Goal: Information Seeking & Learning: Learn about a topic

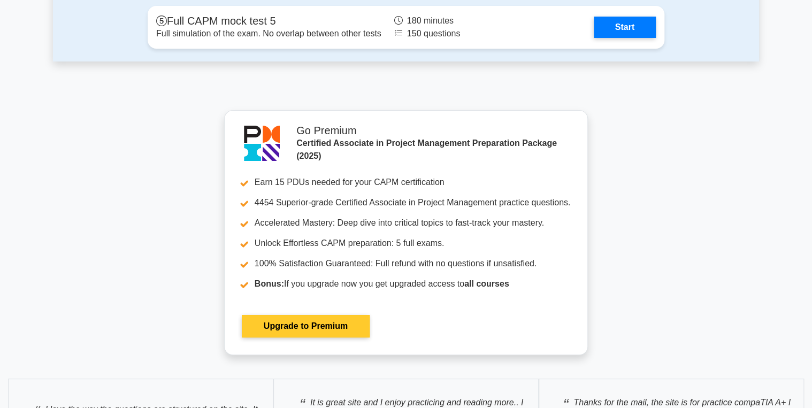
scroll to position [4110, 0]
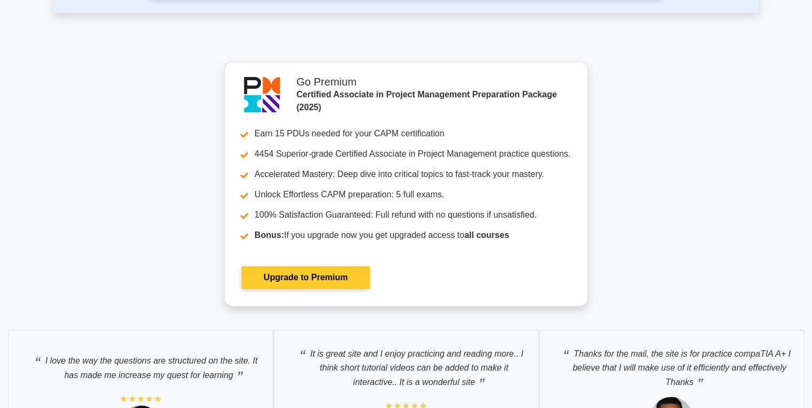
click at [298, 254] on link "Upgrade to Premium" at bounding box center [306, 278] width 128 height 22
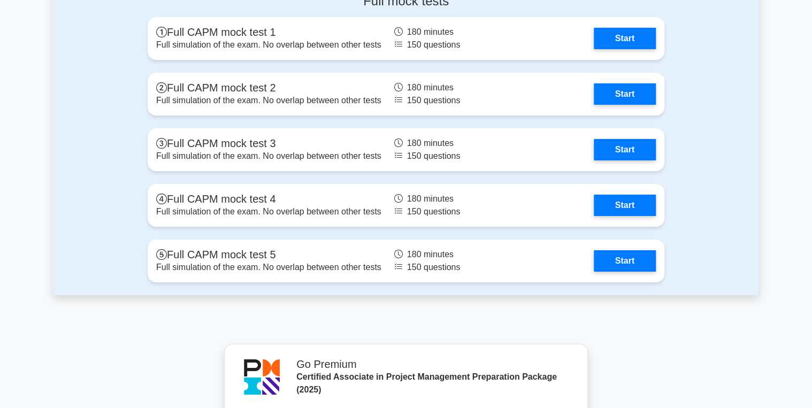
scroll to position [3767, 0]
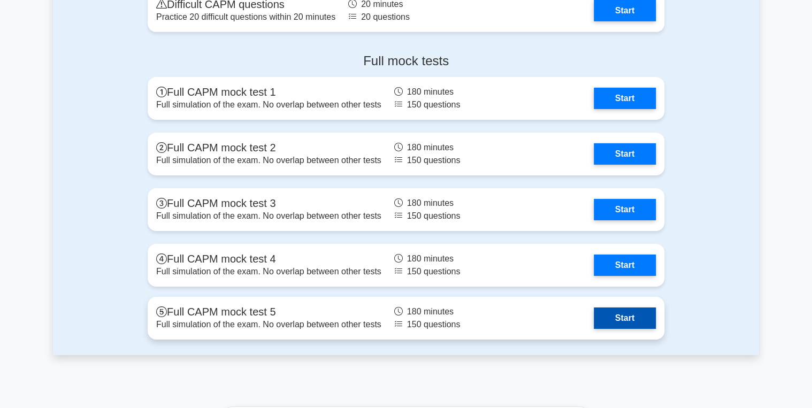
click at [619, 317] on link "Start" at bounding box center [625, 318] width 62 height 21
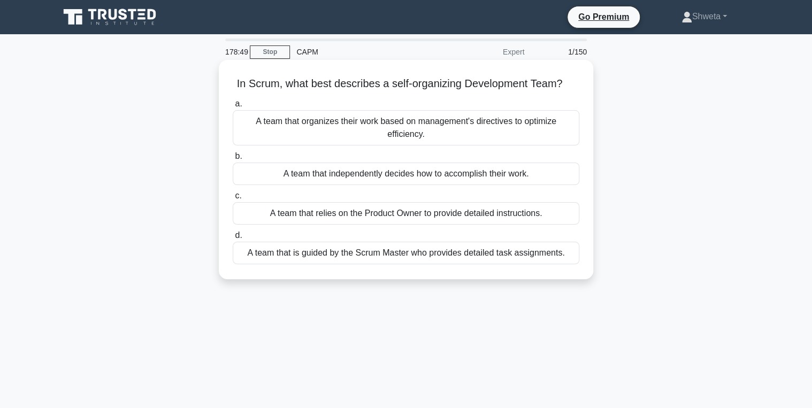
click at [401, 177] on div "A team that independently decides how to accomplish their work." at bounding box center [406, 174] width 347 height 22
click at [233, 160] on input "b. A team that independently decides how to accomplish their work." at bounding box center [233, 156] width 0 height 7
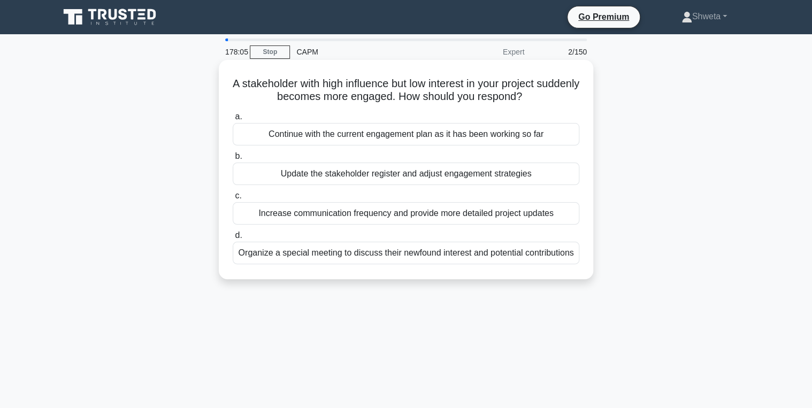
click at [384, 253] on div "Organize a special meeting to discuss their newfound interest and potential con…" at bounding box center [406, 253] width 347 height 22
click at [233, 239] on input "d. Organize a special meeting to discuss their newfound interest and potential …" at bounding box center [233, 235] width 0 height 7
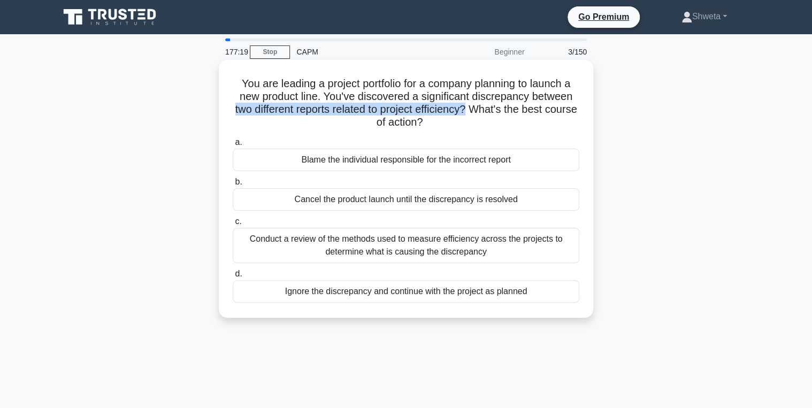
drag, startPoint x: 246, startPoint y: 109, endPoint x: 486, endPoint y: 115, distance: 240.3
click at [486, 115] on h5 "You are leading a project portfolio for a company planning to launch a new prod…" at bounding box center [406, 103] width 349 height 52
click at [418, 242] on div "Conduct a review of the methods used to measure efficiency across the projects …" at bounding box center [406, 245] width 347 height 35
click at [233, 225] on input "c. Conduct a review of the methods used to measure efficiency across the projec…" at bounding box center [233, 221] width 0 height 7
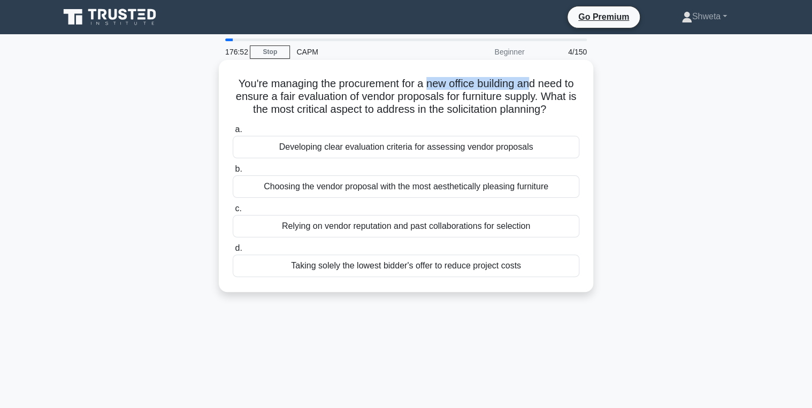
drag, startPoint x: 433, startPoint y: 84, endPoint x: 531, endPoint y: 86, distance: 97.4
click at [531, 86] on h5 "You're managing the procurement for a new office building and need to ensure a …" at bounding box center [406, 97] width 349 height 40
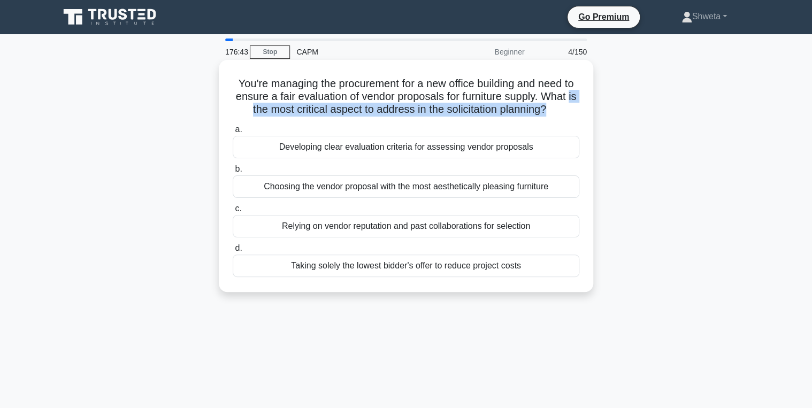
drag, startPoint x: 234, startPoint y: 112, endPoint x: 556, endPoint y: 117, distance: 321.6
click at [556, 117] on h5 "You're managing the procurement for a new office building and need to ensure a …" at bounding box center [406, 97] width 349 height 40
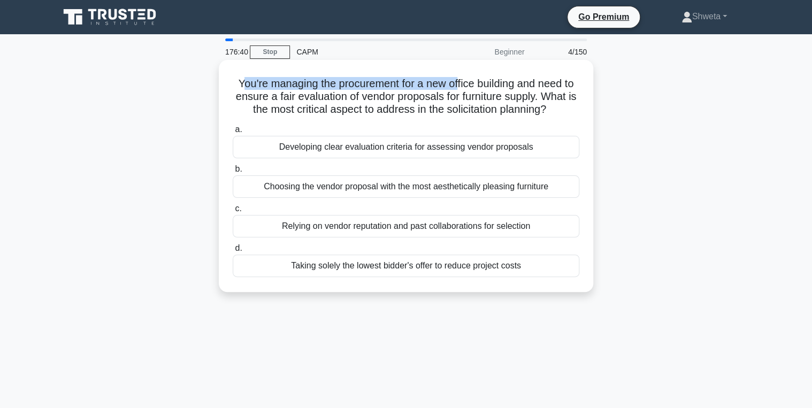
drag, startPoint x: 235, startPoint y: 81, endPoint x: 459, endPoint y: 86, distance: 223.2
click at [459, 86] on h5 "You're managing the procurement for a new office building and need to ensure a …" at bounding box center [406, 97] width 349 height 40
click at [397, 153] on div "Developing clear evaluation criteria for assessing vendor proposals" at bounding box center [406, 147] width 347 height 22
click at [233, 133] on input "a. Developing clear evaluation criteria for assessing vendor proposals" at bounding box center [233, 129] width 0 height 7
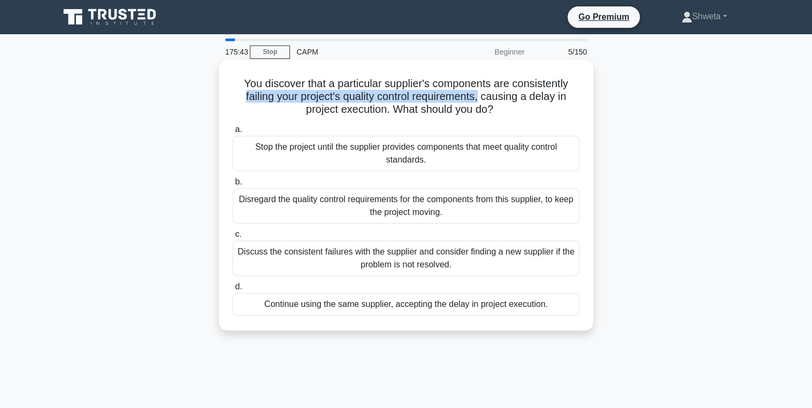
drag, startPoint x: 237, startPoint y: 101, endPoint x: 483, endPoint y: 101, distance: 246.7
click at [483, 101] on h5 "You discover that a particular supplier's components are consistently failing y…" at bounding box center [406, 97] width 349 height 40
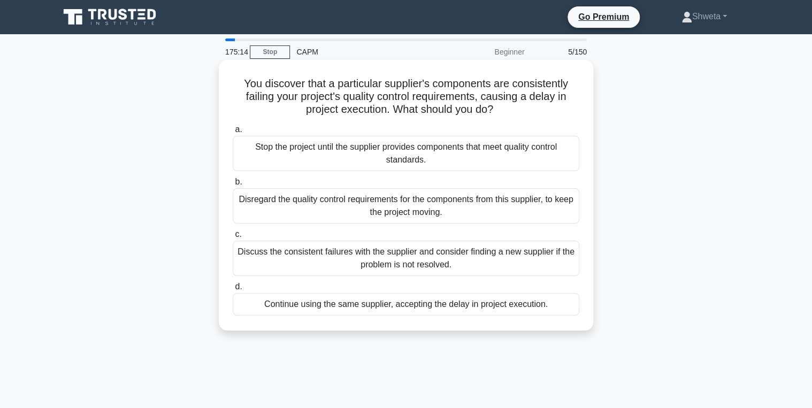
click at [370, 259] on div "Discuss the consistent failures with the supplier and consider finding a new su…" at bounding box center [406, 258] width 347 height 35
click at [233, 238] on input "c. Discuss the consistent failures with the supplier and consider finding a new…" at bounding box center [233, 234] width 0 height 7
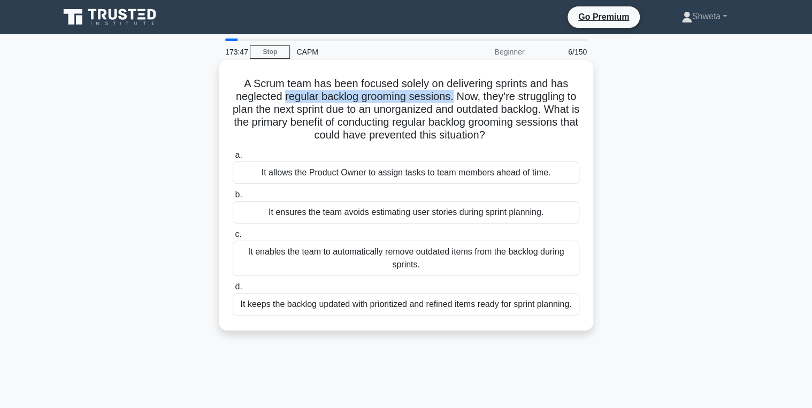
drag, startPoint x: 287, startPoint y: 99, endPoint x: 459, endPoint y: 97, distance: 172.3
click at [459, 97] on h5 "A Scrum team has been focused solely on delivering sprints and has neglected re…" at bounding box center [406, 109] width 349 height 65
click at [450, 309] on div "It keeps the backlog updated with prioritized and refined items ready for sprin…" at bounding box center [406, 304] width 347 height 22
click at [233, 291] on input "d. It keeps the backlog updated with prioritized and refined items ready for sp…" at bounding box center [233, 287] width 0 height 7
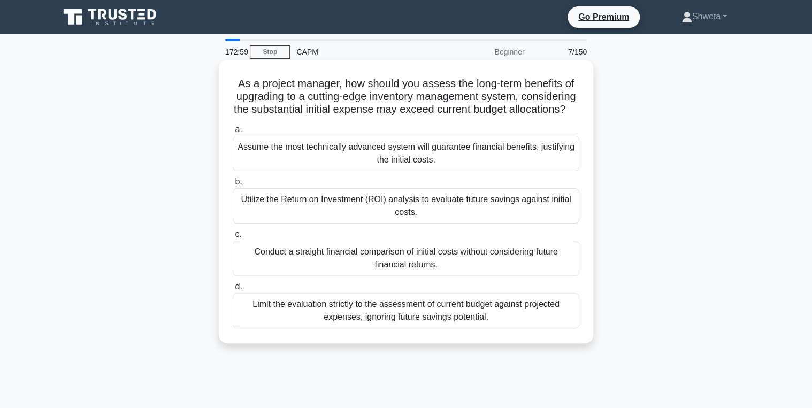
drag, startPoint x: 235, startPoint y: 112, endPoint x: 475, endPoint y: 117, distance: 240.3
click at [475, 117] on h5 "As a project manager, how should you assess the long-term benefits of upgrading…" at bounding box center [406, 97] width 349 height 40
click at [381, 224] on div "Utilize the Return on Investment (ROI) analysis to evaluate future savings agai…" at bounding box center [406, 205] width 347 height 35
click at [233, 186] on input "b. Utilize the Return on Investment (ROI) analysis to evaluate future savings a…" at bounding box center [233, 182] width 0 height 7
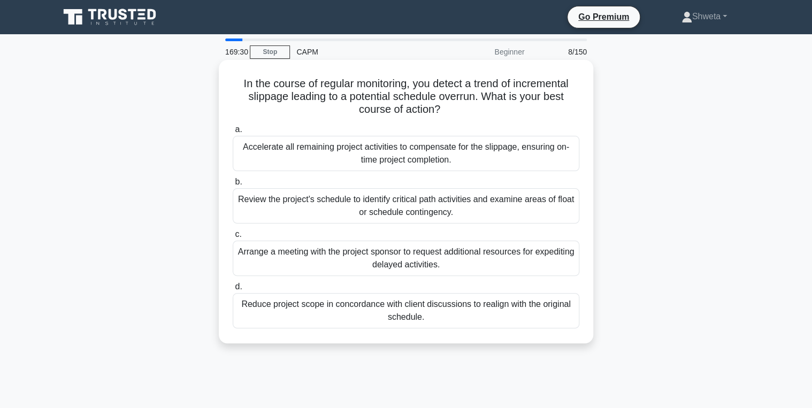
click at [444, 216] on div "Review the project's schedule to identify critical path activities and examine …" at bounding box center [406, 205] width 347 height 35
click at [233, 186] on input "b. Review the project's schedule to identify critical path activities and exami…" at bounding box center [233, 182] width 0 height 7
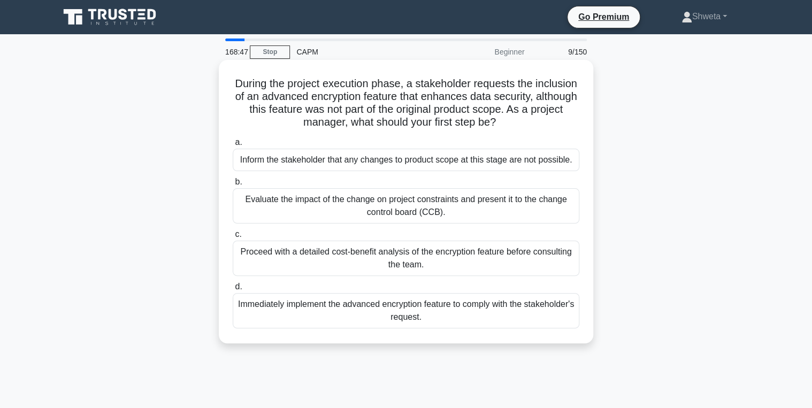
click at [429, 216] on div "Evaluate the impact of the change on project constraints and present it to the …" at bounding box center [406, 205] width 347 height 35
click at [233, 186] on input "b. Evaluate the impact of the change on project constraints and present it to t…" at bounding box center [233, 182] width 0 height 7
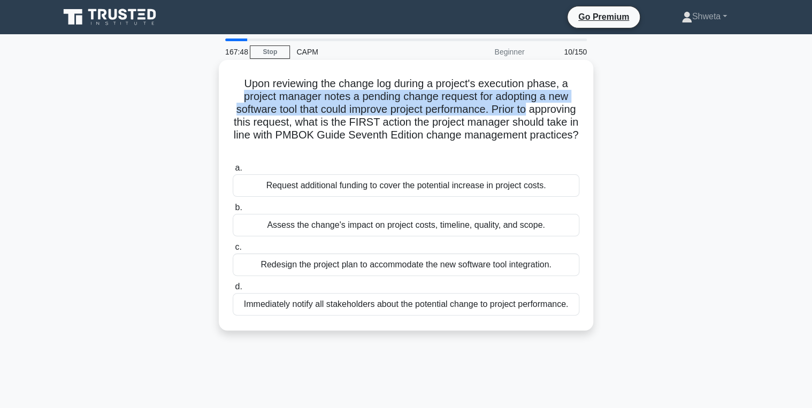
drag, startPoint x: 357, startPoint y: 96, endPoint x: 563, endPoint y: 104, distance: 206.2
click at [563, 104] on h5 "Upon reviewing the change log during a project's execution phase, a project man…" at bounding box center [406, 116] width 349 height 78
click at [377, 226] on div "Assess the change's impact on project costs, timeline, quality, and scope." at bounding box center [406, 225] width 347 height 22
click at [233, 211] on input "b. Assess the change's impact on project costs, timeline, quality, and scope." at bounding box center [233, 207] width 0 height 7
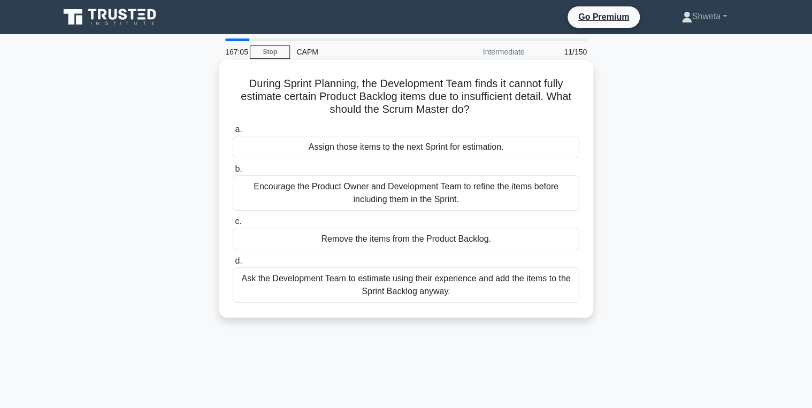
click at [422, 195] on div "Encourage the Product Owner and Development Team to refine the items before inc…" at bounding box center [406, 193] width 347 height 35
click at [233, 173] on input "b. Encourage the Product Owner and Development Team to refine the items before …" at bounding box center [233, 169] width 0 height 7
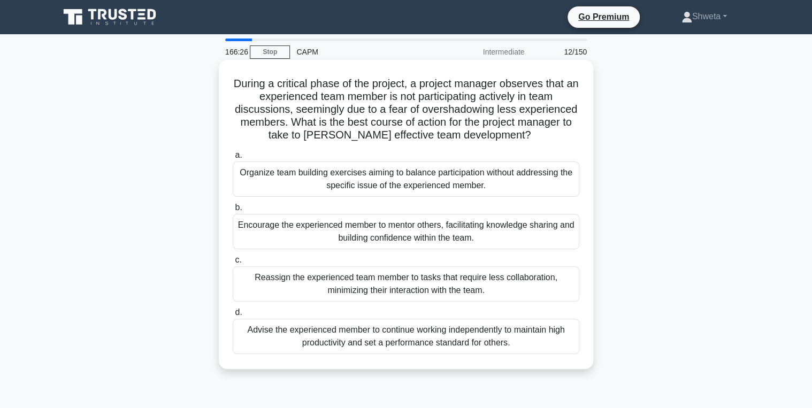
click at [357, 240] on div "Encourage the experienced member to mentor others, facilitating knowledge shari…" at bounding box center [406, 231] width 347 height 35
click at [233, 211] on input "b. Encourage the experienced member to mentor others, facilitating knowledge sh…" at bounding box center [233, 207] width 0 height 7
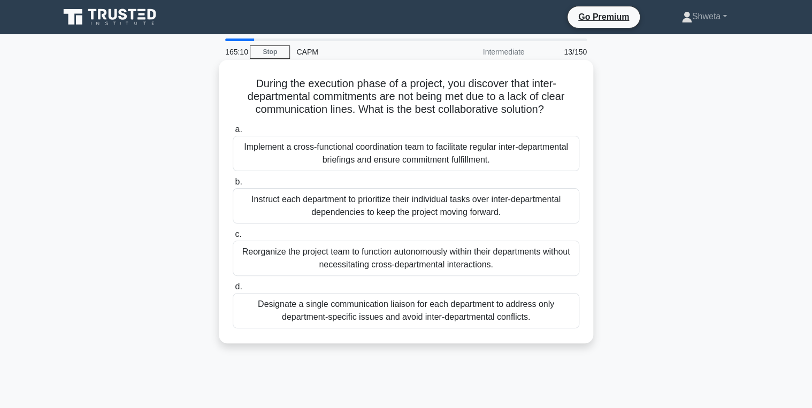
click at [366, 156] on div "Implement a cross-functional coordination team to facilitate regular inter-depa…" at bounding box center [406, 153] width 347 height 35
click at [233, 133] on input "a. Implement a cross-functional coordination team to facilitate regular inter-d…" at bounding box center [233, 129] width 0 height 7
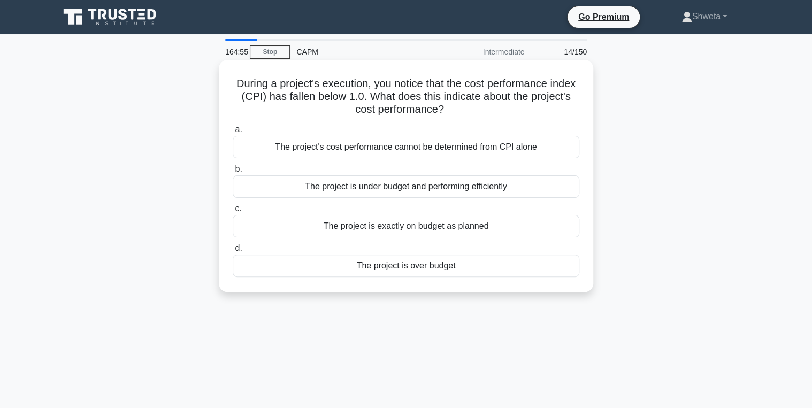
click at [402, 267] on div "The project is over budget" at bounding box center [406, 266] width 347 height 22
click at [233, 252] on input "d. The project is over budget" at bounding box center [233, 248] width 0 height 7
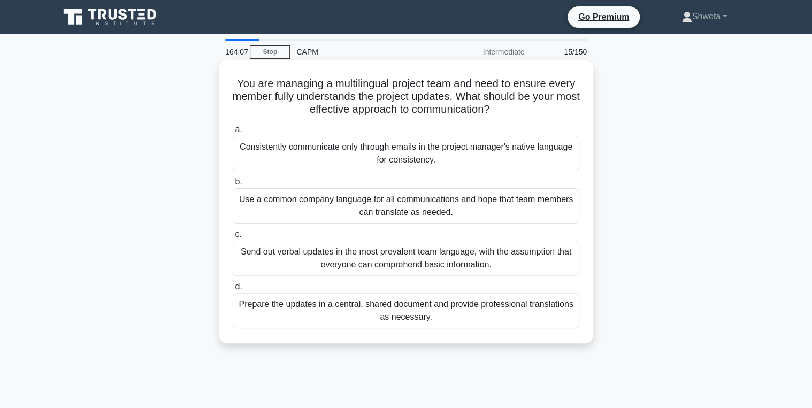
click at [389, 304] on div "Prepare the updates in a central, shared document and provide professional tran…" at bounding box center [406, 310] width 347 height 35
click at [233, 291] on input "d. Prepare the updates in a central, shared document and provide professional t…" at bounding box center [233, 287] width 0 height 7
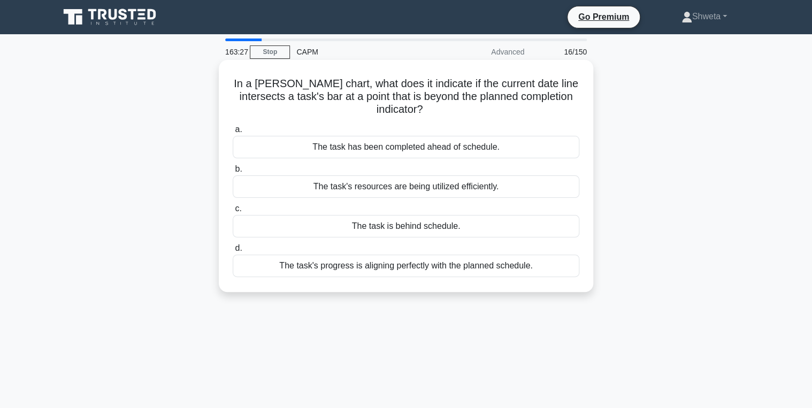
click at [394, 228] on div "The task is behind schedule." at bounding box center [406, 226] width 347 height 22
click at [233, 212] on input "c. The task is behind schedule." at bounding box center [233, 208] width 0 height 7
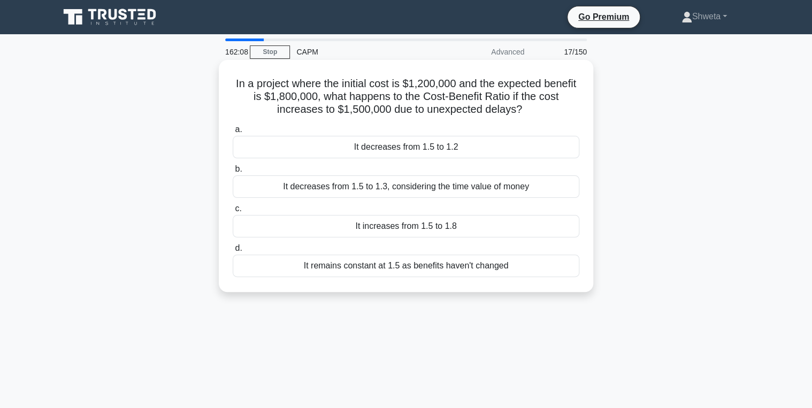
click at [398, 156] on div "It decreases from 1.5 to 1.2" at bounding box center [406, 147] width 347 height 22
click at [233, 133] on input "a. It decreases from 1.5 to 1.2" at bounding box center [233, 129] width 0 height 7
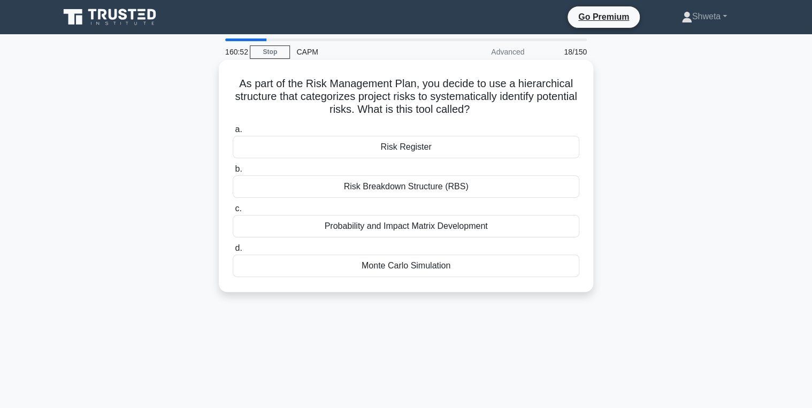
click at [399, 194] on div "Risk Breakdown Structure (RBS)" at bounding box center [406, 187] width 347 height 22
click at [233, 173] on input "b. Risk Breakdown Structure (RBS)" at bounding box center [233, 169] width 0 height 7
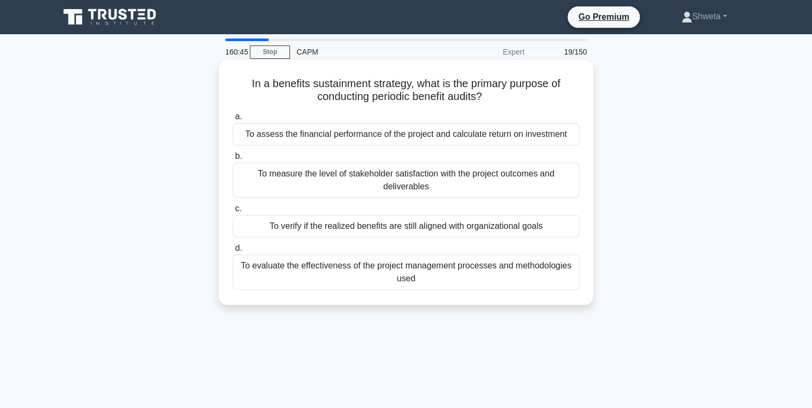
drag, startPoint x: 315, startPoint y: 96, endPoint x: 492, endPoint y: 103, distance: 177.2
click at [492, 103] on h5 "In a benefits sustainment strategy, what is the primary purpose of conducting p…" at bounding box center [406, 90] width 349 height 27
click at [398, 228] on div "To verify if the realized benefits are still aligned with organizational goals" at bounding box center [406, 226] width 347 height 22
click at [233, 212] on input "c. To verify if the realized benefits are still aligned with organizational goa…" at bounding box center [233, 208] width 0 height 7
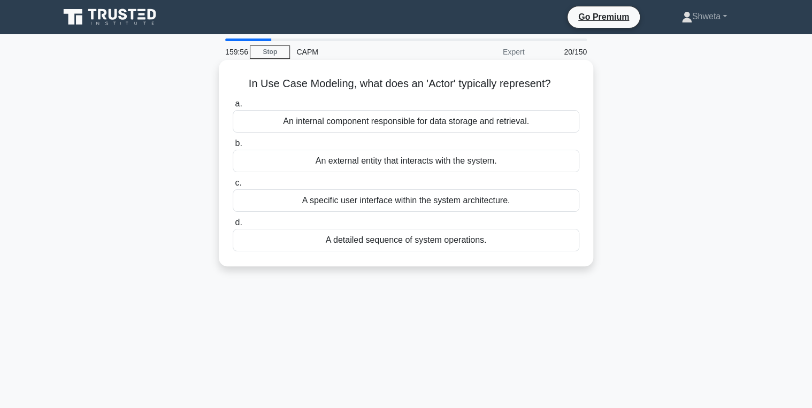
click at [455, 204] on div "A specific user interface within the system architecture." at bounding box center [406, 200] width 347 height 22
click at [233, 187] on input "c. A specific user interface within the system architecture." at bounding box center [233, 183] width 0 height 7
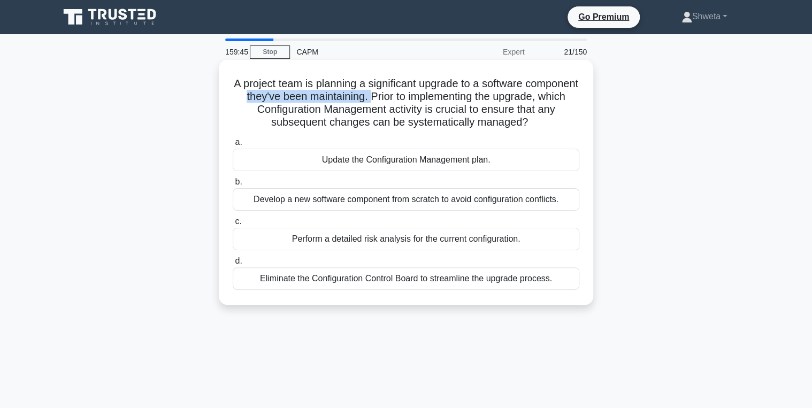
drag, startPoint x: 364, startPoint y: 96, endPoint x: 436, endPoint y: 96, distance: 71.2
click at [436, 96] on h5 "A project team is planning a significant upgrade to a software component they'v…" at bounding box center [406, 103] width 349 height 52
drag, startPoint x: 436, startPoint y: 96, endPoint x: 478, endPoint y: 102, distance: 43.3
click at [478, 102] on h5 "A project team is planning a significant upgrade to a software component they'v…" at bounding box center [406, 103] width 349 height 52
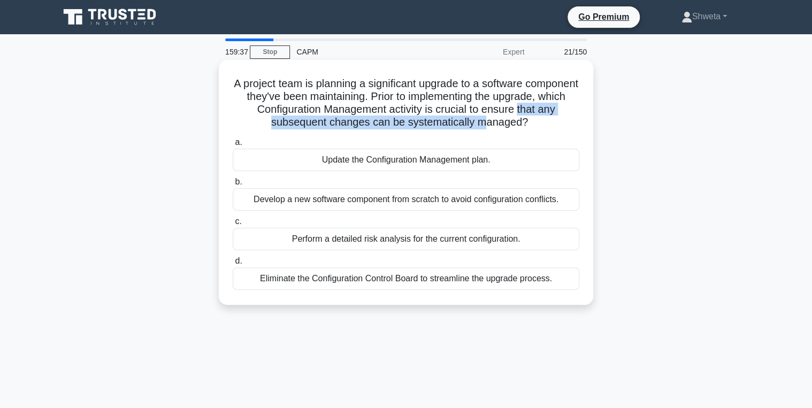
drag, startPoint x: 249, startPoint y: 122, endPoint x: 502, endPoint y: 118, distance: 252.6
click at [502, 118] on h5 "A project team is planning a significant upgrade to a software component they'v…" at bounding box center [406, 103] width 349 height 52
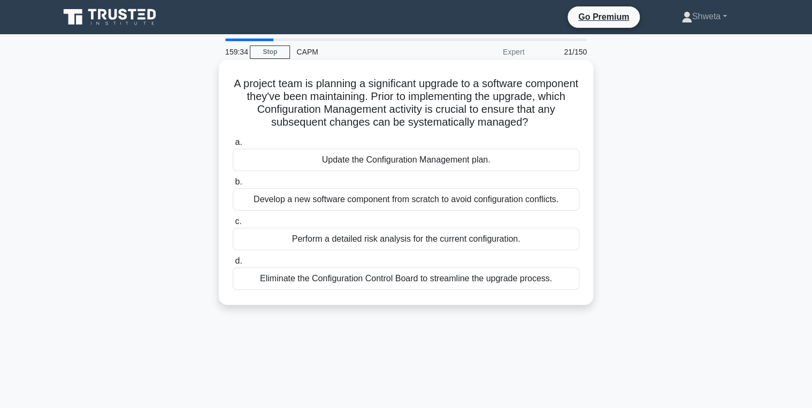
click at [284, 82] on h5 "A project team is planning a significant upgrade to a software component they'v…" at bounding box center [406, 103] width 349 height 52
drag, startPoint x: 439, startPoint y: 96, endPoint x: 278, endPoint y: 115, distance: 161.6
click at [278, 115] on h5 "A project team is planning a significant upgrade to a software component they'v…" at bounding box center [406, 103] width 349 height 52
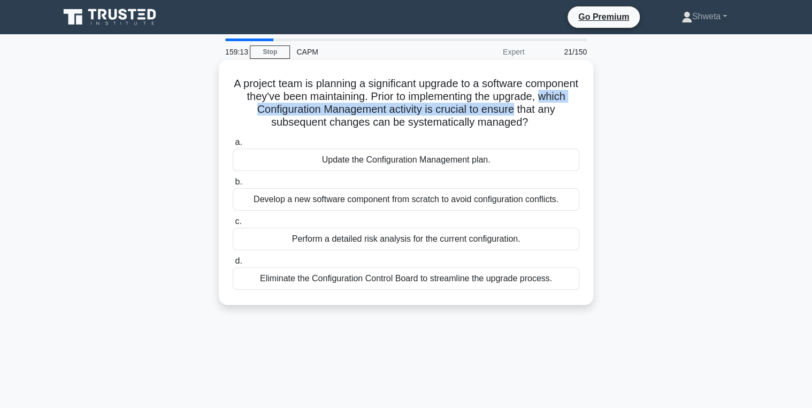
drag, startPoint x: 280, startPoint y: 109, endPoint x: 578, endPoint y: 111, distance: 298.1
click at [578, 111] on h5 "A project team is planning a significant upgrade to a software component they'v…" at bounding box center [406, 103] width 349 height 52
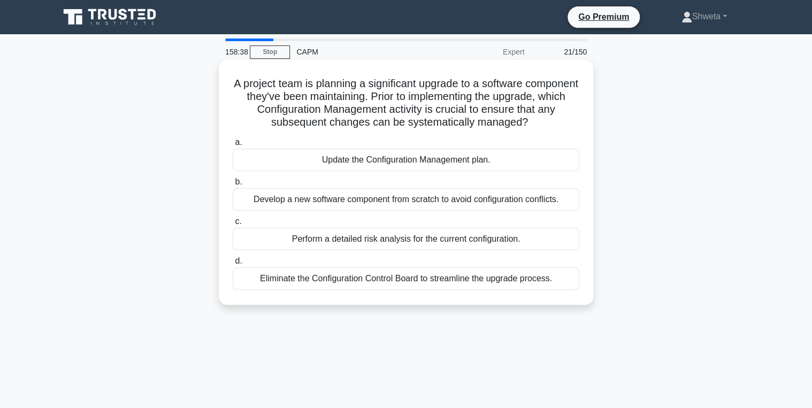
click at [386, 163] on div "Update the Configuration Management plan." at bounding box center [406, 160] width 347 height 22
click at [233, 146] on input "a. Update the Configuration Management plan." at bounding box center [233, 142] width 0 height 7
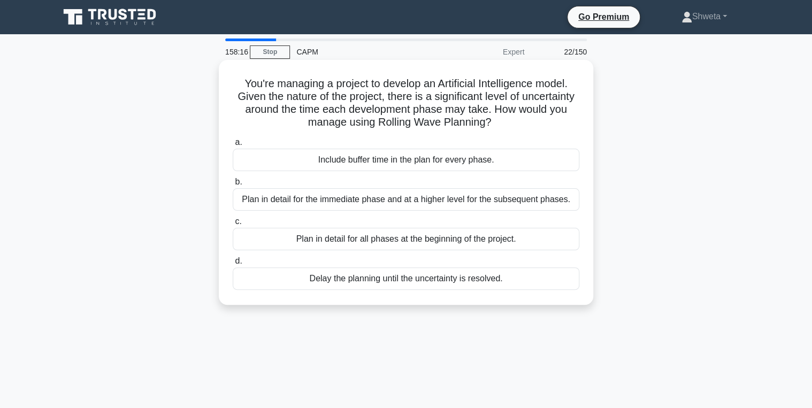
click at [393, 197] on div "Plan in detail for the immediate phase and at a higher level for the subsequent…" at bounding box center [406, 199] width 347 height 22
click at [233, 186] on input "b. Plan in detail for the immediate phase and at a higher level for the subsequ…" at bounding box center [233, 182] width 0 height 7
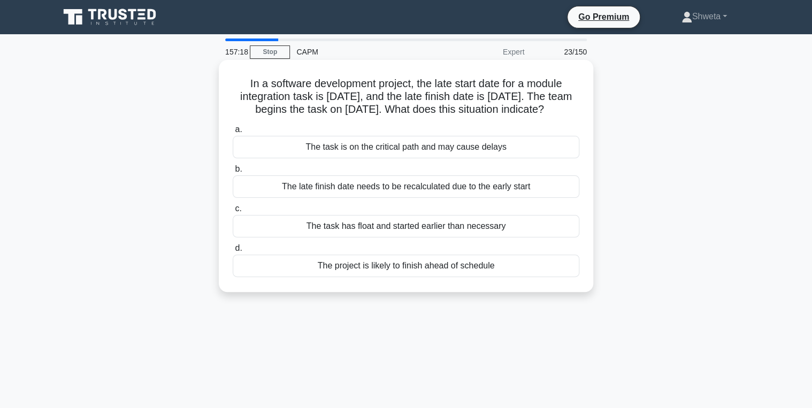
click at [465, 191] on div "The late finish date needs to be recalculated due to the early start" at bounding box center [406, 187] width 347 height 22
click at [233, 173] on input "b. The late finish date needs to be recalculated due to the early start" at bounding box center [233, 169] width 0 height 7
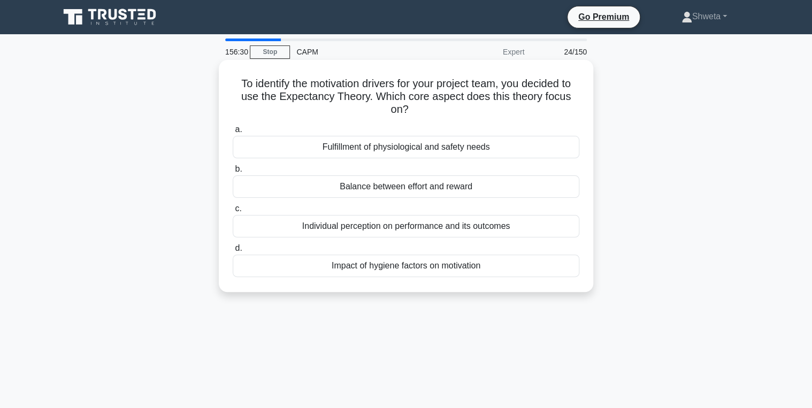
click at [409, 155] on div "Fulfillment of physiological and safety needs" at bounding box center [406, 147] width 347 height 22
click at [233, 133] on input "a. Fulfillment of physiological and safety needs" at bounding box center [233, 129] width 0 height 7
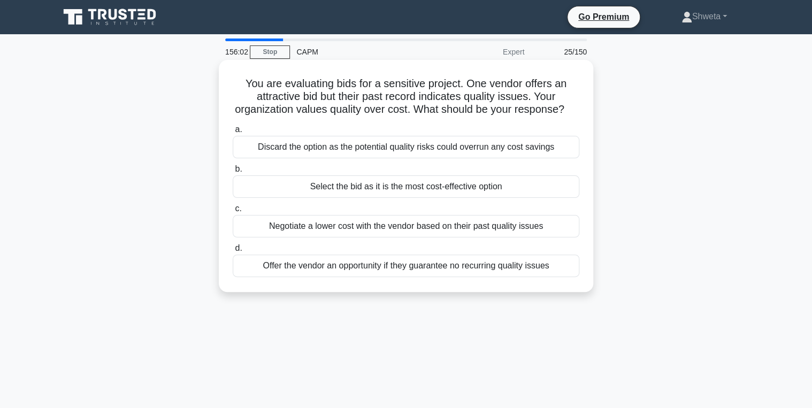
click at [413, 158] on div "Discard the option as the potential quality risks could overrun any cost savings" at bounding box center [406, 147] width 347 height 22
click at [233, 133] on input "a. Discard the option as the potential quality risks could overrun any cost sav…" at bounding box center [233, 129] width 0 height 7
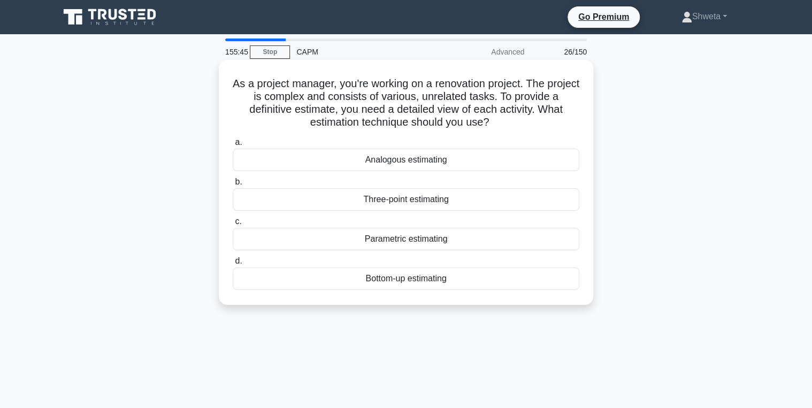
click at [395, 280] on div "Bottom-up estimating" at bounding box center [406, 279] width 347 height 22
click at [233, 265] on input "d. Bottom-up estimating" at bounding box center [233, 261] width 0 height 7
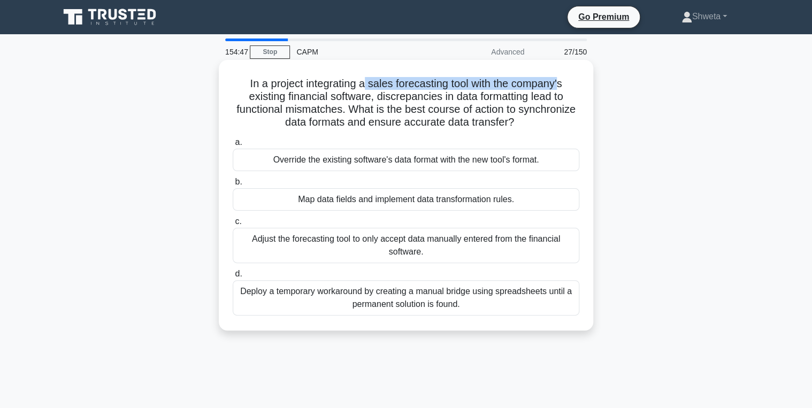
drag, startPoint x: 378, startPoint y: 86, endPoint x: 564, endPoint y: 89, distance: 185.7
click at [564, 89] on h5 "In a project integrating a sales forecasting tool with the company's existing f…" at bounding box center [406, 103] width 349 height 52
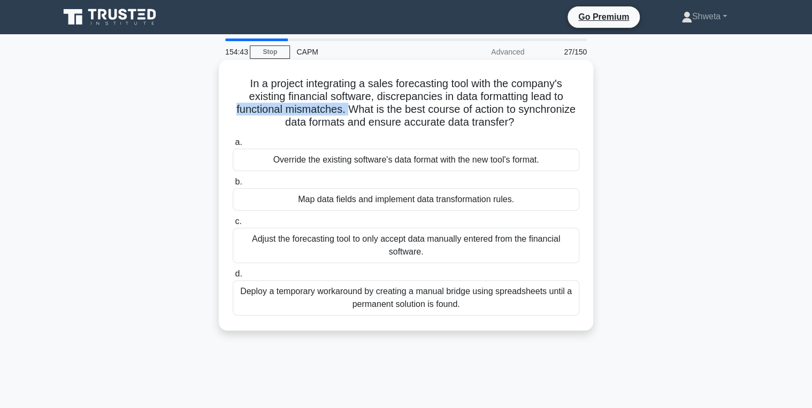
drag, startPoint x: 232, startPoint y: 109, endPoint x: 347, endPoint y: 113, distance: 115.1
click at [347, 113] on h5 "In a project integrating a sales forecasting tool with the company's existing f…" at bounding box center [406, 103] width 349 height 52
click at [322, 305] on div "Deploy a temporary workaround by creating a manual bridge using spreadsheets un…" at bounding box center [406, 297] width 347 height 35
click at [233, 278] on input "d. Deploy a temporary workaround by creating a manual bridge using spreadsheets…" at bounding box center [233, 274] width 0 height 7
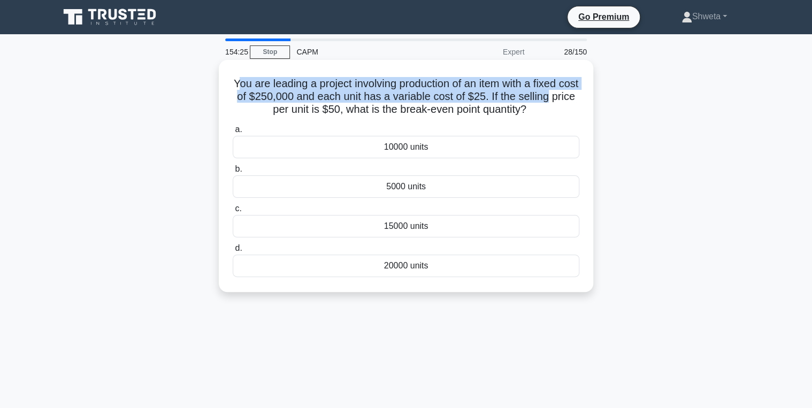
drag, startPoint x: 243, startPoint y: 82, endPoint x: 575, endPoint y: 90, distance: 331.9
click at [575, 90] on h5 "You are leading a project involving production of an item with a fixed cost of …" at bounding box center [406, 97] width 349 height 40
click at [407, 152] on div "10000 units" at bounding box center [406, 147] width 347 height 22
click at [233, 133] on input "a. 10000 units" at bounding box center [233, 129] width 0 height 7
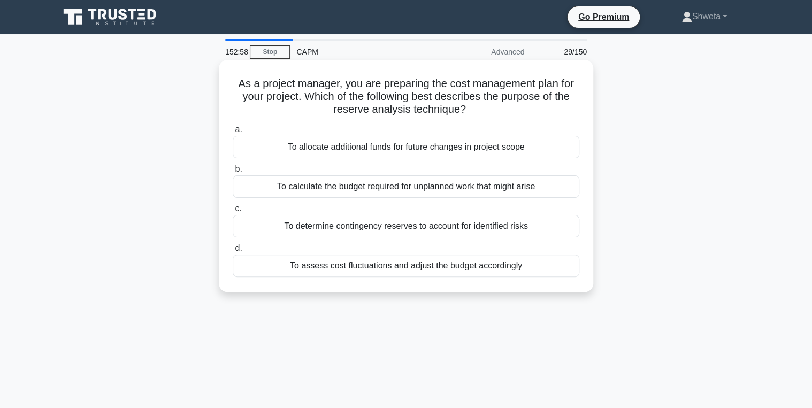
click at [425, 229] on div "To determine contingency reserves to account for identified risks" at bounding box center [406, 226] width 347 height 22
click at [233, 212] on input "c. To determine contingency reserves to account for identified risks" at bounding box center [233, 208] width 0 height 7
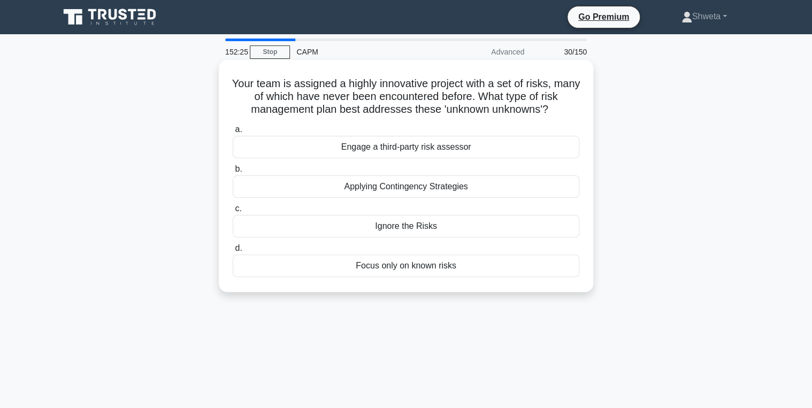
click at [396, 193] on div "Applying Contingency Strategies" at bounding box center [406, 187] width 347 height 22
click at [233, 173] on input "b. Applying Contingency Strategies" at bounding box center [233, 169] width 0 height 7
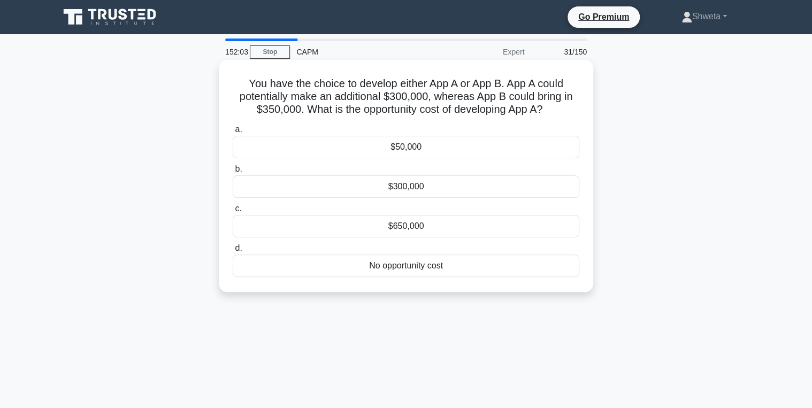
click at [408, 149] on div "$50,000" at bounding box center [406, 147] width 347 height 22
click at [233, 133] on input "a. $50,000" at bounding box center [233, 129] width 0 height 7
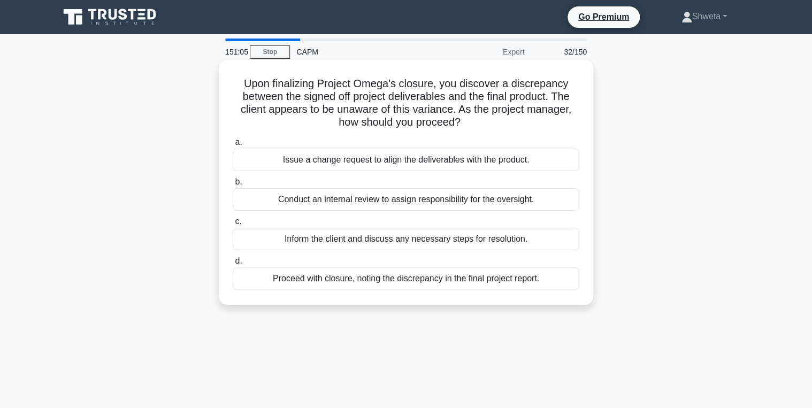
click at [392, 238] on div "Inform the client and discuss any necessary steps for resolution." at bounding box center [406, 239] width 347 height 22
click at [233, 225] on input "c. Inform the client and discuss any necessary steps for resolution." at bounding box center [233, 221] width 0 height 7
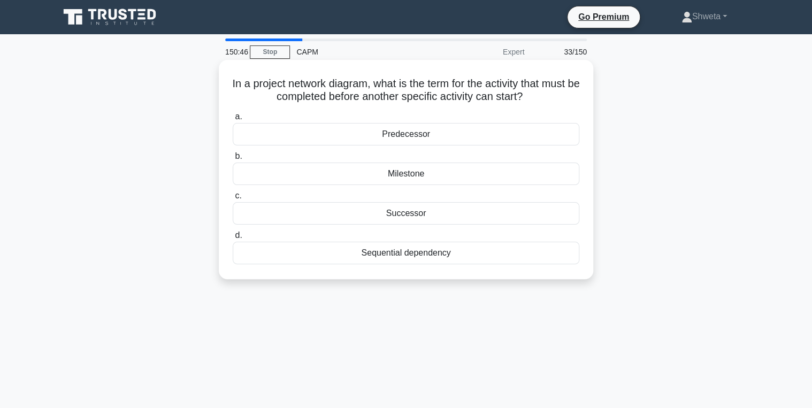
click at [399, 139] on div "Predecessor" at bounding box center [406, 134] width 347 height 22
click at [233, 120] on input "a. Predecessor" at bounding box center [233, 116] width 0 height 7
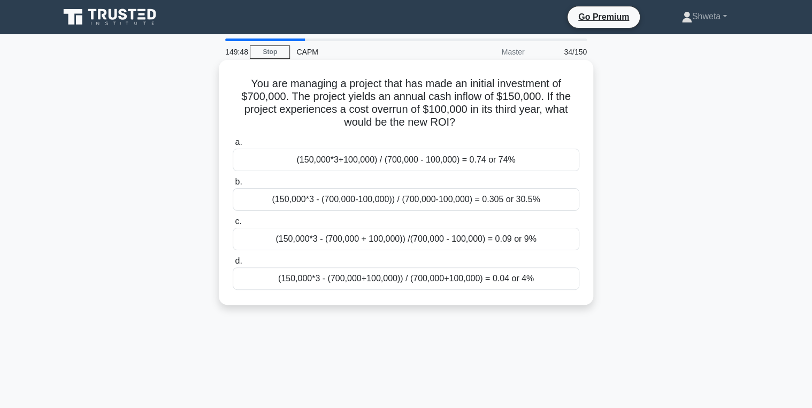
click at [348, 195] on div "(150,000*3 - (700,000-100,000)) / (700,000-100,000) = 0.305 or 30.5%" at bounding box center [406, 199] width 347 height 22
click at [233, 186] on input "b. (150,000*3 - (700,000-100,000)) / (700,000-100,000) = 0.305 or 30.5%" at bounding box center [233, 182] width 0 height 7
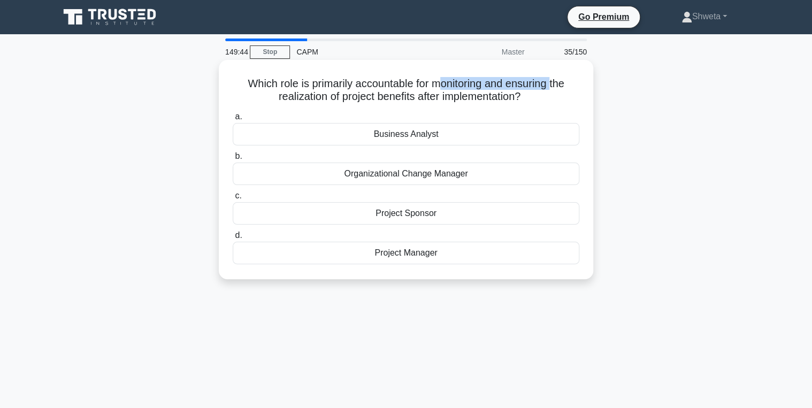
drag, startPoint x: 539, startPoint y: 85, endPoint x: 556, endPoint y: 85, distance: 16.6
click at [556, 85] on h5 "Which role is primarily accountable for monitoring and ensuring the realization…" at bounding box center [406, 90] width 349 height 27
drag, startPoint x: 246, startPoint y: 84, endPoint x: 572, endPoint y: 88, distance: 325.4
click at [572, 88] on h5 "Which role is primarily accountable for monitoring and ensuring the realization…" at bounding box center [406, 90] width 349 height 27
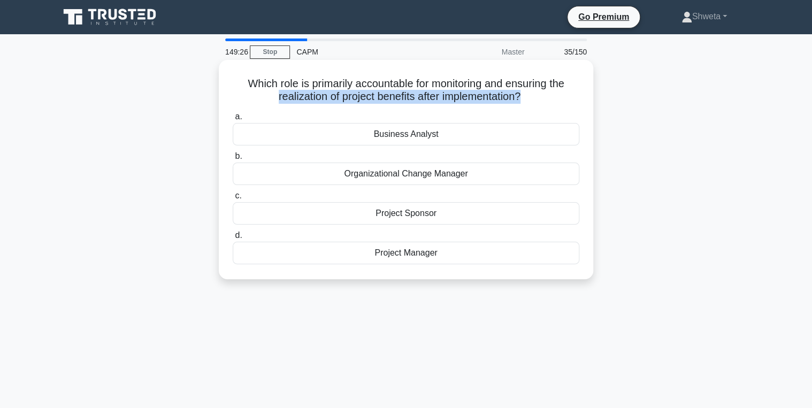
drag, startPoint x: 268, startPoint y: 101, endPoint x: 526, endPoint y: 103, distance: 257.4
click at [526, 103] on h5 "Which role is primarily accountable for monitoring and ensuring the realization…" at bounding box center [406, 90] width 349 height 27
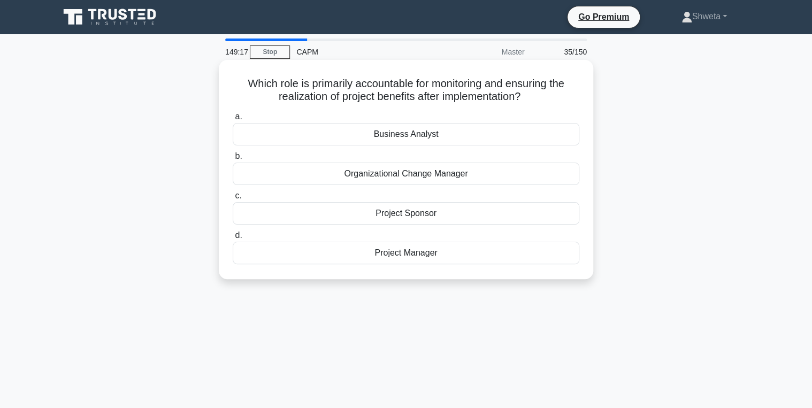
click at [416, 138] on div "Business Analyst" at bounding box center [406, 134] width 347 height 22
click at [233, 120] on input "a. Business Analyst" at bounding box center [233, 116] width 0 height 7
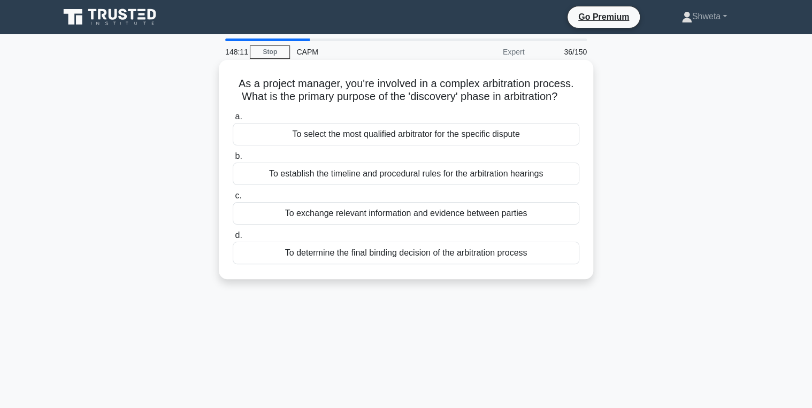
click at [420, 257] on div "To determine the final binding decision of the arbitration process" at bounding box center [406, 253] width 347 height 22
click at [233, 239] on input "d. To determine the final binding decision of the arbitration process" at bounding box center [233, 235] width 0 height 7
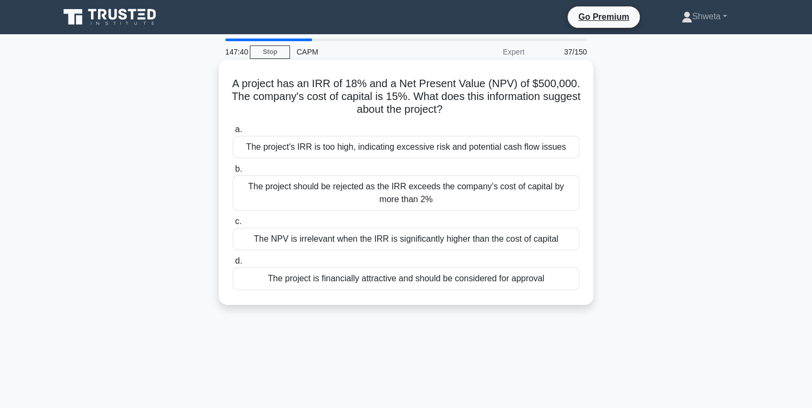
click at [412, 283] on div "The project is financially attractive and should be considered for approval" at bounding box center [406, 279] width 347 height 22
click at [233, 265] on input "d. The project is financially attractive and should be considered for approval" at bounding box center [233, 261] width 0 height 7
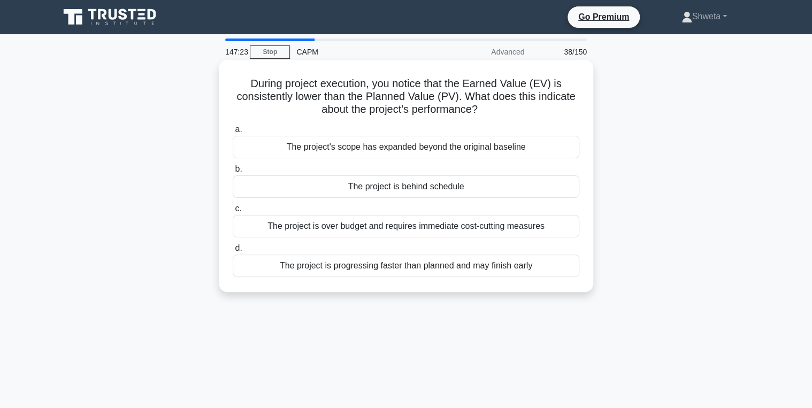
click at [369, 188] on div "The project is behind schedule" at bounding box center [406, 187] width 347 height 22
click at [233, 173] on input "b. The project is behind schedule" at bounding box center [233, 169] width 0 height 7
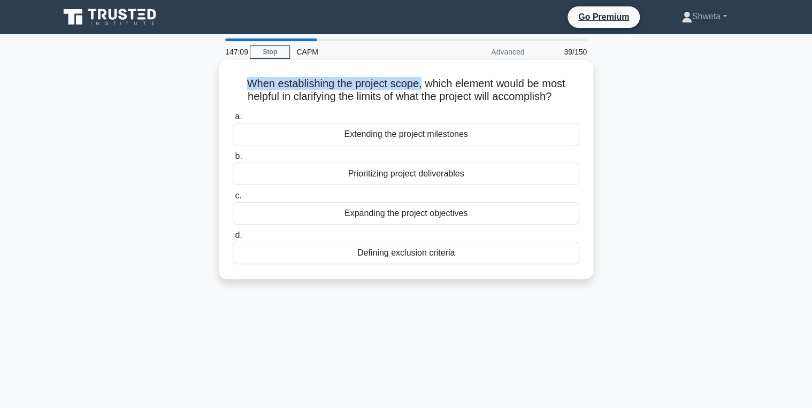
drag, startPoint x: 243, startPoint y: 85, endPoint x: 420, endPoint y: 86, distance: 177.1
click at [420, 86] on h5 "When establishing the project scope, which element would be most helpful in cla…" at bounding box center [406, 90] width 349 height 27
drag, startPoint x: 238, startPoint y: 96, endPoint x: 560, endPoint y: 101, distance: 322.7
click at [560, 101] on h5 "When establishing the project scope, which element would be most helpful in cla…" at bounding box center [406, 90] width 349 height 27
click at [392, 250] on div "Defining exclusion criteria" at bounding box center [406, 253] width 347 height 22
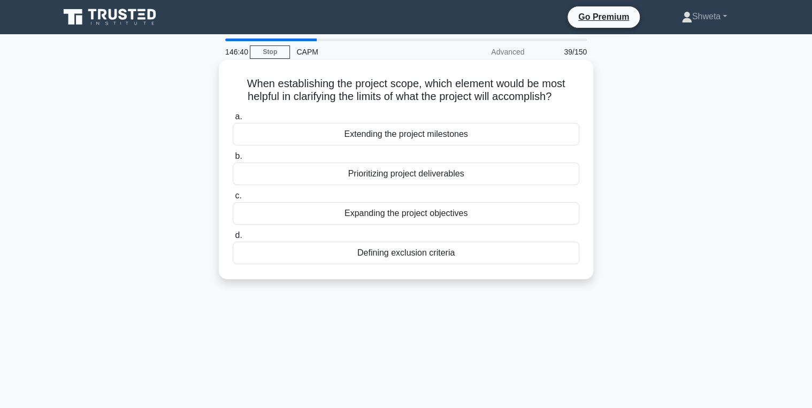
click at [233, 239] on input "d. Defining exclusion criteria" at bounding box center [233, 235] width 0 height 7
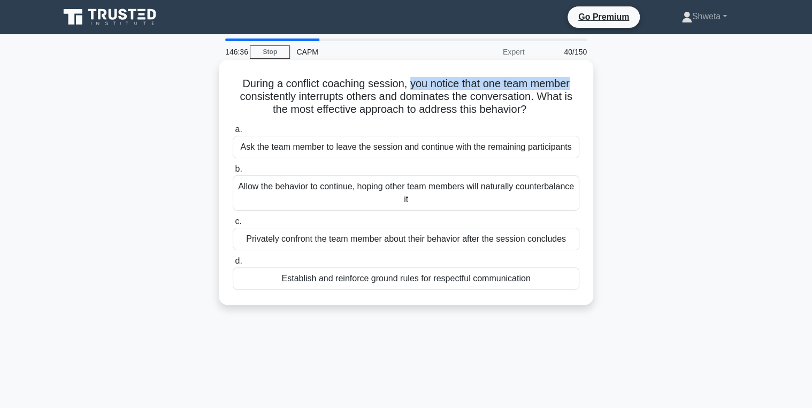
drag, startPoint x: 410, startPoint y: 85, endPoint x: 581, endPoint y: 86, distance: 170.7
click at [581, 86] on div "During a conflict coaching session, you notice that one team member consistentl…" at bounding box center [406, 182] width 366 height 237
drag, startPoint x: 402, startPoint y: 101, endPoint x: 544, endPoint y: 97, distance: 141.3
click at [544, 97] on h5 "During a conflict coaching session, you notice that one team member consistentl…" at bounding box center [406, 97] width 349 height 40
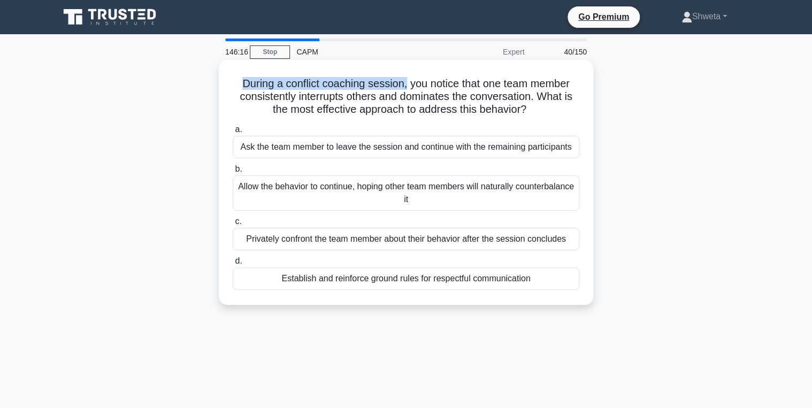
drag, startPoint x: 240, startPoint y: 83, endPoint x: 406, endPoint y: 82, distance: 166.4
click at [406, 82] on h5 "During a conflict coaching session, you notice that one team member consistentl…" at bounding box center [406, 97] width 349 height 40
click at [375, 242] on div "Privately confront the team member about their behavior after the session concl…" at bounding box center [406, 239] width 347 height 22
click at [233, 225] on input "c. Privately confront the team member about their behavior after the session co…" at bounding box center [233, 221] width 0 height 7
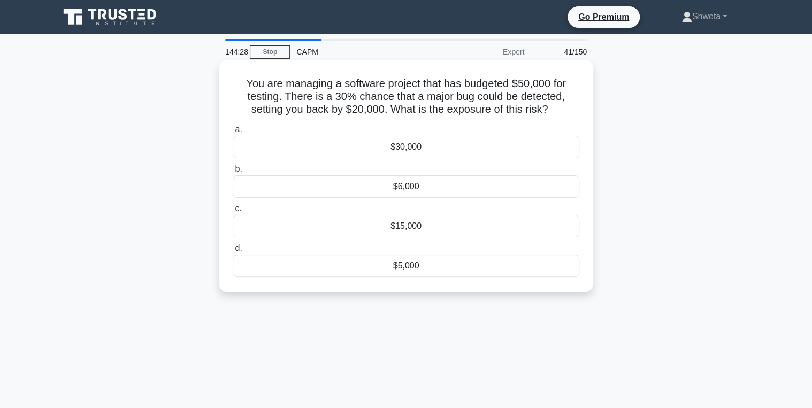
click at [415, 189] on div "$6,000" at bounding box center [406, 187] width 347 height 22
click at [233, 173] on input "b. $6,000" at bounding box center [233, 169] width 0 height 7
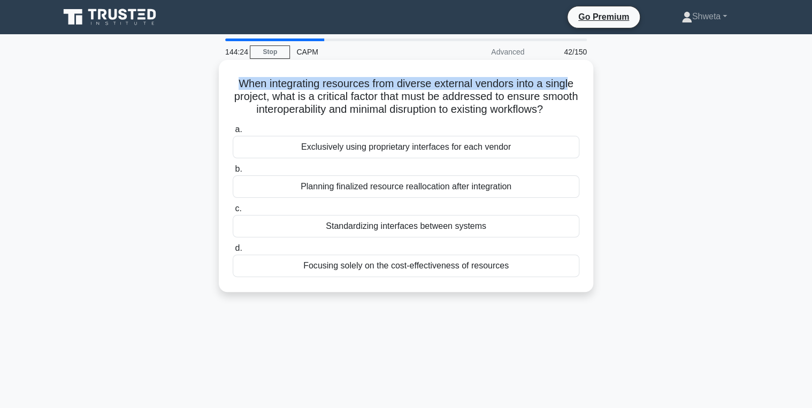
drag, startPoint x: 239, startPoint y: 81, endPoint x: 573, endPoint y: 83, distance: 333.9
click at [573, 83] on h5 "When integrating resources from diverse external vendors into a single project,…" at bounding box center [406, 97] width 349 height 40
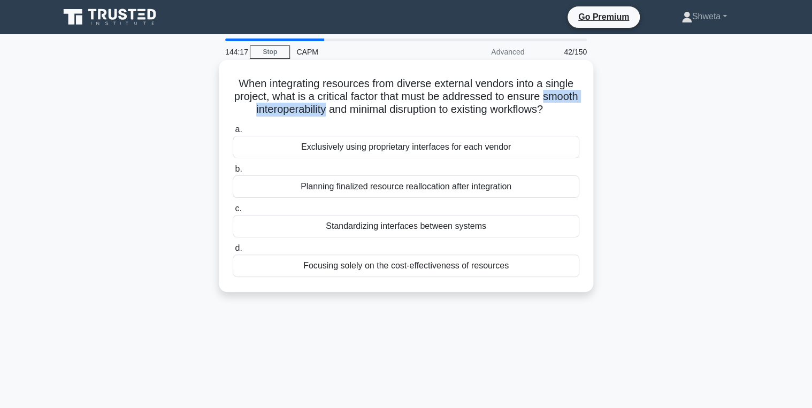
drag, startPoint x: 231, startPoint y: 110, endPoint x: 347, endPoint y: 112, distance: 116.2
click at [347, 112] on h5 "When integrating resources from diverse external vendors into a single project,…" at bounding box center [406, 97] width 349 height 40
click at [545, 116] on h5 "When integrating resources from diverse external vendors into a single project,…" at bounding box center [406, 97] width 349 height 40
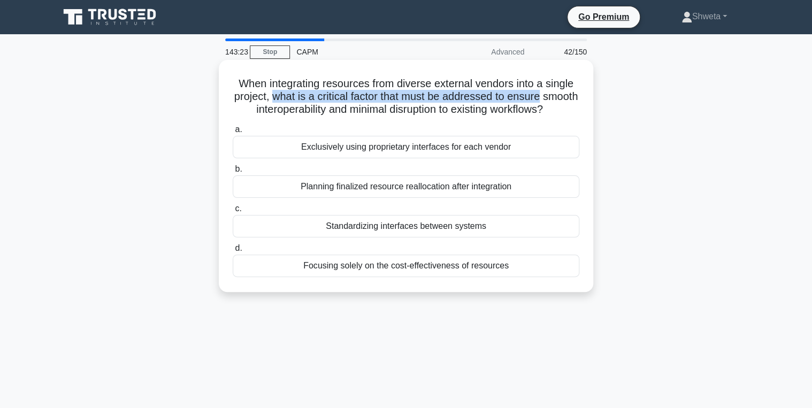
drag, startPoint x: 291, startPoint y: 99, endPoint x: 569, endPoint y: 101, distance: 278.3
click at [569, 101] on h5 "When integrating resources from diverse external vendors into a single project,…" at bounding box center [406, 97] width 349 height 40
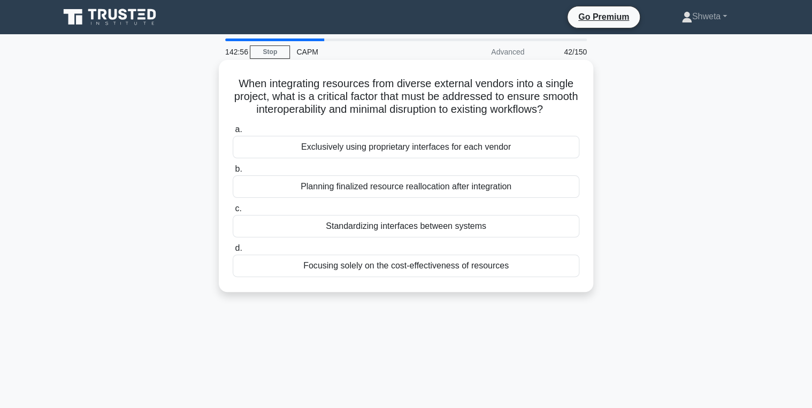
click at [435, 238] on div "Standardizing interfaces between systems" at bounding box center [406, 226] width 347 height 22
click at [233, 212] on input "c. Standardizing interfaces between systems" at bounding box center [233, 208] width 0 height 7
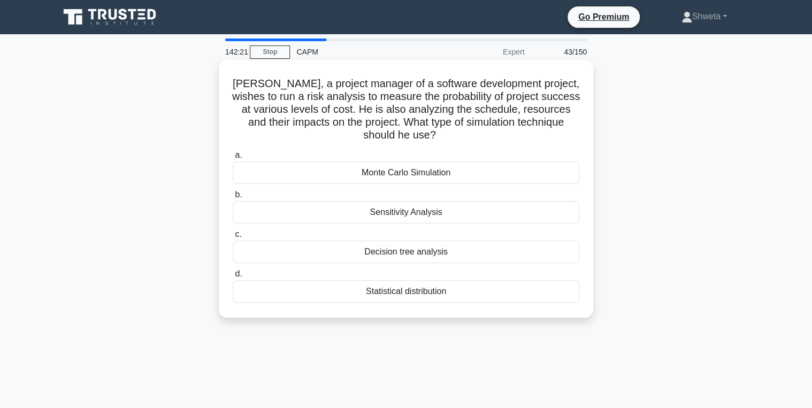
click at [416, 177] on div "Monte Carlo Simulation" at bounding box center [406, 173] width 347 height 22
click at [233, 159] on input "a. Monte Carlo Simulation" at bounding box center [233, 155] width 0 height 7
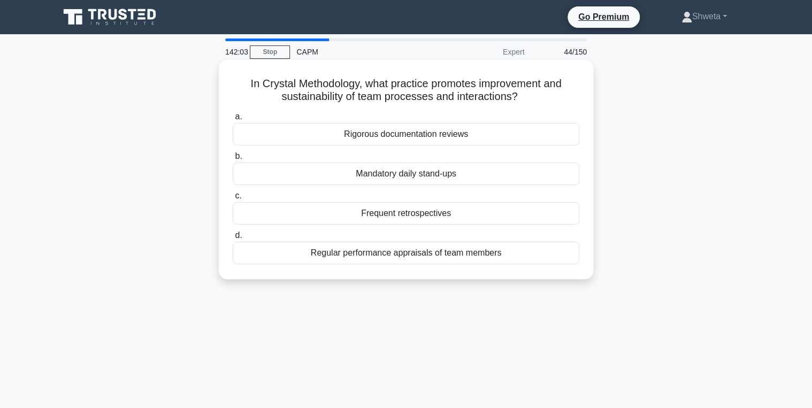
click at [408, 212] on div "Frequent retrospectives" at bounding box center [406, 213] width 347 height 22
click at [233, 200] on input "c. Frequent retrospectives" at bounding box center [233, 196] width 0 height 7
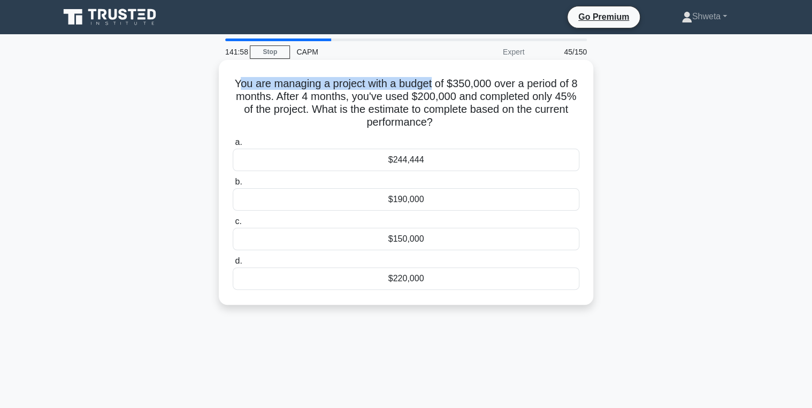
drag, startPoint x: 242, startPoint y: 81, endPoint x: 436, endPoint y: 85, distance: 194.3
click at [436, 85] on h5 "You are managing a project with a budget of $350,000 over a period of 8 months.…" at bounding box center [406, 103] width 349 height 52
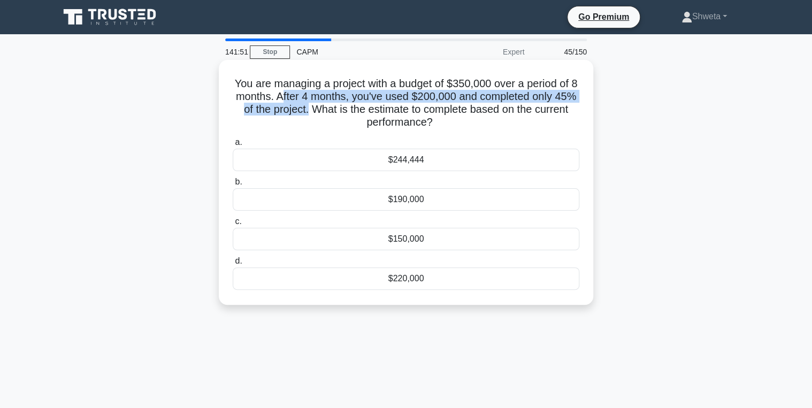
drag, startPoint x: 295, startPoint y: 98, endPoint x: 337, endPoint y: 114, distance: 45.2
click at [337, 114] on h5 "You are managing a project with a budget of $350,000 over a period of 8 months.…" at bounding box center [406, 103] width 349 height 52
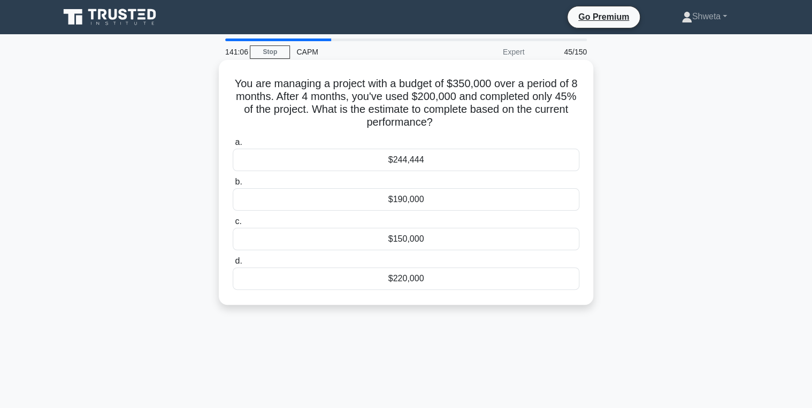
click at [410, 165] on div "$244,444" at bounding box center [406, 160] width 347 height 22
click at [233, 146] on input "a. $244,444" at bounding box center [233, 142] width 0 height 7
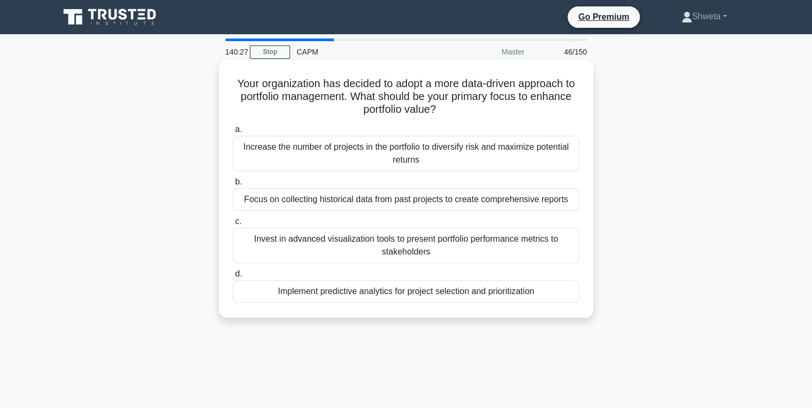
click at [437, 203] on div "Focus on collecting historical data from past projects to create comprehensive …" at bounding box center [406, 199] width 347 height 22
click at [233, 186] on input "b. Focus on collecting historical data from past projects to create comprehensi…" at bounding box center [233, 182] width 0 height 7
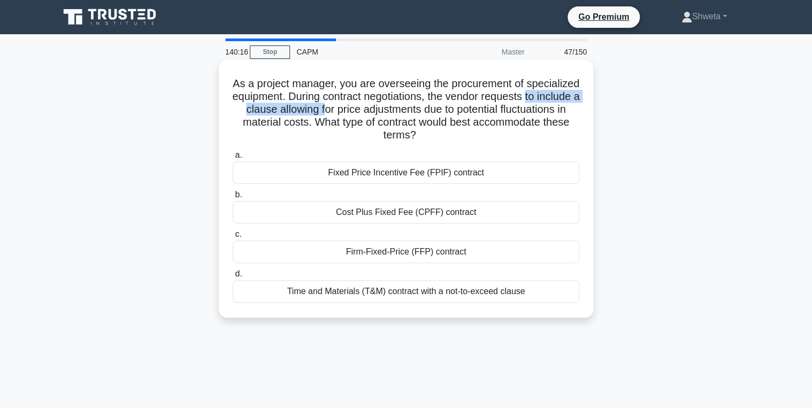
drag, startPoint x: 291, startPoint y: 109, endPoint x: 431, endPoint y: 115, distance: 139.8
click at [431, 115] on h5 "As a project manager, you are overseeing the procurement of specialized equipme…" at bounding box center [406, 109] width 349 height 65
click at [267, 115] on h5 "As a project manager, you are overseeing the procurement of specialized equipme…" at bounding box center [406, 109] width 349 height 65
drag, startPoint x: 359, startPoint y: 113, endPoint x: 565, endPoint y: 107, distance: 206.1
click at [565, 107] on h5 "As a project manager, you are overseeing the procurement of specialized equipme…" at bounding box center [406, 109] width 349 height 65
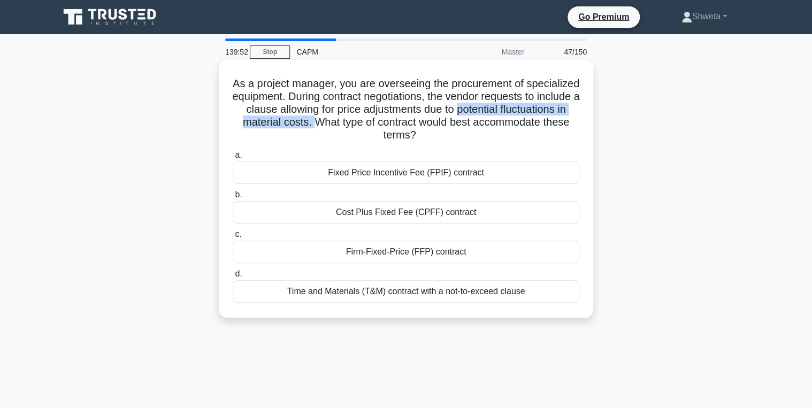
drag, startPoint x: 240, startPoint y: 124, endPoint x: 436, endPoint y: 124, distance: 195.9
click at [436, 124] on h5 "As a project manager, you are overseeing the procurement of specialized equipme…" at bounding box center [406, 109] width 349 height 65
click at [397, 212] on div "Cost Plus Fixed Fee (CPFF) contract" at bounding box center [406, 212] width 347 height 22
click at [233, 199] on input "b. Cost Plus Fixed Fee (CPFF) contract" at bounding box center [233, 195] width 0 height 7
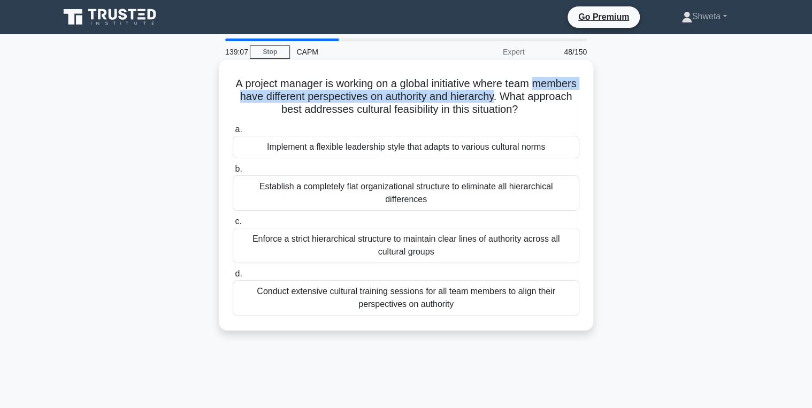
drag, startPoint x: 237, startPoint y: 95, endPoint x: 546, endPoint y: 100, distance: 309.3
click at [546, 100] on h5 "A project manager is working on a global initiative where team members have dif…" at bounding box center [406, 97] width 349 height 40
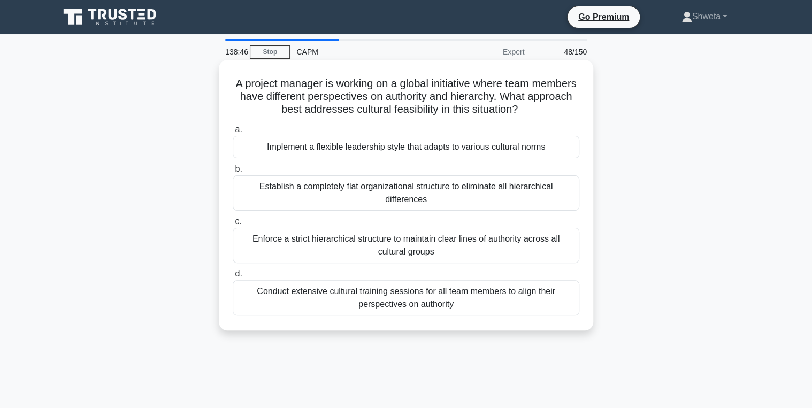
click at [394, 147] on div "Implement a flexible leadership style that adapts to various cultural norms" at bounding box center [406, 147] width 347 height 22
click at [233, 133] on input "a. Implement a flexible leadership style that adapts to various cultural norms" at bounding box center [233, 129] width 0 height 7
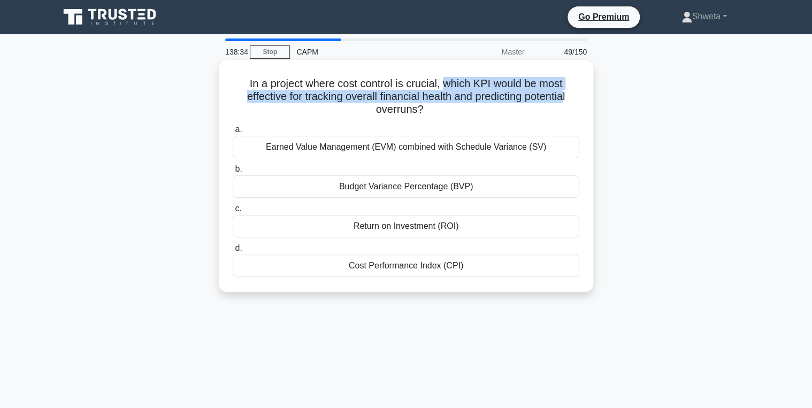
drag, startPoint x: 446, startPoint y: 82, endPoint x: 571, endPoint y: 103, distance: 127.0
click at [571, 103] on h5 "In a project where cost control is crucial, which KPI would be most effective f…" at bounding box center [406, 97] width 349 height 40
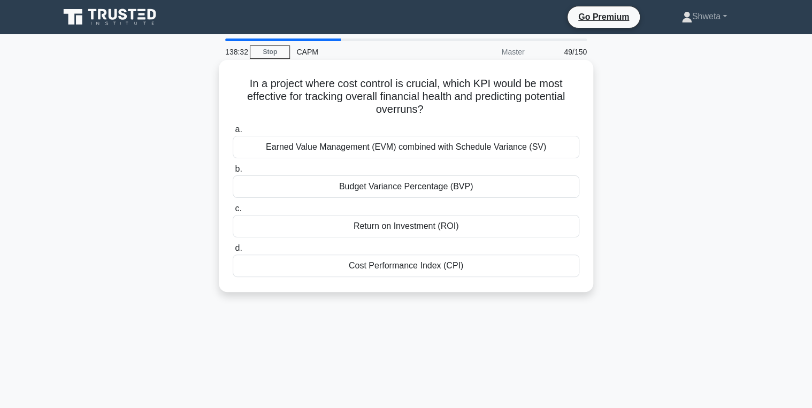
click at [398, 151] on div "Earned Value Management (EVM) combined with Schedule Variance (SV)" at bounding box center [406, 147] width 347 height 22
click at [233, 133] on input "a. Earned Value Management (EVM) combined with Schedule Variance (SV)" at bounding box center [233, 129] width 0 height 7
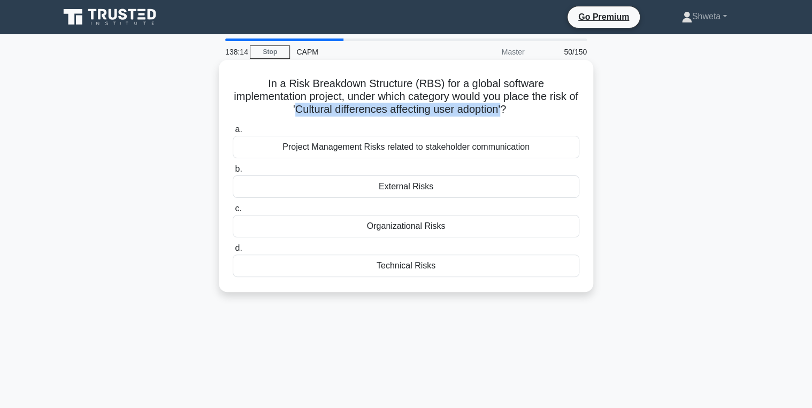
drag, startPoint x: 296, startPoint y: 115, endPoint x: 511, endPoint y: 117, distance: 214.6
click at [511, 117] on h5 "In a Risk Breakdown Structure (RBS) for a global software implementation projec…" at bounding box center [406, 97] width 349 height 40
click at [437, 129] on label "a. Project Management Risks related to stakeholder communication" at bounding box center [406, 140] width 347 height 35
click at [233, 129] on input "a. Project Management Risks related to stakeholder communication" at bounding box center [233, 129] width 0 height 7
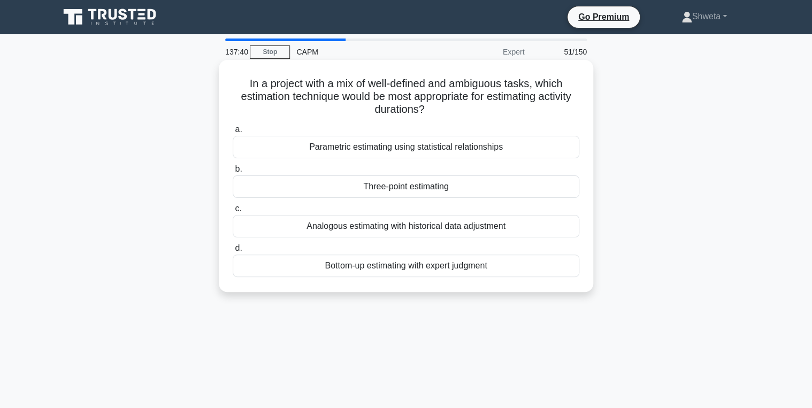
click at [397, 271] on div "Bottom-up estimating with expert judgment" at bounding box center [406, 266] width 347 height 22
click at [233, 252] on input "d. Bottom-up estimating with expert judgment" at bounding box center [233, 248] width 0 height 7
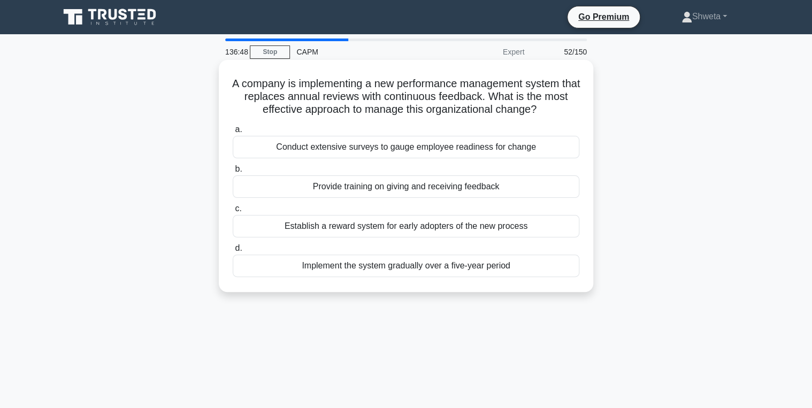
click at [406, 193] on div "Provide training on giving and receiving feedback" at bounding box center [406, 187] width 347 height 22
click at [233, 173] on input "b. Provide training on giving and receiving feedback" at bounding box center [233, 169] width 0 height 7
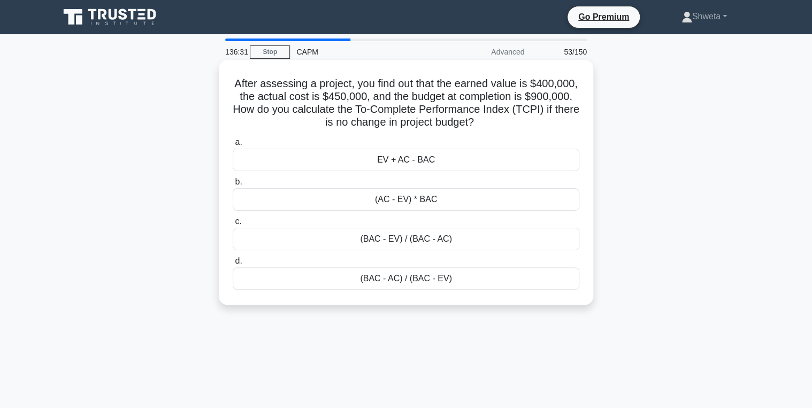
click at [407, 243] on div "(BAC - EV) / (BAC - AC)" at bounding box center [406, 239] width 347 height 22
click at [233, 225] on input "c. (BAC - EV) / (BAC - AC)" at bounding box center [233, 221] width 0 height 7
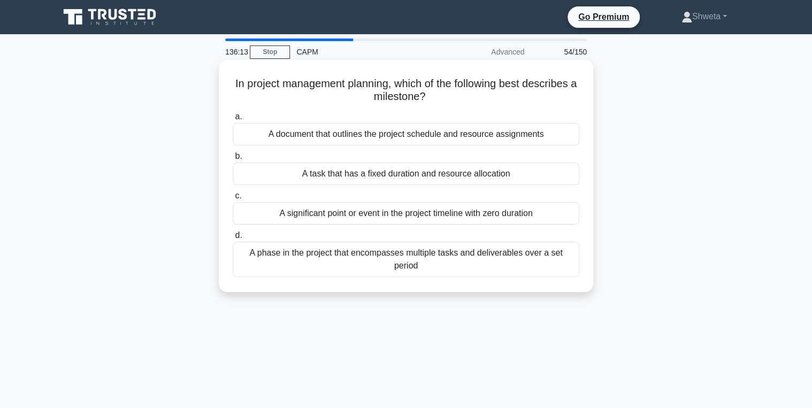
click at [377, 215] on div "A significant point or event in the project timeline with zero duration" at bounding box center [406, 213] width 347 height 22
click at [233, 200] on input "c. A significant point or event in the project timeline with zero duration" at bounding box center [233, 196] width 0 height 7
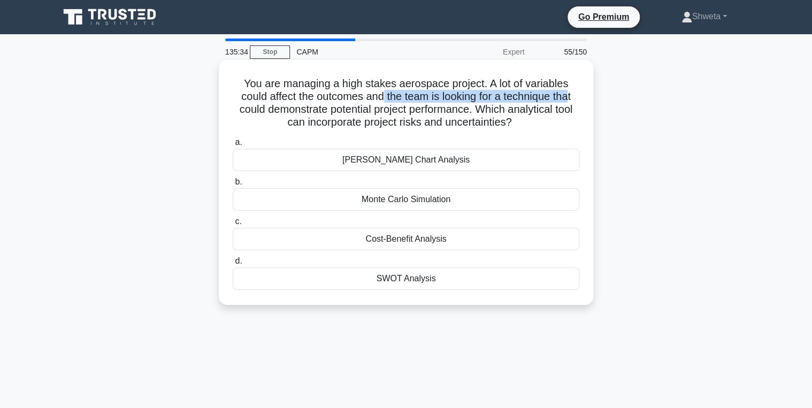
drag, startPoint x: 381, startPoint y: 97, endPoint x: 572, endPoint y: 100, distance: 191.1
click at [572, 100] on h5 "You are managing a high stakes aerospace project. A lot of variables could affe…" at bounding box center [406, 103] width 349 height 52
click at [398, 278] on div "SWOT Analysis" at bounding box center [406, 279] width 347 height 22
click at [233, 265] on input "d. SWOT Analysis" at bounding box center [233, 261] width 0 height 7
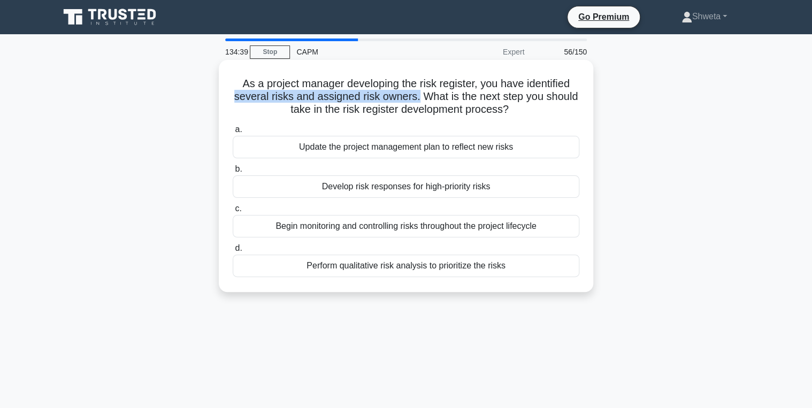
drag, startPoint x: 229, startPoint y: 96, endPoint x: 418, endPoint y: 97, distance: 189.4
click at [418, 97] on div "As a project manager developing the risk register, you have identified several …" at bounding box center [406, 176] width 366 height 224
click at [409, 268] on div "Perform qualitative risk analysis to prioritize the risks" at bounding box center [406, 266] width 347 height 22
click at [233, 252] on input "d. Perform qualitative risk analysis to prioritize the risks" at bounding box center [233, 248] width 0 height 7
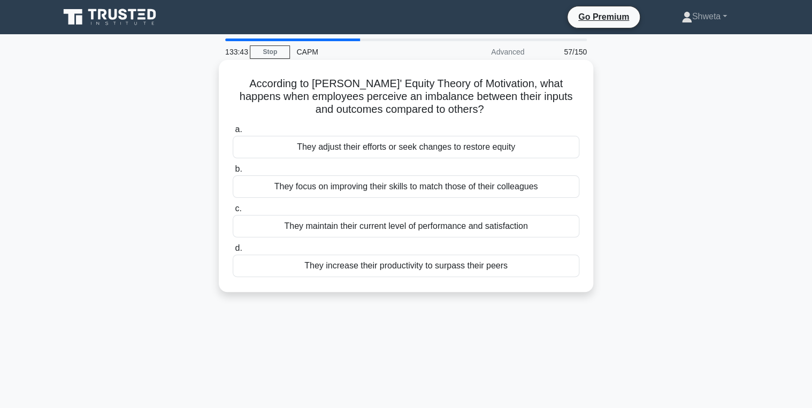
click at [391, 189] on div "They focus on improving their skills to match those of their colleagues" at bounding box center [406, 187] width 347 height 22
click at [233, 173] on input "b. They focus on improving their skills to match those of their colleagues" at bounding box center [233, 169] width 0 height 7
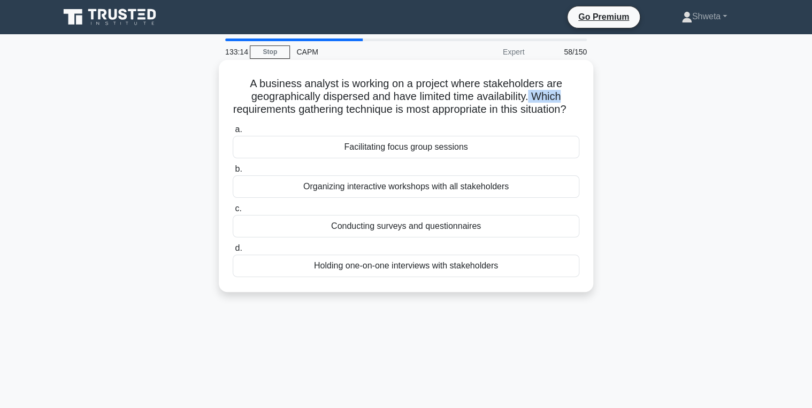
drag, startPoint x: 531, startPoint y: 97, endPoint x: 567, endPoint y: 101, distance: 36.6
click at [567, 101] on h5 "A business analyst is working on a project where stakeholders are geographicall…" at bounding box center [406, 97] width 349 height 40
click at [263, 109] on h5 "A business analyst is working on a project where stakeholders are geographicall…" at bounding box center [406, 97] width 349 height 40
click at [419, 238] on div "Conducting surveys and questionnaires" at bounding box center [406, 226] width 347 height 22
click at [233, 212] on input "c. Conducting surveys and questionnaires" at bounding box center [233, 208] width 0 height 7
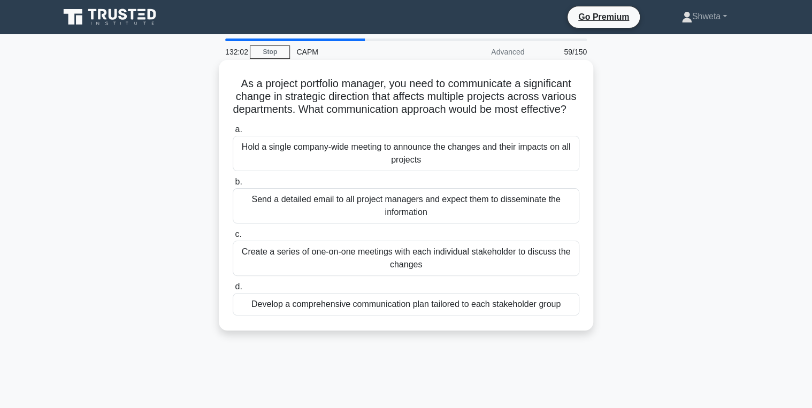
click at [409, 316] on div "Develop a comprehensive communication plan tailored to each stakeholder group" at bounding box center [406, 304] width 347 height 22
click at [233, 291] on input "d. Develop a comprehensive communication plan tailored to each stakeholder group" at bounding box center [233, 287] width 0 height 7
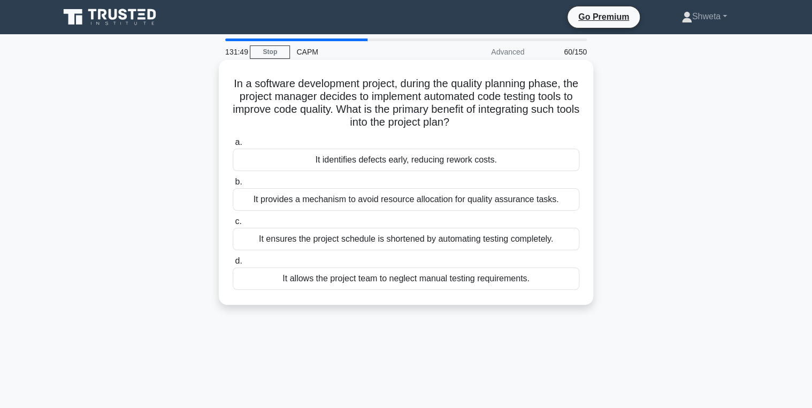
drag, startPoint x: 288, startPoint y: 122, endPoint x: 511, endPoint y: 127, distance: 222.1
click at [511, 127] on h5 "In a software development project, during the quality planning phase, the proje…" at bounding box center [406, 103] width 349 height 52
drag, startPoint x: 511, startPoint y: 127, endPoint x: 537, endPoint y: 142, distance: 30.4
click at [537, 142] on label "a. It identifies defects early, reducing rework costs." at bounding box center [406, 153] width 347 height 35
click at [233, 142] on input "a. It identifies defects early, reducing rework costs." at bounding box center [233, 142] width 0 height 7
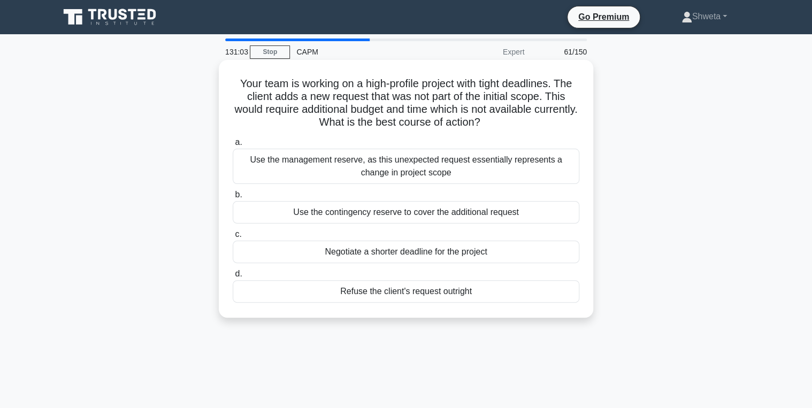
click at [386, 296] on div "Refuse the client's request outright" at bounding box center [406, 291] width 347 height 22
click at [233, 278] on input "d. Refuse the client's request outright" at bounding box center [233, 274] width 0 height 7
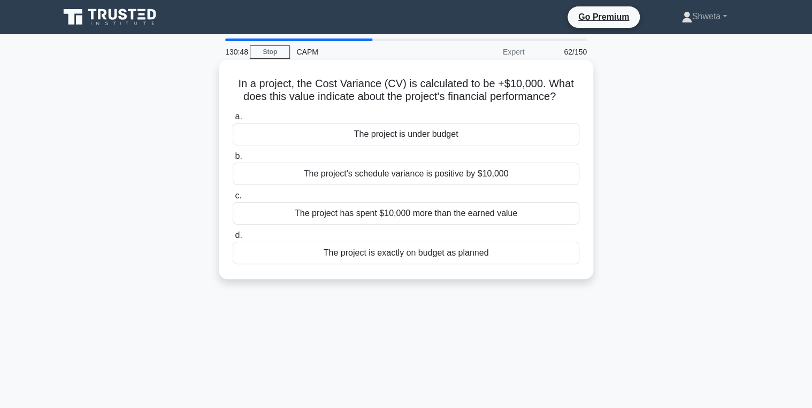
click at [430, 139] on div "The project is under budget" at bounding box center [406, 134] width 347 height 22
click at [233, 120] on input "a. The project is under budget" at bounding box center [233, 116] width 0 height 7
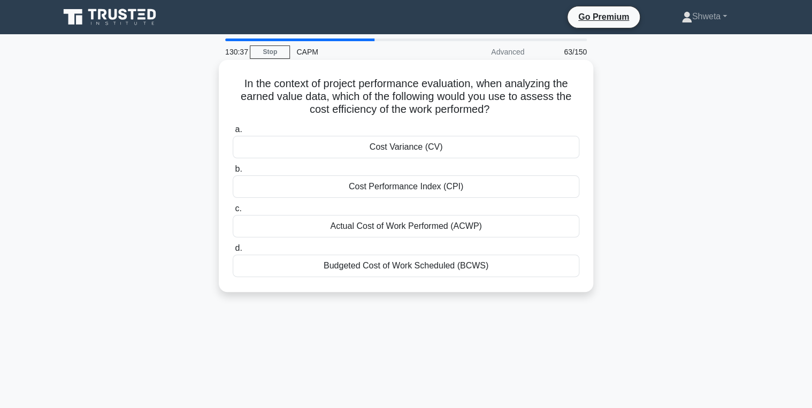
click at [419, 190] on div "Cost Performance Index (CPI)" at bounding box center [406, 187] width 347 height 22
click at [233, 173] on input "b. Cost Performance Index (CPI)" at bounding box center [233, 169] width 0 height 7
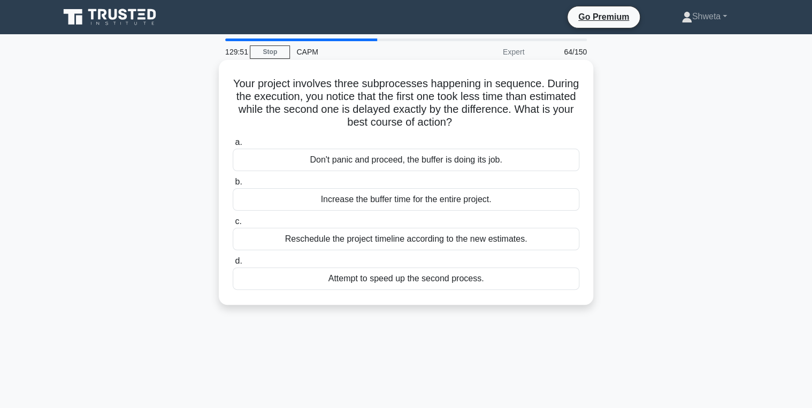
click at [420, 246] on div "Reschedule the project timeline according to the new estimates." at bounding box center [406, 239] width 347 height 22
click at [233, 225] on input "c. Reschedule the project timeline according to the new estimates." at bounding box center [233, 221] width 0 height 7
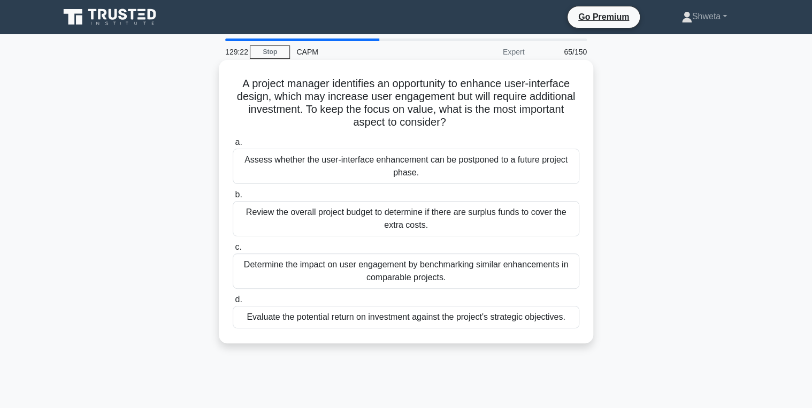
click at [427, 228] on div "Review the overall project budget to determine if there are surplus funds to co…" at bounding box center [406, 218] width 347 height 35
click at [233, 199] on input "b. Review the overall project budget to determine if there are surplus funds to…" at bounding box center [233, 195] width 0 height 7
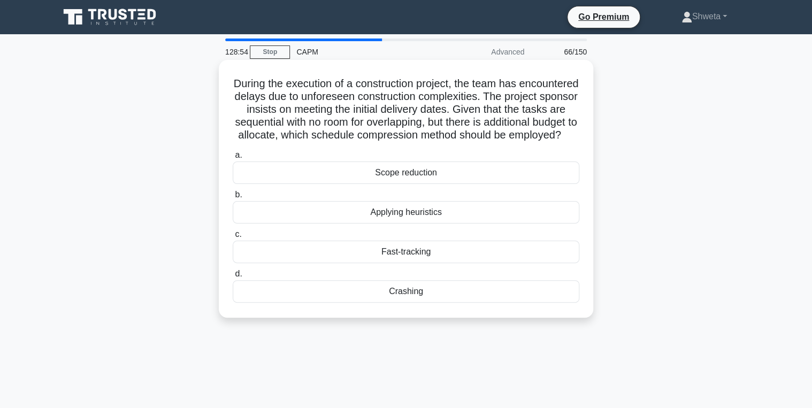
click at [400, 303] on div "Crashing" at bounding box center [406, 291] width 347 height 22
click at [233, 278] on input "d. Crashing" at bounding box center [233, 274] width 0 height 7
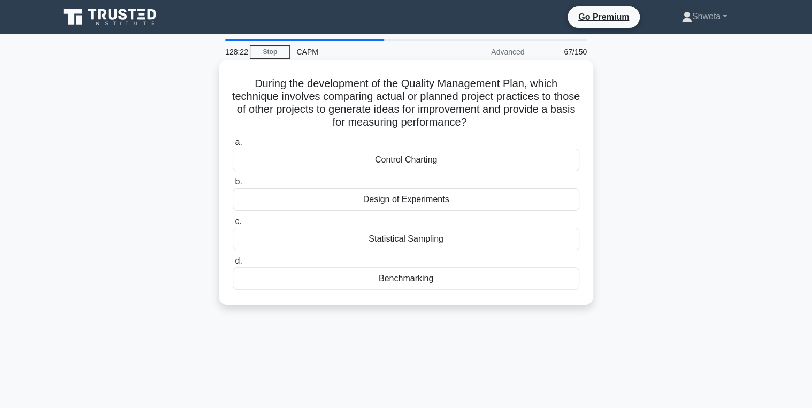
click at [416, 280] on div "Benchmarking" at bounding box center [406, 279] width 347 height 22
click at [233, 265] on input "d. Benchmarking" at bounding box center [233, 261] width 0 height 7
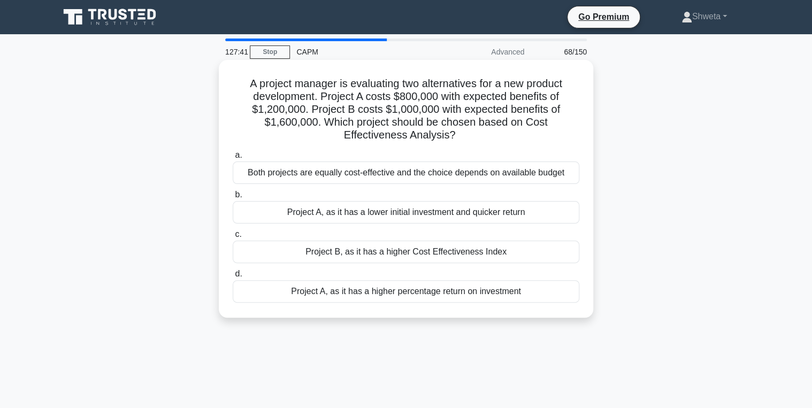
click at [433, 253] on div "Project B, as it has a higher Cost Effectiveness Index" at bounding box center [406, 252] width 347 height 22
click at [233, 238] on input "c. Project B, as it has a higher Cost Effectiveness Index" at bounding box center [233, 234] width 0 height 7
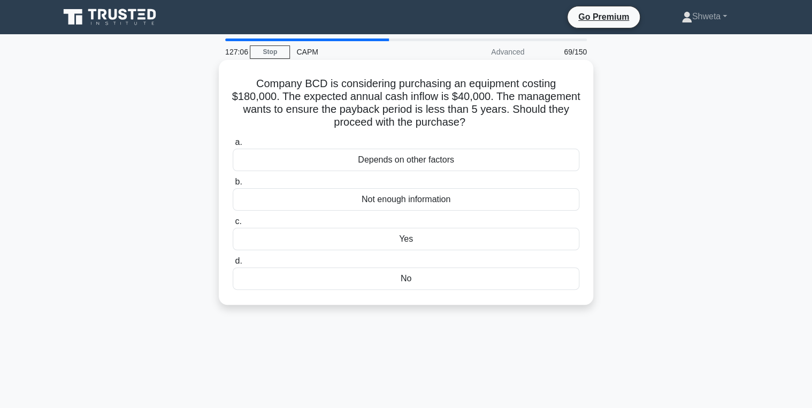
click at [416, 241] on div "Yes" at bounding box center [406, 239] width 347 height 22
click at [233, 225] on input "c. Yes" at bounding box center [233, 221] width 0 height 7
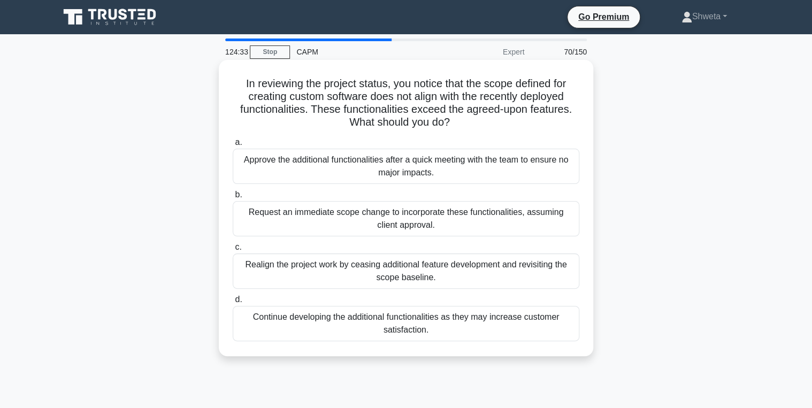
click at [367, 217] on div "Request an immediate scope change to incorporate these functionalities, assumin…" at bounding box center [406, 218] width 347 height 35
click at [233, 199] on input "b. Request an immediate scope change to incorporate these functionalities, assu…" at bounding box center [233, 195] width 0 height 7
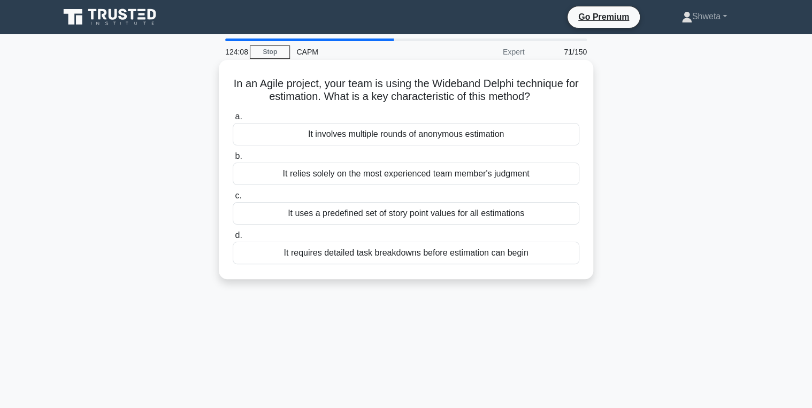
click at [407, 253] on div "It requires detailed task breakdowns before estimation can begin" at bounding box center [406, 253] width 347 height 22
click at [233, 239] on input "d. It requires detailed task breakdowns before estimation can begin" at bounding box center [233, 235] width 0 height 7
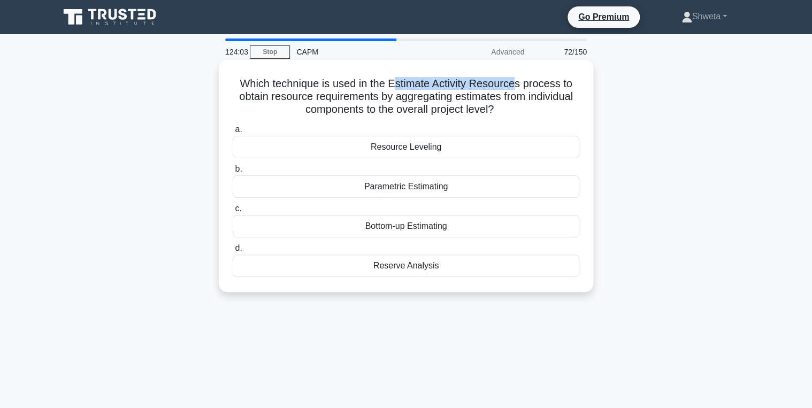
drag, startPoint x: 426, startPoint y: 81, endPoint x: 516, endPoint y: 83, distance: 89.9
click at [516, 83] on h5 "Which technique is used in the Estimate Activity Resources process to obtain re…" at bounding box center [406, 97] width 349 height 40
click at [428, 232] on div "Bottom-up Estimating" at bounding box center [406, 226] width 347 height 22
click at [233, 212] on input "c. Bottom-up Estimating" at bounding box center [233, 208] width 0 height 7
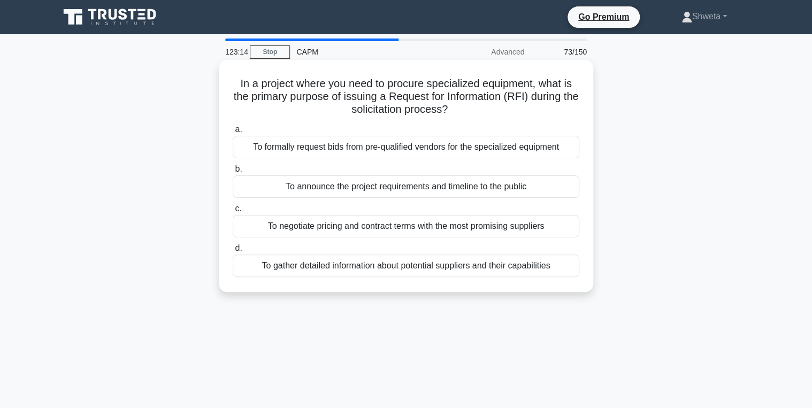
click at [382, 267] on div "To gather detailed information about potential suppliers and their capabilities" at bounding box center [406, 266] width 347 height 22
click at [233, 252] on input "d. To gather detailed information about potential suppliers and their capabilit…" at bounding box center [233, 248] width 0 height 7
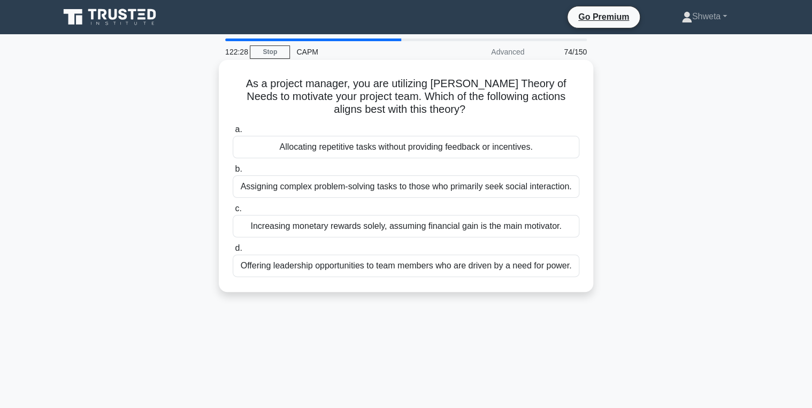
click at [359, 223] on div "Increasing monetary rewards solely, assuming financial gain is the main motivat…" at bounding box center [406, 226] width 347 height 22
click at [233, 212] on input "c. Increasing monetary rewards solely, assuming financial gain is the main moti…" at bounding box center [233, 208] width 0 height 7
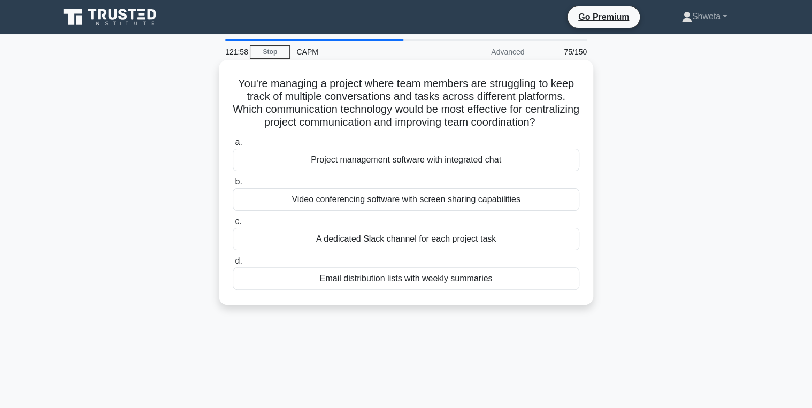
click at [498, 211] on div "Video conferencing software with screen sharing capabilities" at bounding box center [406, 199] width 347 height 22
click at [233, 186] on input "b. Video conferencing software with screen sharing capabilities" at bounding box center [233, 182] width 0 height 7
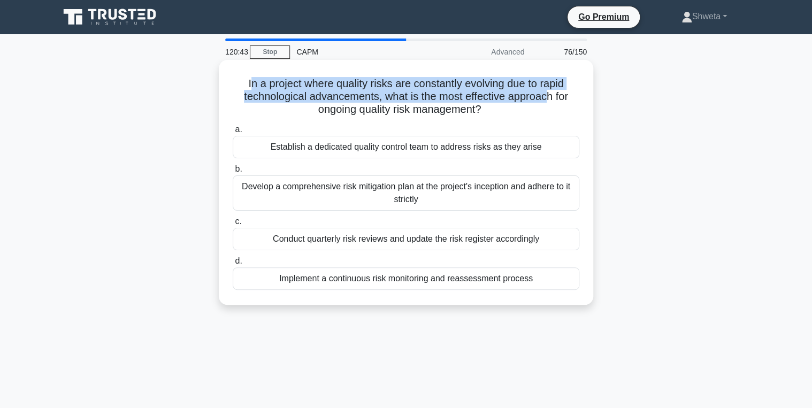
drag, startPoint x: 246, startPoint y: 84, endPoint x: 547, endPoint y: 96, distance: 301.5
click at [547, 96] on h5 "In a project where quality risks are constantly evolving due to rapid technolog…" at bounding box center [406, 97] width 349 height 40
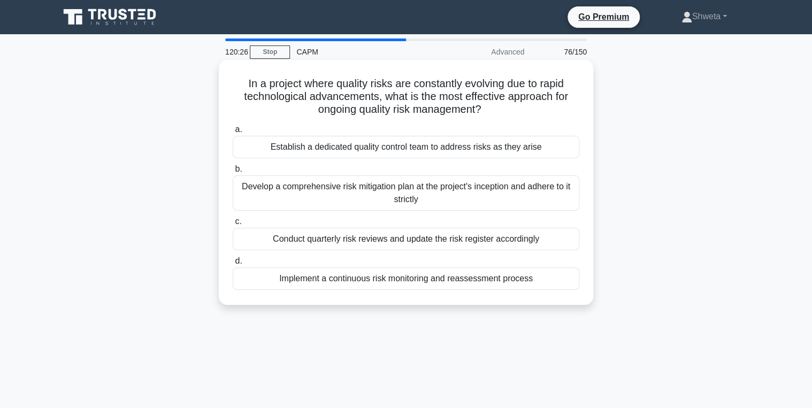
click at [395, 282] on div "Implement a continuous risk monitoring and reassessment process" at bounding box center [406, 279] width 347 height 22
click at [233, 265] on input "d. Implement a continuous risk monitoring and reassessment process" at bounding box center [233, 261] width 0 height 7
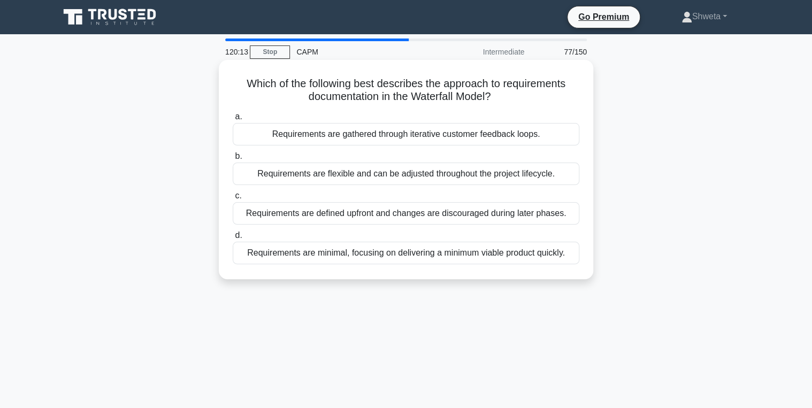
click at [433, 214] on div "Requirements are defined upfront and changes are discouraged during later phase…" at bounding box center [406, 213] width 347 height 22
click at [233, 200] on input "c. Requirements are defined upfront and changes are discouraged during later ph…" at bounding box center [233, 196] width 0 height 7
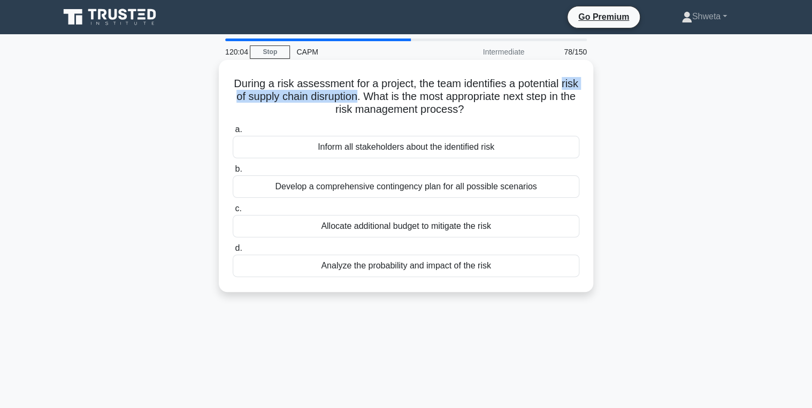
drag, startPoint x: 235, startPoint y: 99, endPoint x: 382, endPoint y: 100, distance: 146.6
click at [382, 100] on h5 "During a risk assessment for a project, the team identifies a potential risk of…" at bounding box center [406, 97] width 349 height 40
click at [375, 268] on div "Analyze the probability and impact of the risk" at bounding box center [406, 266] width 347 height 22
click at [233, 252] on input "d. Analyze the probability and impact of the risk" at bounding box center [233, 248] width 0 height 7
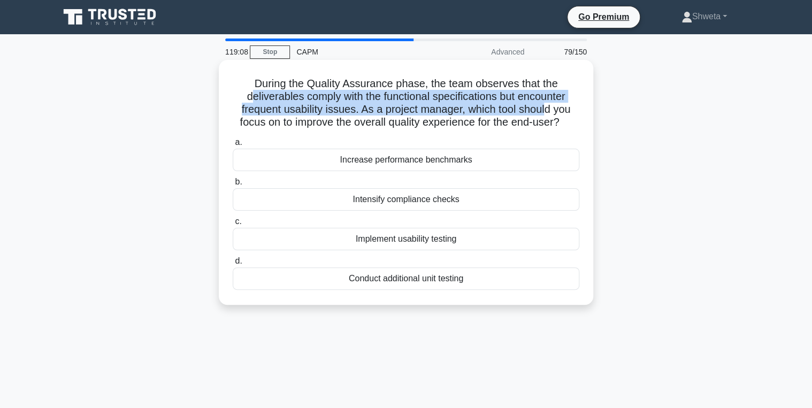
drag, startPoint x: 244, startPoint y: 94, endPoint x: 528, endPoint y: 107, distance: 284.4
click at [528, 107] on h5 "During the Quality Assurance phase, the team observes that the deliverables com…" at bounding box center [406, 103] width 349 height 52
click at [356, 111] on h5 "During the Quality Assurance phase, the team observes that the deliverables com…" at bounding box center [406, 103] width 349 height 52
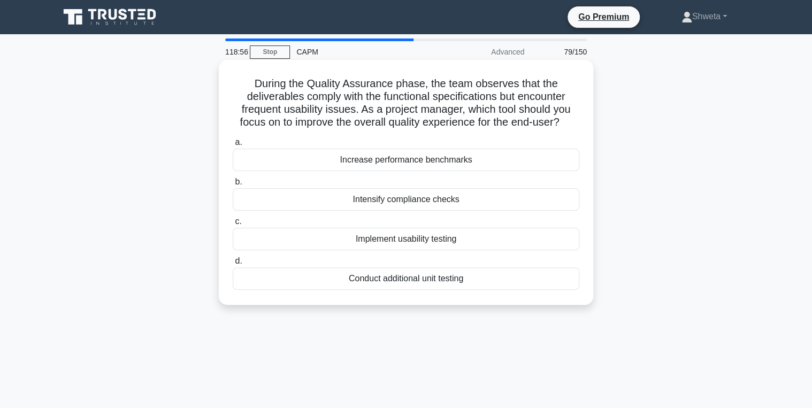
click at [415, 241] on div "Implement usability testing" at bounding box center [406, 239] width 347 height 22
click at [233, 225] on input "c. Implement usability testing" at bounding box center [233, 221] width 0 height 7
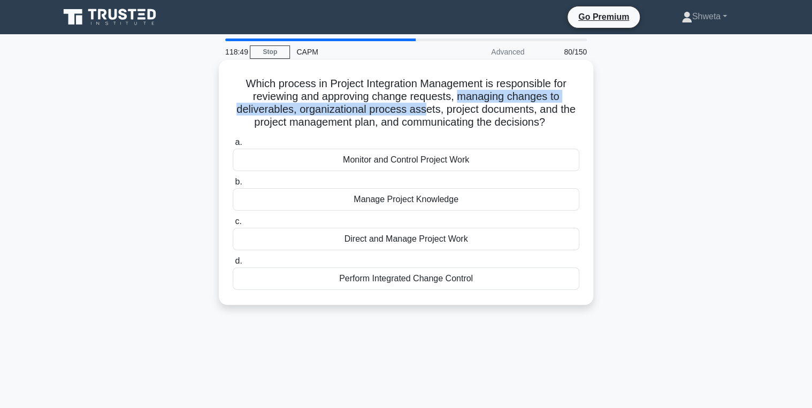
drag, startPoint x: 460, startPoint y: 97, endPoint x: 400, endPoint y: 111, distance: 61.5
click at [400, 111] on h5 "Which process in Project Integration Management is responsible for reviewing an…" at bounding box center [406, 103] width 349 height 52
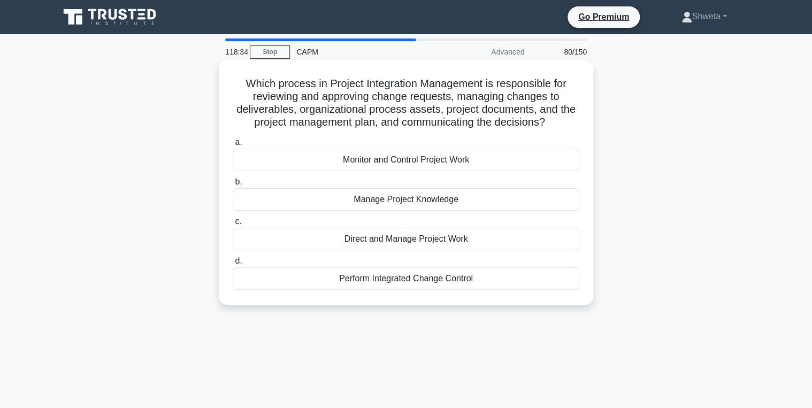
click at [417, 281] on div "Perform Integrated Change Control" at bounding box center [406, 279] width 347 height 22
click at [233, 265] on input "d. Perform Integrated Change Control" at bounding box center [233, 261] width 0 height 7
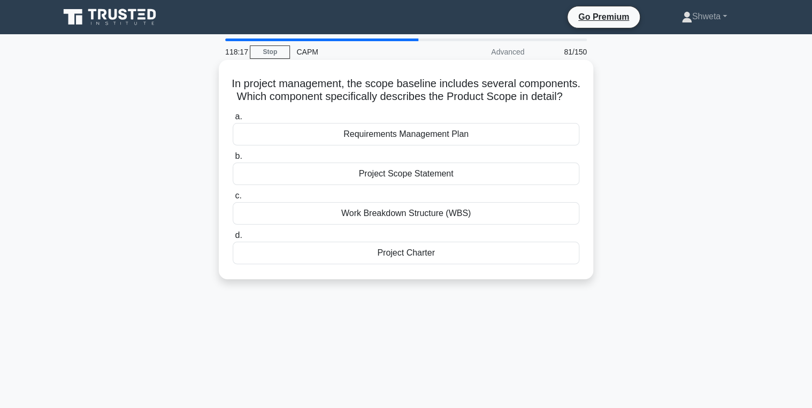
click at [417, 225] on div "Work Breakdown Structure (WBS)" at bounding box center [406, 213] width 347 height 22
click at [233, 200] on input "c. Work Breakdown Structure (WBS)" at bounding box center [233, 196] width 0 height 7
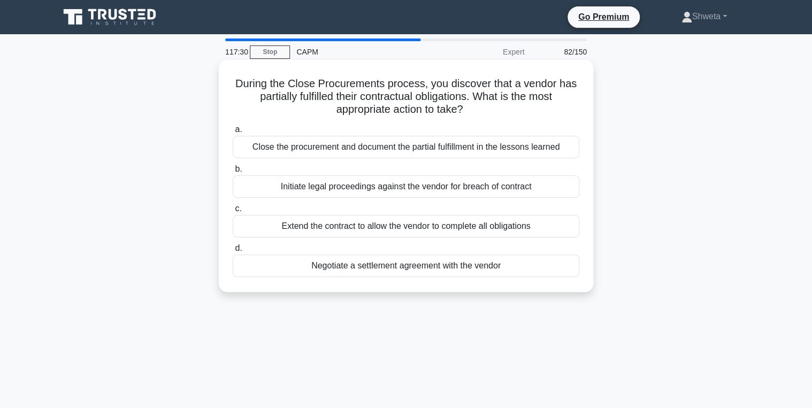
click at [413, 146] on div "Close the procurement and document the partial fulfillment in the lessons learn…" at bounding box center [406, 147] width 347 height 22
click at [233, 133] on input "a. Close the procurement and document the partial fulfillment in the lessons le…" at bounding box center [233, 129] width 0 height 7
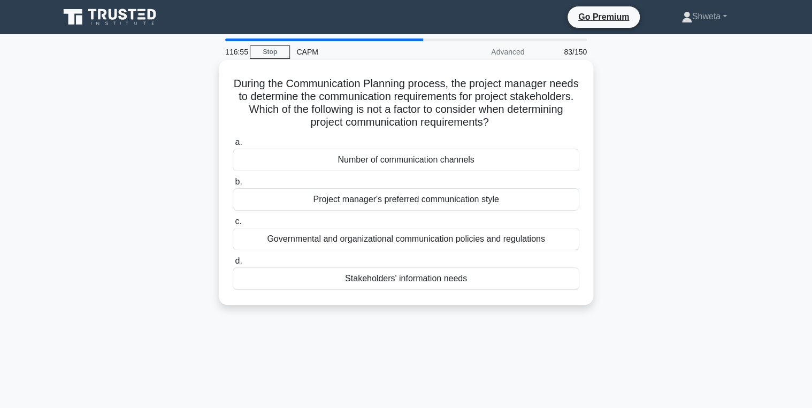
click at [436, 243] on div "Governmental and organizational communication policies and regulations" at bounding box center [406, 239] width 347 height 22
click at [233, 225] on input "c. Governmental and organizational communication policies and regulations" at bounding box center [233, 221] width 0 height 7
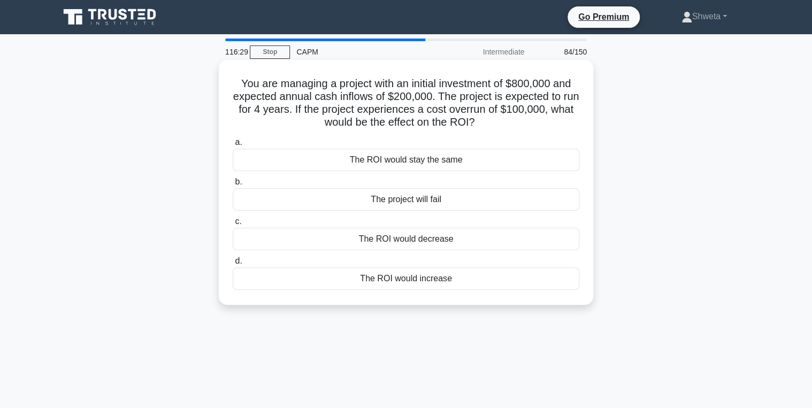
click at [431, 242] on div "The ROI would decrease" at bounding box center [406, 239] width 347 height 22
click at [233, 225] on input "c. The ROI would decrease" at bounding box center [233, 221] width 0 height 7
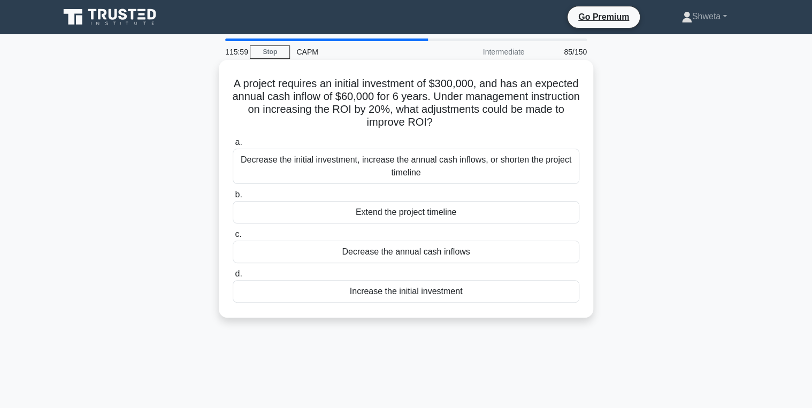
click at [413, 167] on div "Decrease the initial investment, increase the annual cash inflows, or shorten t…" at bounding box center [406, 166] width 347 height 35
click at [233, 146] on input "a. Decrease the initial investment, increase the annual cash inflows, or shorte…" at bounding box center [233, 142] width 0 height 7
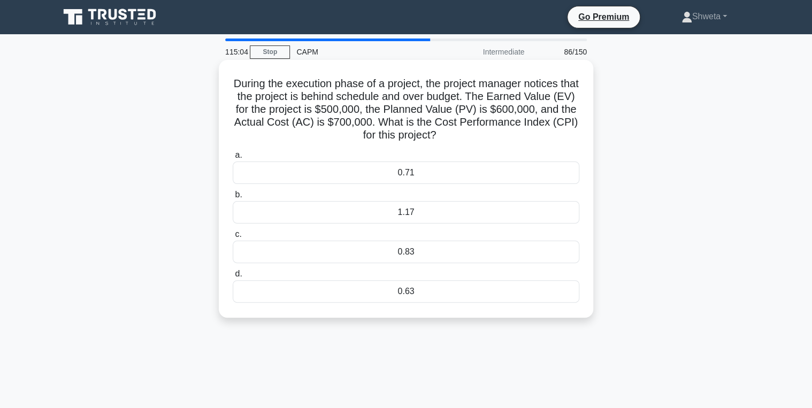
click at [400, 166] on div "0.71" at bounding box center [406, 173] width 347 height 22
click at [233, 159] on input "a. 0.71" at bounding box center [233, 155] width 0 height 7
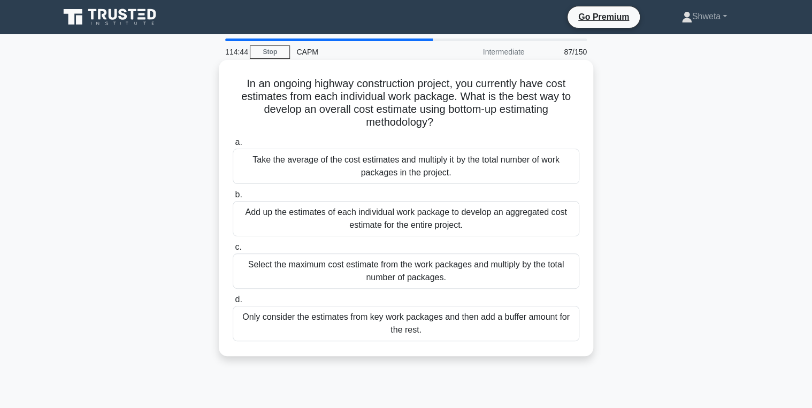
click at [400, 225] on div "Add up the estimates of each individual work package to develop an aggregated c…" at bounding box center [406, 218] width 347 height 35
click at [233, 199] on input "b. Add up the estimates of each individual work package to develop an aggregate…" at bounding box center [233, 195] width 0 height 7
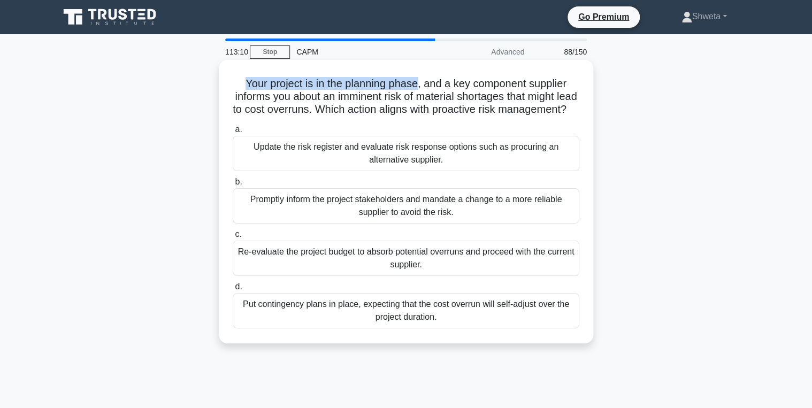
drag, startPoint x: 242, startPoint y: 83, endPoint x: 417, endPoint y: 85, distance: 175.0
click at [417, 85] on h5 "Your project is in the planning phase, and a key component supplier informs you…" at bounding box center [406, 97] width 349 height 40
click at [305, 159] on div "Update the risk register and evaluate risk response options such as procuring a…" at bounding box center [406, 153] width 347 height 35
click at [233, 133] on input "a. Update the risk register and evaluate risk response options such as procurin…" at bounding box center [233, 129] width 0 height 7
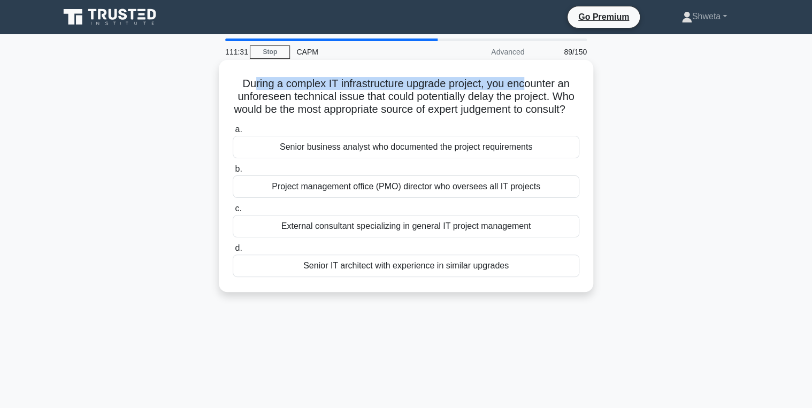
drag, startPoint x: 250, startPoint y: 83, endPoint x: 527, endPoint y: 76, distance: 276.8
click at [527, 77] on h5 "During a complex IT infrastructure upgrade project, you encounter an unforeseen…" at bounding box center [406, 97] width 349 height 40
click at [405, 158] on div "Senior business analyst who documented the project requirements" at bounding box center [406, 147] width 347 height 22
click at [233, 133] on input "a. Senior business analyst who documented the project requirements" at bounding box center [233, 129] width 0 height 7
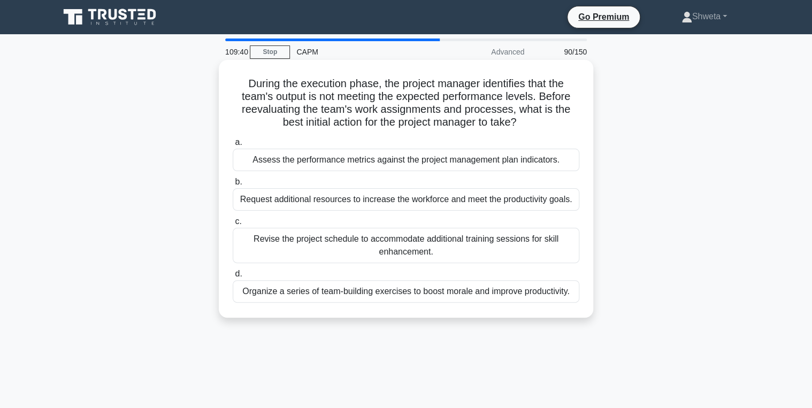
click at [396, 161] on div "Assess the performance metrics against the project management plan indicators." at bounding box center [406, 160] width 347 height 22
click at [233, 146] on input "a. Assess the performance metrics against the project management plan indicator…" at bounding box center [233, 142] width 0 height 7
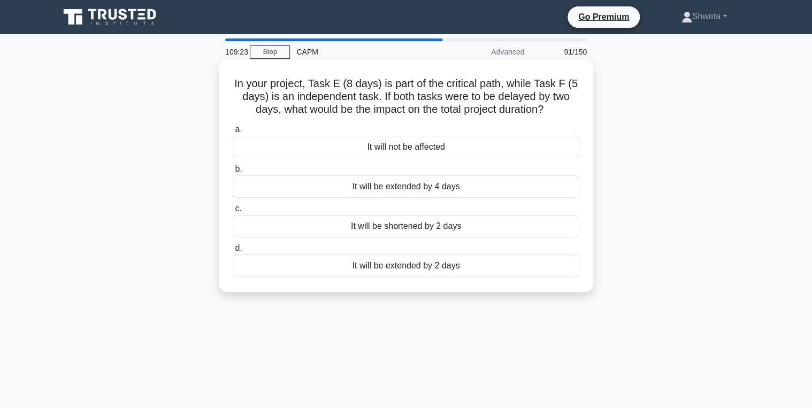
click at [402, 269] on div "It will be extended by 2 days" at bounding box center [406, 266] width 347 height 22
click at [233, 252] on input "d. It will be extended by 2 days" at bounding box center [233, 248] width 0 height 7
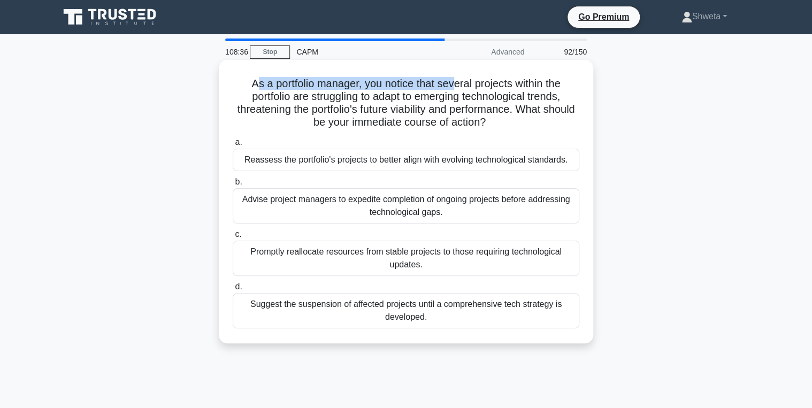
drag, startPoint x: 249, startPoint y: 88, endPoint x: 452, endPoint y: 88, distance: 202.8
click at [452, 88] on h5 "As a portfolio manager, you notice that several projects within the portfolio a…" at bounding box center [406, 103] width 349 height 52
click at [274, 94] on h5 "As a portfolio manager, you notice that several projects within the portfolio a…" at bounding box center [406, 103] width 349 height 52
drag, startPoint x: 246, startPoint y: 84, endPoint x: 360, endPoint y: 85, distance: 114.0
click at [360, 85] on h5 "As a portfolio manager, you notice that several projects within the portfolio a…" at bounding box center [406, 103] width 349 height 52
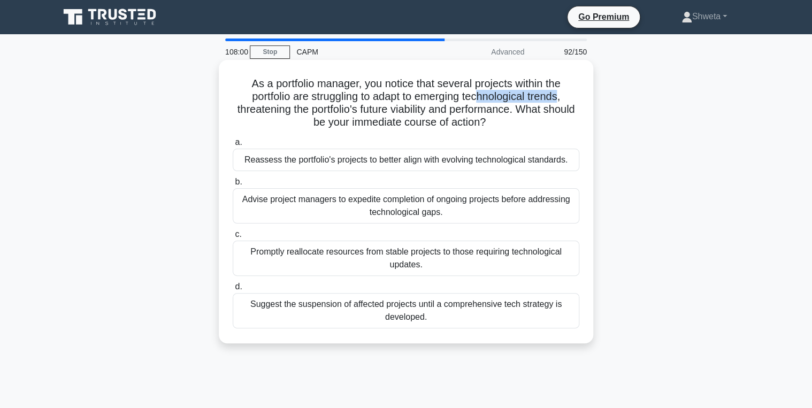
drag, startPoint x: 479, startPoint y: 97, endPoint x: 565, endPoint y: 100, distance: 85.7
click at [565, 100] on h5 "As a portfolio manager, you notice that several projects within the portfolio a…" at bounding box center [406, 103] width 349 height 52
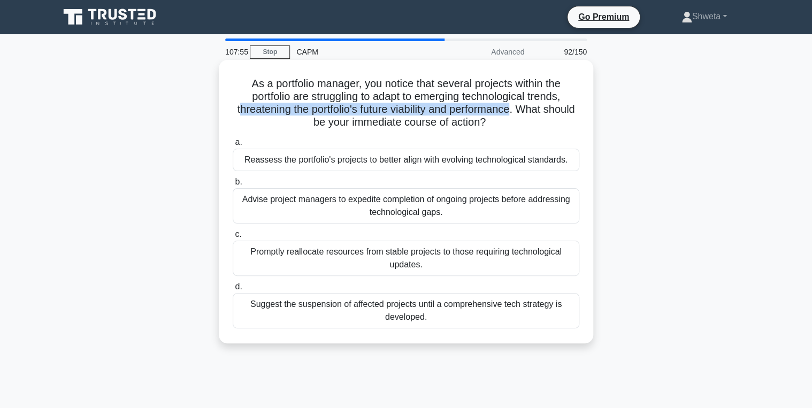
drag, startPoint x: 249, startPoint y: 109, endPoint x: 533, endPoint y: 113, distance: 283.7
click at [533, 113] on h5 "As a portfolio manager, you notice that several projects within the portfolio a…" at bounding box center [406, 103] width 349 height 52
click at [540, 118] on h5 "As a portfolio manager, you notice that several projects within the portfolio a…" at bounding box center [406, 103] width 349 height 52
drag, startPoint x: 253, startPoint y: 111, endPoint x: 535, endPoint y: 114, distance: 281.5
click at [535, 114] on h5 "As a portfolio manager, you notice that several projects within the portfolio a…" at bounding box center [406, 103] width 349 height 52
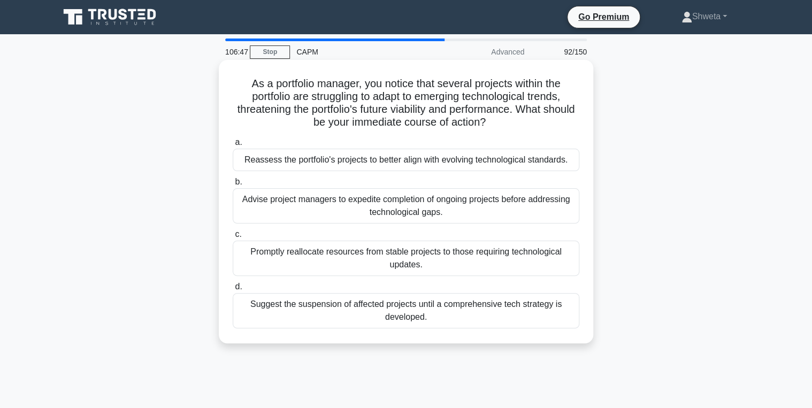
click at [426, 164] on div "Reassess the portfolio's projects to better align with evolving technological s…" at bounding box center [406, 160] width 347 height 22
click at [233, 146] on input "a. Reassess the portfolio's projects to better align with evolving technologica…" at bounding box center [233, 142] width 0 height 7
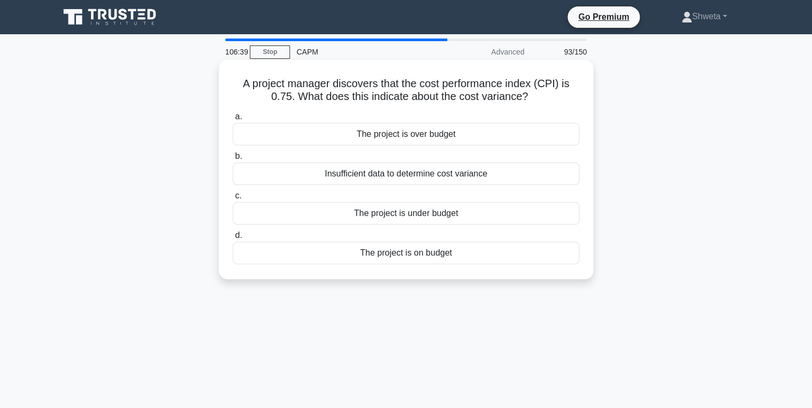
click at [428, 137] on div "The project is over budget" at bounding box center [406, 134] width 347 height 22
click at [233, 120] on input "a. The project is over budget" at bounding box center [233, 116] width 0 height 7
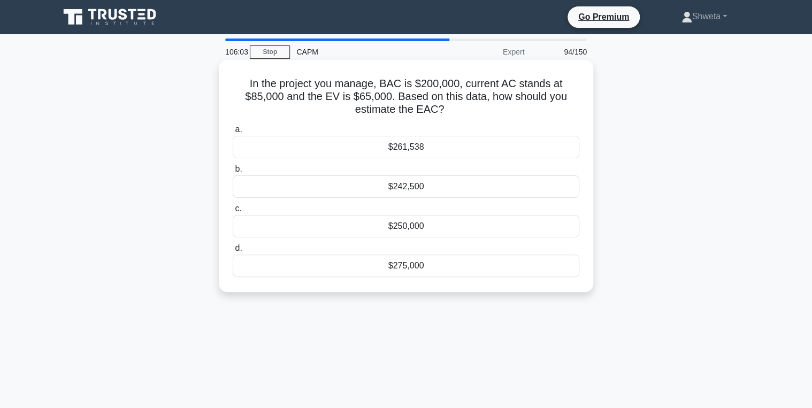
click at [421, 143] on div "$261,538" at bounding box center [406, 147] width 347 height 22
click at [233, 133] on input "a. $261,538" at bounding box center [233, 129] width 0 height 7
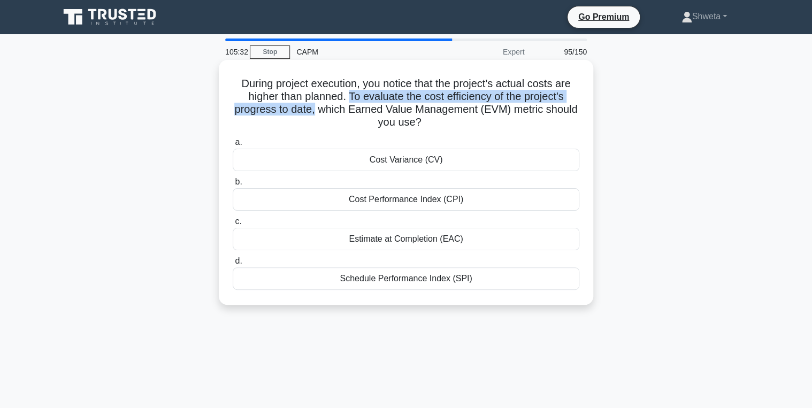
drag, startPoint x: 377, startPoint y: 102, endPoint x: 313, endPoint y: 106, distance: 63.8
click at [313, 106] on h5 "During project execution, you notice that the project's actual costs are higher…" at bounding box center [406, 103] width 349 height 52
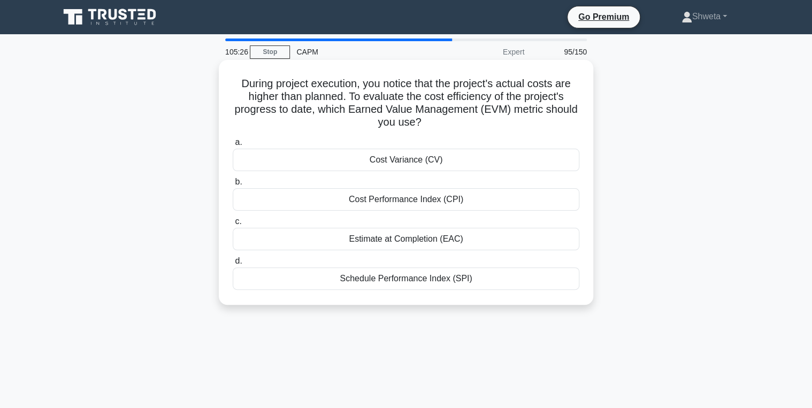
click at [416, 200] on div "Cost Performance Index (CPI)" at bounding box center [406, 199] width 347 height 22
click at [233, 186] on input "b. Cost Performance Index (CPI)" at bounding box center [233, 182] width 0 height 7
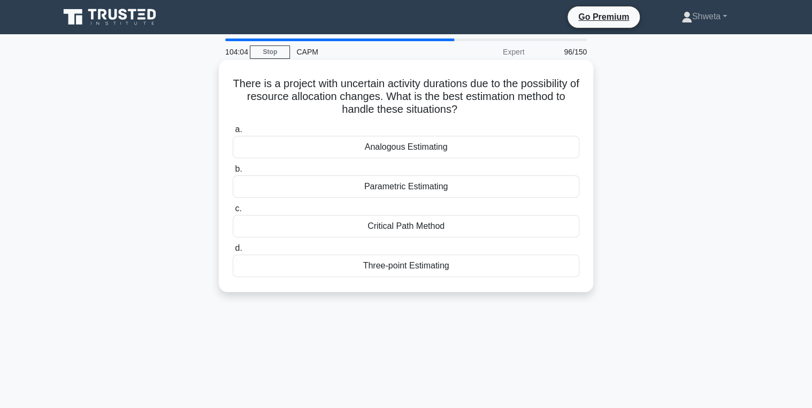
click at [405, 223] on div "Critical Path Method" at bounding box center [406, 226] width 347 height 22
click at [233, 212] on input "c. Critical Path Method" at bounding box center [233, 208] width 0 height 7
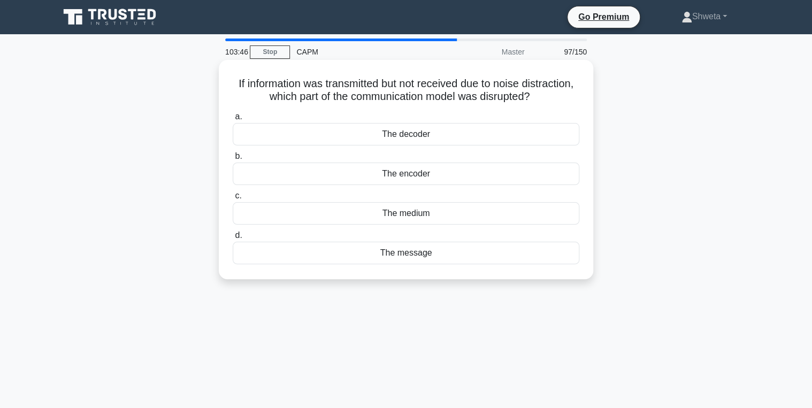
click at [412, 140] on div "The decoder" at bounding box center [406, 134] width 347 height 22
click at [233, 120] on input "a. The decoder" at bounding box center [233, 116] width 0 height 7
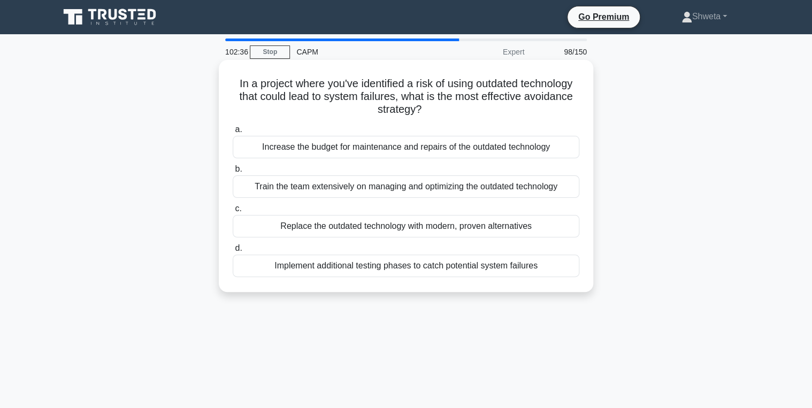
click at [403, 227] on div "Replace the outdated technology with modern, proven alternatives" at bounding box center [406, 226] width 347 height 22
click at [233, 212] on input "c. Replace the outdated technology with modern, proven alternatives" at bounding box center [233, 208] width 0 height 7
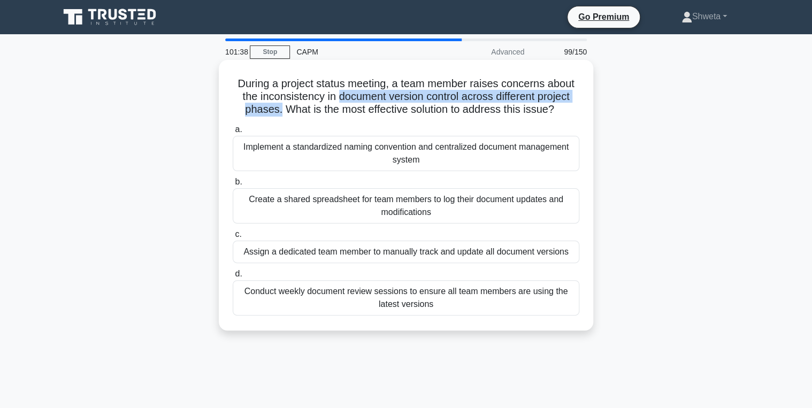
drag, startPoint x: 335, startPoint y: 96, endPoint x: 277, endPoint y: 111, distance: 60.2
click at [277, 111] on h5 "During a project status meeting, a team member raises concerns about the incons…" at bounding box center [406, 97] width 349 height 40
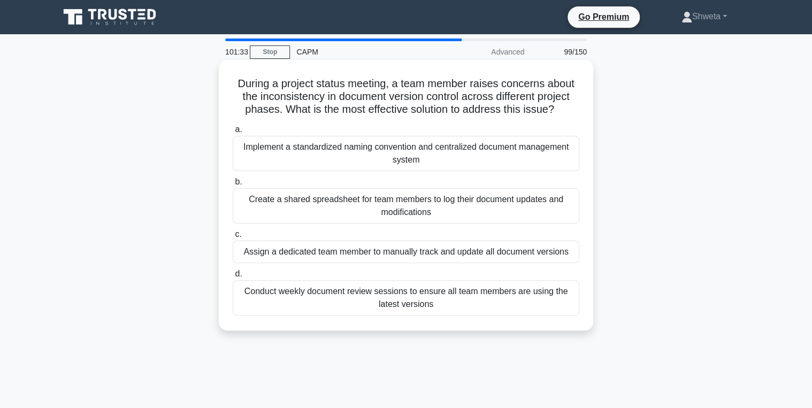
click at [238, 86] on h5 "During a project status meeting, a team member raises concerns about the incons…" at bounding box center [406, 97] width 349 height 40
drag, startPoint x: 280, startPoint y: 112, endPoint x: 554, endPoint y: 113, distance: 274.0
click at [554, 113] on h5 "During a project status meeting, a team member raises concerns about the incons…" at bounding box center [406, 97] width 349 height 40
click at [401, 159] on div "Implement a standardized naming convention and centralized document management …" at bounding box center [406, 153] width 347 height 35
click at [233, 133] on input "a. Implement a standardized naming convention and centralized document manageme…" at bounding box center [233, 129] width 0 height 7
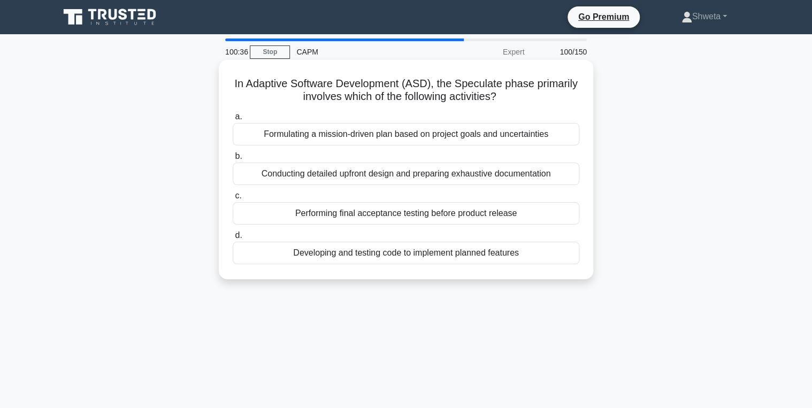
click at [421, 133] on div "Formulating a mission-driven plan based on project goals and uncertainties" at bounding box center [406, 134] width 347 height 22
click at [233, 120] on input "a. Formulating a mission-driven plan based on project goals and uncertainties" at bounding box center [233, 116] width 0 height 7
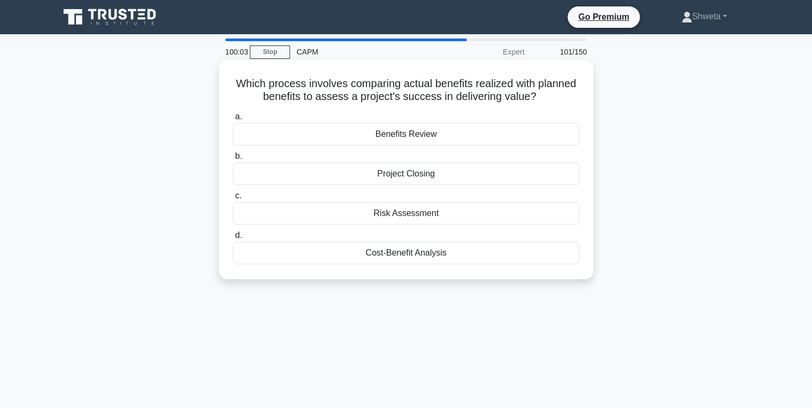
click at [406, 136] on div "Benefits Review" at bounding box center [406, 134] width 347 height 22
click at [233, 120] on input "a. Benefits Review" at bounding box center [233, 116] width 0 height 7
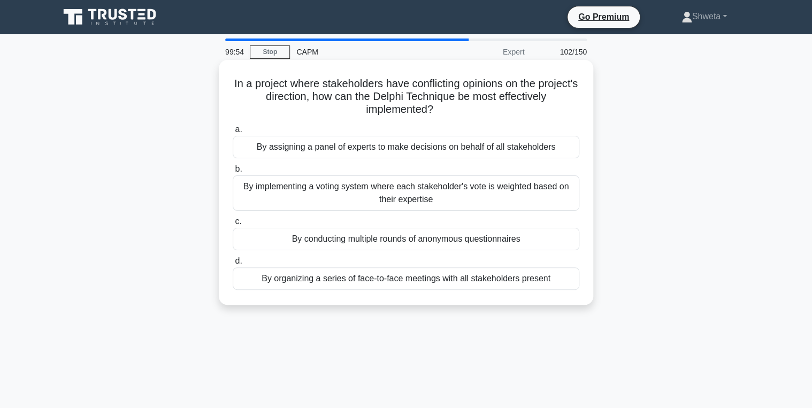
drag, startPoint x: 338, startPoint y: 97, endPoint x: 468, endPoint y: 109, distance: 130.5
click at [468, 109] on h5 "In a project where stakeholders have conflicting opinions on the project's dire…" at bounding box center [406, 97] width 349 height 40
click at [390, 239] on div "By conducting multiple rounds of anonymous questionnaires" at bounding box center [406, 239] width 347 height 22
click at [233, 225] on input "c. By conducting multiple rounds of anonymous questionnaires" at bounding box center [233, 221] width 0 height 7
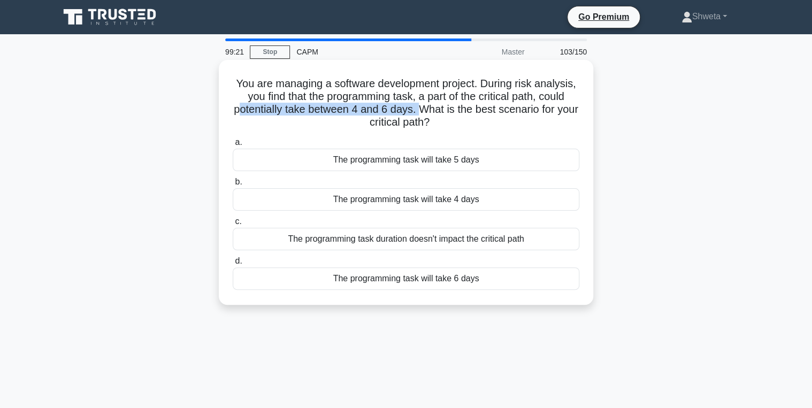
drag, startPoint x: 380, startPoint y: 109, endPoint x: 432, endPoint y: 109, distance: 52.4
click at [432, 109] on h5 "You are managing a software development project. During risk analysis, you find…" at bounding box center [406, 103] width 349 height 52
drag, startPoint x: 432, startPoint y: 109, endPoint x: 488, endPoint y: 131, distance: 59.6
click at [488, 130] on h5 "You are managing a software development project. During risk analysis, you find…" at bounding box center [406, 103] width 349 height 52
click at [420, 203] on div "The programming task will take 4 days" at bounding box center [406, 199] width 347 height 22
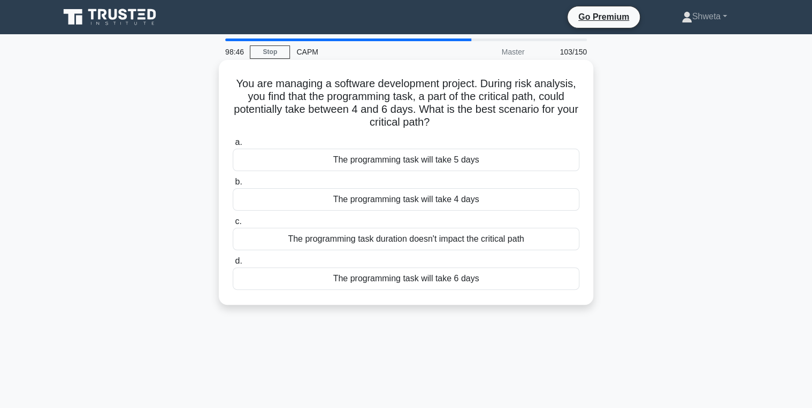
click at [233, 186] on input "b. The programming task will take 4 days" at bounding box center [233, 182] width 0 height 7
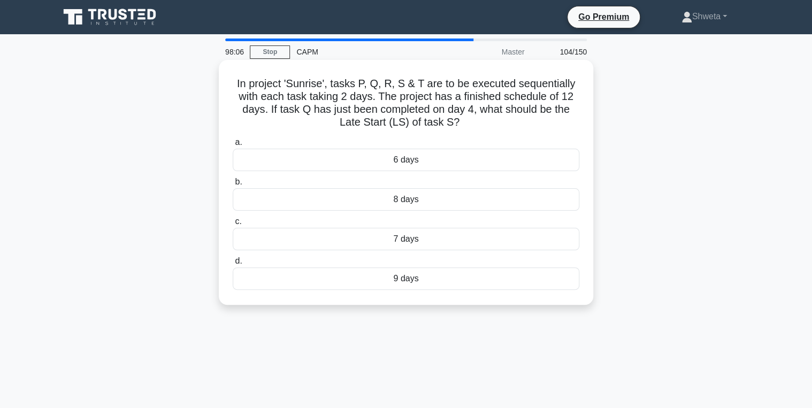
click at [393, 280] on div "9 days" at bounding box center [406, 279] width 347 height 22
click at [233, 265] on input "d. 9 days" at bounding box center [233, 261] width 0 height 7
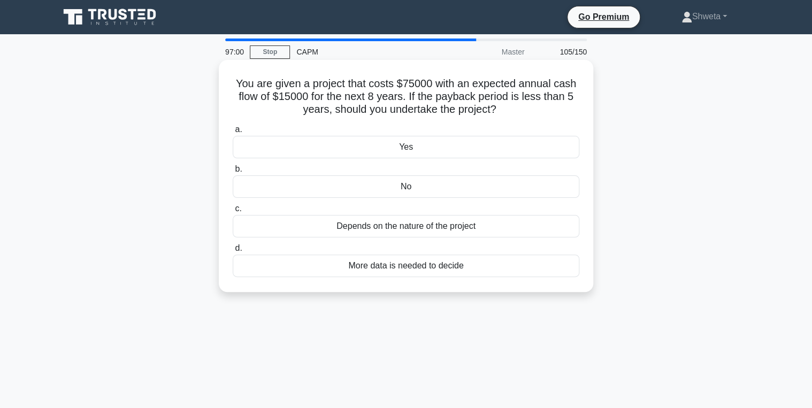
click at [402, 151] on div "Yes" at bounding box center [406, 147] width 347 height 22
click at [233, 133] on input "a. Yes" at bounding box center [233, 129] width 0 height 7
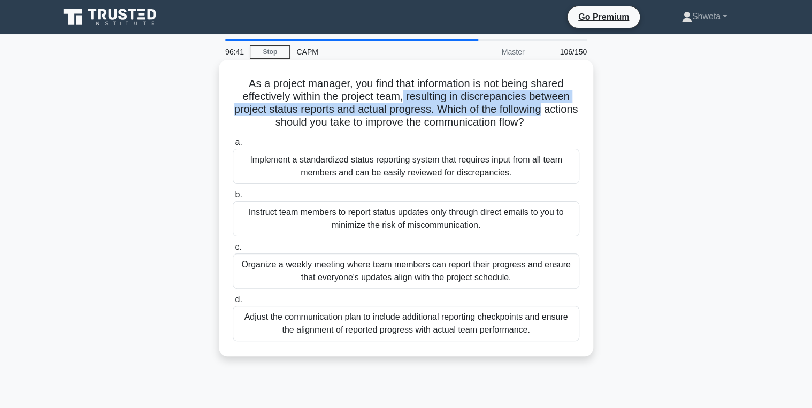
drag, startPoint x: 406, startPoint y: 93, endPoint x: 575, endPoint y: 103, distance: 169.4
click at [575, 103] on h5 "As a project manager, you find that information is not being shared effectively…" at bounding box center [406, 103] width 349 height 52
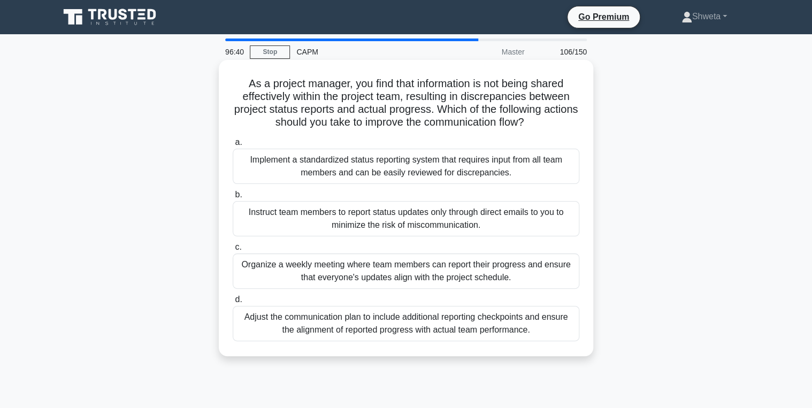
click at [391, 111] on h5 "As a project manager, you find that information is not being shared effectively…" at bounding box center [406, 103] width 349 height 52
click at [366, 327] on div "Adjust the communication plan to include additional reporting checkpoints and e…" at bounding box center [406, 323] width 347 height 35
click at [233, 303] on input "d. Adjust the communication plan to include additional reporting checkpoints an…" at bounding box center [233, 299] width 0 height 7
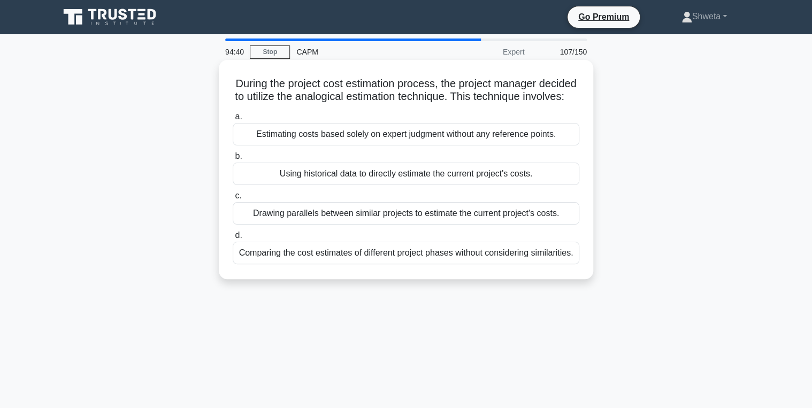
click at [387, 185] on div "Using historical data to directly estimate the current project's costs." at bounding box center [406, 174] width 347 height 22
click at [233, 160] on input "b. Using historical data to directly estimate the current project's costs." at bounding box center [233, 156] width 0 height 7
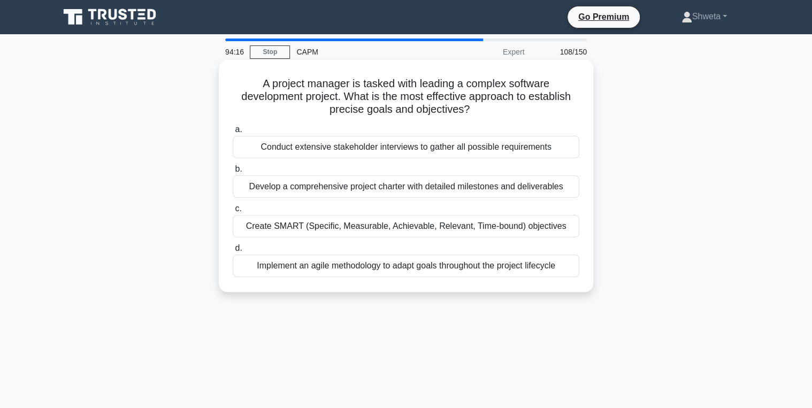
click at [311, 227] on div "Create SMART (Specific, Measurable, Achievable, Relevant, Time-bound) objectives" at bounding box center [406, 226] width 347 height 22
click at [233, 212] on input "c. Create SMART (Specific, Measurable, Achievable, Relevant, Time-bound) object…" at bounding box center [233, 208] width 0 height 7
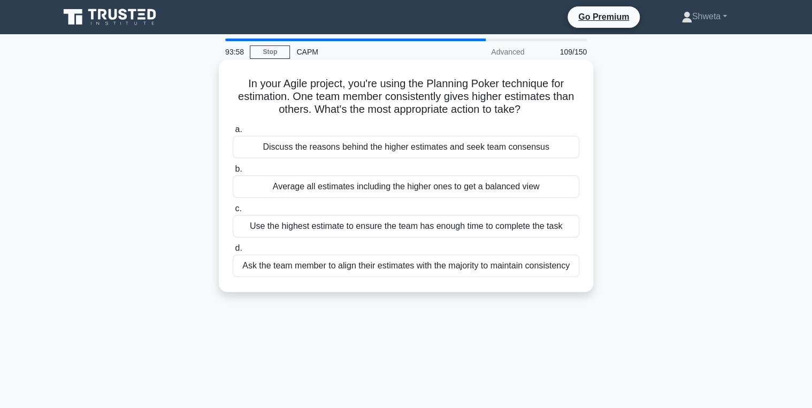
click at [436, 147] on div "Discuss the reasons behind the higher estimates and seek team consensus" at bounding box center [406, 147] width 347 height 22
click at [233, 133] on input "a. Discuss the reasons behind the higher estimates and seek team consensus" at bounding box center [233, 129] width 0 height 7
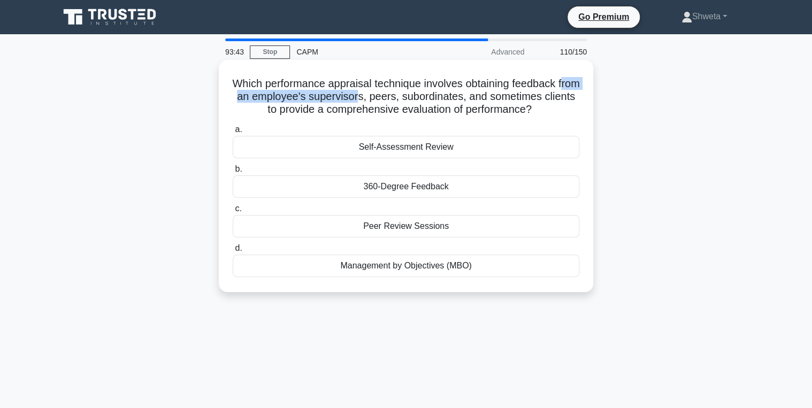
drag, startPoint x: 245, startPoint y: 96, endPoint x: 386, endPoint y: 98, distance: 141.8
click at [386, 98] on h5 "Which performance appraisal technique involves obtaining feedback from an emplo…" at bounding box center [406, 97] width 349 height 40
click at [417, 229] on div "Peer Review Sessions" at bounding box center [406, 226] width 347 height 22
click at [233, 212] on input "c. Peer Review Sessions" at bounding box center [233, 208] width 0 height 7
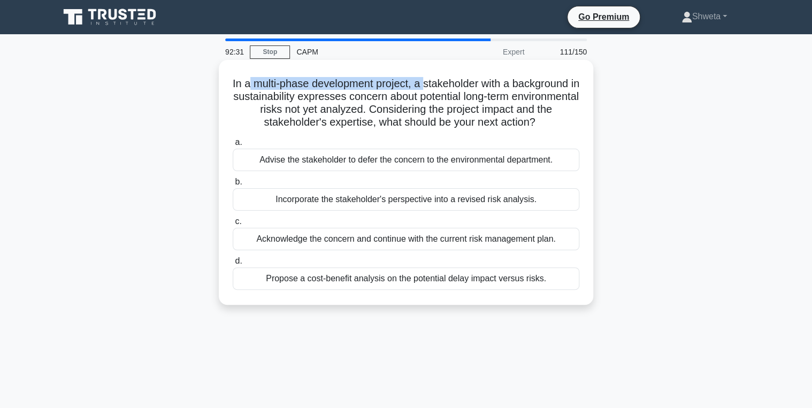
drag, startPoint x: 248, startPoint y: 82, endPoint x: 430, endPoint y: 85, distance: 182.0
click at [430, 85] on h5 "In a multi-phase development project, a stakeholder with a background in sustai…" at bounding box center [406, 103] width 349 height 52
click at [406, 203] on div "Incorporate the stakeholder's perspective into a revised risk analysis." at bounding box center [406, 199] width 347 height 22
click at [233, 186] on input "b. Incorporate the stakeholder's perspective into a revised risk analysis." at bounding box center [233, 182] width 0 height 7
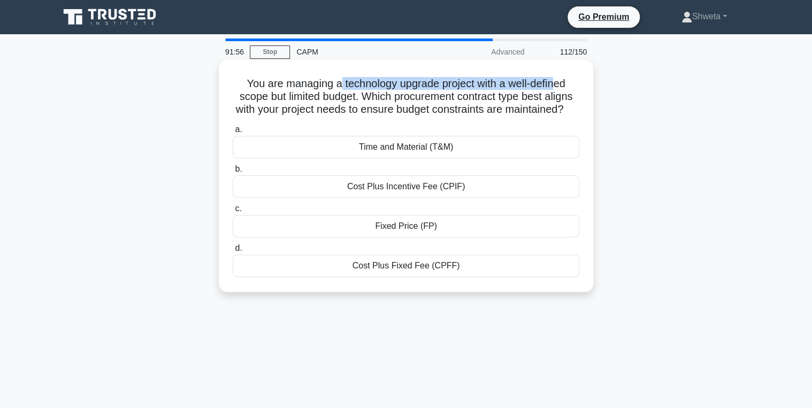
drag, startPoint x: 337, startPoint y: 83, endPoint x: 560, endPoint y: 89, distance: 223.2
click at [560, 89] on h5 "You are managing a technology upgrade project with a well-defined scope but lim…" at bounding box center [406, 97] width 349 height 40
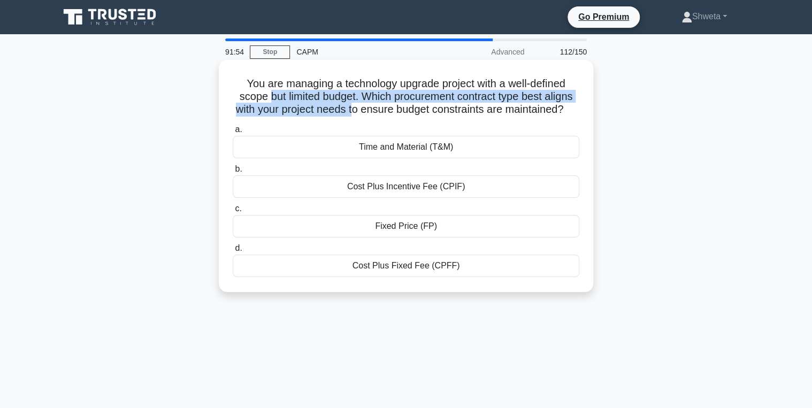
drag, startPoint x: 266, startPoint y: 97, endPoint x: 357, endPoint y: 103, distance: 91.2
click at [357, 103] on h5 "You are managing a technology upgrade project with a well-defined scope but lim…" at bounding box center [406, 97] width 349 height 40
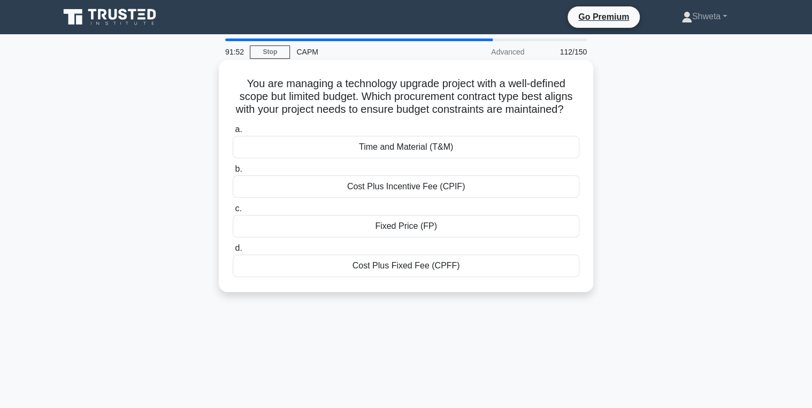
drag, startPoint x: 357, startPoint y: 103, endPoint x: 454, endPoint y: 107, distance: 96.9
click at [454, 107] on h5 "You are managing a technology upgrade project with a well-defined scope but lim…" at bounding box center [406, 97] width 349 height 40
click at [398, 238] on div "Fixed Price (FP)" at bounding box center [406, 226] width 347 height 22
click at [233, 212] on input "c. Fixed Price (FP)" at bounding box center [233, 208] width 0 height 7
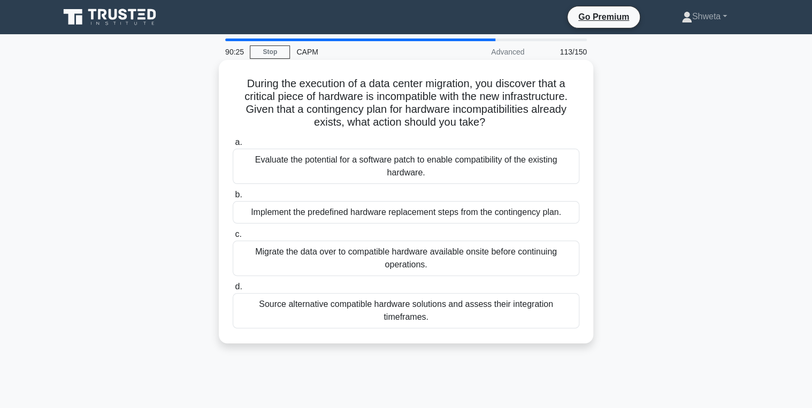
click at [412, 318] on div "Source alternative compatible hardware solutions and assess their integration t…" at bounding box center [406, 310] width 347 height 35
click at [233, 291] on input "d. Source alternative compatible hardware solutions and assess their integratio…" at bounding box center [233, 287] width 0 height 7
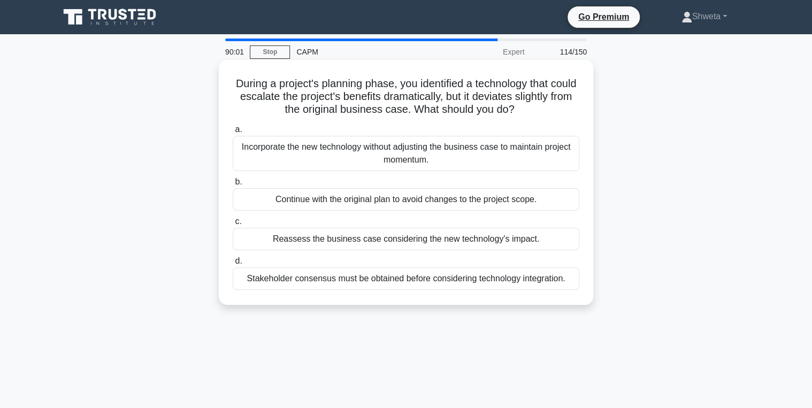
click at [443, 244] on div "Reassess the business case considering the new technology's impact." at bounding box center [406, 239] width 347 height 22
click at [233, 225] on input "c. Reassess the business case considering the new technology's impact." at bounding box center [233, 221] width 0 height 7
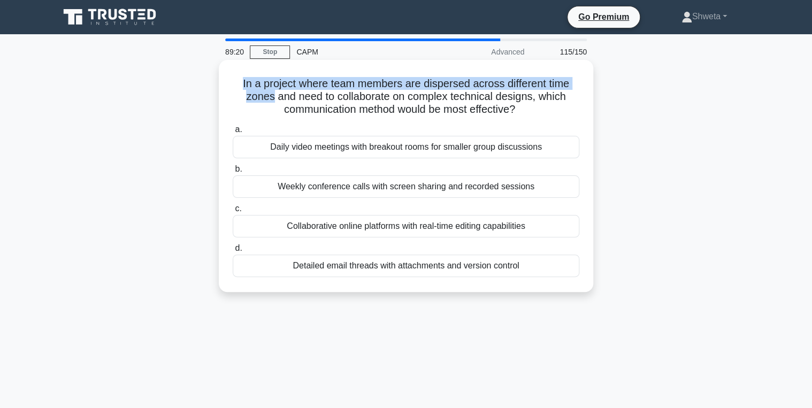
drag, startPoint x: 240, startPoint y: 84, endPoint x: 271, endPoint y: 95, distance: 33.3
click at [271, 95] on h5 "In a project where team members are dispersed across different time zones and n…" at bounding box center [406, 97] width 349 height 40
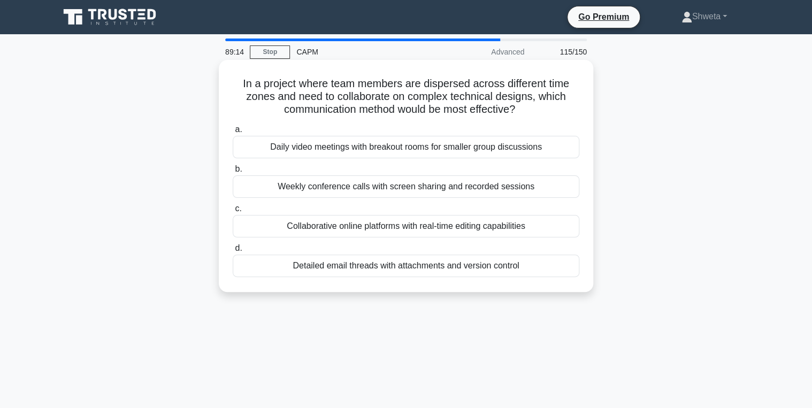
click at [330, 92] on h5 "In a project where team members are dispersed across different time zones and n…" at bounding box center [406, 97] width 349 height 40
click at [455, 229] on div "Collaborative online platforms with real-time editing capabilities" at bounding box center [406, 226] width 347 height 22
click at [233, 212] on input "c. Collaborative online platforms with real-time editing capabilities" at bounding box center [233, 208] width 0 height 7
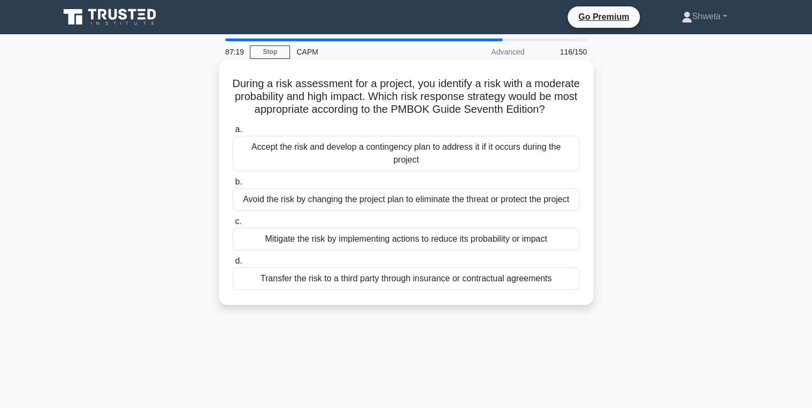
click at [442, 171] on div "Accept the risk and develop a contingency plan to address it if it occurs durin…" at bounding box center [406, 153] width 347 height 35
click at [233, 133] on input "a. Accept the risk and develop a contingency plan to address it if it occurs du…" at bounding box center [233, 129] width 0 height 7
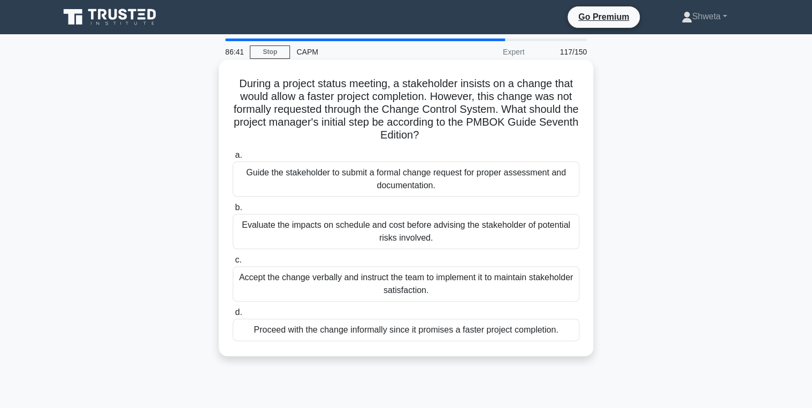
click at [443, 182] on div "Guide the stakeholder to submit a formal change request for proper assessment a…" at bounding box center [406, 179] width 347 height 35
click at [233, 159] on input "a. Guide the stakeholder to submit a formal change request for proper assessmen…" at bounding box center [233, 155] width 0 height 7
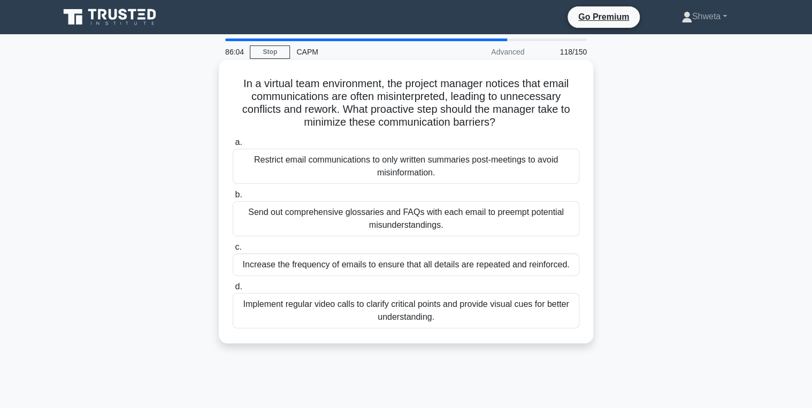
click at [392, 319] on div "Implement regular video calls to clarify critical points and provide visual cue…" at bounding box center [406, 310] width 347 height 35
click at [233, 291] on input "d. Implement regular video calls to clarify critical points and provide visual …" at bounding box center [233, 287] width 0 height 7
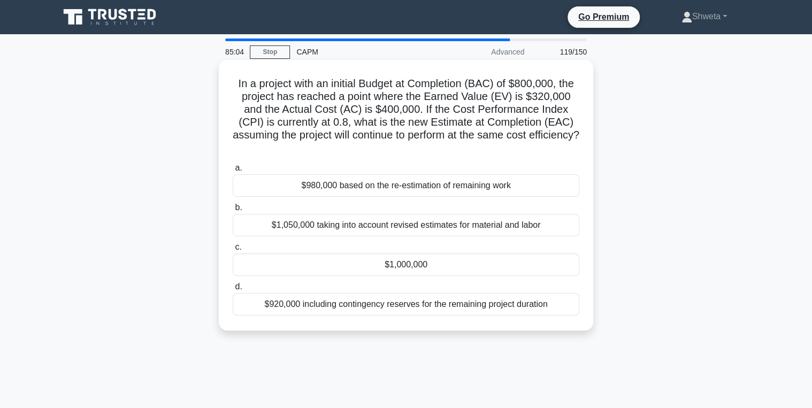
click at [418, 258] on div "$1,000,000" at bounding box center [406, 265] width 347 height 22
click at [233, 251] on input "c. $1,000,000" at bounding box center [233, 247] width 0 height 7
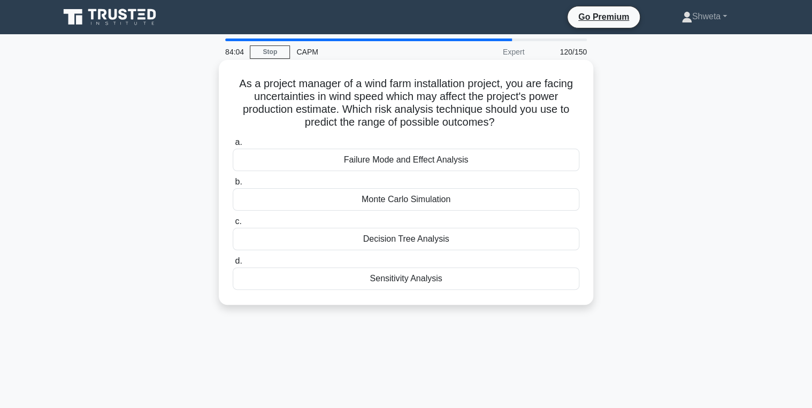
click at [416, 238] on div "Decision Tree Analysis" at bounding box center [406, 239] width 347 height 22
click at [233, 225] on input "c. Decision Tree Analysis" at bounding box center [233, 221] width 0 height 7
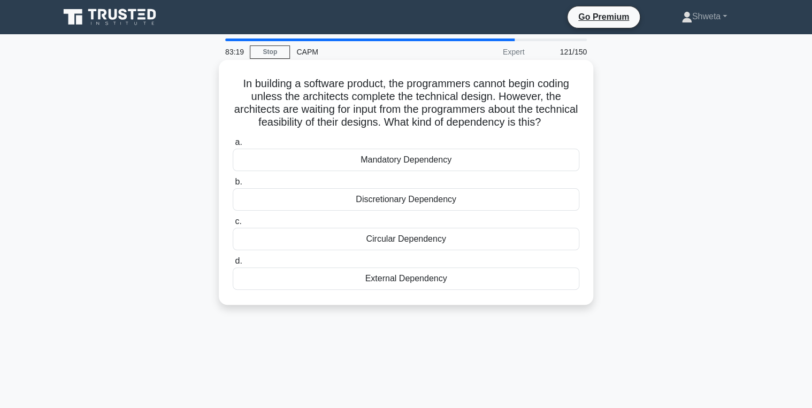
click at [413, 250] on div "Circular Dependency" at bounding box center [406, 239] width 347 height 22
click at [233, 225] on input "c. Circular Dependency" at bounding box center [233, 221] width 0 height 7
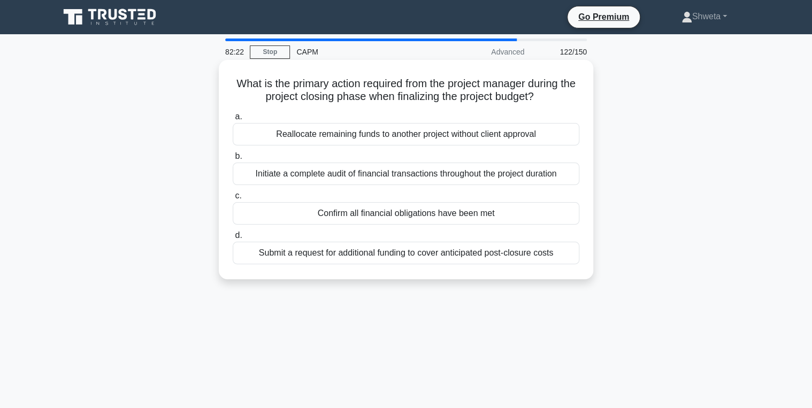
drag, startPoint x: 238, startPoint y: 81, endPoint x: 549, endPoint y: 101, distance: 311.5
click at [549, 101] on h5 "What is the primary action required from the project manager during the project…" at bounding box center [406, 90] width 349 height 27
click at [387, 214] on div "Confirm all financial obligations have been met" at bounding box center [406, 213] width 347 height 22
click at [233, 200] on input "c. Confirm all financial obligations have been met" at bounding box center [233, 196] width 0 height 7
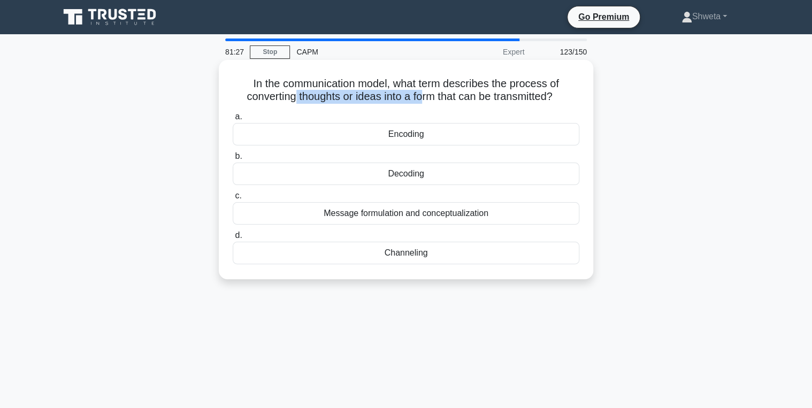
drag, startPoint x: 291, startPoint y: 99, endPoint x: 424, endPoint y: 100, distance: 132.7
click at [424, 100] on h5 "In the communication model, what term describes the process of converting thoug…" at bounding box center [406, 90] width 349 height 27
drag, startPoint x: 424, startPoint y: 100, endPoint x: 421, endPoint y: 109, distance: 9.6
click at [421, 109] on div "In the communication model, what term describes the process of converting thoug…" at bounding box center [406, 169] width 366 height 211
click at [401, 217] on div "Message formulation and conceptualization" at bounding box center [406, 213] width 347 height 22
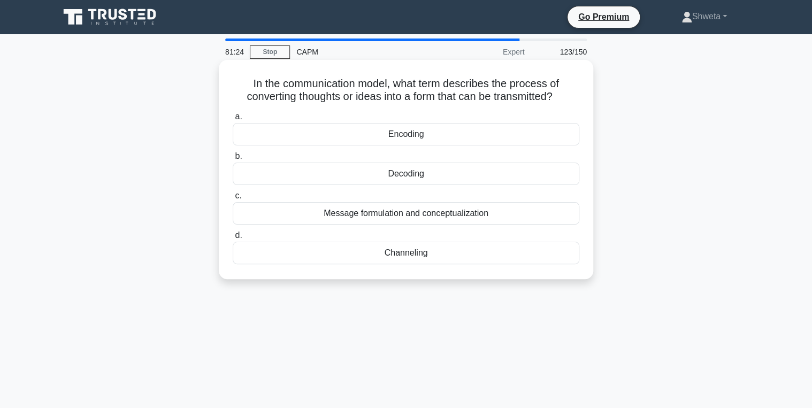
click at [233, 200] on input "c. Message formulation and conceptualization" at bounding box center [233, 196] width 0 height 7
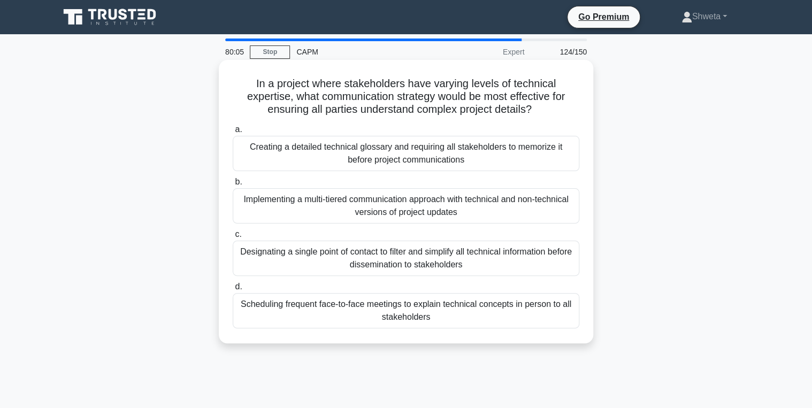
click at [460, 207] on div "Implementing a multi-tiered communication approach with technical and non-techn…" at bounding box center [406, 205] width 347 height 35
click at [233, 186] on input "b. Implementing a multi-tiered communication approach with technical and non-te…" at bounding box center [233, 182] width 0 height 7
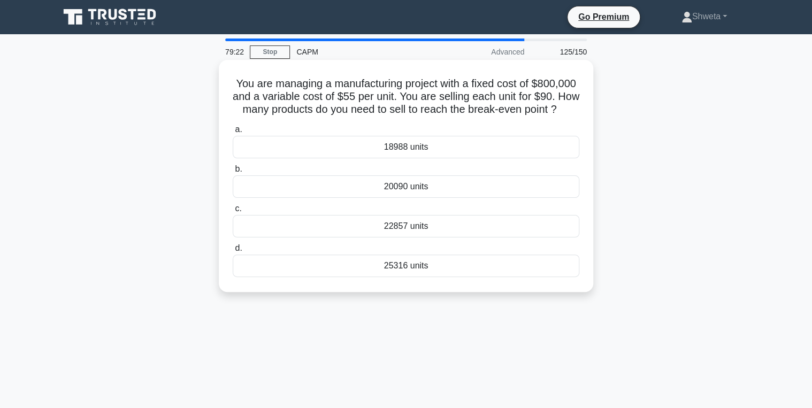
click at [405, 235] on div "22857 units" at bounding box center [406, 226] width 347 height 22
click at [233, 212] on input "c. 22857 units" at bounding box center [233, 208] width 0 height 7
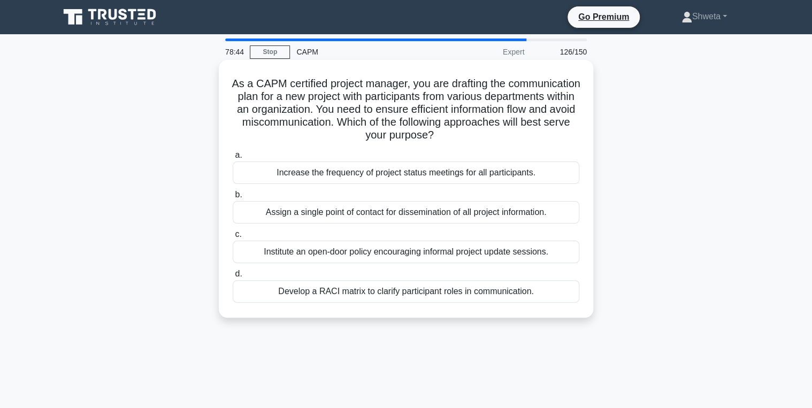
click at [430, 294] on div "Develop a RACI matrix to clarify participant roles in communication." at bounding box center [406, 291] width 347 height 22
click at [233, 278] on input "d. Develop a RACI matrix to clarify participant roles in communication." at bounding box center [233, 274] width 0 height 7
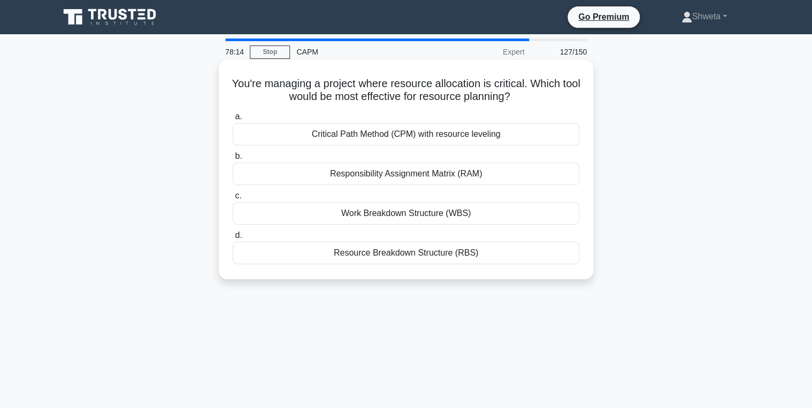
click at [425, 139] on div "Critical Path Method (CPM) with resource leveling" at bounding box center [406, 134] width 347 height 22
click at [233, 120] on input "a. Critical Path Method (CPM) with resource leveling" at bounding box center [233, 116] width 0 height 7
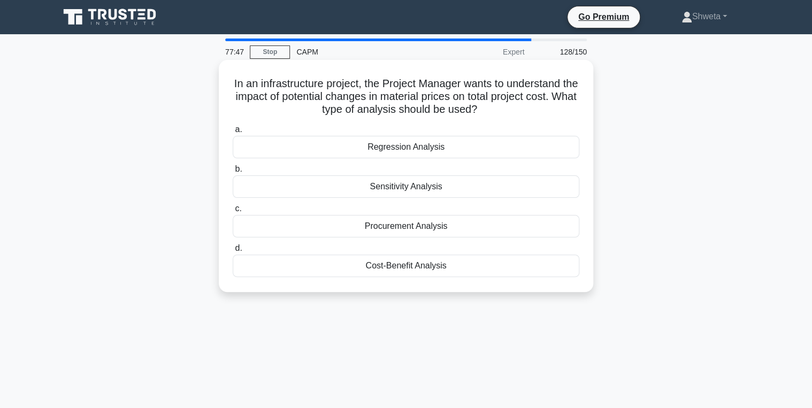
click at [401, 232] on div "Procurement Analysis" at bounding box center [406, 226] width 347 height 22
click at [233, 212] on input "c. Procurement Analysis" at bounding box center [233, 208] width 0 height 7
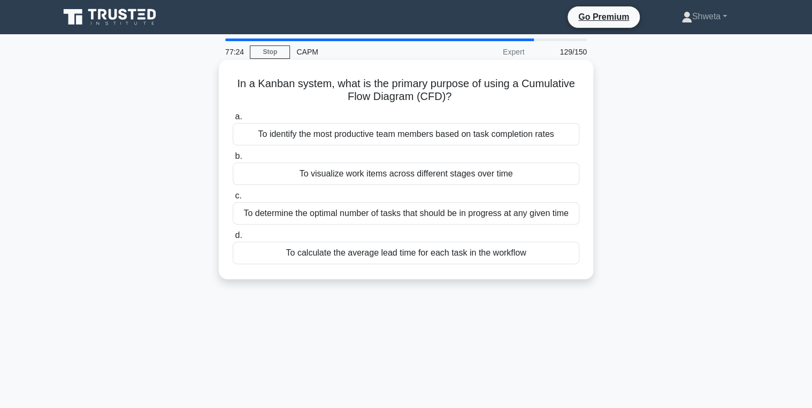
click at [417, 180] on div "To visualize work items across different stages over time" at bounding box center [406, 174] width 347 height 22
click at [233, 160] on input "b. To visualize work items across different stages over time" at bounding box center [233, 156] width 0 height 7
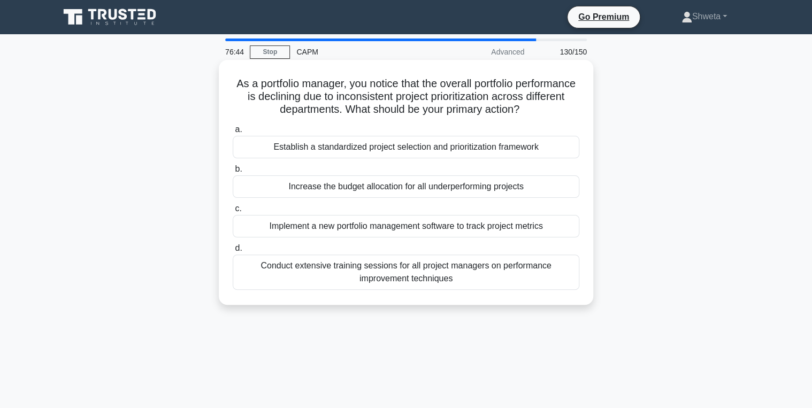
click at [429, 152] on div "Establish a standardized project selection and prioritization framework" at bounding box center [406, 147] width 347 height 22
click at [233, 133] on input "a. Establish a standardized project selection and prioritization framework" at bounding box center [233, 129] width 0 height 7
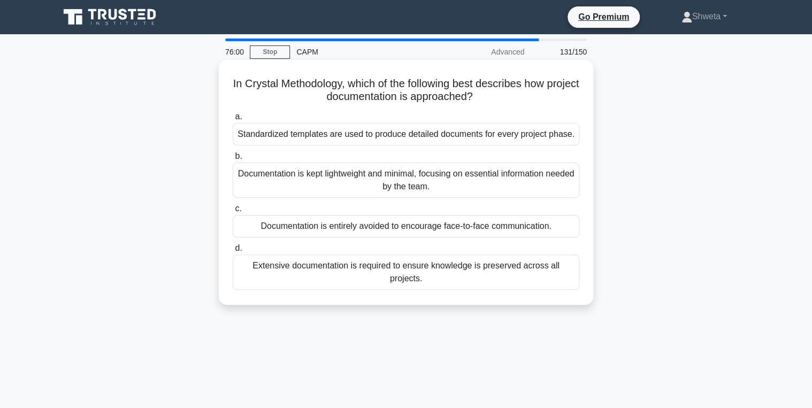
click at [364, 186] on div "Documentation is kept lightweight and minimal, focusing on essential informatio…" at bounding box center [406, 180] width 347 height 35
click at [233, 160] on input "b. Documentation is kept lightweight and minimal, focusing on essential informa…" at bounding box center [233, 156] width 0 height 7
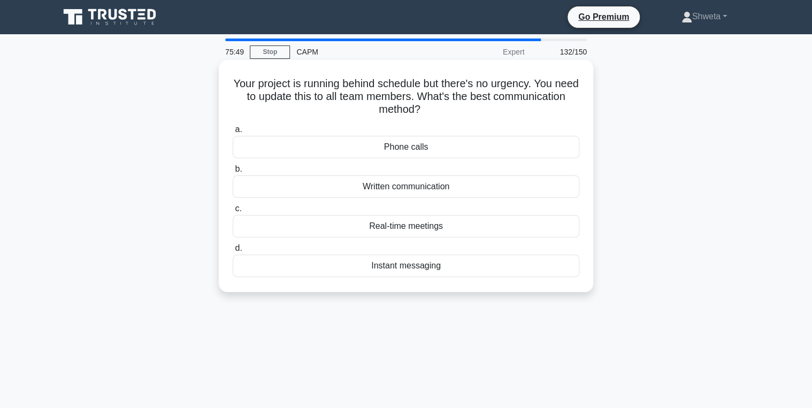
click at [415, 187] on div "Written communication" at bounding box center [406, 187] width 347 height 22
click at [233, 173] on input "b. Written communication" at bounding box center [233, 169] width 0 height 7
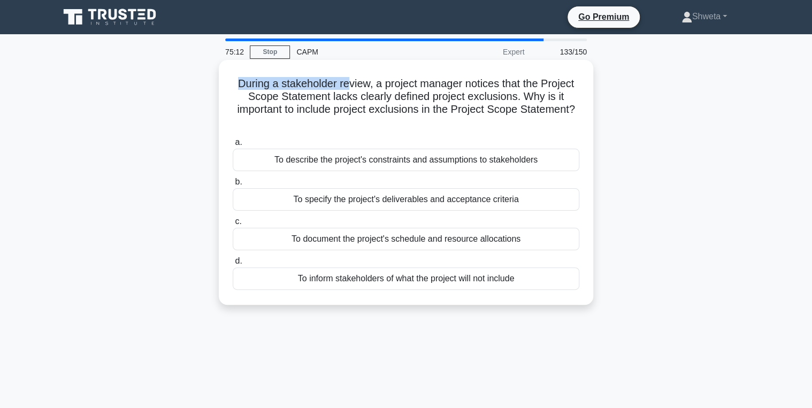
drag, startPoint x: 233, startPoint y: 85, endPoint x: 345, endPoint y: 86, distance: 111.3
click at [345, 86] on h5 "During a stakeholder review, a project manager notices that the Project Scope S…" at bounding box center [406, 103] width 349 height 52
click at [387, 277] on div "To inform stakeholders of what the project will not include" at bounding box center [406, 279] width 347 height 22
click at [233, 265] on input "d. To inform stakeholders of what the project will not include" at bounding box center [233, 261] width 0 height 7
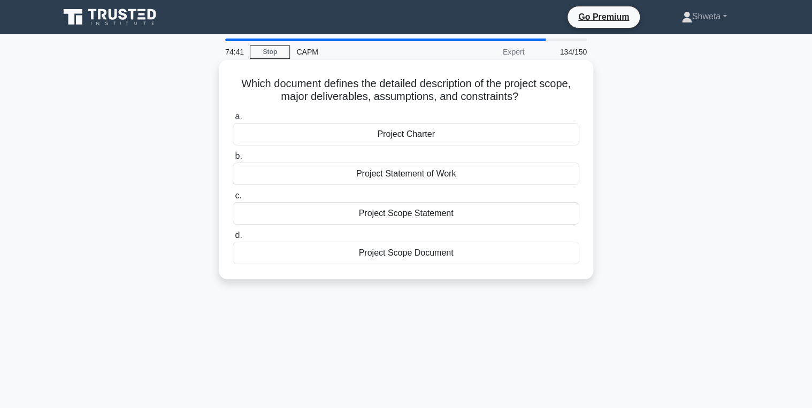
drag, startPoint x: 278, startPoint y: 100, endPoint x: 529, endPoint y: 101, distance: 250.4
click at [529, 101] on h5 "Which document defines the detailed description of the project scope, major del…" at bounding box center [406, 90] width 349 height 27
click at [518, 118] on label "a. Project Charter" at bounding box center [406, 127] width 347 height 35
click at [233, 118] on input "a. Project Charter" at bounding box center [233, 116] width 0 height 7
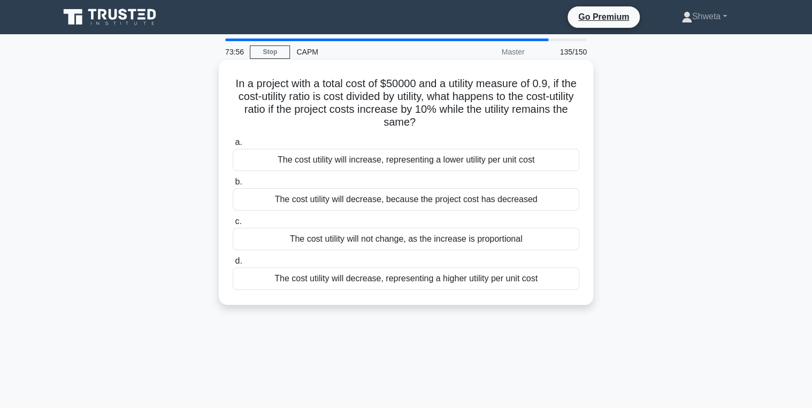
click at [409, 279] on div "The cost utility will decrease, representing a higher utility per unit cost" at bounding box center [406, 279] width 347 height 22
click at [233, 265] on input "d. The cost utility will decrease, representing a higher utility per unit cost" at bounding box center [233, 261] width 0 height 7
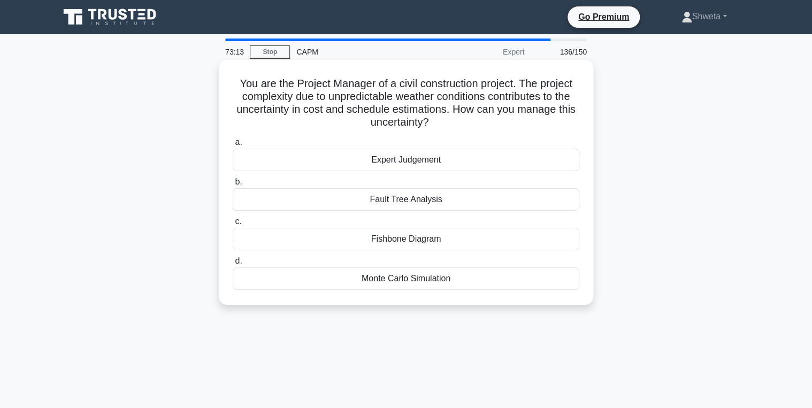
click at [406, 278] on div "Monte Carlo Simulation" at bounding box center [406, 279] width 347 height 22
click at [233, 265] on input "d. Monte Carlo Simulation" at bounding box center [233, 261] width 0 height 7
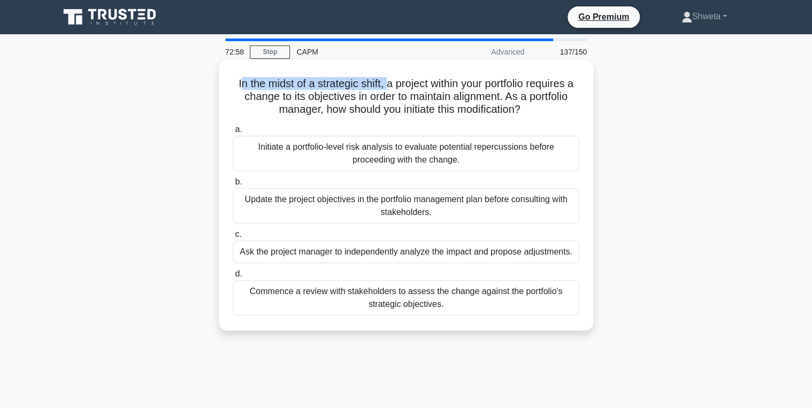
drag, startPoint x: 238, startPoint y: 84, endPoint x: 390, endPoint y: 86, distance: 152.0
click at [390, 86] on h5 "In the midst of a strategic shift, a project within your portfolio requires a c…" at bounding box center [406, 97] width 349 height 40
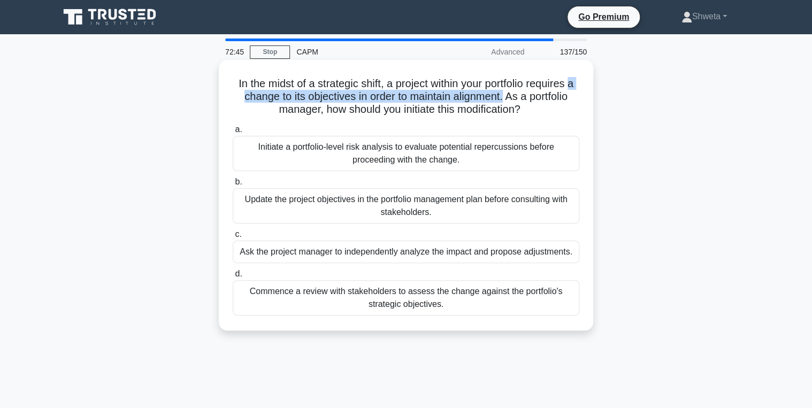
drag, startPoint x: 231, startPoint y: 98, endPoint x: 510, endPoint y: 101, distance: 279.4
click at [510, 101] on div "In the midst of a strategic shift, a project within your portfolio requires a c…" at bounding box center [406, 195] width 366 height 262
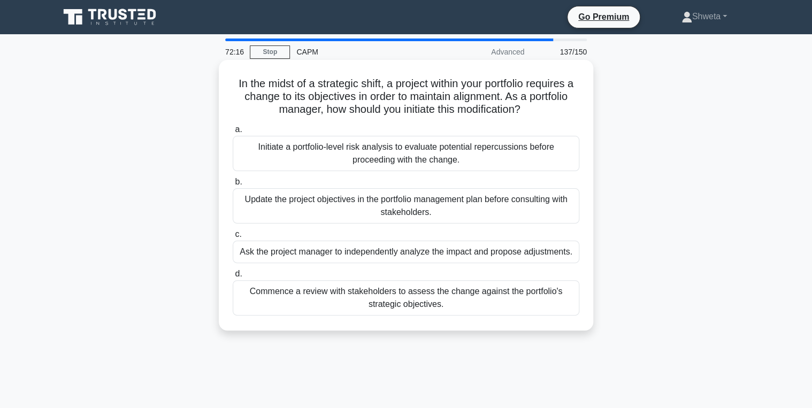
click at [326, 152] on div "Initiate a portfolio-level risk analysis to evaluate potential repercussions be…" at bounding box center [406, 153] width 347 height 35
click at [233, 133] on input "a. Initiate a portfolio-level risk analysis to evaluate potential repercussions…" at bounding box center [233, 129] width 0 height 7
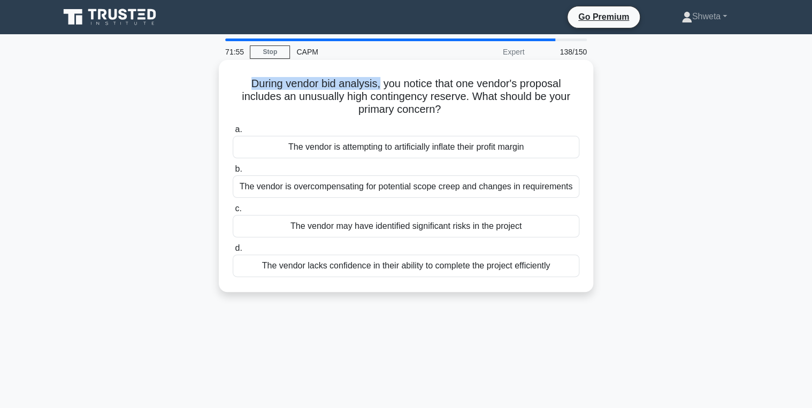
drag, startPoint x: 248, startPoint y: 82, endPoint x: 379, endPoint y: 81, distance: 131.1
click at [379, 81] on h5 "During vendor bid analysis, you notice that one vendor's proposal includes an u…" at bounding box center [406, 97] width 349 height 40
drag, startPoint x: 473, startPoint y: 96, endPoint x: 500, endPoint y: 105, distance: 28.8
click at [500, 105] on h5 "During vendor bid analysis, you notice that one vendor's proposal includes an u…" at bounding box center [406, 97] width 349 height 40
click at [328, 225] on div "The vendor may have identified significant risks in the project" at bounding box center [406, 226] width 347 height 22
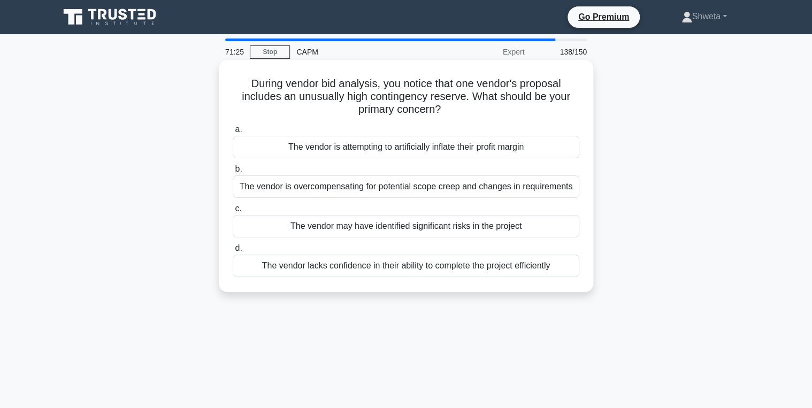
click at [233, 212] on input "c. The vendor may have identified significant risks in the project" at bounding box center [233, 208] width 0 height 7
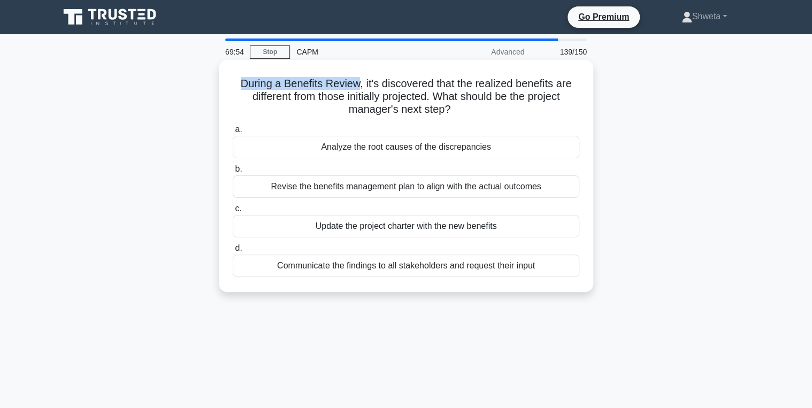
drag, startPoint x: 239, startPoint y: 86, endPoint x: 359, endPoint y: 86, distance: 119.9
click at [359, 86] on h5 "During a Benefits Review, it's discovered that the realized benefits are differ…" at bounding box center [406, 97] width 349 height 40
click at [407, 107] on h5 "During a Benefits Review, it's discovered that the realized benefits are differ…" at bounding box center [406, 97] width 349 height 40
drag, startPoint x: 261, startPoint y: 98, endPoint x: 436, endPoint y: 101, distance: 174.5
click at [436, 101] on h5 "During a Benefits Review, it's discovered that the realized benefits are differ…" at bounding box center [406, 97] width 349 height 40
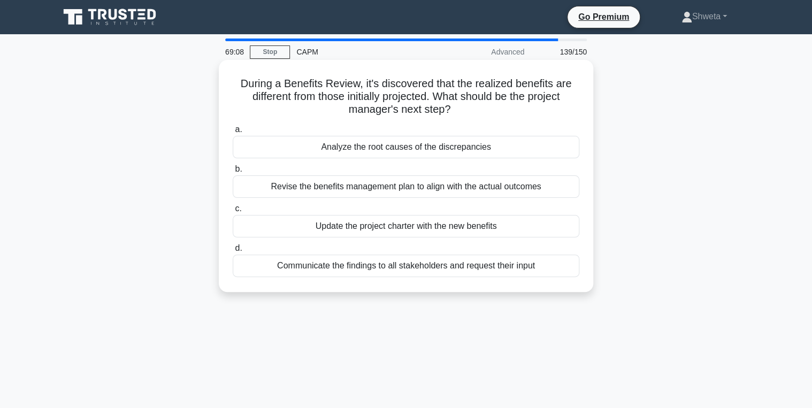
click at [364, 153] on div "Analyze the root causes of the discrepancies" at bounding box center [406, 147] width 347 height 22
click at [233, 133] on input "a. Analyze the root causes of the discrepancies" at bounding box center [233, 129] width 0 height 7
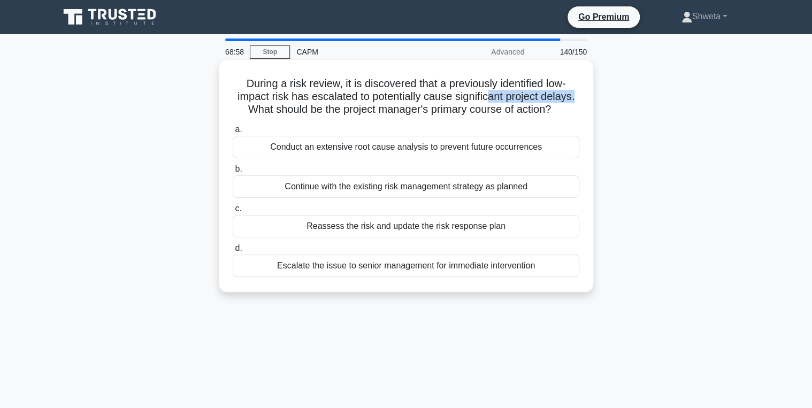
drag, startPoint x: 580, startPoint y: 98, endPoint x: 487, endPoint y: 99, distance: 92.6
click at [487, 99] on h5 "During a risk review, it is discovered that a previously identified low-impact …" at bounding box center [406, 97] width 349 height 40
click at [417, 148] on div "Conduct an extensive root cause analysis to prevent future occurrences" at bounding box center [406, 147] width 347 height 22
click at [233, 133] on input "a. Conduct an extensive root cause analysis to prevent future occurrences" at bounding box center [233, 129] width 0 height 7
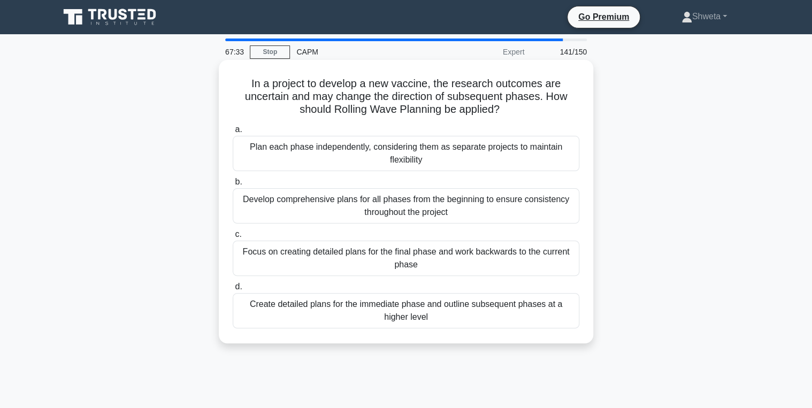
click at [401, 323] on div "Create detailed plans for the immediate phase and outline subsequent phases at …" at bounding box center [406, 310] width 347 height 35
click at [233, 291] on input "d. Create detailed plans for the immediate phase and outline subsequent phases …" at bounding box center [233, 287] width 0 height 7
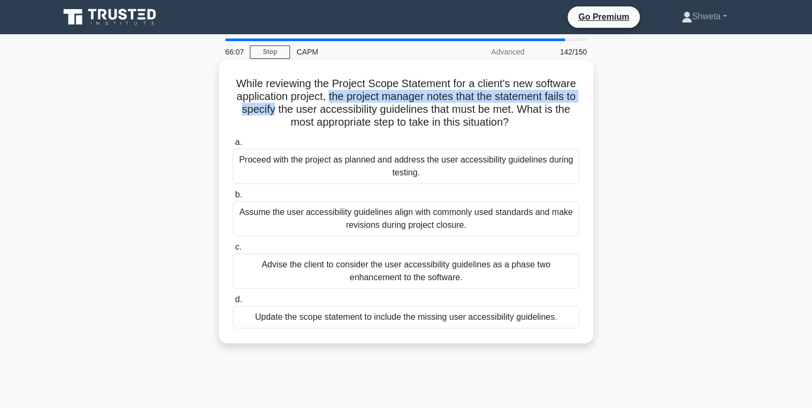
drag, startPoint x: 332, startPoint y: 96, endPoint x: 285, endPoint y: 111, distance: 49.4
click at [285, 111] on h5 "While reviewing the Project Scope Statement for a client's new software applica…" at bounding box center [406, 103] width 349 height 52
drag, startPoint x: 278, startPoint y: 123, endPoint x: 524, endPoint y: 126, distance: 246.2
click at [524, 126] on h5 "While reviewing the Project Scope Statement for a client's new software applica…" at bounding box center [406, 103] width 349 height 52
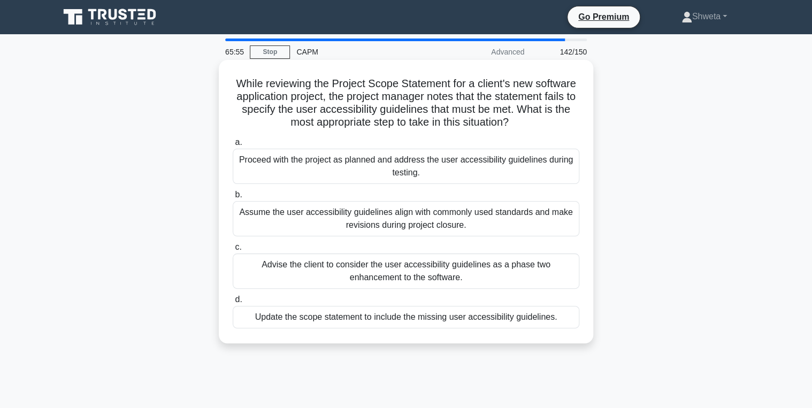
click at [265, 132] on div "While reviewing the Project Scope Statement for a client's new software applica…" at bounding box center [406, 201] width 366 height 275
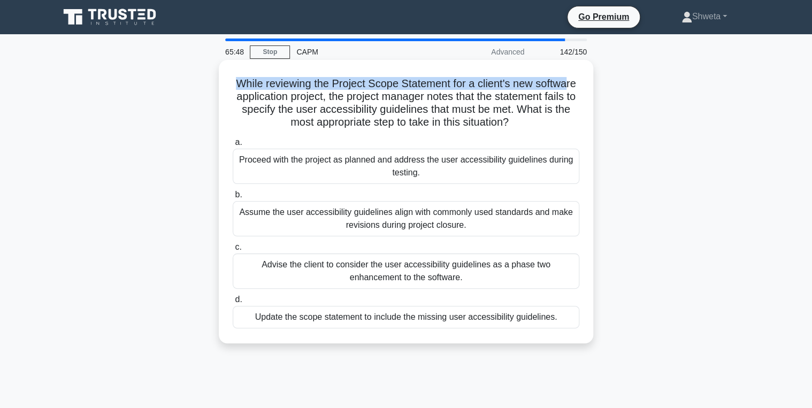
drag, startPoint x: 232, startPoint y: 81, endPoint x: 570, endPoint y: 89, distance: 338.3
click at [570, 89] on h5 "While reviewing the Project Scope Statement for a client's new software applica…" at bounding box center [406, 103] width 349 height 52
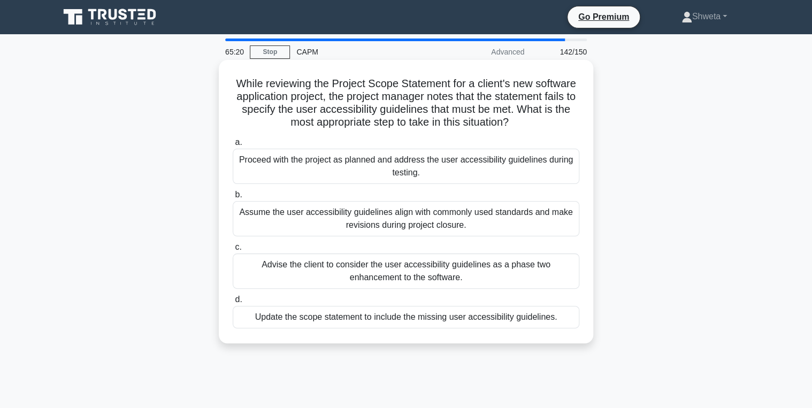
click at [378, 275] on div "Advise the client to consider the user accessibility guidelines as a phase two …" at bounding box center [406, 271] width 347 height 35
click at [233, 251] on input "c. Advise the client to consider the user accessibility guidelines as a phase t…" at bounding box center [233, 247] width 0 height 7
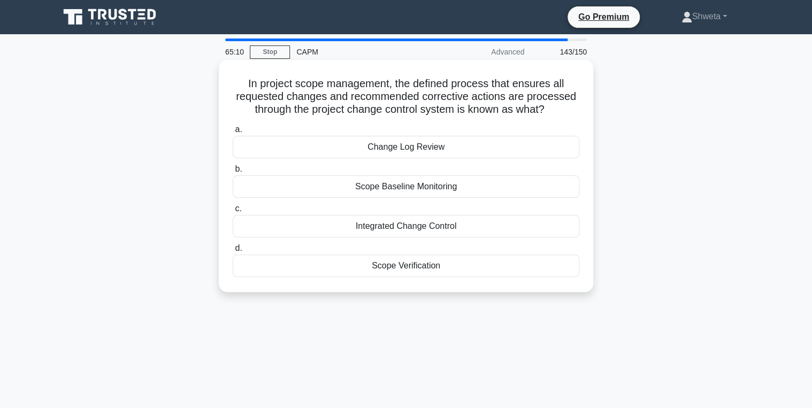
click at [411, 230] on div "Integrated Change Control" at bounding box center [406, 226] width 347 height 22
click at [233, 212] on input "c. Integrated Change Control" at bounding box center [233, 208] width 0 height 7
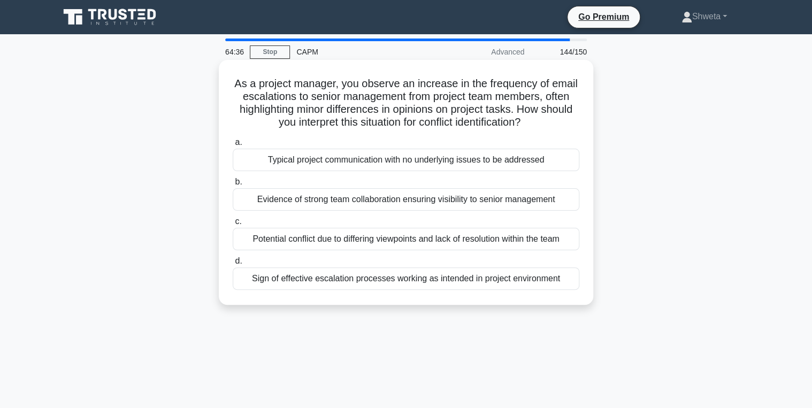
click at [417, 242] on div "Potential conflict due to differing viewpoints and lack of resolution within th…" at bounding box center [406, 239] width 347 height 22
click at [233, 225] on input "c. Potential conflict due to differing viewpoints and lack of resolution within…" at bounding box center [233, 221] width 0 height 7
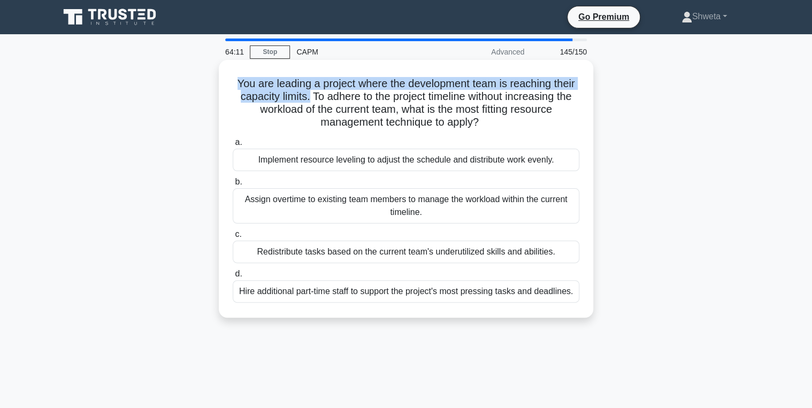
drag, startPoint x: 233, startPoint y: 81, endPoint x: 306, endPoint y: 101, distance: 75.3
click at [306, 101] on h5 "You are leading a project where the development team is reaching their capacity…" at bounding box center [406, 103] width 349 height 52
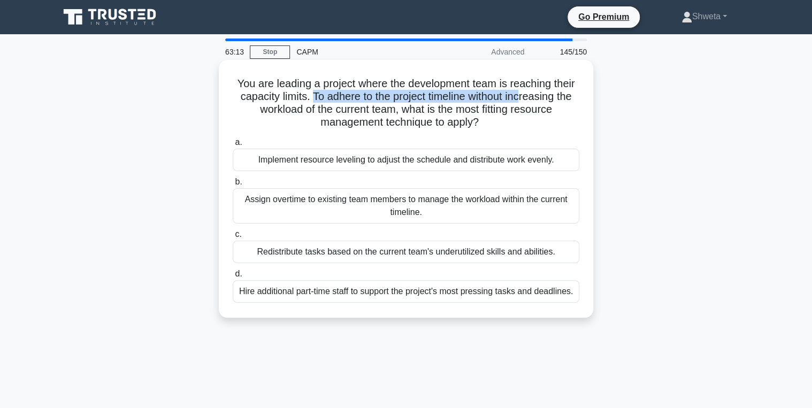
drag, startPoint x: 310, startPoint y: 99, endPoint x: 524, endPoint y: 102, distance: 214.1
click at [524, 102] on h5 "You are leading a project where the development team is reaching their capacity…" at bounding box center [406, 103] width 349 height 52
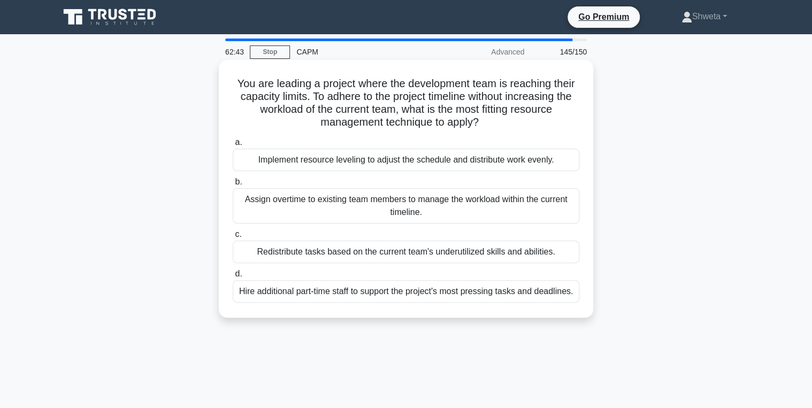
drag, startPoint x: 524, startPoint y: 102, endPoint x: 496, endPoint y: 138, distance: 46.1
click at [496, 138] on div "a. Implement resource leveling to adjust the schedule and distribute work evenl…" at bounding box center [406, 219] width 360 height 171
click at [369, 162] on div "Implement resource leveling to adjust the schedule and distribute work evenly." at bounding box center [406, 160] width 347 height 22
click at [233, 146] on input "a. Implement resource leveling to adjust the schedule and distribute work evenl…" at bounding box center [233, 142] width 0 height 7
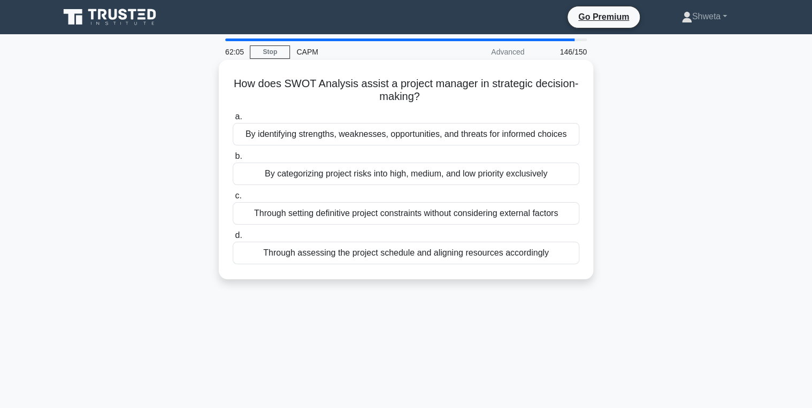
click at [381, 139] on div "By identifying strengths, weaknesses, opportunities, and threats for informed c…" at bounding box center [406, 134] width 347 height 22
click at [233, 120] on input "a. By identifying strengths, weaknesses, opportunities, and threats for informe…" at bounding box center [233, 116] width 0 height 7
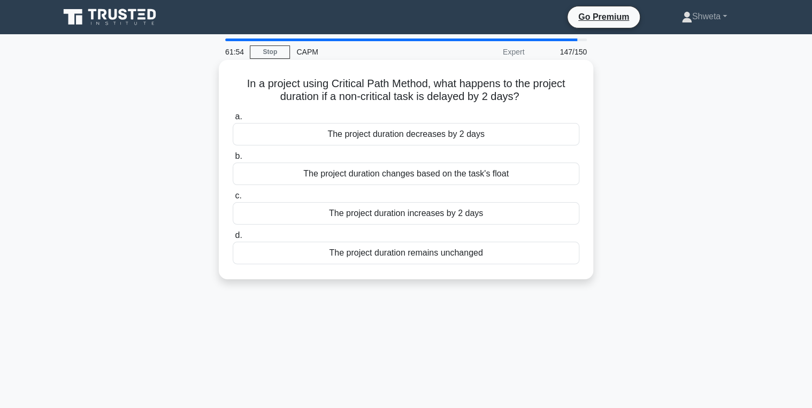
click at [400, 258] on div "The project duration remains unchanged" at bounding box center [406, 253] width 347 height 22
click at [233, 239] on input "d. The project duration remains unchanged" at bounding box center [233, 235] width 0 height 7
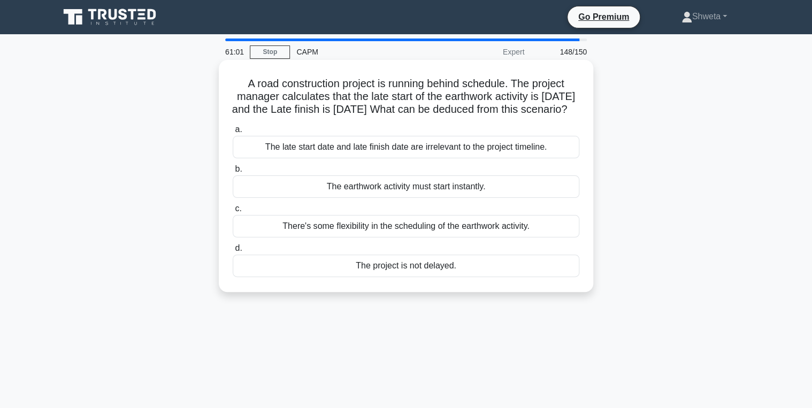
click at [429, 198] on div "The earthwork activity must start instantly." at bounding box center [406, 187] width 347 height 22
click at [233, 173] on input "b. The earthwork activity must start instantly." at bounding box center [233, 169] width 0 height 7
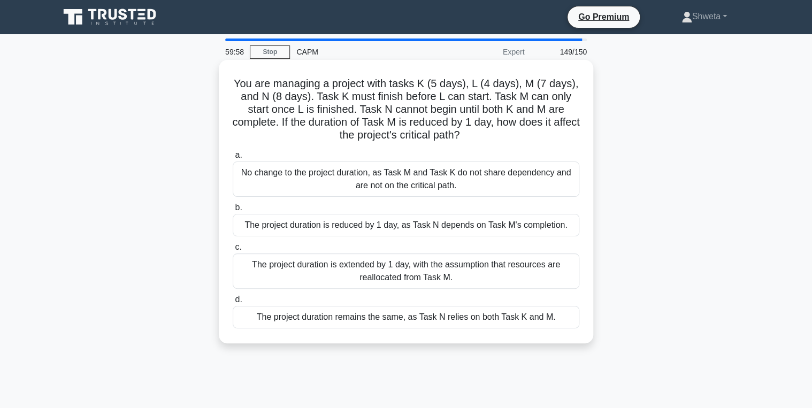
click at [381, 228] on div "The project duration is reduced by 1 day, as Task N depends on Task M's complet…" at bounding box center [406, 225] width 347 height 22
click at [233, 211] on input "b. The project duration is reduced by 1 day, as Task N depends on Task M's comp…" at bounding box center [233, 207] width 0 height 7
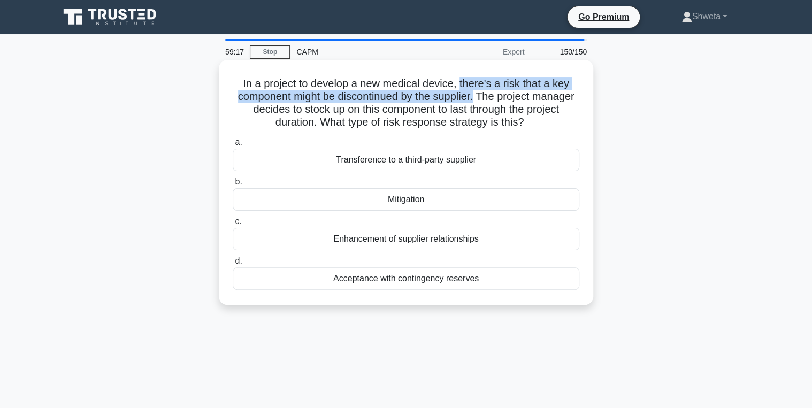
drag, startPoint x: 500, startPoint y: 98, endPoint x: 462, endPoint y: 84, distance: 40.5
click at [462, 84] on h5 "In a project to develop a new medical device, there's a risk that a key compone…" at bounding box center [406, 103] width 349 height 52
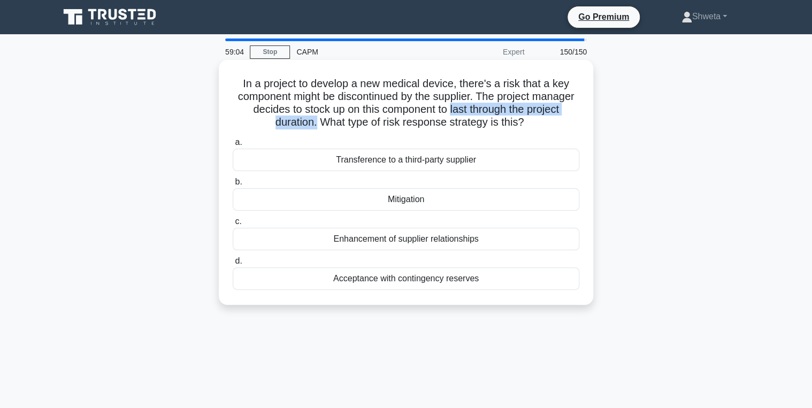
drag, startPoint x: 492, startPoint y: 110, endPoint x: 334, endPoint y: 120, distance: 158.7
click at [334, 120] on h5 "In a project to develop a new medical device, there's a risk that a key compone…" at bounding box center [406, 103] width 349 height 52
click at [412, 203] on div "Mitigation" at bounding box center [406, 199] width 347 height 22
click at [233, 186] on input "b. Mitigation" at bounding box center [233, 182] width 0 height 7
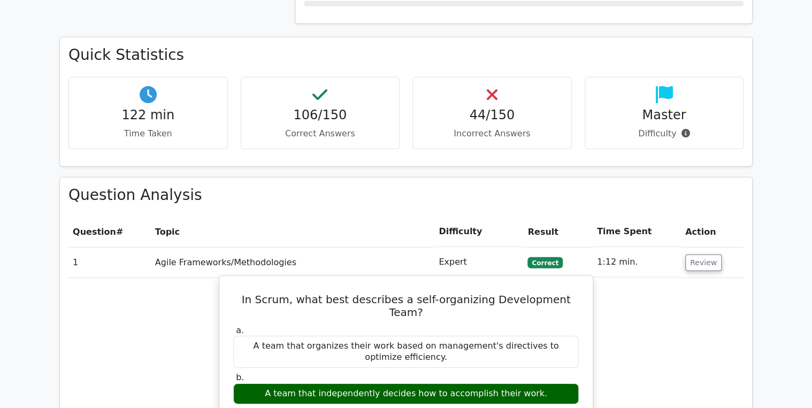
scroll to position [1456, 0]
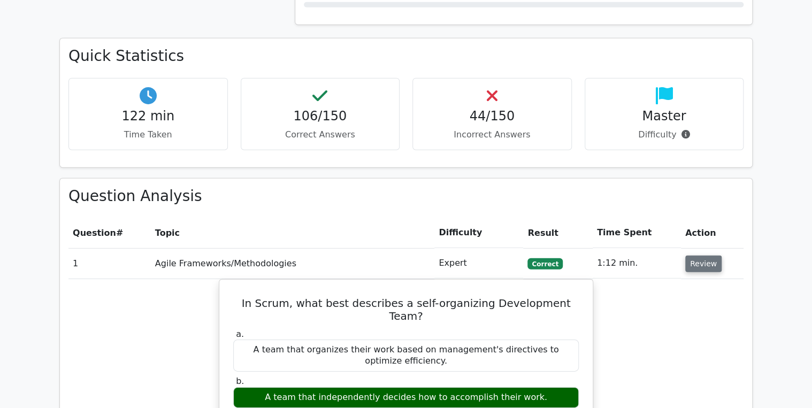
click at [706, 256] on button "Review" at bounding box center [704, 264] width 36 height 17
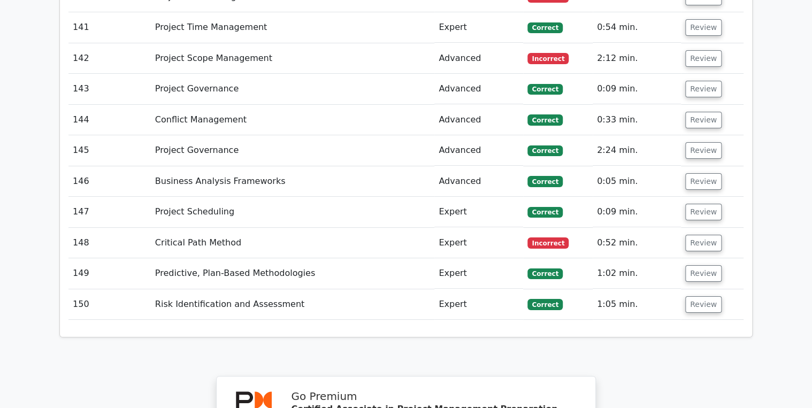
scroll to position [5935, 0]
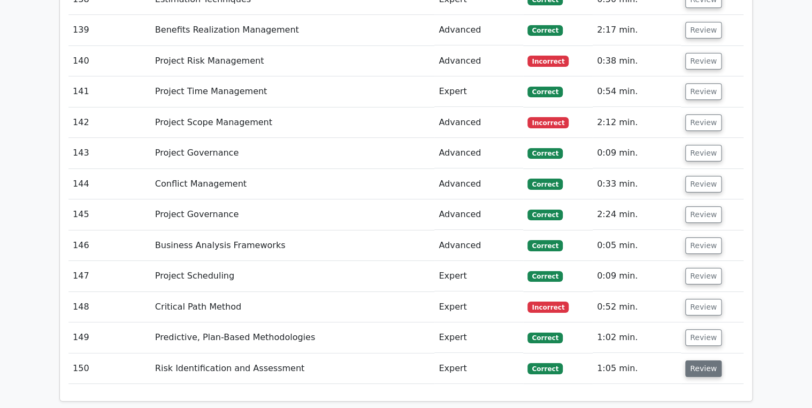
click at [704, 361] on button "Review" at bounding box center [704, 369] width 36 height 17
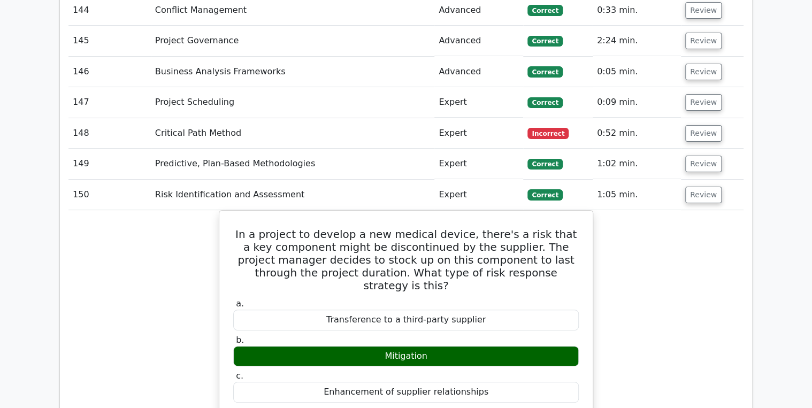
scroll to position [6064, 0]
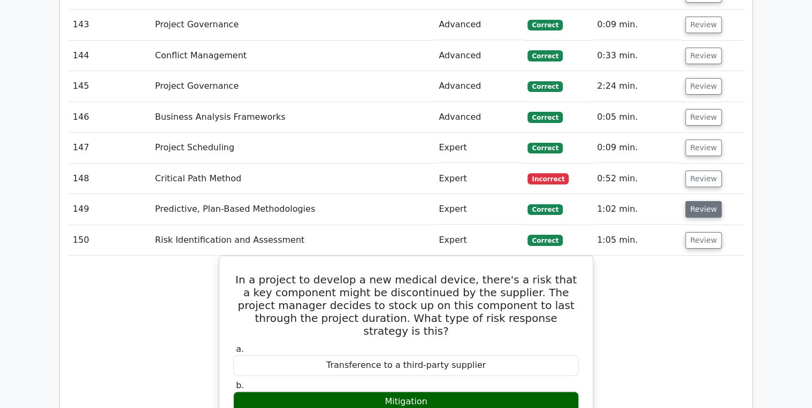
click at [693, 201] on button "Review" at bounding box center [704, 209] width 36 height 17
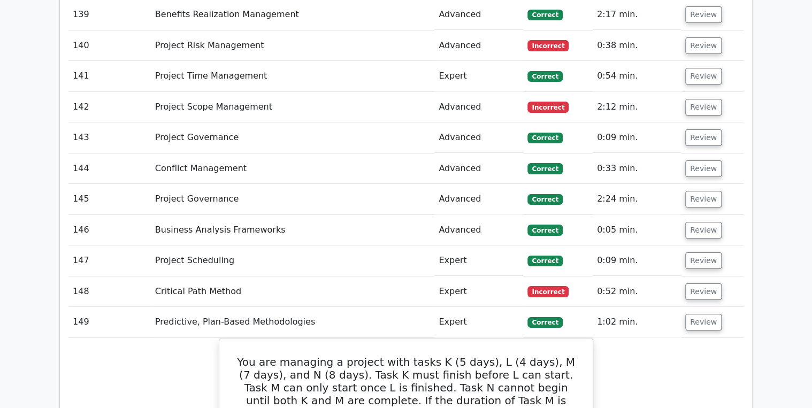
scroll to position [5935, 0]
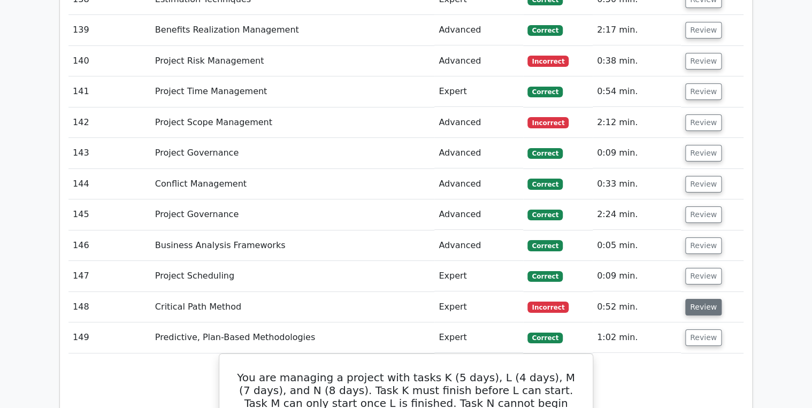
click at [691, 299] on button "Review" at bounding box center [704, 307] width 36 height 17
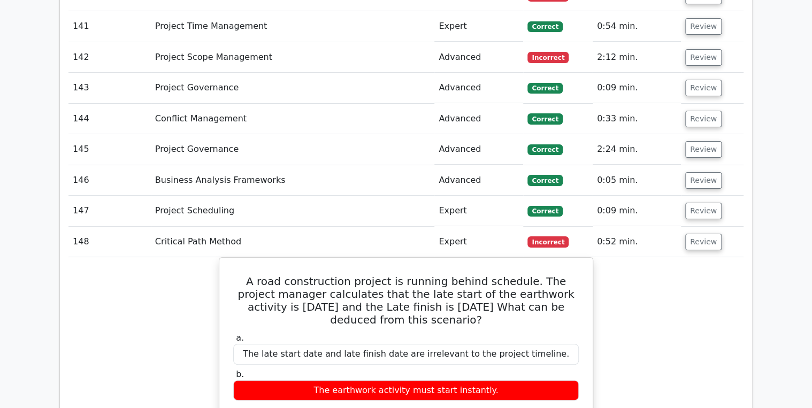
scroll to position [5978, 0]
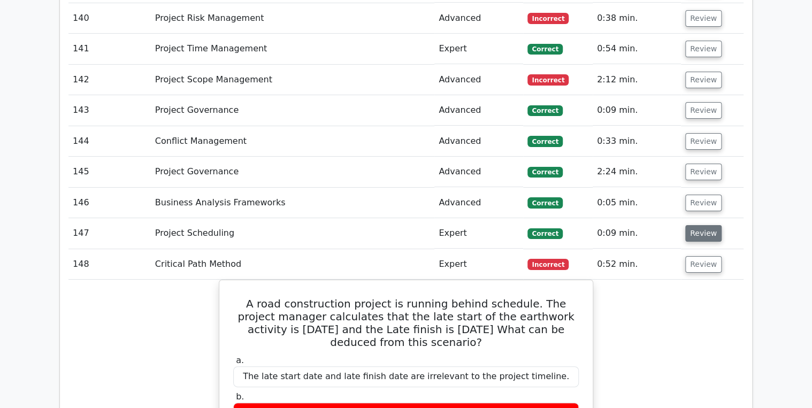
click at [690, 225] on button "Review" at bounding box center [704, 233] width 36 height 17
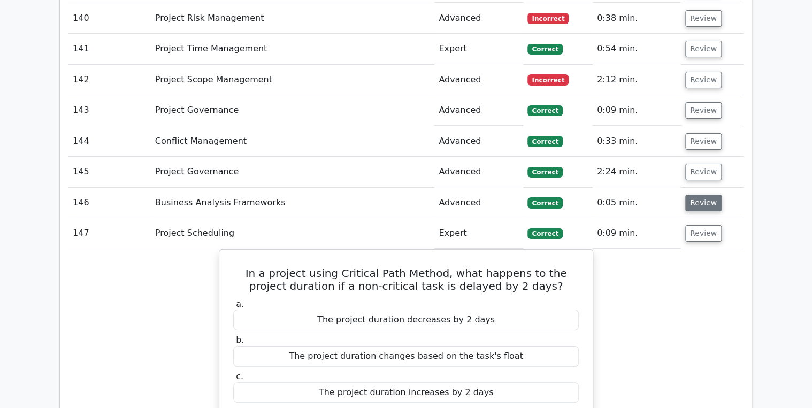
click at [698, 195] on button "Review" at bounding box center [704, 203] width 36 height 17
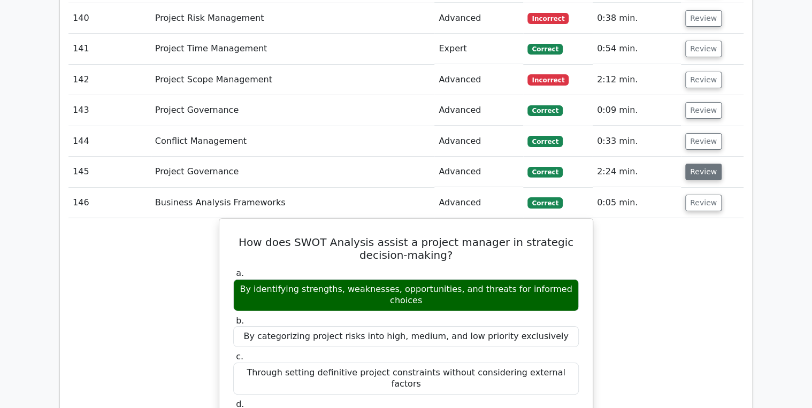
click at [710, 164] on button "Review" at bounding box center [704, 172] width 36 height 17
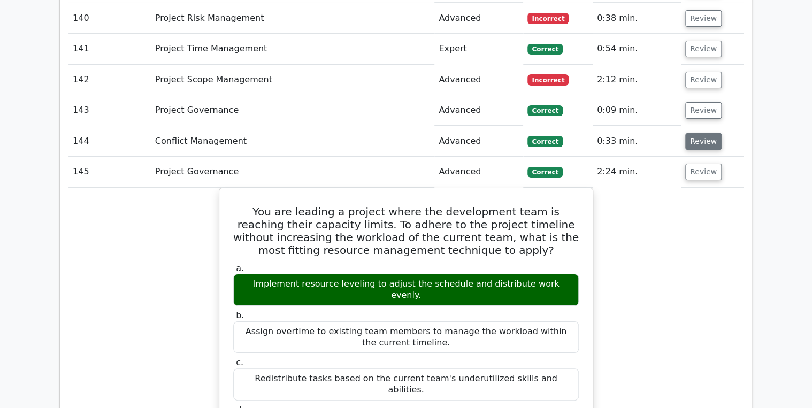
click at [698, 133] on button "Review" at bounding box center [704, 141] width 36 height 17
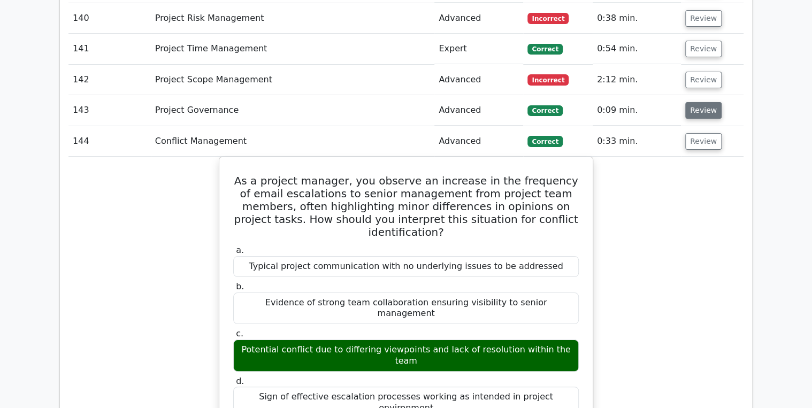
click at [697, 102] on button "Review" at bounding box center [704, 110] width 36 height 17
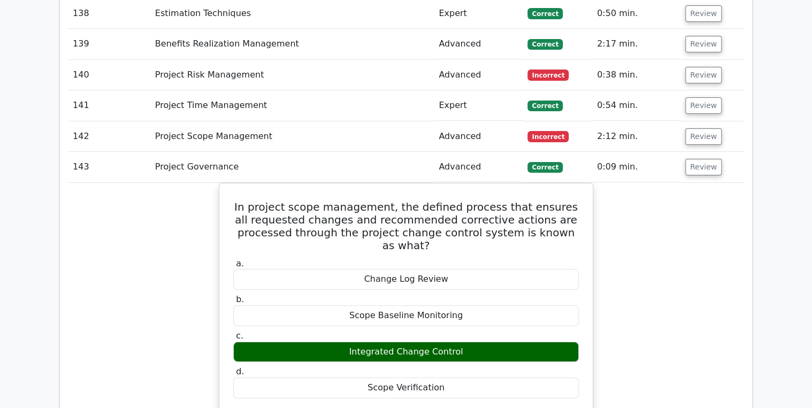
scroll to position [5850, 0]
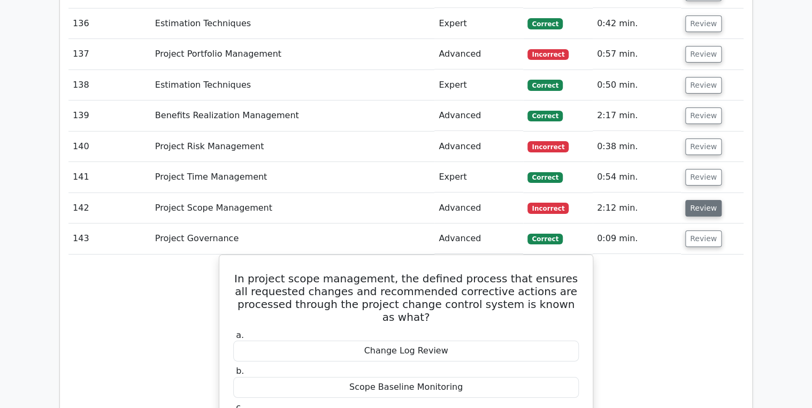
click at [697, 200] on button "Review" at bounding box center [704, 208] width 36 height 17
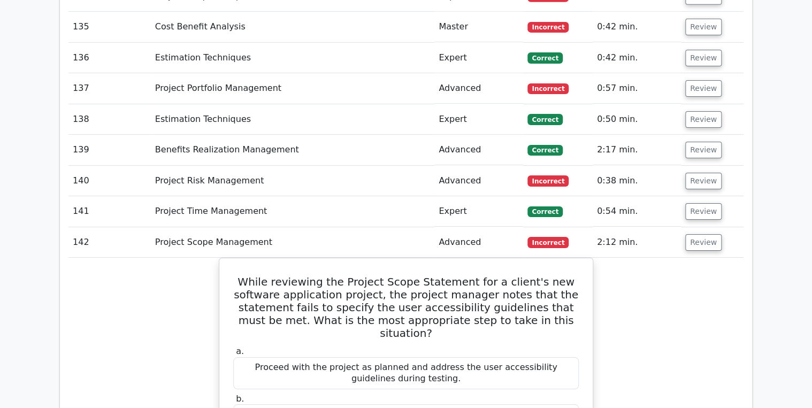
scroll to position [5764, 0]
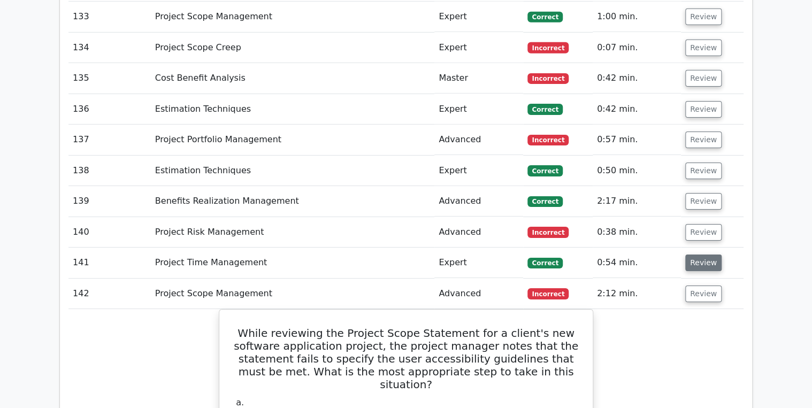
click at [698, 255] on button "Review" at bounding box center [704, 263] width 36 height 17
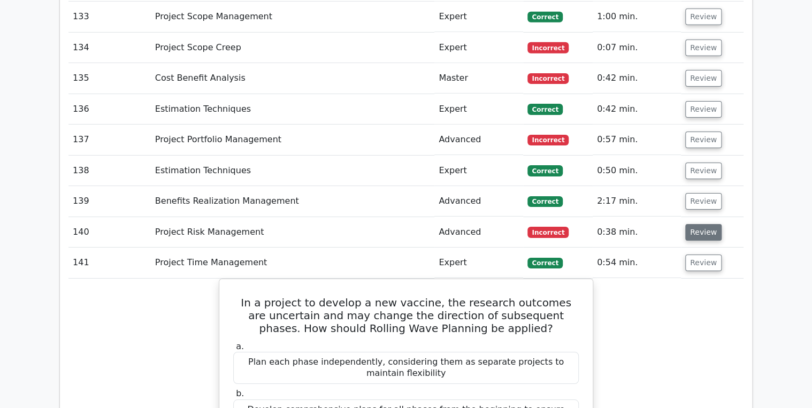
click at [701, 224] on button "Review" at bounding box center [704, 232] width 36 height 17
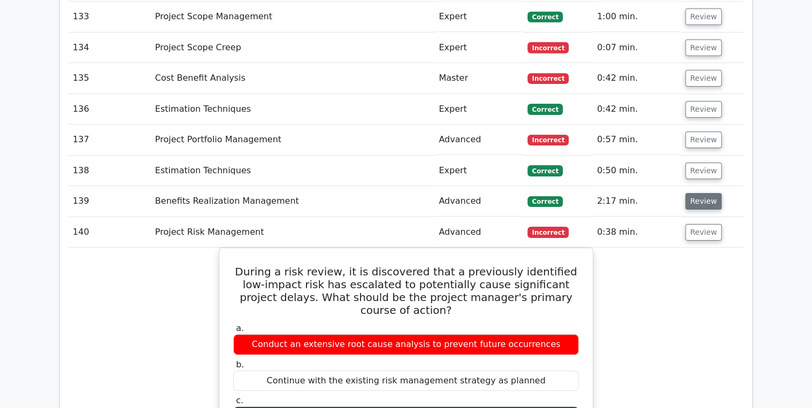
click at [707, 193] on button "Review" at bounding box center [704, 201] width 36 height 17
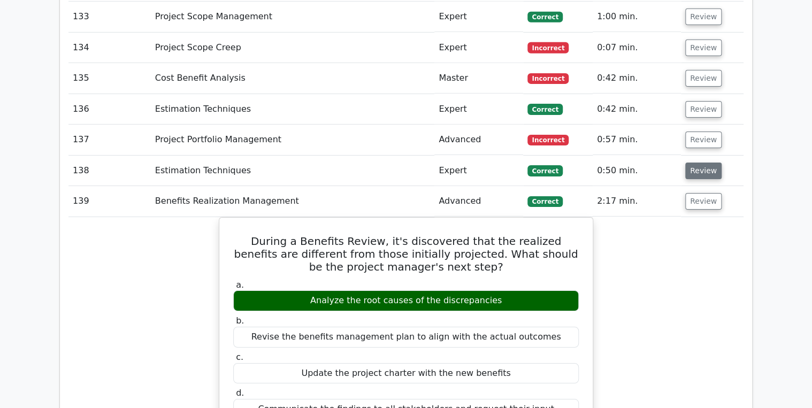
click at [696, 163] on button "Review" at bounding box center [704, 171] width 36 height 17
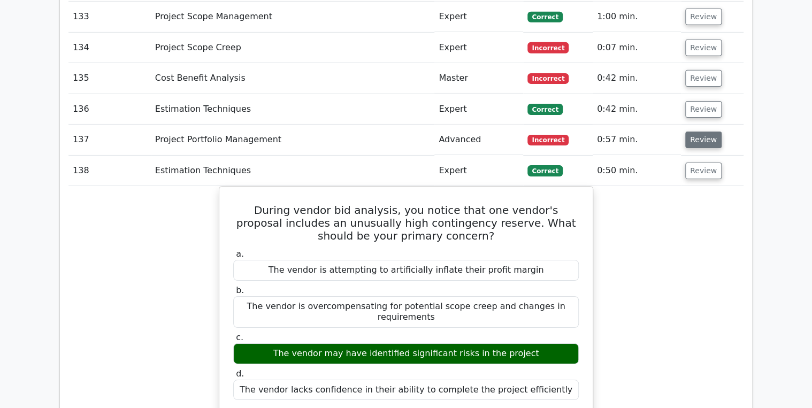
click at [697, 132] on button "Review" at bounding box center [704, 140] width 36 height 17
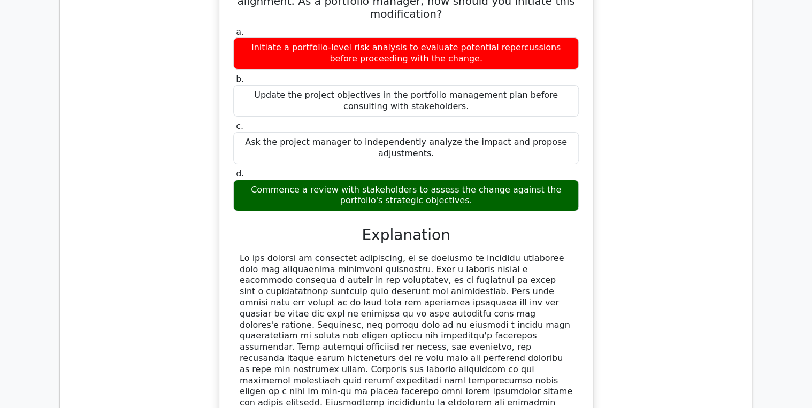
scroll to position [5978, 0]
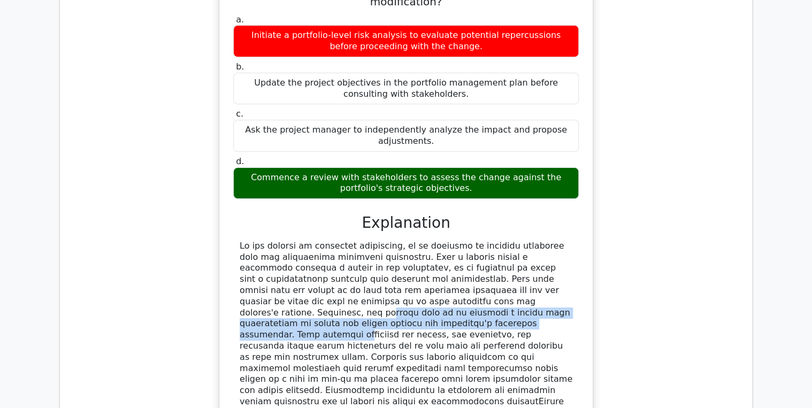
drag, startPoint x: 271, startPoint y: 213, endPoint x: 444, endPoint y: 224, distance: 172.6
click at [444, 241] on div at bounding box center [406, 374] width 333 height 267
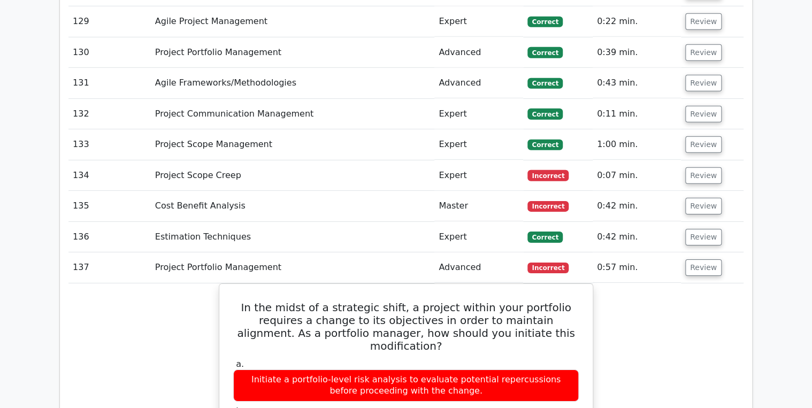
scroll to position [5636, 0]
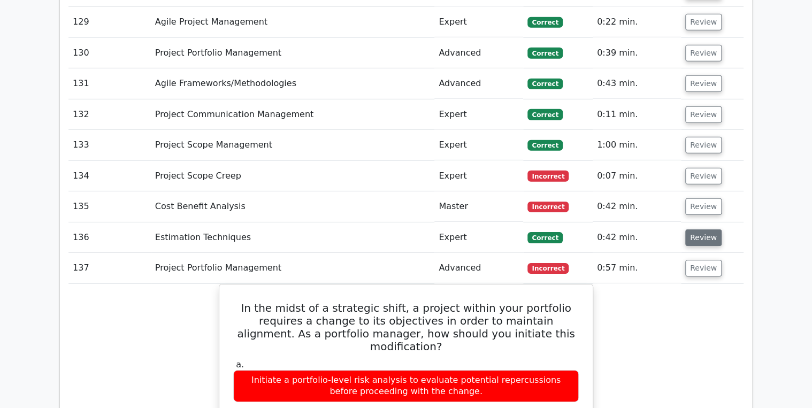
click at [705, 230] on button "Review" at bounding box center [704, 238] width 36 height 17
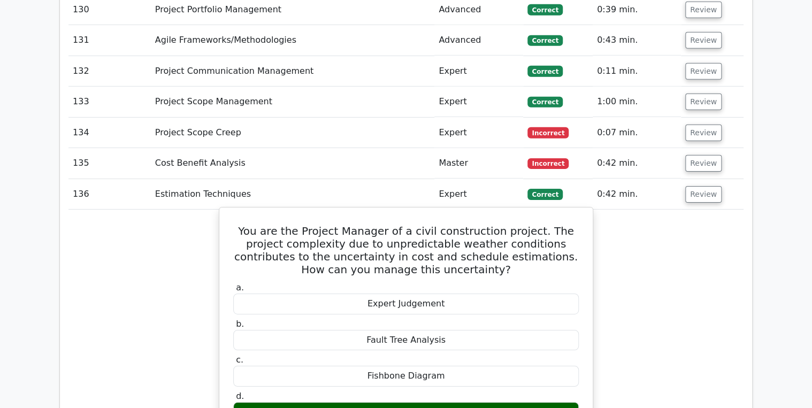
scroll to position [5678, 0]
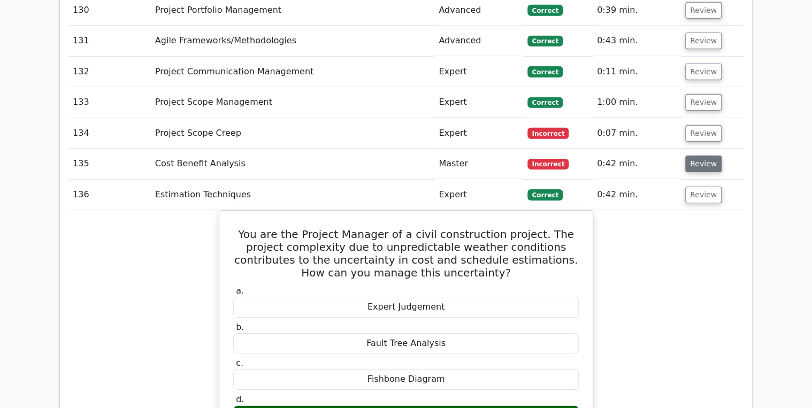
click at [696, 156] on button "Review" at bounding box center [704, 164] width 36 height 17
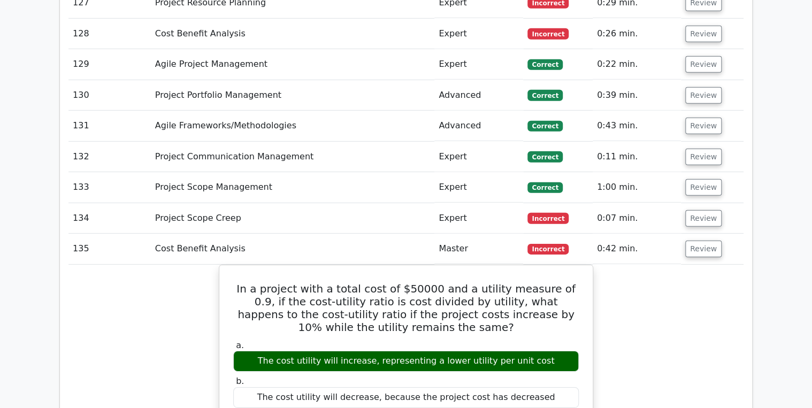
scroll to position [5593, 0]
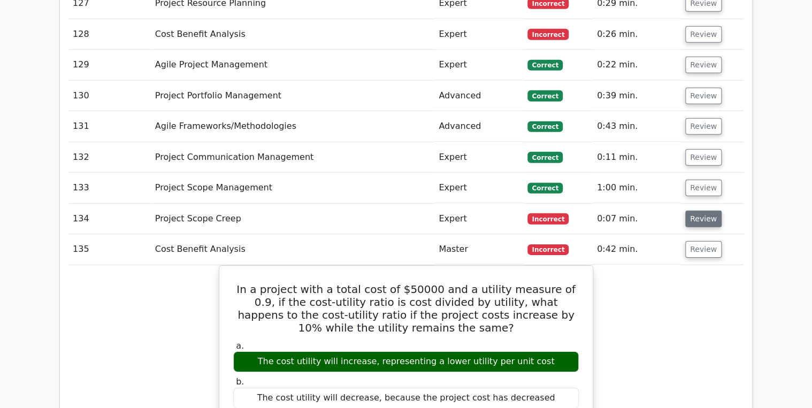
click at [698, 211] on button "Review" at bounding box center [704, 219] width 36 height 17
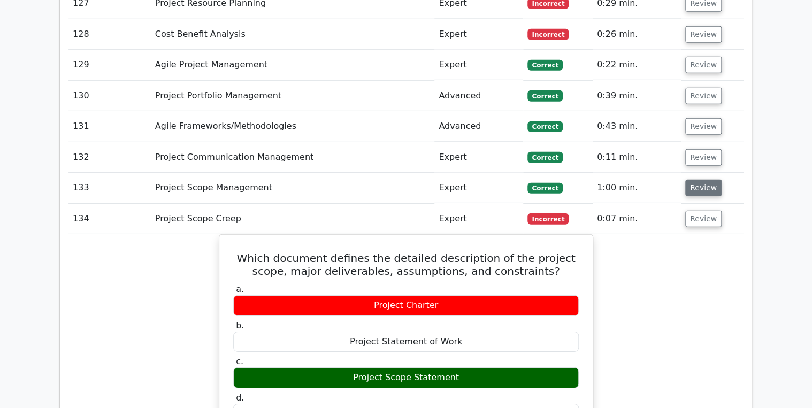
click at [704, 180] on button "Review" at bounding box center [704, 188] width 36 height 17
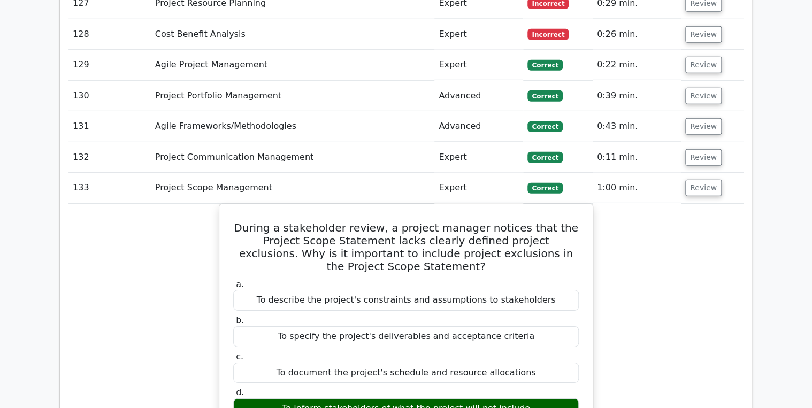
scroll to position [5550, 0]
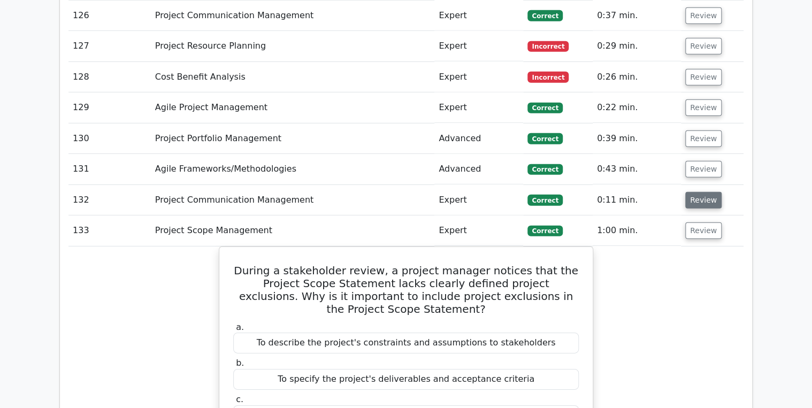
click at [695, 192] on button "Review" at bounding box center [704, 200] width 36 height 17
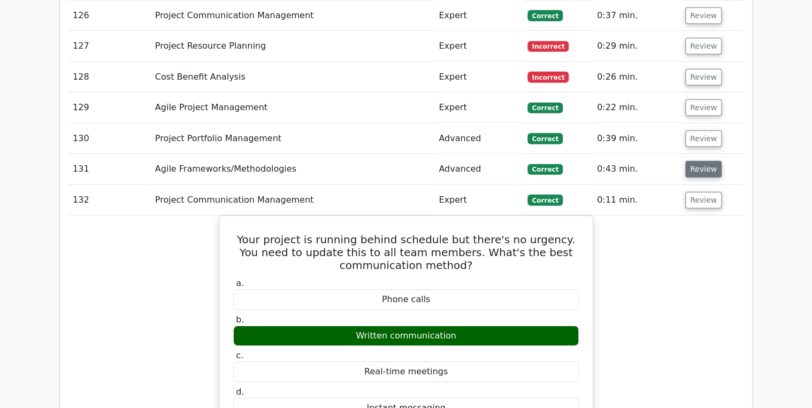
click at [696, 161] on button "Review" at bounding box center [704, 169] width 36 height 17
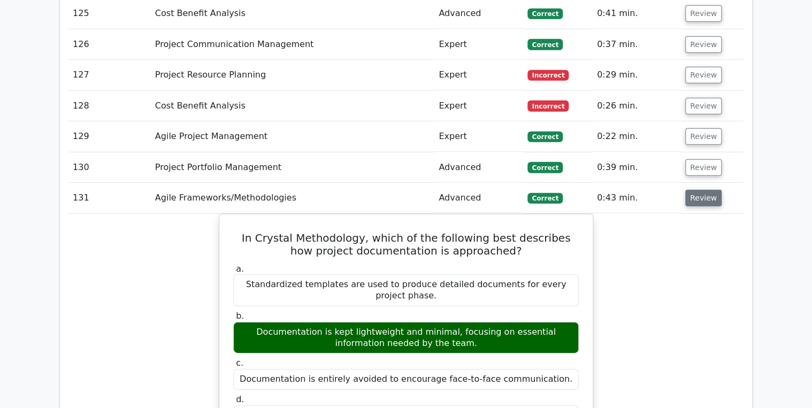
scroll to position [5507, 0]
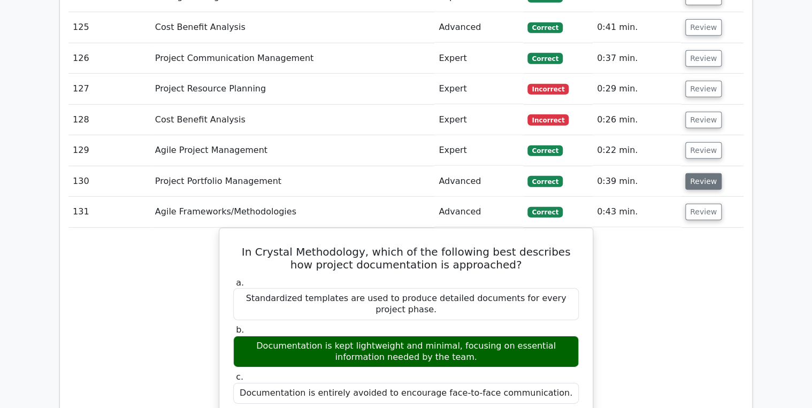
click at [699, 173] on button "Review" at bounding box center [704, 181] width 36 height 17
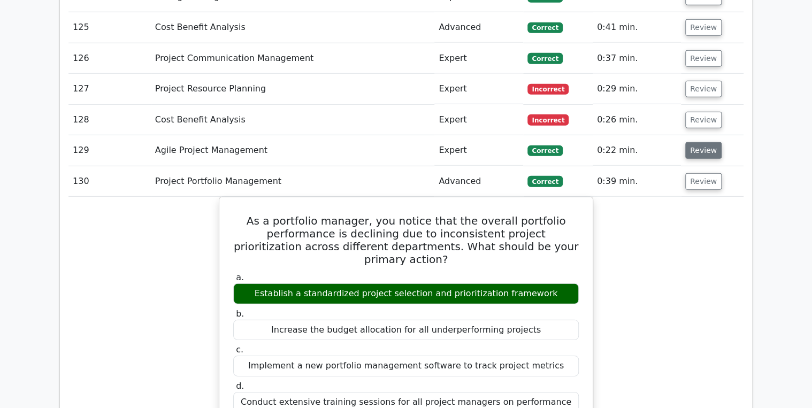
click at [705, 142] on button "Review" at bounding box center [704, 150] width 36 height 17
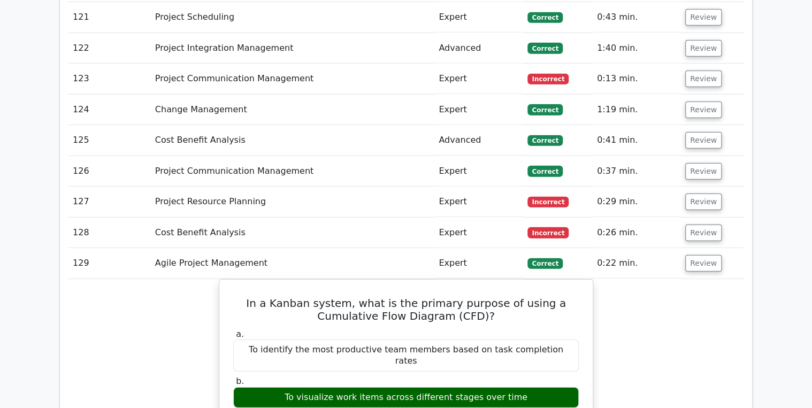
scroll to position [5379, 0]
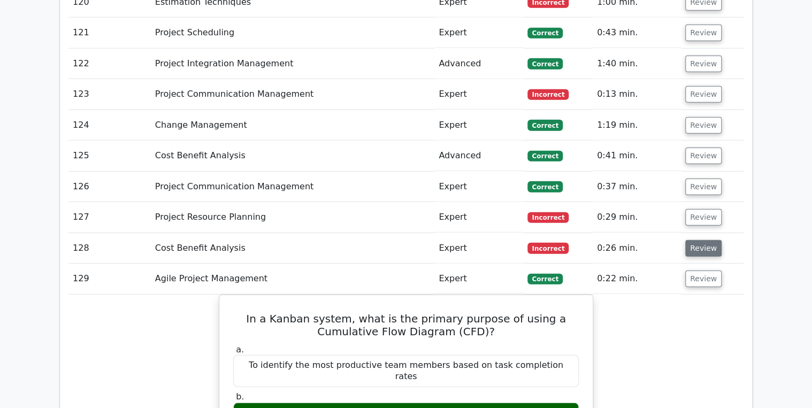
click at [698, 240] on button "Review" at bounding box center [704, 248] width 36 height 17
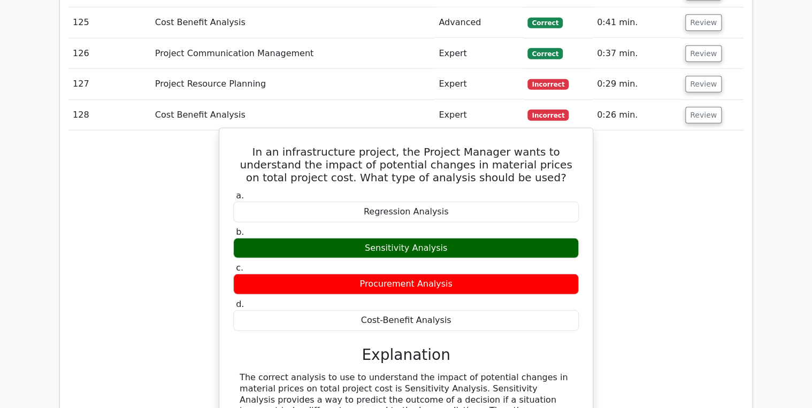
scroll to position [5636, 0]
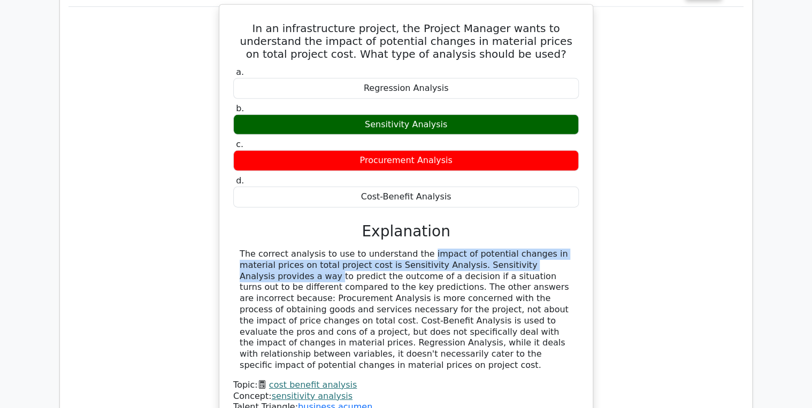
drag, startPoint x: 345, startPoint y: 190, endPoint x: 467, endPoint y: 205, distance: 122.4
click at [469, 249] on div "The correct analysis to use to understand the impact of potential changes in ma…" at bounding box center [406, 310] width 333 height 123
click at [337, 249] on div "The correct analysis to use to understand the impact of potential changes in ma…" at bounding box center [406, 310] width 333 height 123
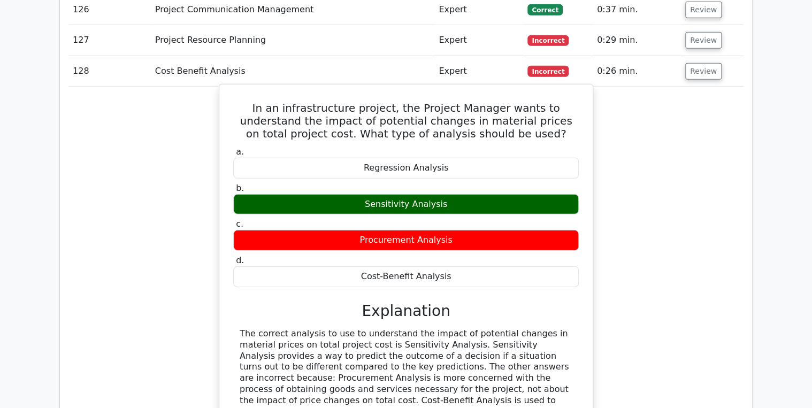
scroll to position [5379, 0]
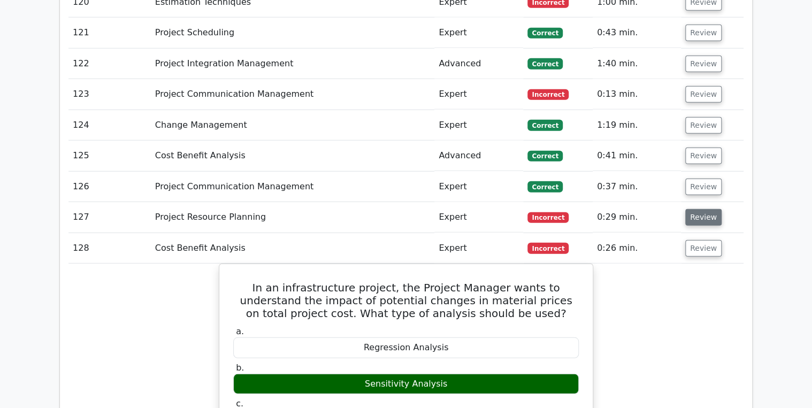
click at [694, 209] on button "Review" at bounding box center [704, 217] width 36 height 17
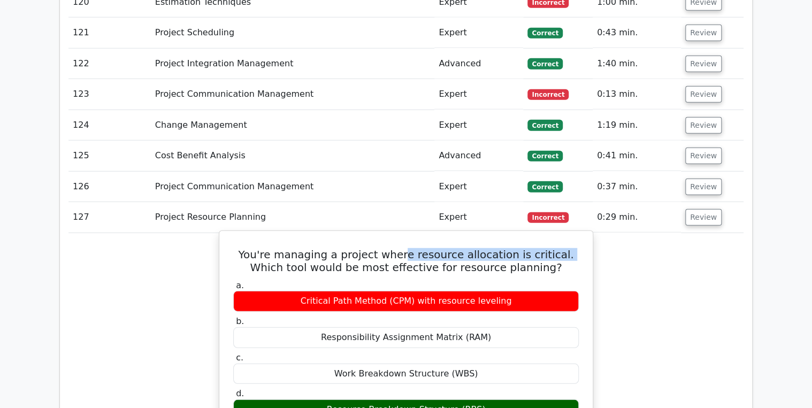
drag, startPoint x: 393, startPoint y: 193, endPoint x: 544, endPoint y: 194, distance: 150.9
click at [544, 248] on h5 "You're managing a project where resource allocation is critical. Which tool wou…" at bounding box center [406, 261] width 348 height 26
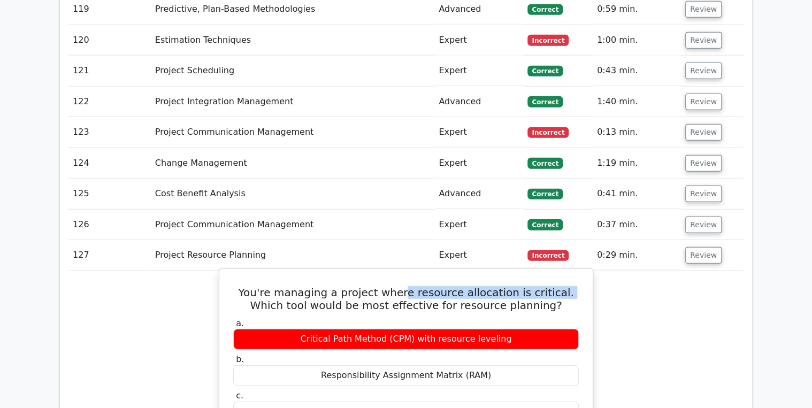
scroll to position [5250, 0]
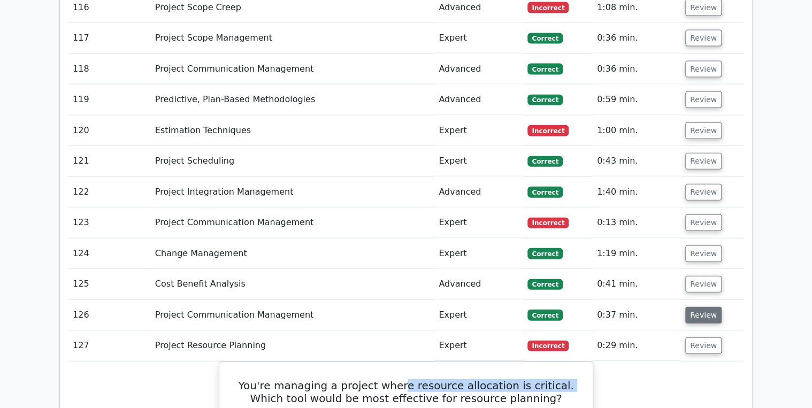
click at [693, 307] on button "Review" at bounding box center [704, 315] width 36 height 17
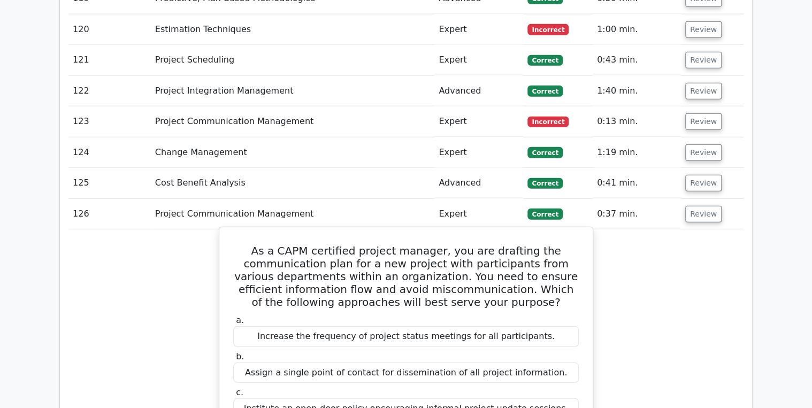
scroll to position [5336, 0]
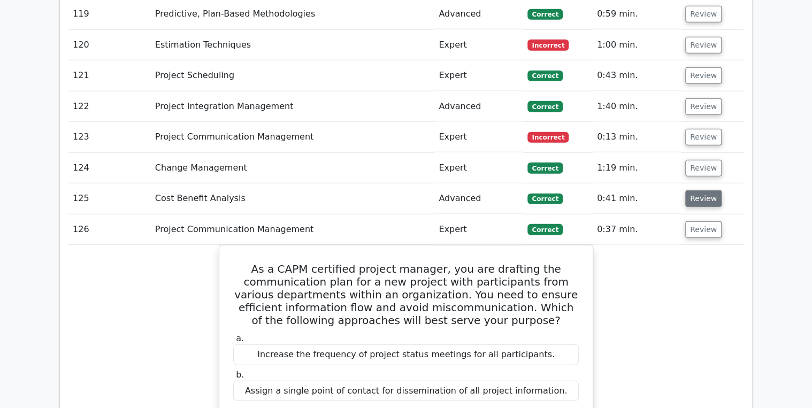
click at [708, 191] on button "Review" at bounding box center [704, 199] width 36 height 17
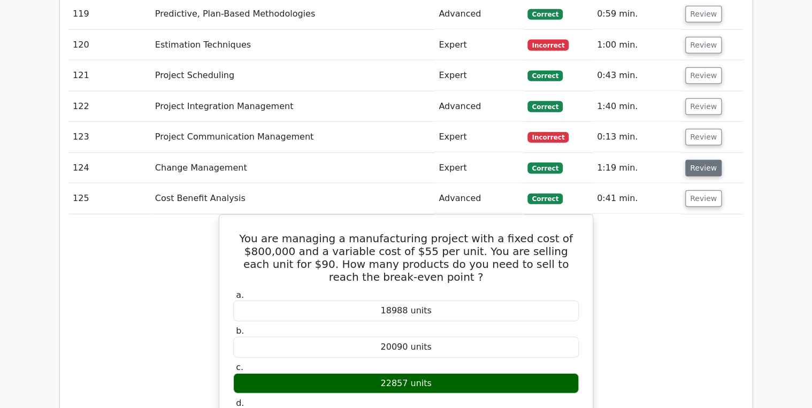
click at [701, 160] on button "Review" at bounding box center [704, 168] width 36 height 17
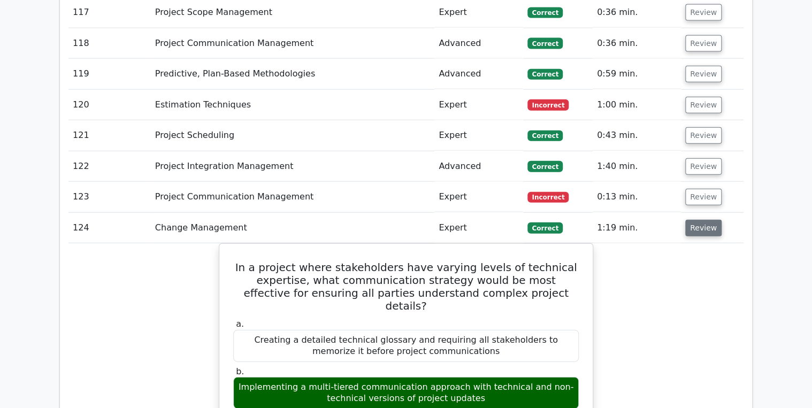
scroll to position [5207, 0]
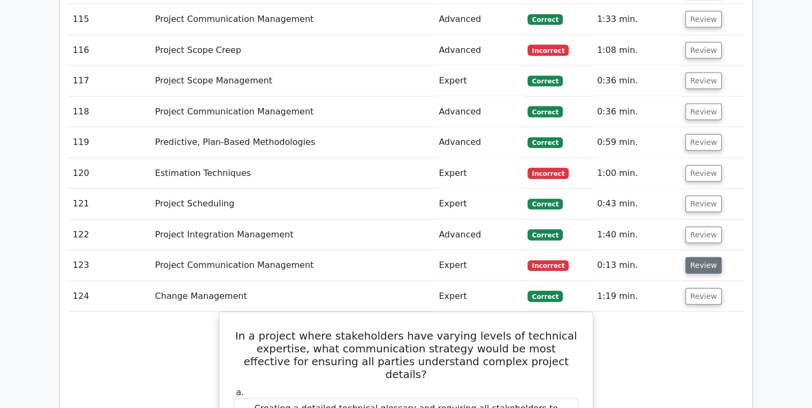
click at [700, 257] on button "Review" at bounding box center [704, 265] width 36 height 17
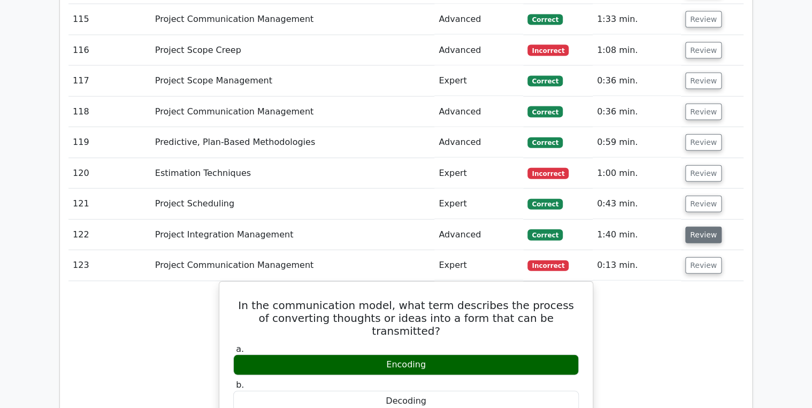
click at [699, 227] on button "Review" at bounding box center [704, 235] width 36 height 17
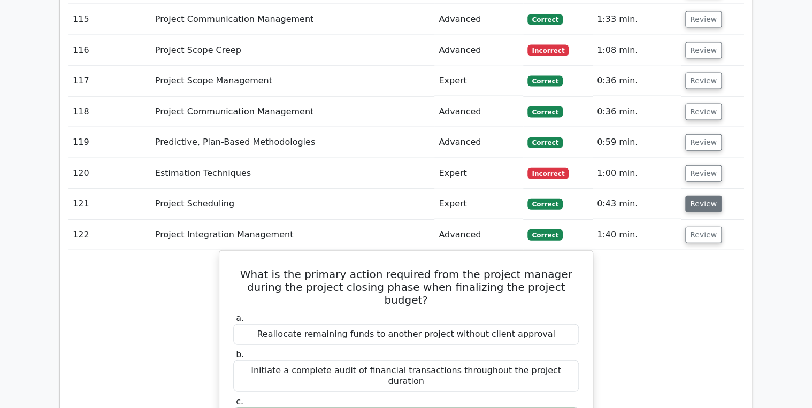
click at [698, 196] on button "Review" at bounding box center [704, 204] width 36 height 17
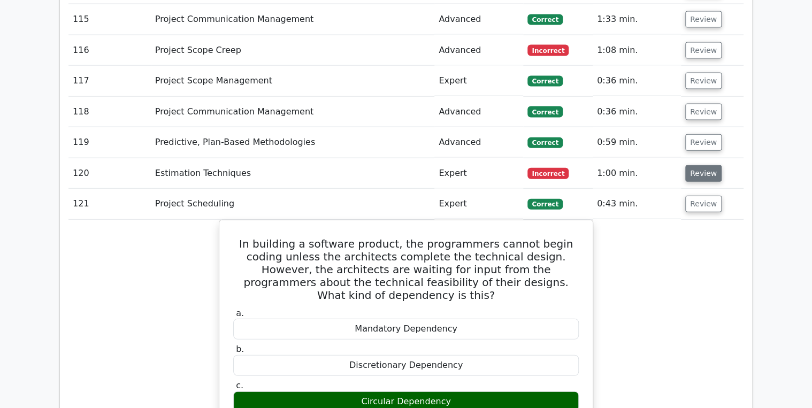
click at [699, 165] on button "Review" at bounding box center [704, 173] width 36 height 17
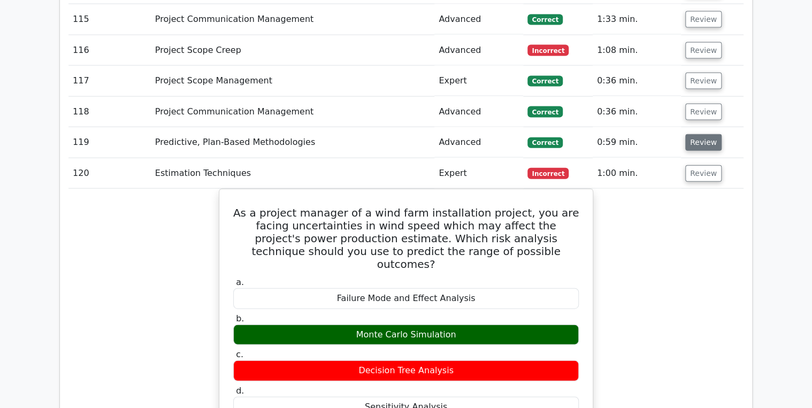
click at [704, 134] on button "Review" at bounding box center [704, 142] width 36 height 17
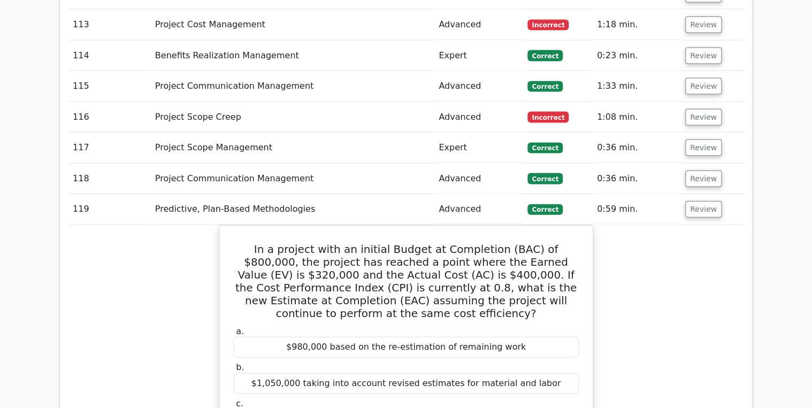
scroll to position [5122, 0]
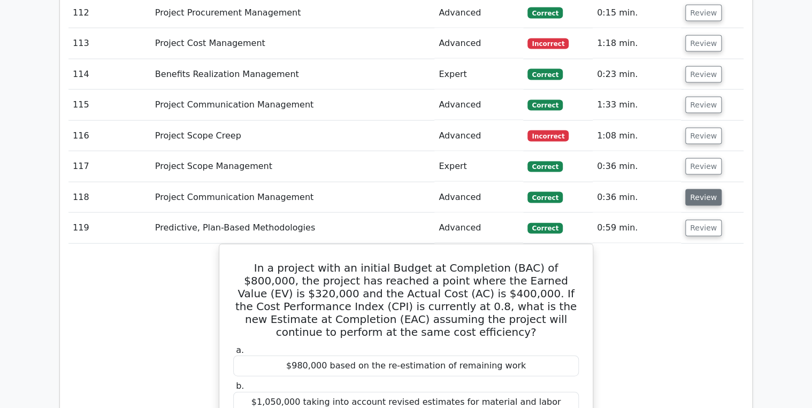
click at [694, 189] on button "Review" at bounding box center [704, 197] width 36 height 17
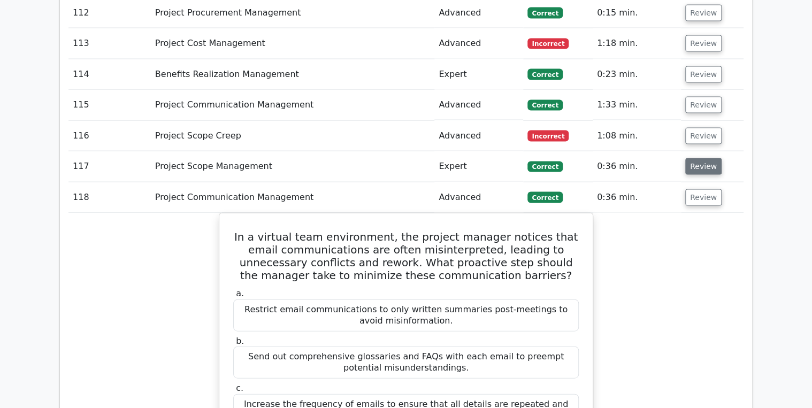
click at [698, 158] on button "Review" at bounding box center [704, 166] width 36 height 17
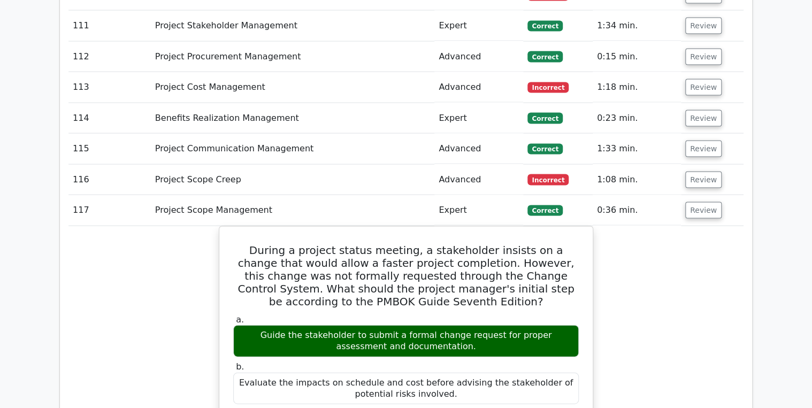
scroll to position [5036, 0]
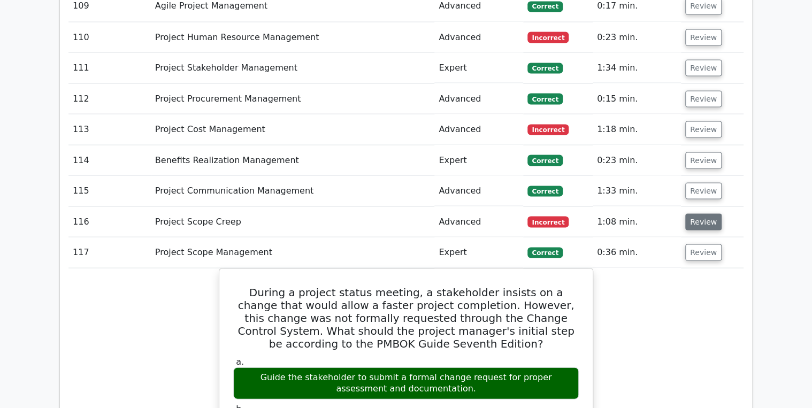
click at [693, 214] on button "Review" at bounding box center [704, 222] width 36 height 17
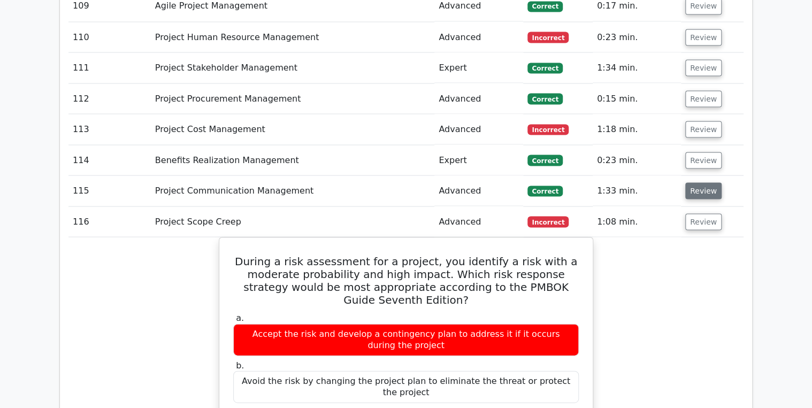
click at [697, 182] on button "Review" at bounding box center [704, 190] width 36 height 17
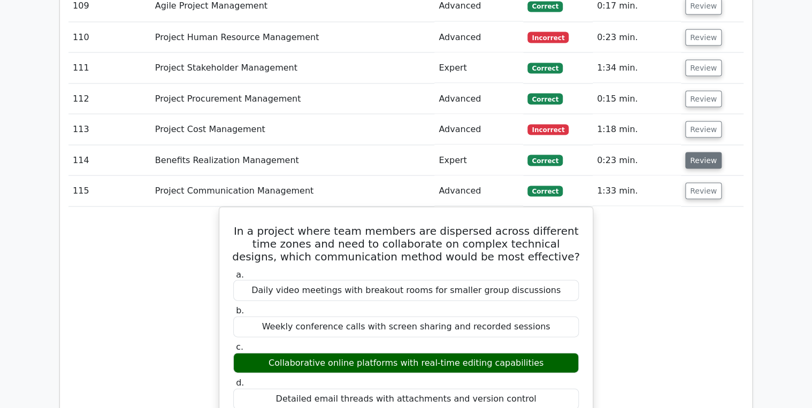
click at [701, 152] on button "Review" at bounding box center [704, 160] width 36 height 17
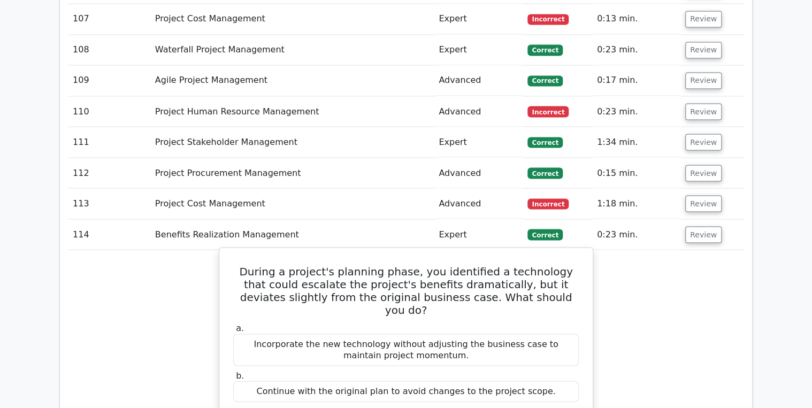
scroll to position [4951, 0]
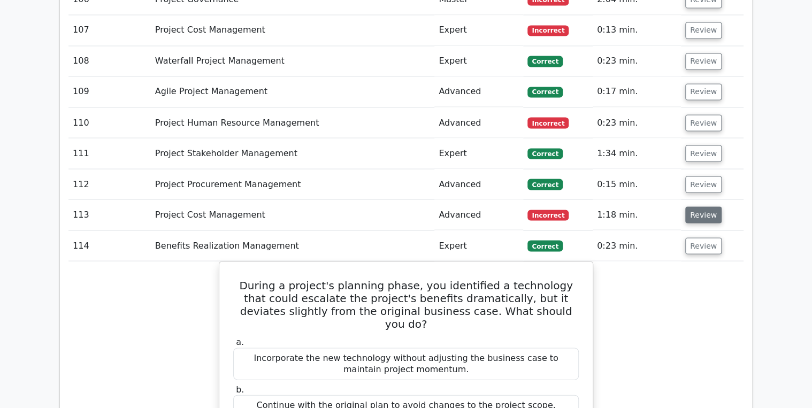
click at [698, 207] on button "Review" at bounding box center [704, 215] width 36 height 17
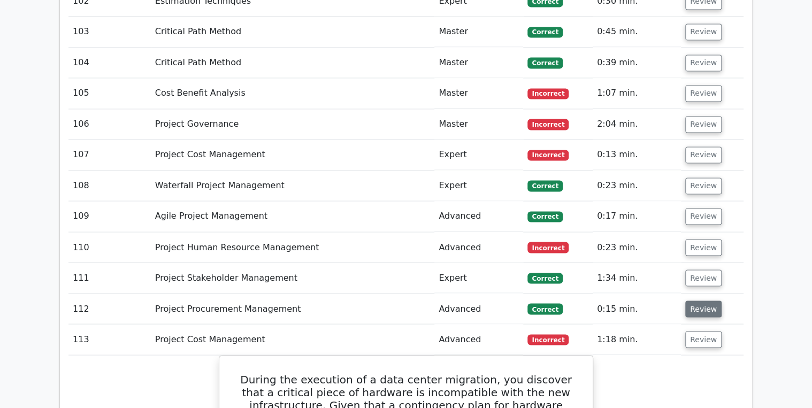
scroll to position [4822, 0]
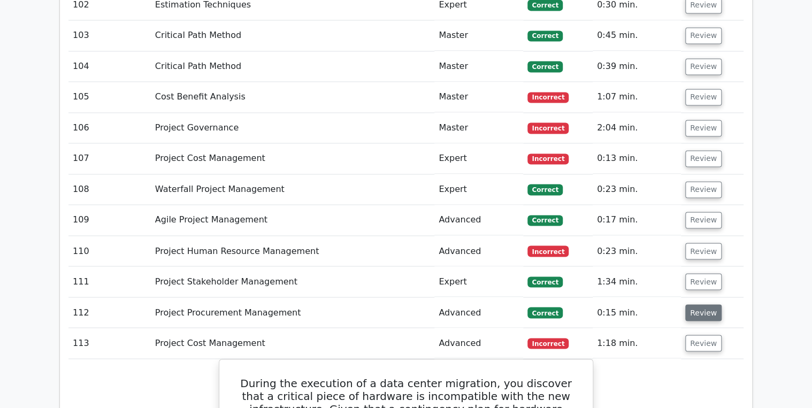
click at [695, 304] on button "Review" at bounding box center [704, 312] width 36 height 17
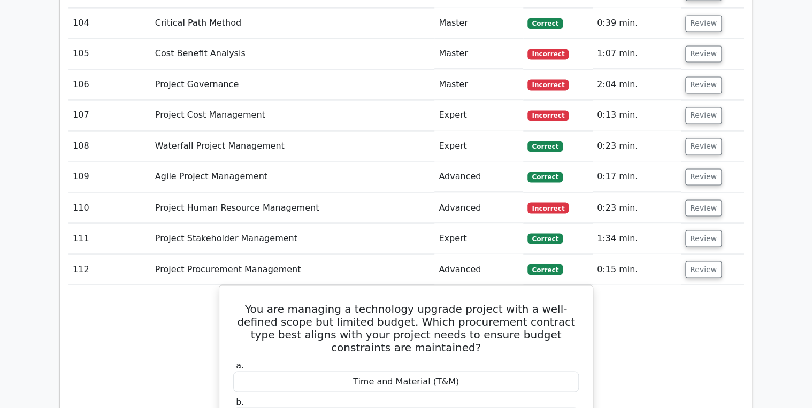
scroll to position [4865, 0]
click at [697, 231] on button "Review" at bounding box center [704, 239] width 36 height 17
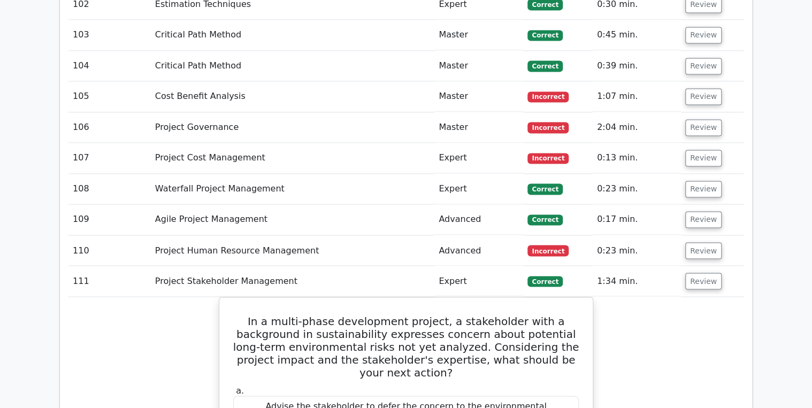
scroll to position [4822, 0]
click at [690, 243] on button "Review" at bounding box center [704, 251] width 36 height 17
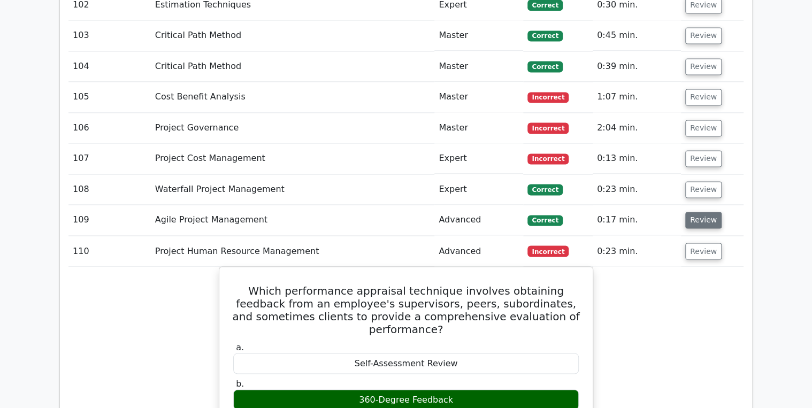
click at [703, 212] on button "Review" at bounding box center [704, 220] width 36 height 17
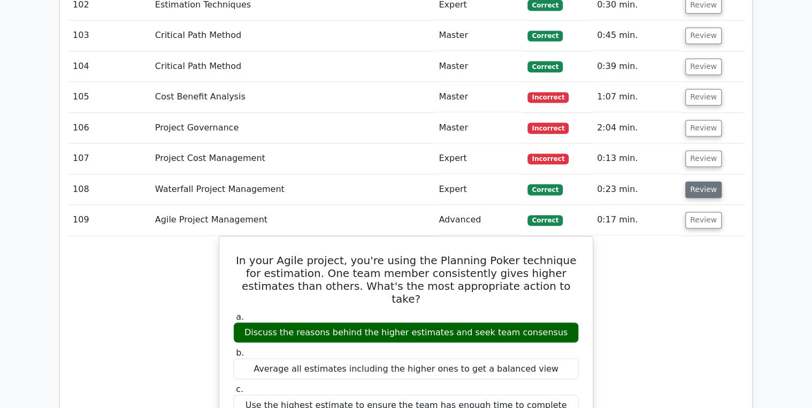
click at [706, 181] on button "Review" at bounding box center [704, 189] width 36 height 17
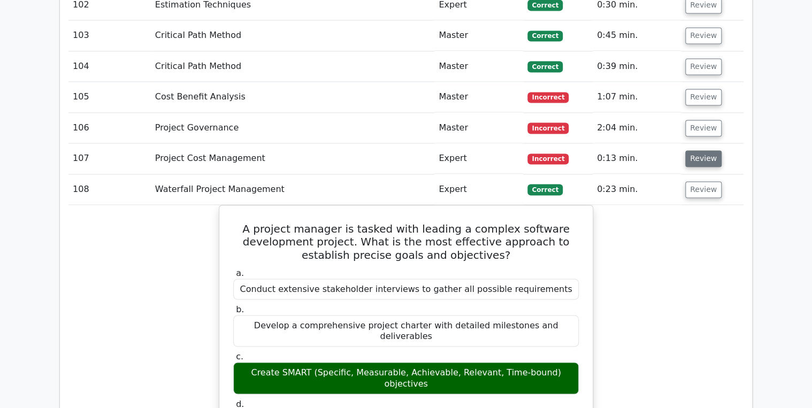
click at [703, 150] on button "Review" at bounding box center [704, 158] width 36 height 17
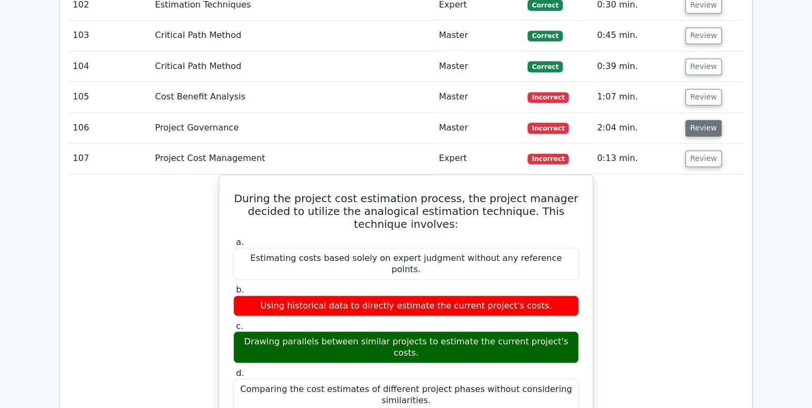
click at [695, 120] on button "Review" at bounding box center [704, 128] width 36 height 17
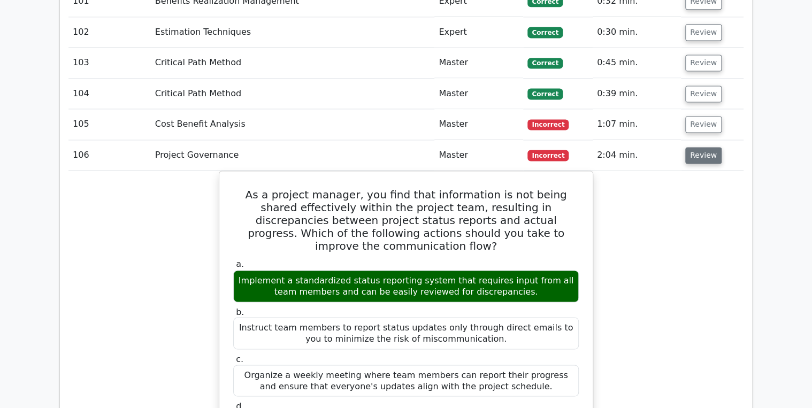
scroll to position [4779, 0]
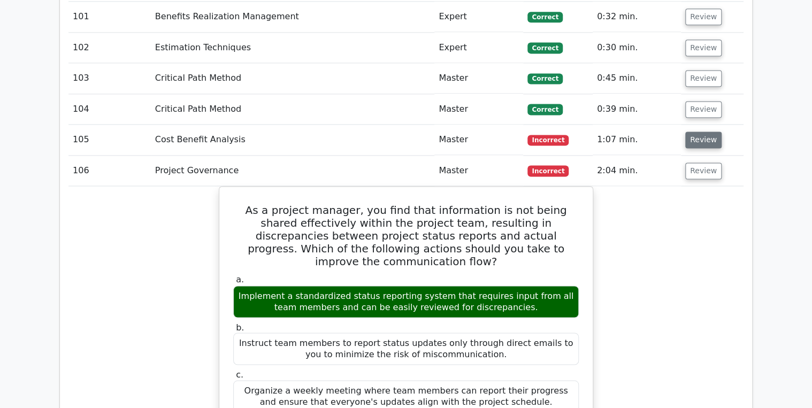
click at [695, 132] on button "Review" at bounding box center [704, 140] width 36 height 17
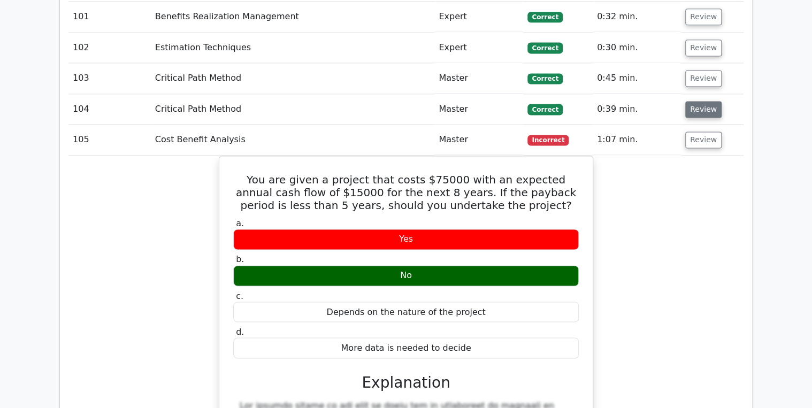
click at [698, 101] on button "Review" at bounding box center [704, 109] width 36 height 17
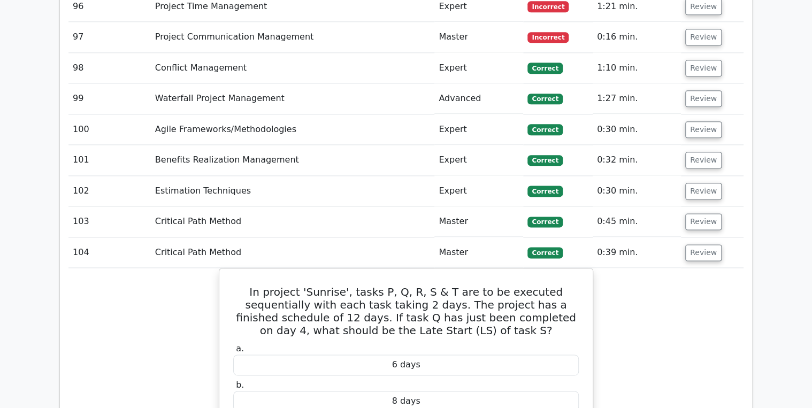
scroll to position [4651, 0]
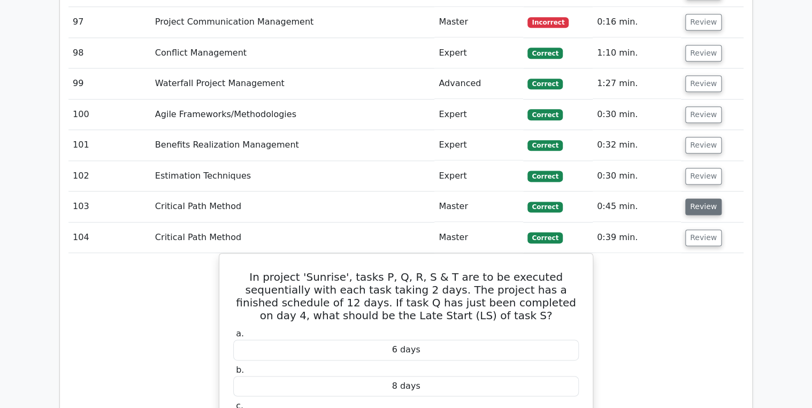
click at [692, 199] on button "Review" at bounding box center [704, 207] width 36 height 17
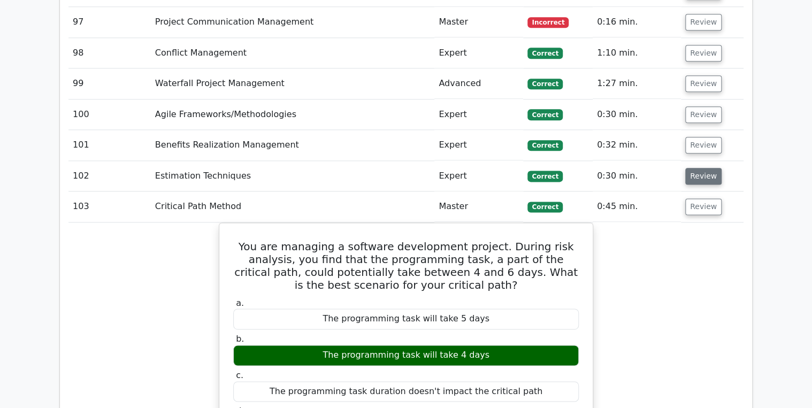
click at [704, 168] on button "Review" at bounding box center [704, 176] width 36 height 17
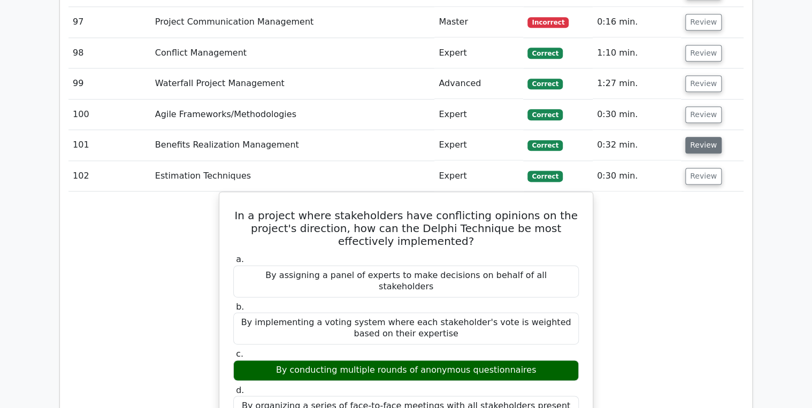
click at [695, 137] on button "Review" at bounding box center [704, 145] width 36 height 17
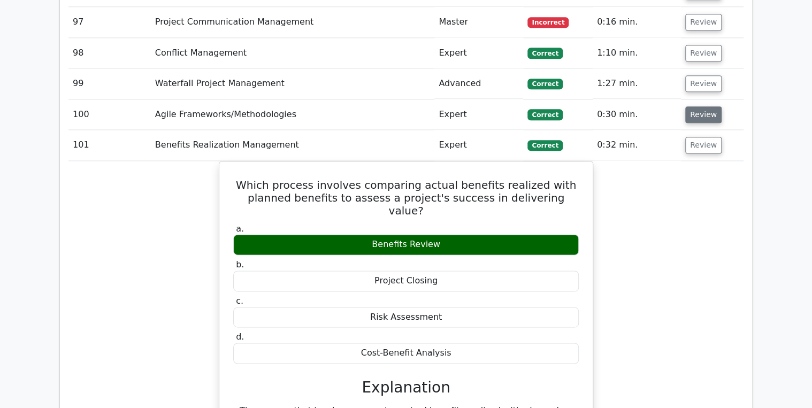
click at [704, 106] on button "Review" at bounding box center [704, 114] width 36 height 17
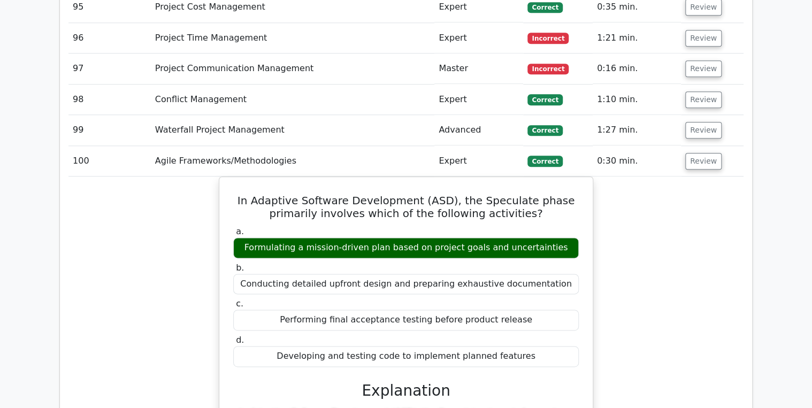
scroll to position [4522, 0]
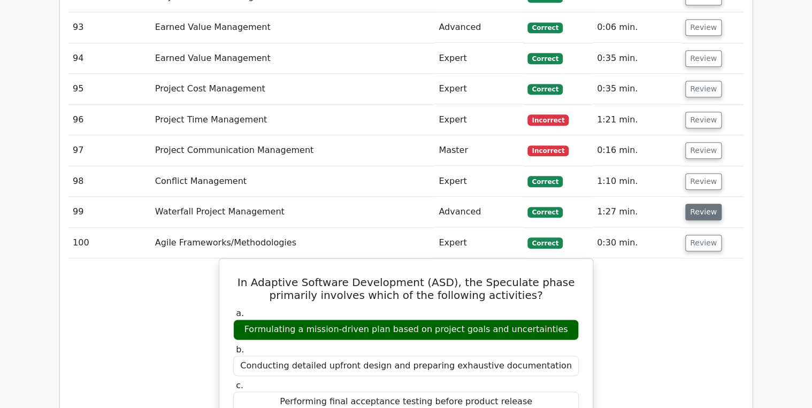
click at [694, 204] on button "Review" at bounding box center [704, 212] width 36 height 17
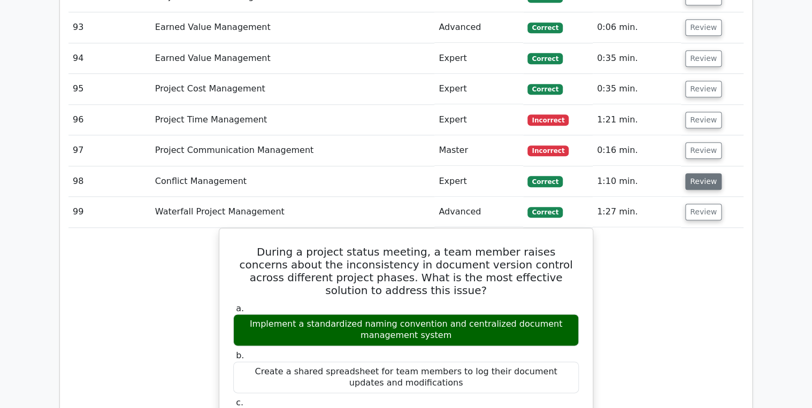
click at [697, 173] on button "Review" at bounding box center [704, 181] width 36 height 17
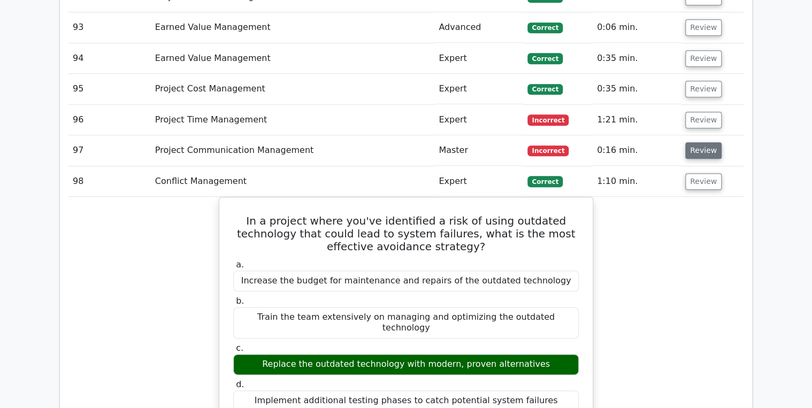
click at [702, 142] on button "Review" at bounding box center [704, 150] width 36 height 17
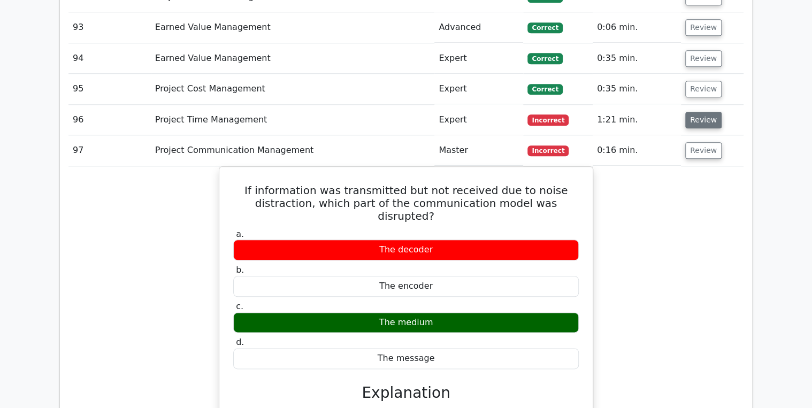
click at [695, 112] on button "Review" at bounding box center [704, 120] width 36 height 17
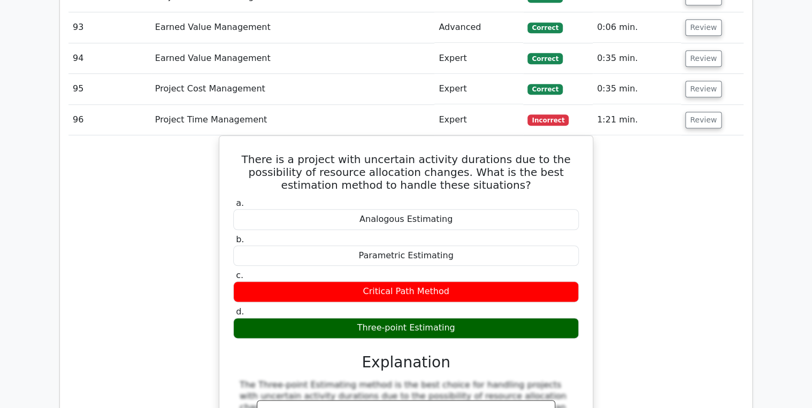
scroll to position [4308, 0]
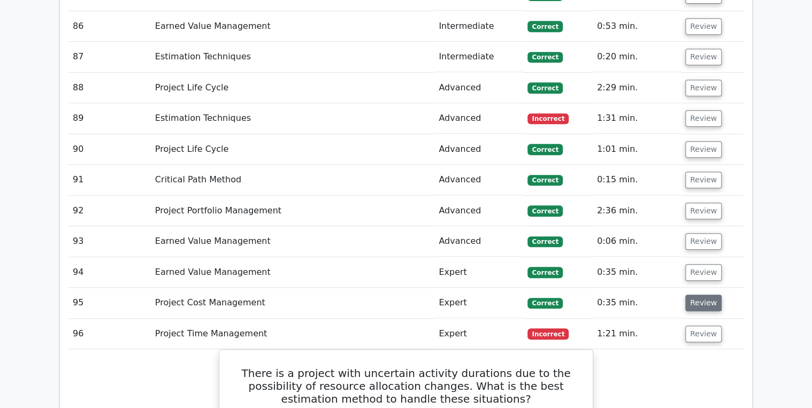
click at [697, 295] on button "Review" at bounding box center [704, 303] width 36 height 17
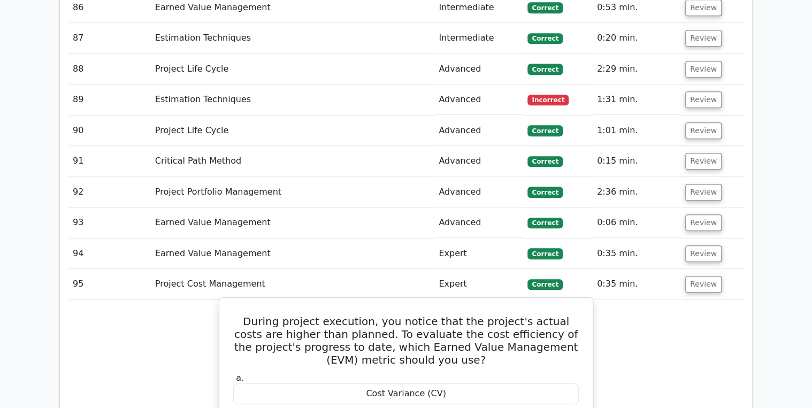
scroll to position [4266, 0]
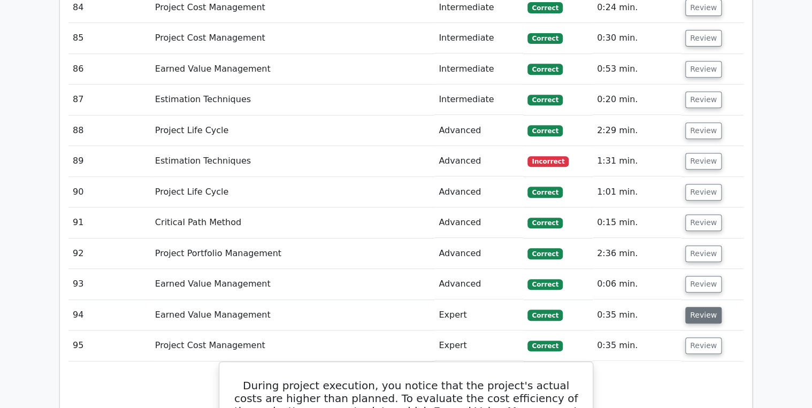
click at [697, 307] on button "Review" at bounding box center [704, 315] width 36 height 17
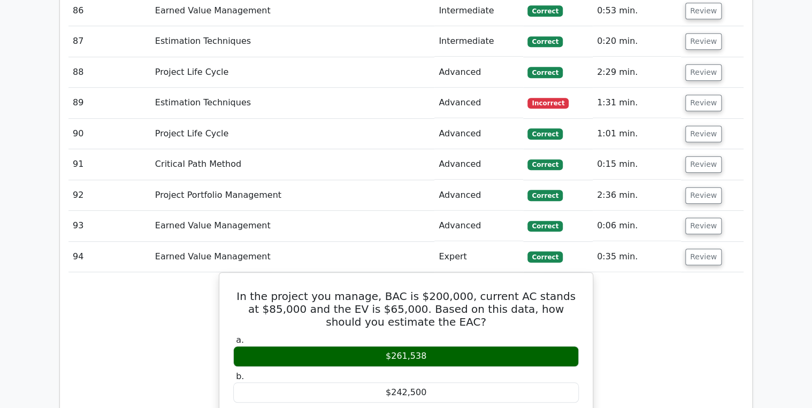
scroll to position [4308, 0]
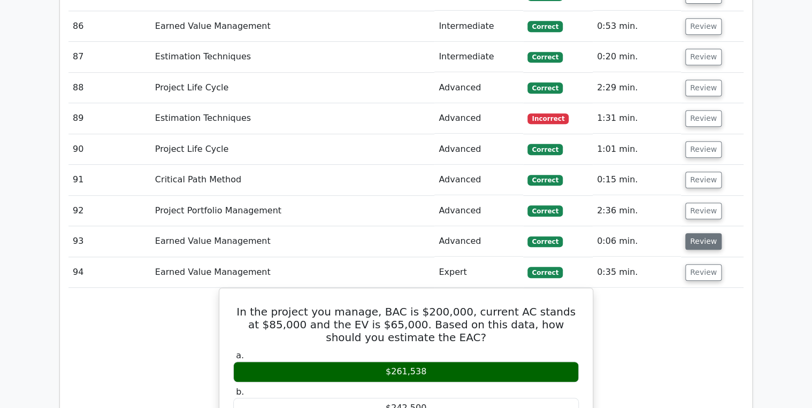
click at [696, 233] on button "Review" at bounding box center [704, 241] width 36 height 17
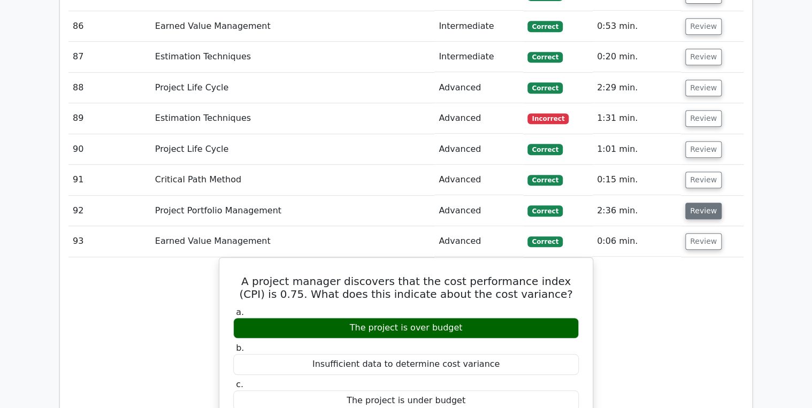
click at [700, 203] on button "Review" at bounding box center [704, 211] width 36 height 17
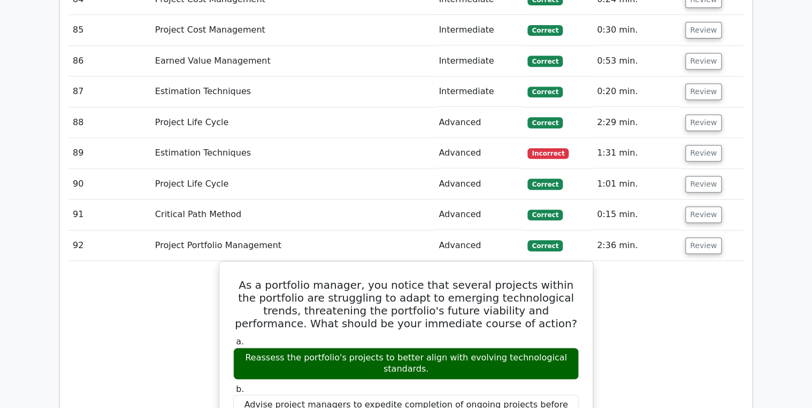
scroll to position [4266, 0]
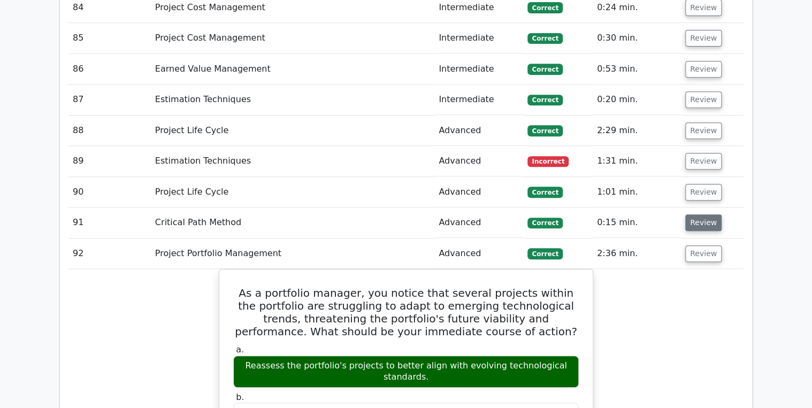
click at [695, 215] on button "Review" at bounding box center [704, 223] width 36 height 17
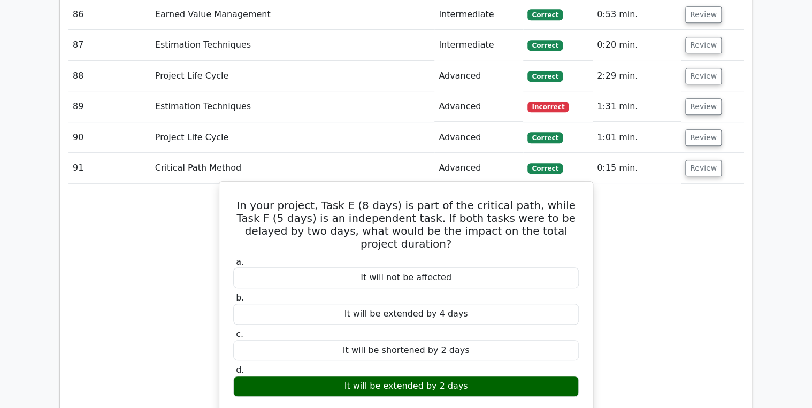
scroll to position [4308, 0]
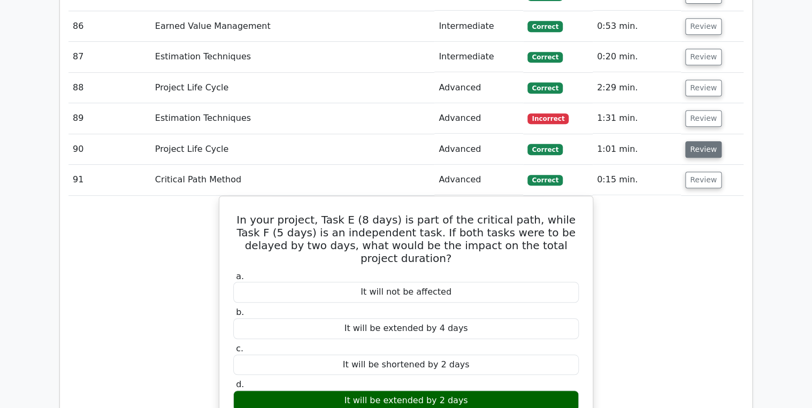
click at [694, 141] on button "Review" at bounding box center [704, 149] width 36 height 17
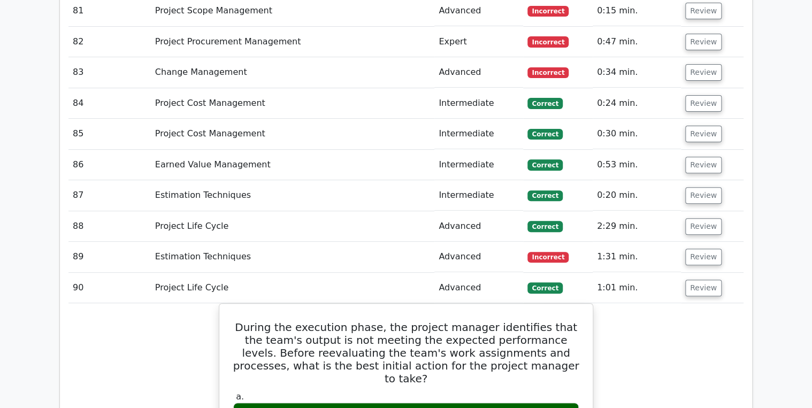
scroll to position [4137, 0]
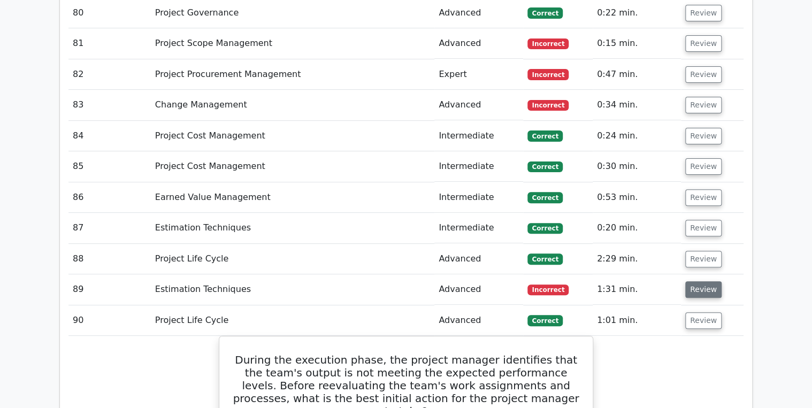
click at [701, 281] on button "Review" at bounding box center [704, 289] width 36 height 17
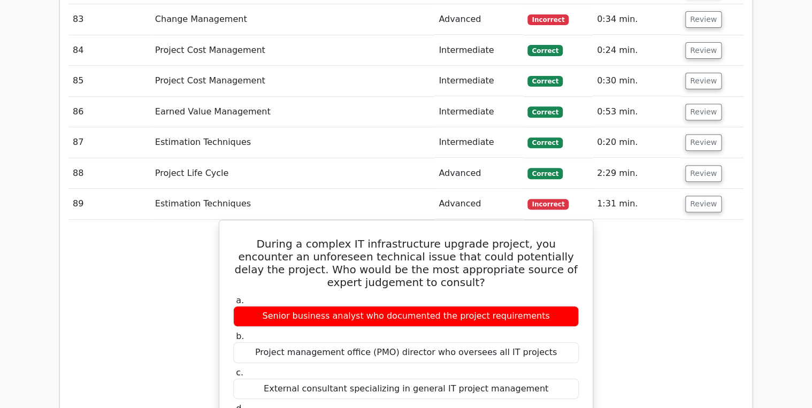
scroll to position [4052, 0]
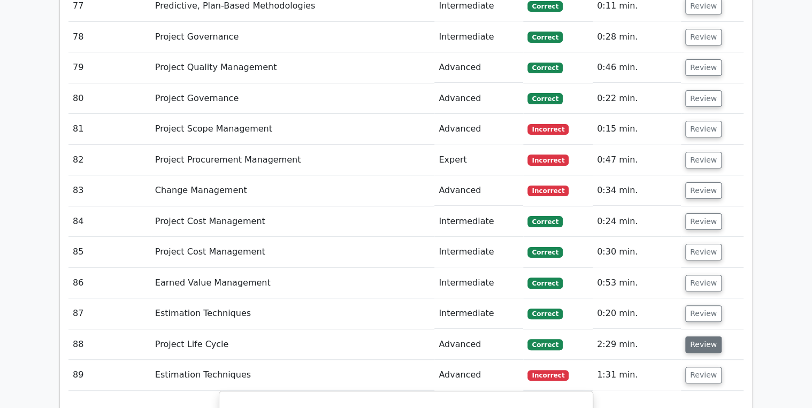
click at [695, 337] on button "Review" at bounding box center [704, 345] width 36 height 17
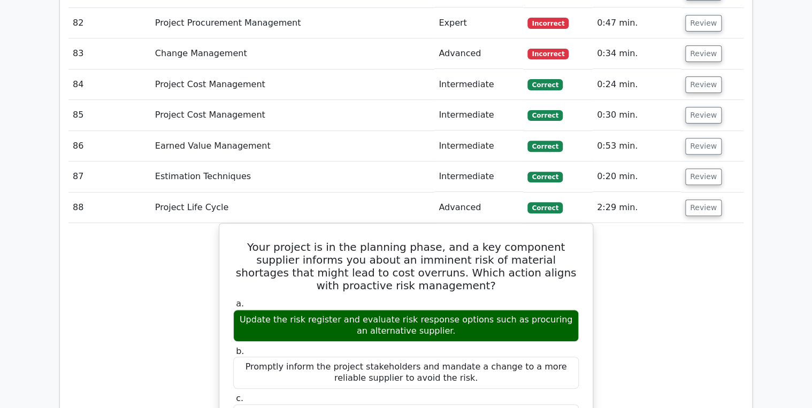
scroll to position [4094, 0]
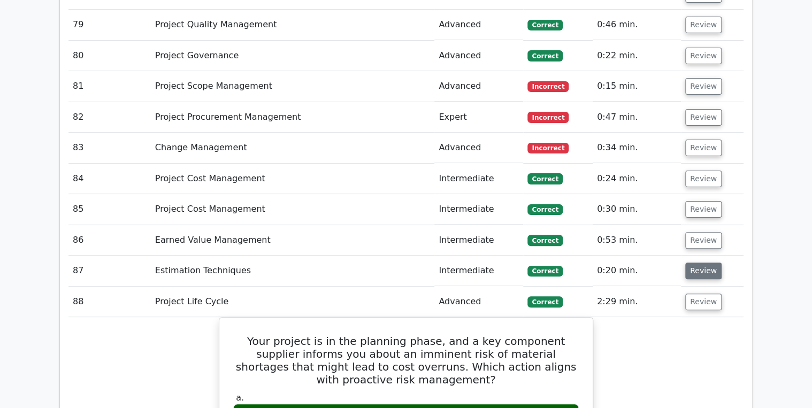
click at [695, 263] on button "Review" at bounding box center [704, 271] width 36 height 17
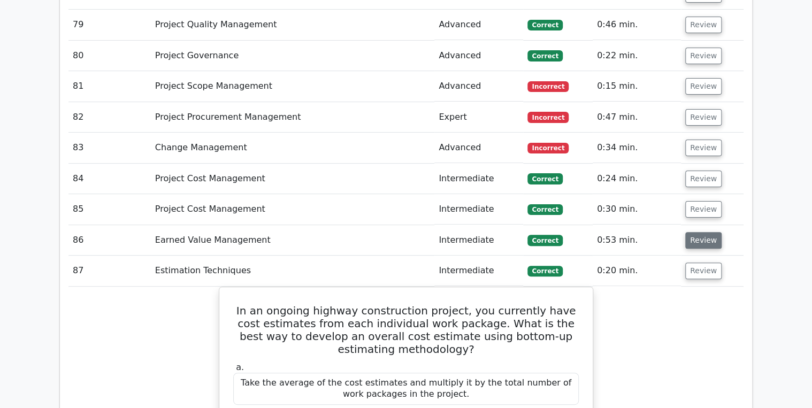
click at [706, 232] on button "Review" at bounding box center [704, 240] width 36 height 17
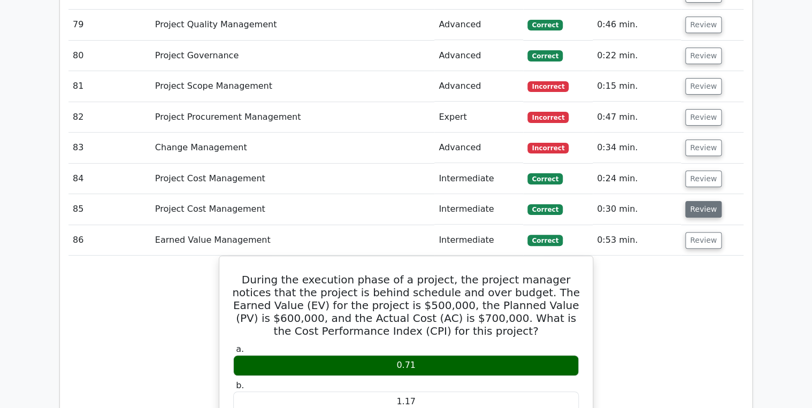
click at [705, 201] on button "Review" at bounding box center [704, 209] width 36 height 17
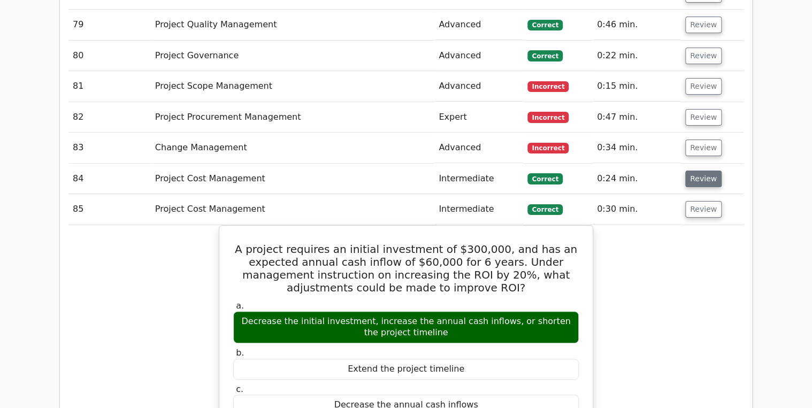
click at [702, 171] on button "Review" at bounding box center [704, 179] width 36 height 17
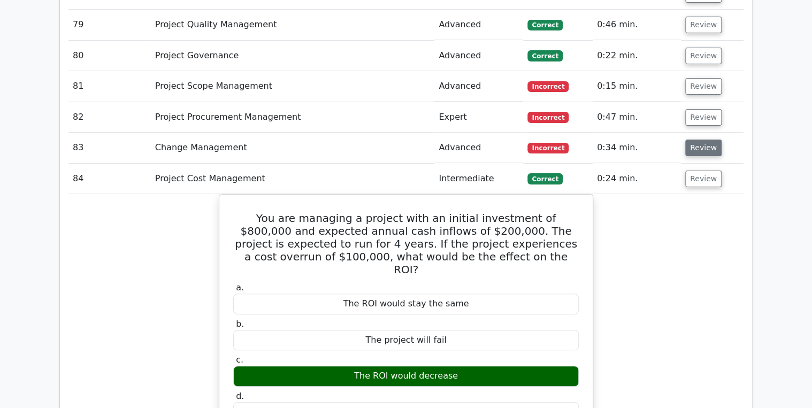
click at [698, 140] on button "Review" at bounding box center [704, 148] width 36 height 17
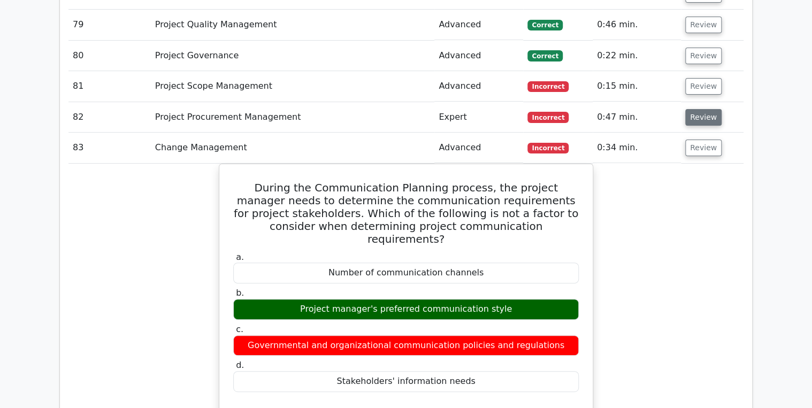
click at [699, 109] on button "Review" at bounding box center [704, 117] width 36 height 17
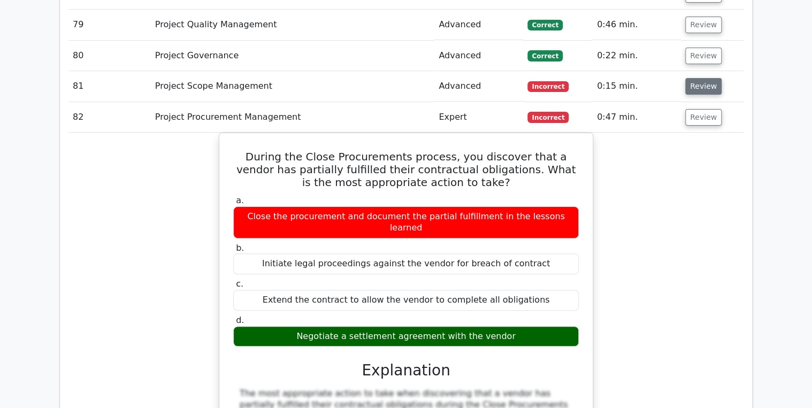
click at [706, 78] on button "Review" at bounding box center [704, 86] width 36 height 17
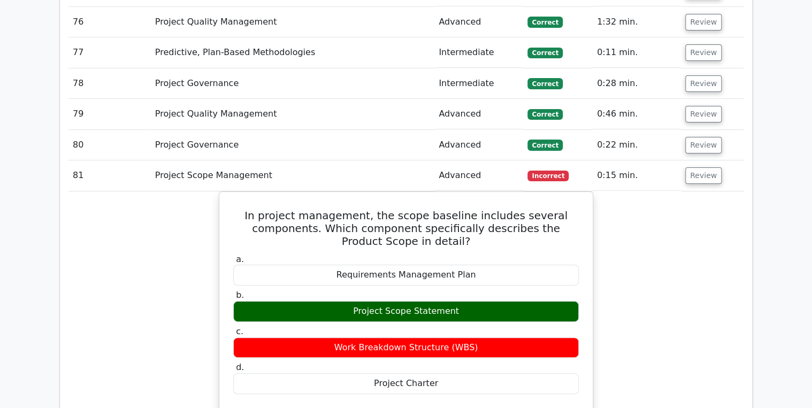
scroll to position [3923, 0]
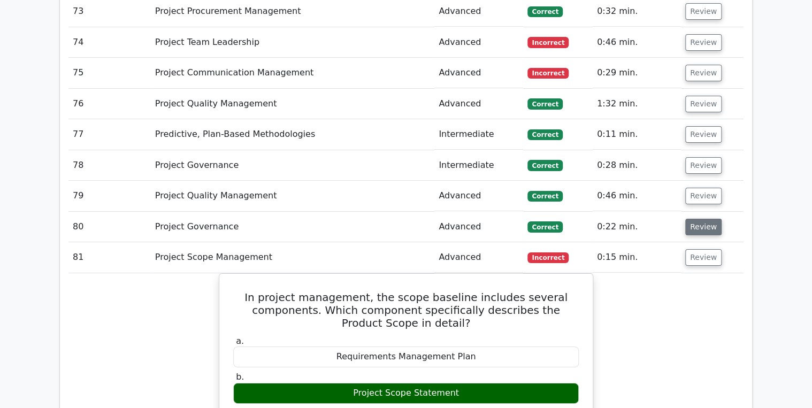
click at [692, 219] on button "Review" at bounding box center [704, 227] width 36 height 17
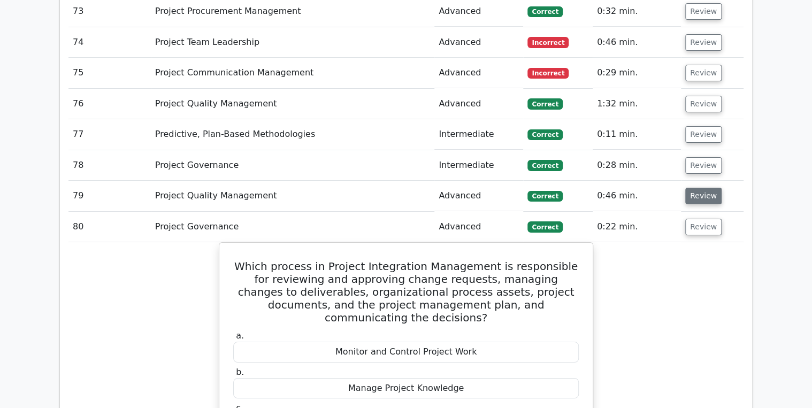
click at [691, 188] on button "Review" at bounding box center [704, 196] width 36 height 17
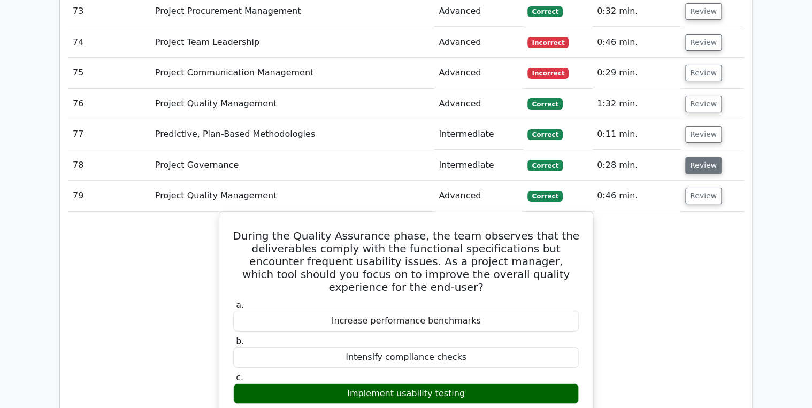
click at [702, 157] on button "Review" at bounding box center [704, 165] width 36 height 17
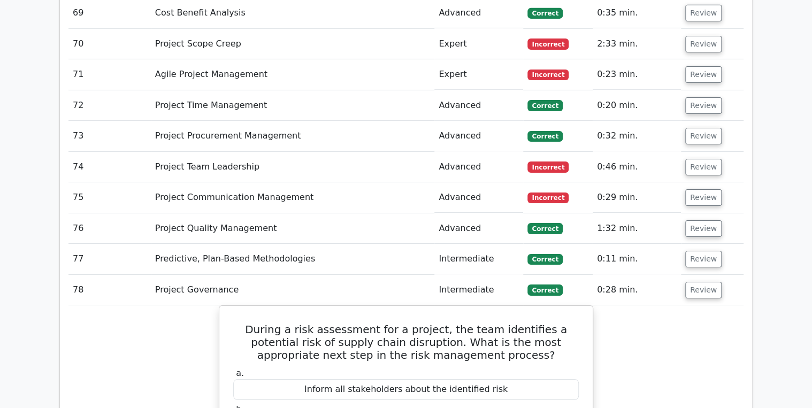
scroll to position [3795, 0]
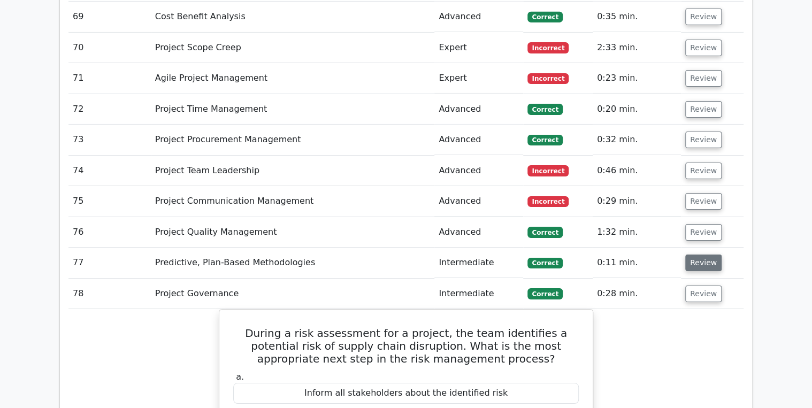
click at [699, 255] on button "Review" at bounding box center [704, 263] width 36 height 17
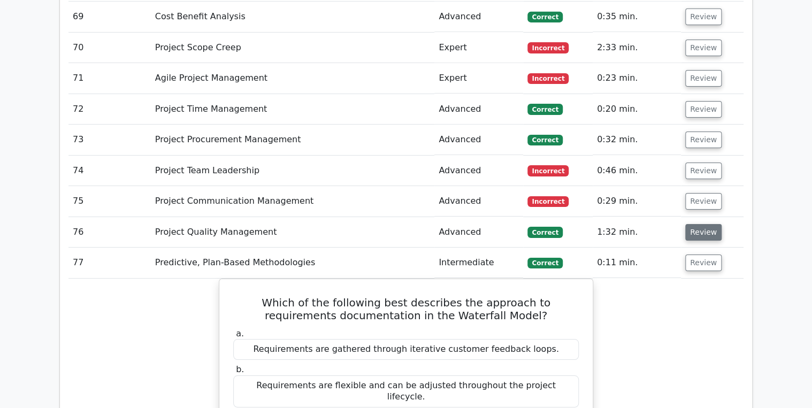
click at [695, 224] on button "Review" at bounding box center [704, 232] width 36 height 17
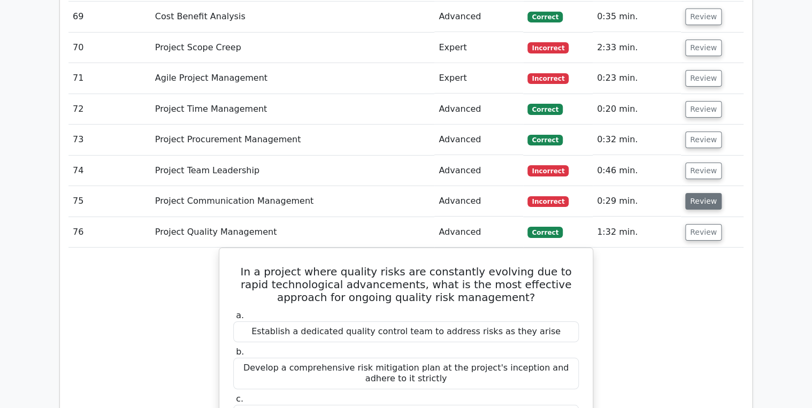
click at [694, 193] on button "Review" at bounding box center [704, 201] width 36 height 17
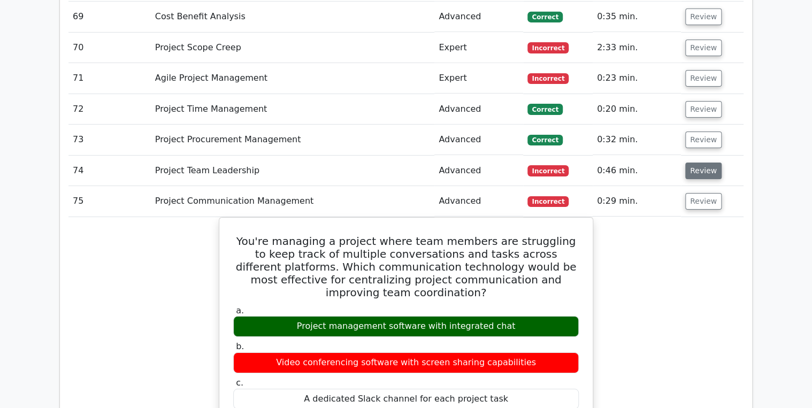
click at [705, 163] on button "Review" at bounding box center [704, 171] width 36 height 17
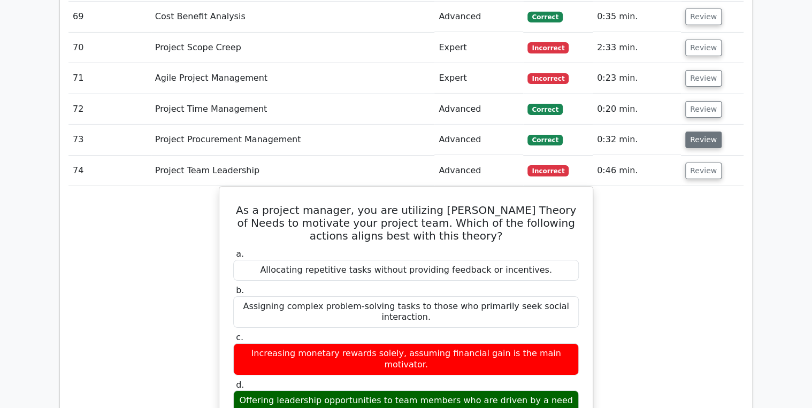
click at [692, 132] on button "Review" at bounding box center [704, 140] width 36 height 17
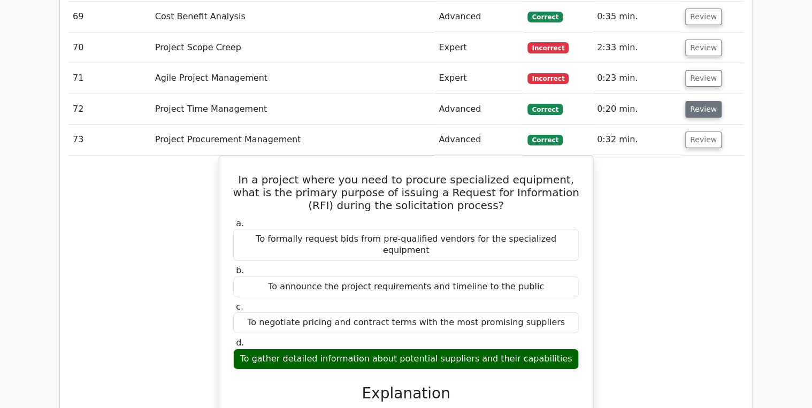
click at [699, 101] on button "Review" at bounding box center [704, 109] width 36 height 17
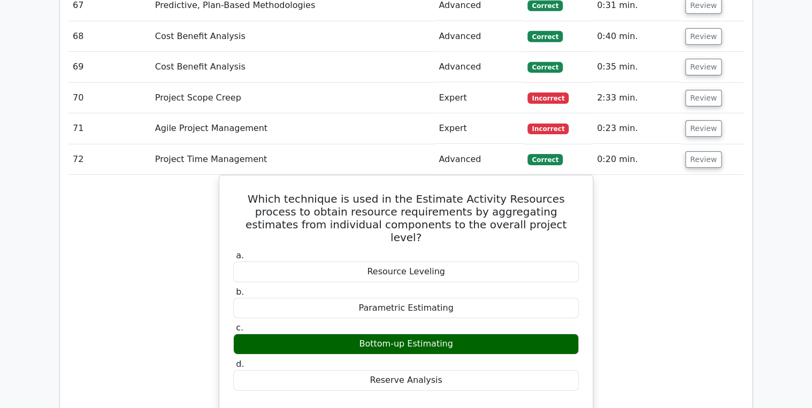
scroll to position [3709, 0]
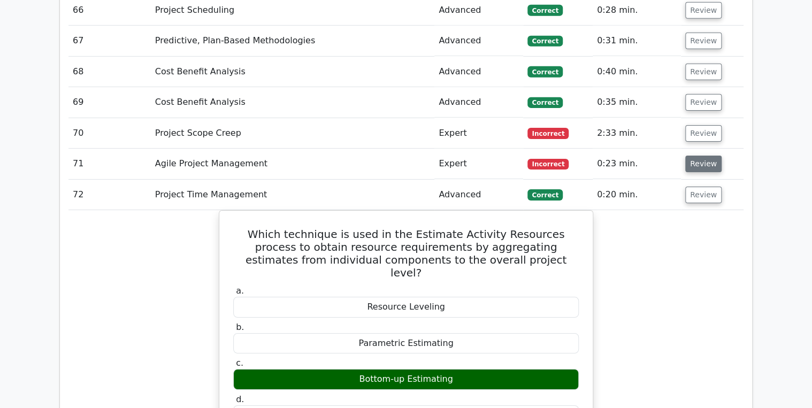
click at [695, 156] on button "Review" at bounding box center [704, 164] width 36 height 17
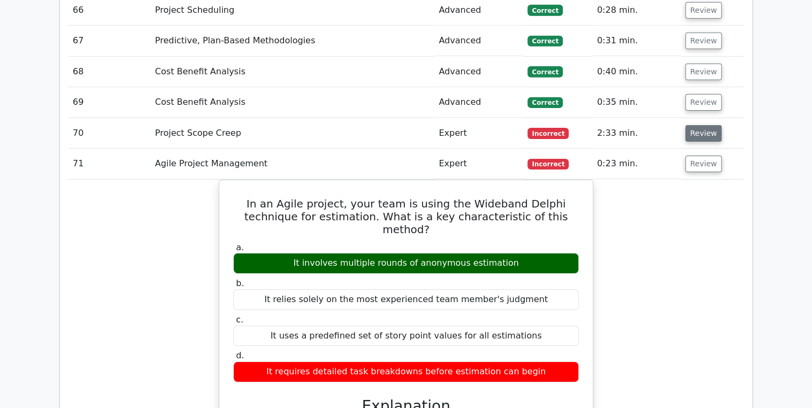
click at [689, 125] on button "Review" at bounding box center [704, 133] width 36 height 17
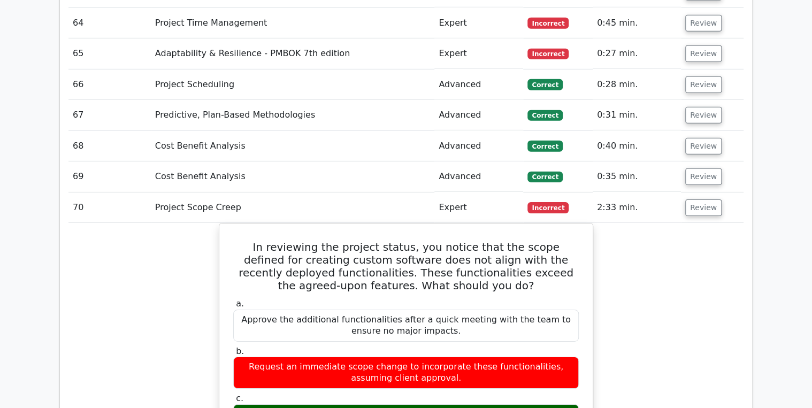
scroll to position [3495, 0]
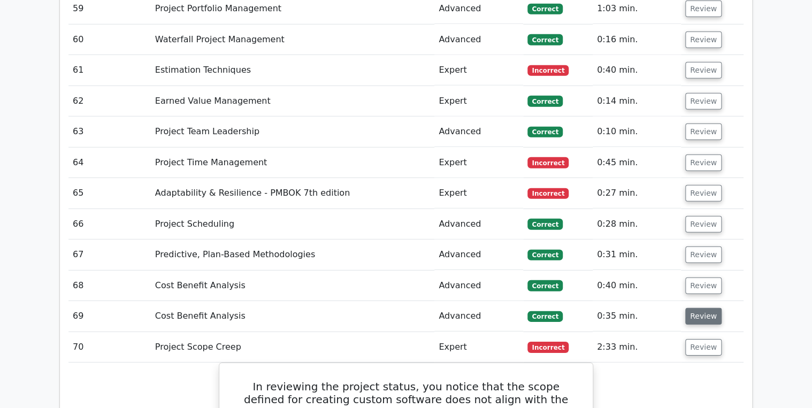
click at [694, 308] on button "Review" at bounding box center [704, 316] width 36 height 17
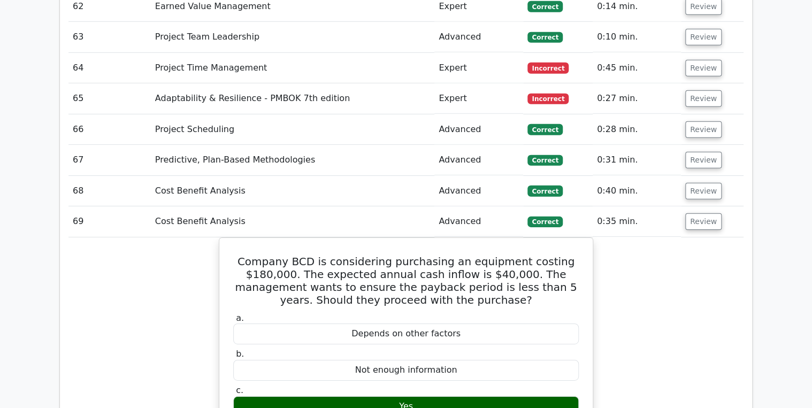
scroll to position [3581, 0]
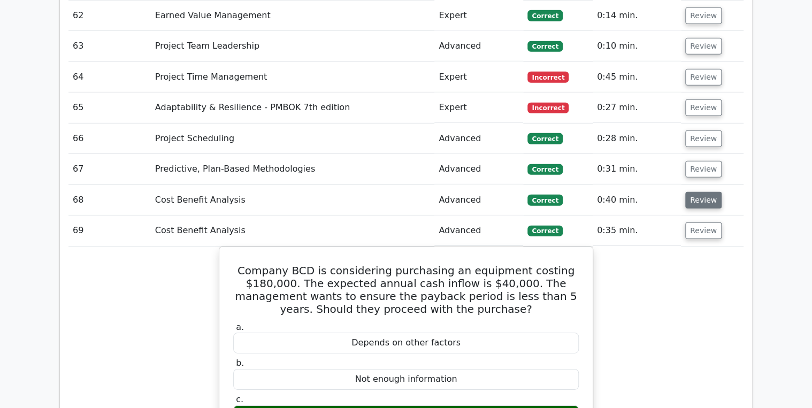
click at [696, 192] on button "Review" at bounding box center [704, 200] width 36 height 17
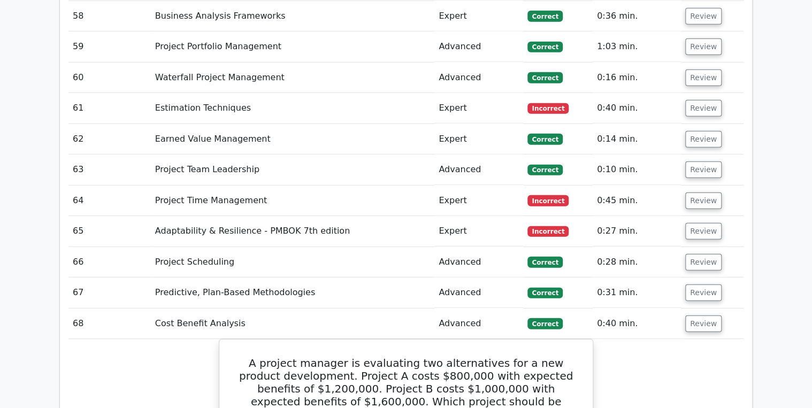
scroll to position [3409, 0]
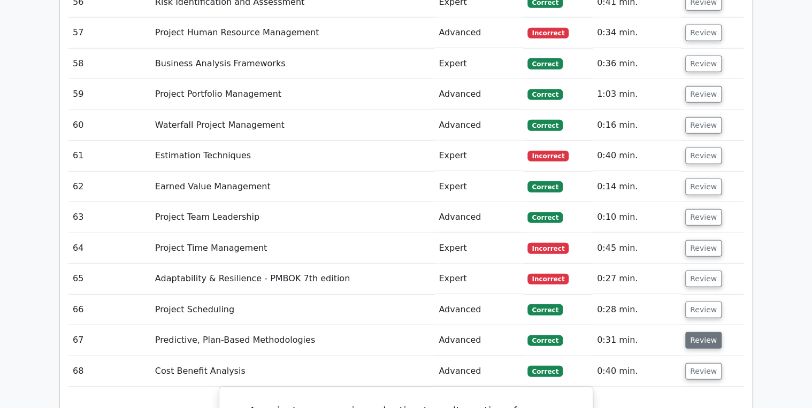
click at [705, 332] on button "Review" at bounding box center [704, 340] width 36 height 17
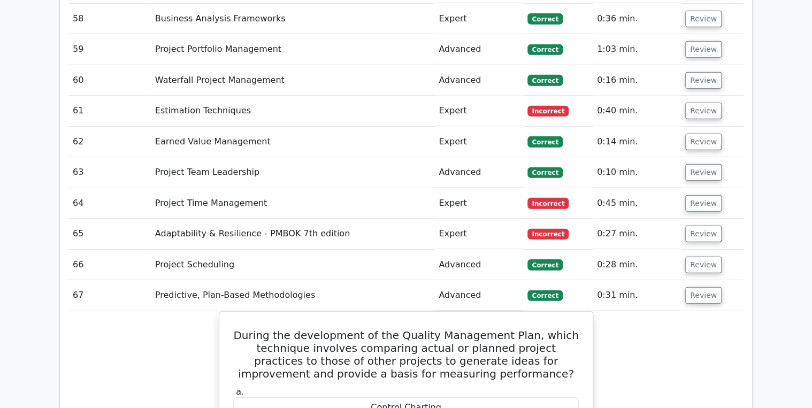
scroll to position [3452, 0]
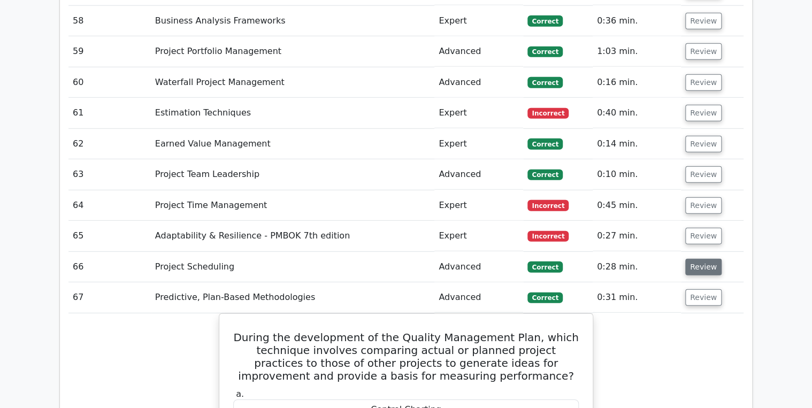
click at [696, 259] on button "Review" at bounding box center [704, 267] width 36 height 17
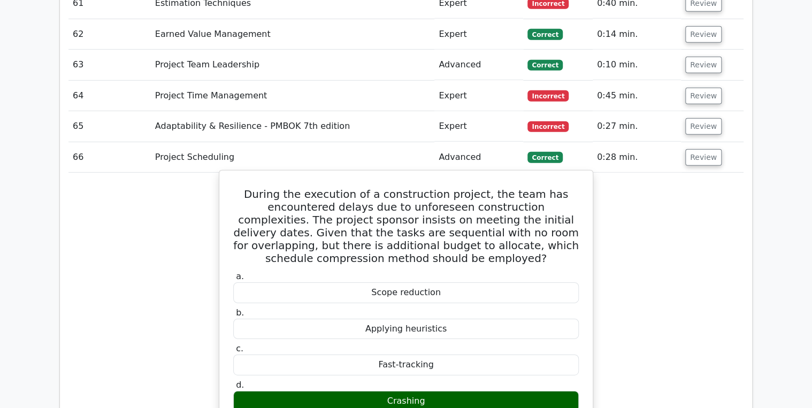
scroll to position [3495, 0]
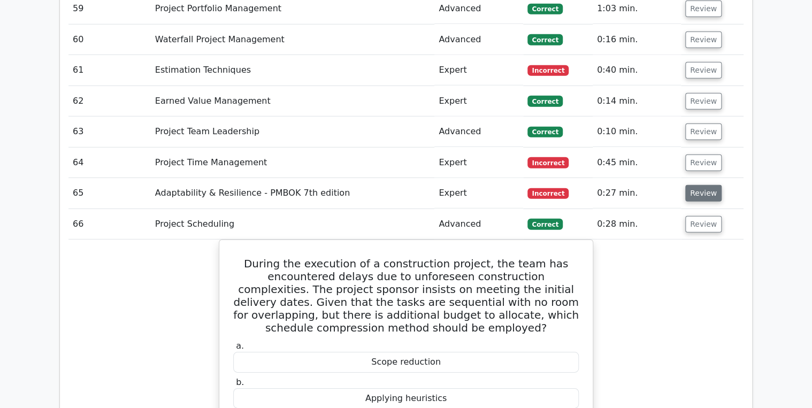
click at [702, 185] on button "Review" at bounding box center [704, 193] width 36 height 17
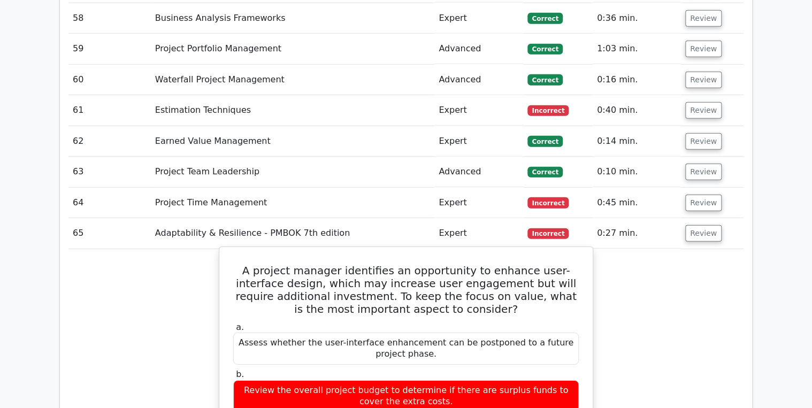
scroll to position [3452, 0]
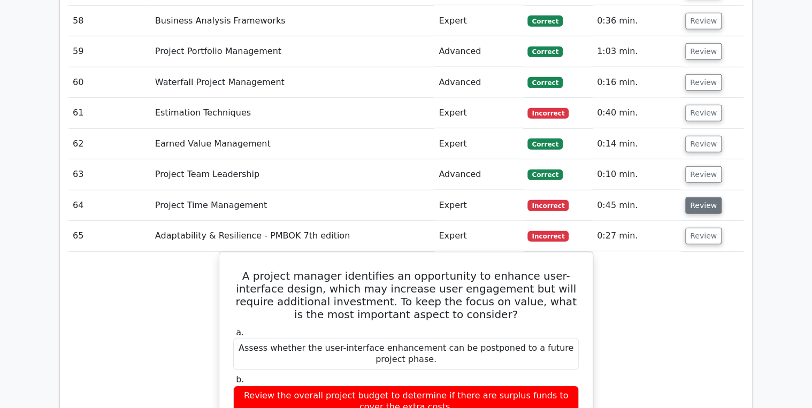
click at [695, 197] on button "Review" at bounding box center [704, 205] width 36 height 17
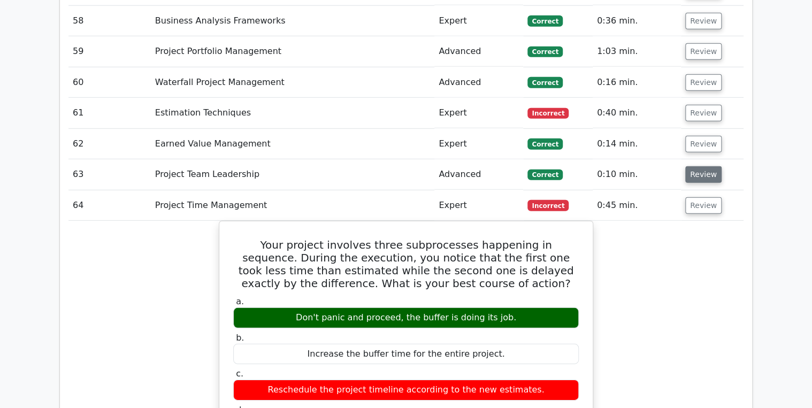
click at [691, 166] on button "Review" at bounding box center [704, 174] width 36 height 17
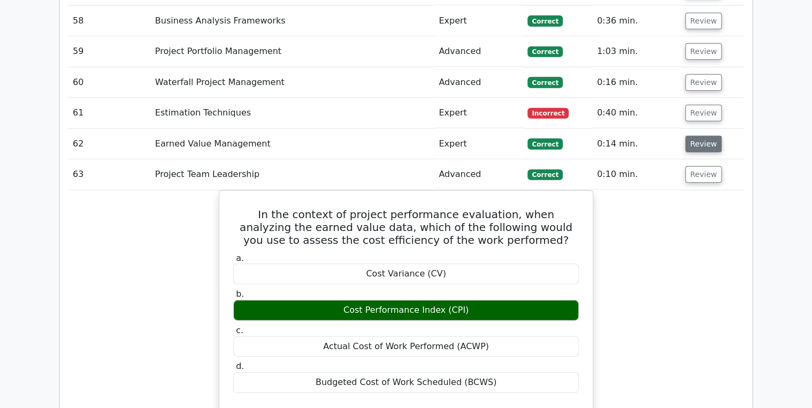
click at [695, 136] on button "Review" at bounding box center [704, 144] width 36 height 17
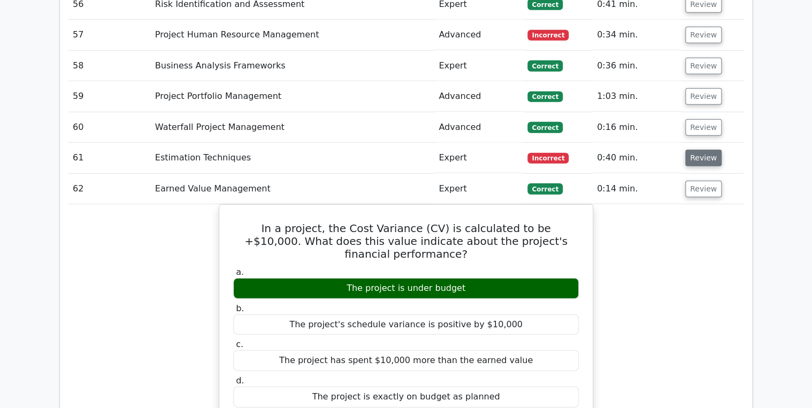
scroll to position [3367, 0]
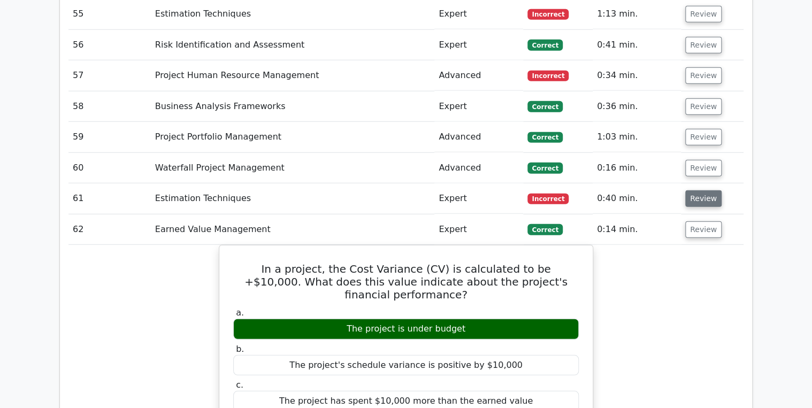
click at [692, 191] on button "Review" at bounding box center [704, 199] width 36 height 17
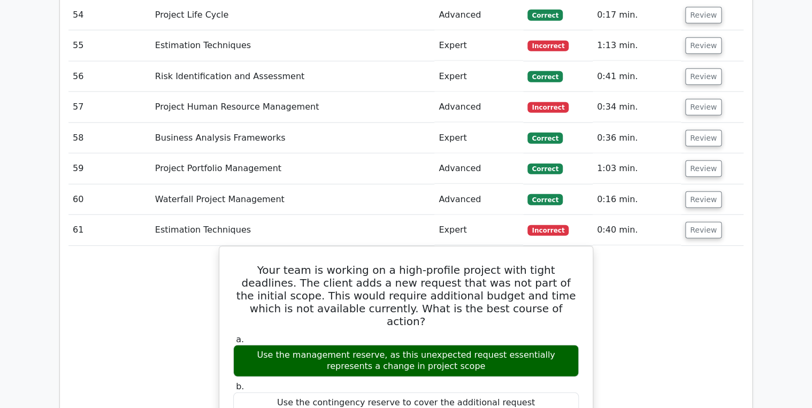
scroll to position [3324, 0]
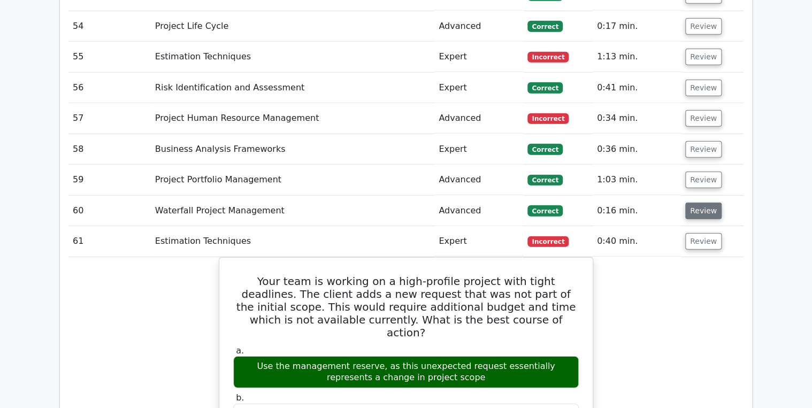
click at [699, 203] on button "Review" at bounding box center [704, 211] width 36 height 17
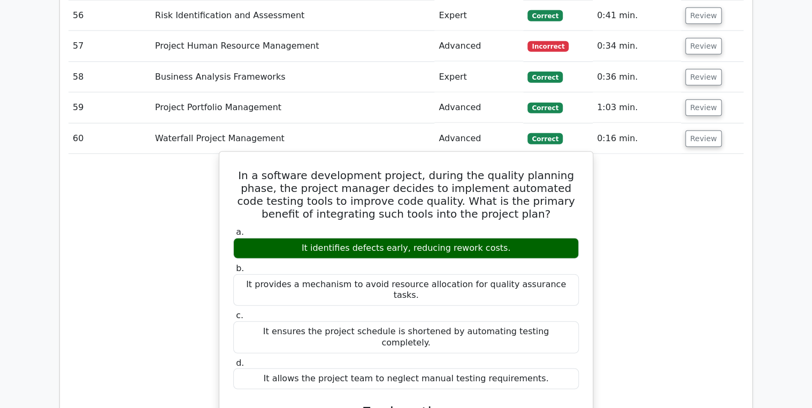
scroll to position [3281, 0]
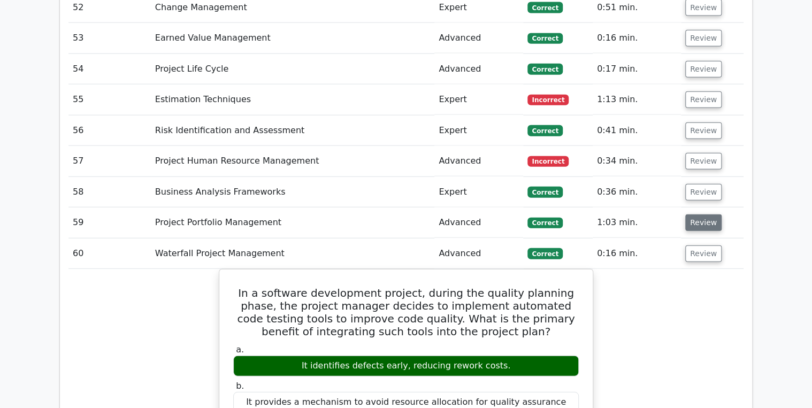
click at [692, 215] on button "Review" at bounding box center [704, 223] width 36 height 17
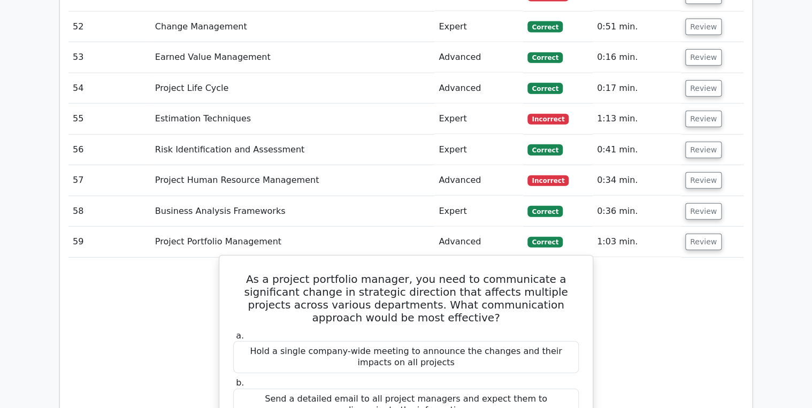
scroll to position [3195, 0]
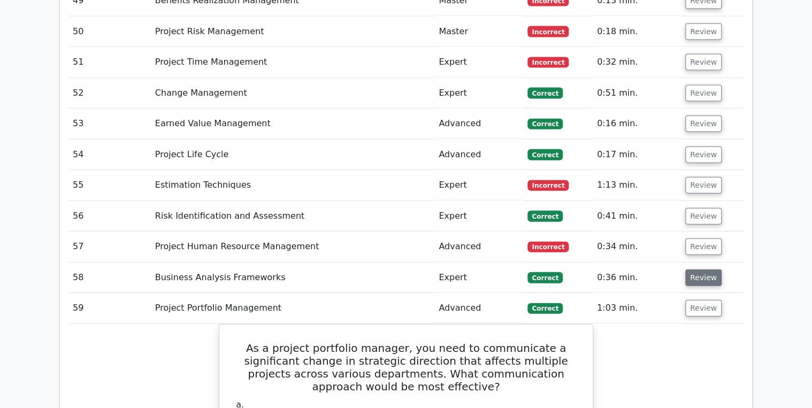
click at [695, 270] on button "Review" at bounding box center [704, 278] width 36 height 17
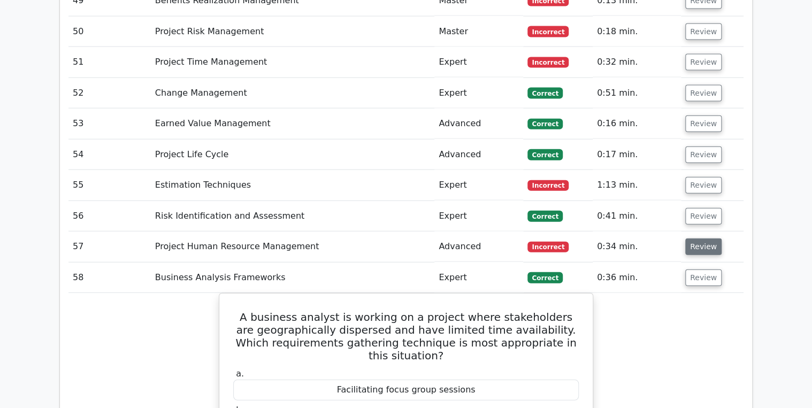
click at [695, 239] on button "Review" at bounding box center [704, 247] width 36 height 17
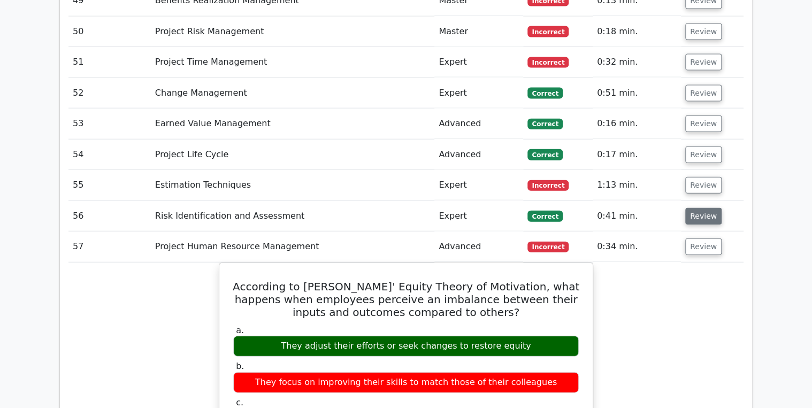
click at [697, 208] on button "Review" at bounding box center [704, 216] width 36 height 17
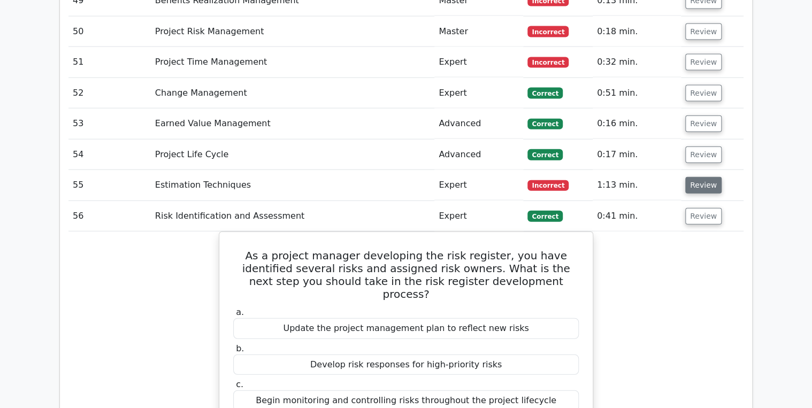
click at [702, 177] on button "Review" at bounding box center [704, 185] width 36 height 17
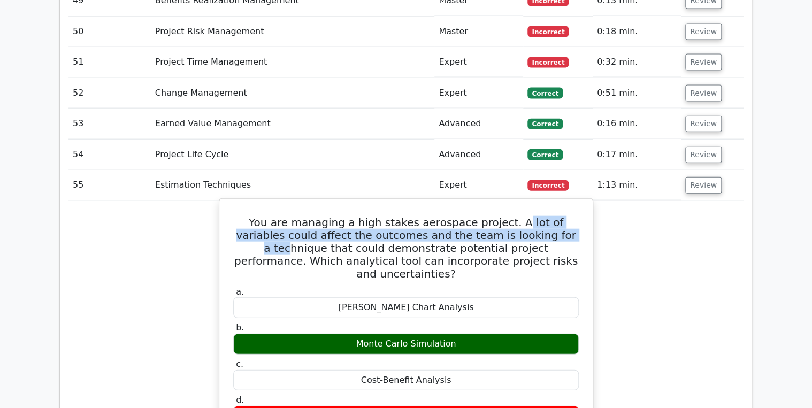
drag, startPoint x: 494, startPoint y: 169, endPoint x: 520, endPoint y: 191, distance: 33.8
click at [520, 216] on h5 "You are managing a high stakes aerospace project. A lot of variables could affe…" at bounding box center [406, 248] width 348 height 64
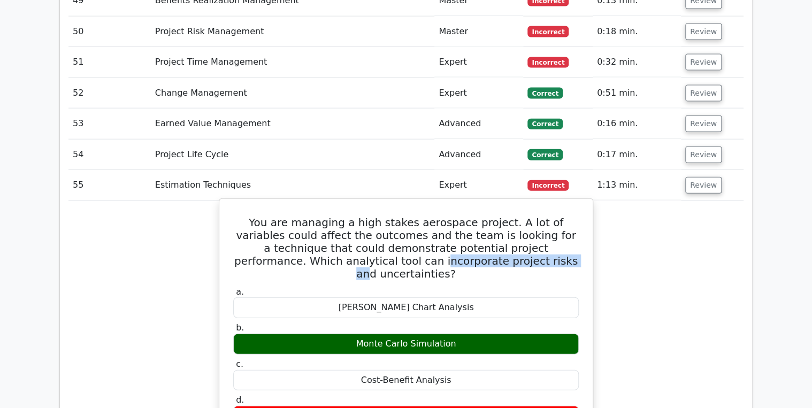
drag, startPoint x: 315, startPoint y: 208, endPoint x: 445, endPoint y: 210, distance: 129.5
click at [445, 216] on h5 "You are managing a high stakes aerospace project. A lot of variables could affe…" at bounding box center [406, 248] width 348 height 64
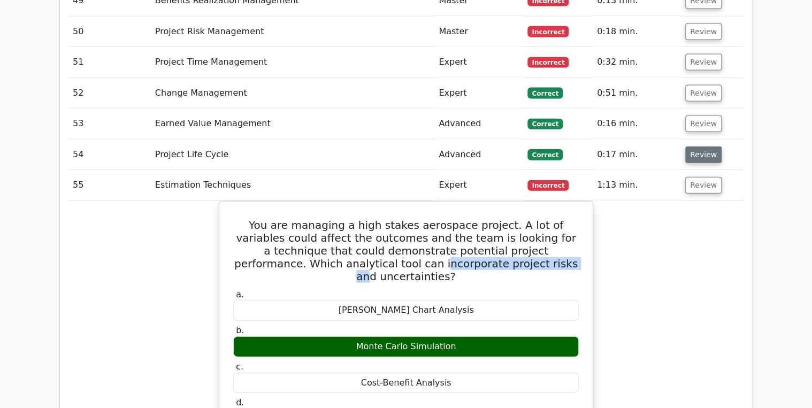
click at [695, 147] on button "Review" at bounding box center [704, 155] width 36 height 17
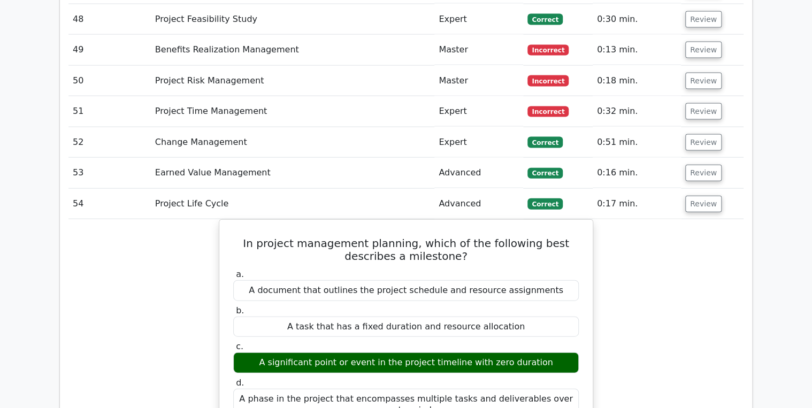
scroll to position [3110, 0]
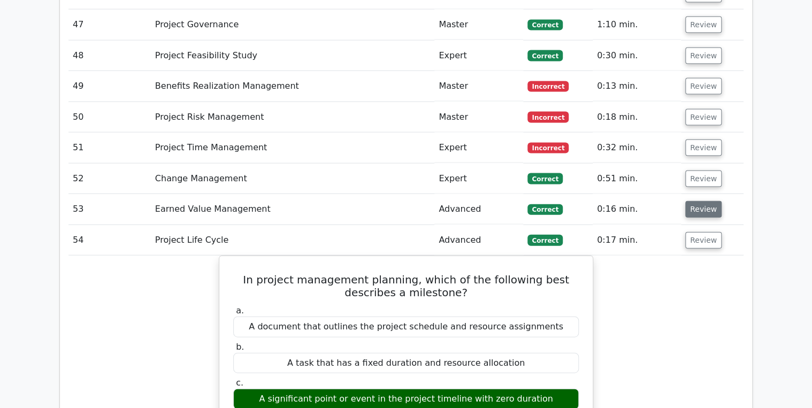
click at [692, 201] on button "Review" at bounding box center [704, 209] width 36 height 17
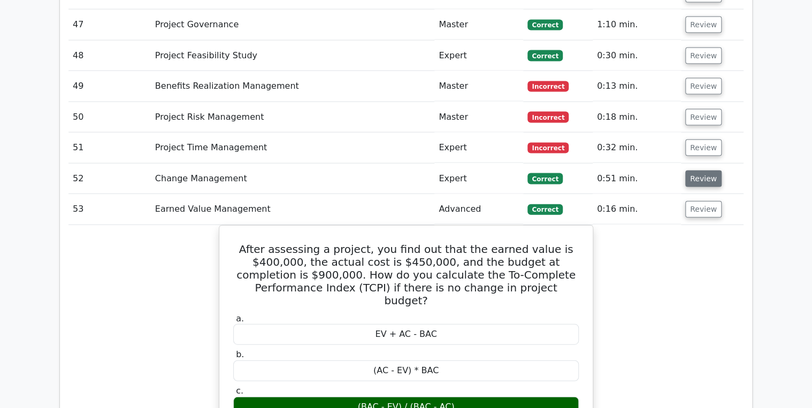
click at [694, 171] on button "Review" at bounding box center [704, 179] width 36 height 17
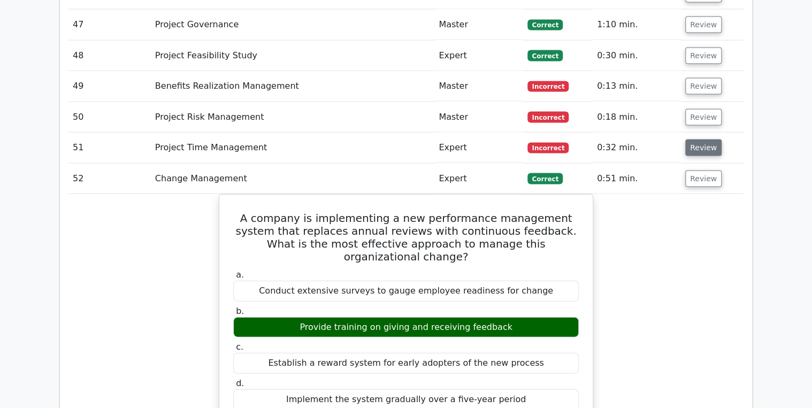
click at [697, 140] on button "Review" at bounding box center [704, 148] width 36 height 17
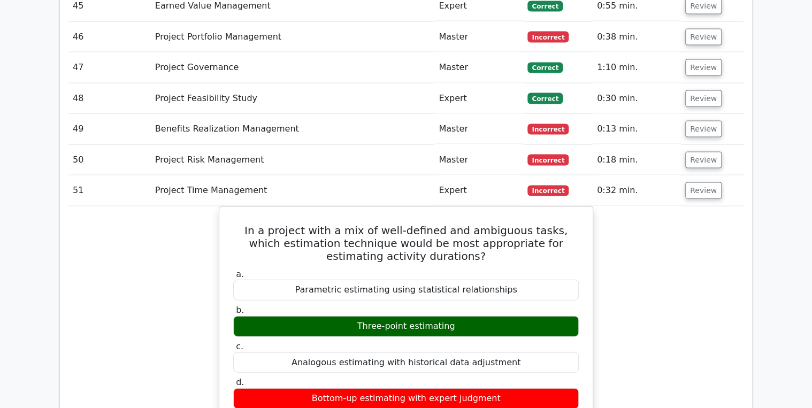
scroll to position [3024, 0]
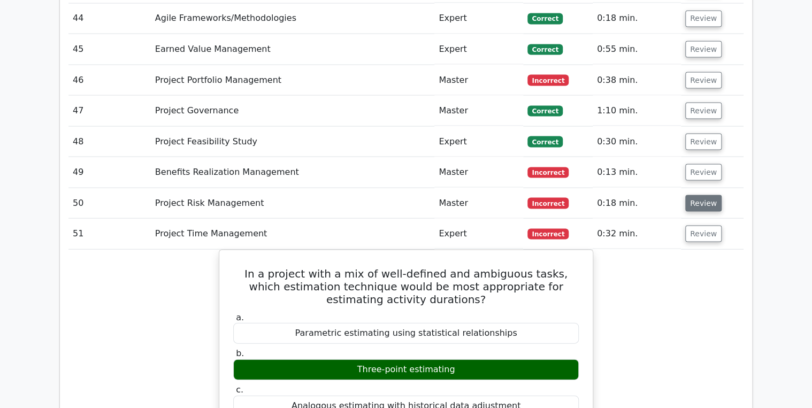
click at [698, 195] on button "Review" at bounding box center [704, 203] width 36 height 17
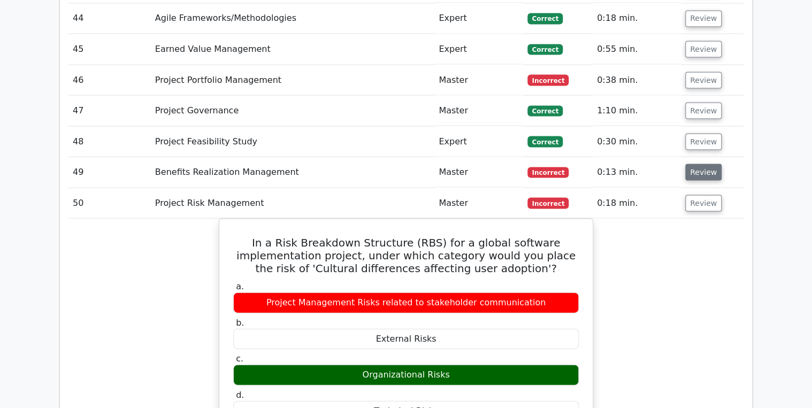
click at [698, 164] on button "Review" at bounding box center [704, 172] width 36 height 17
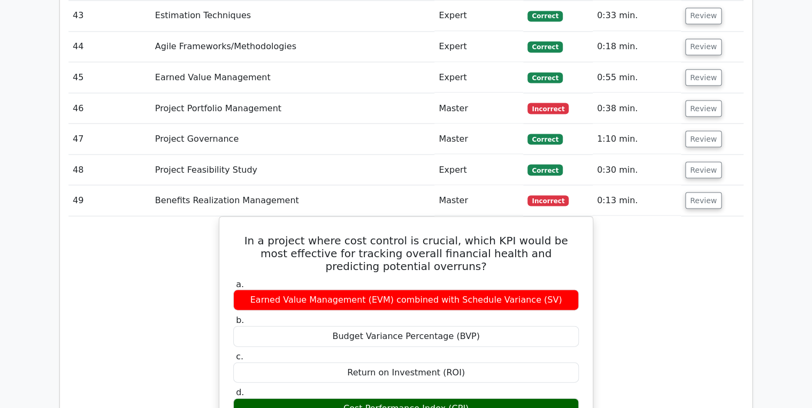
scroll to position [2981, 0]
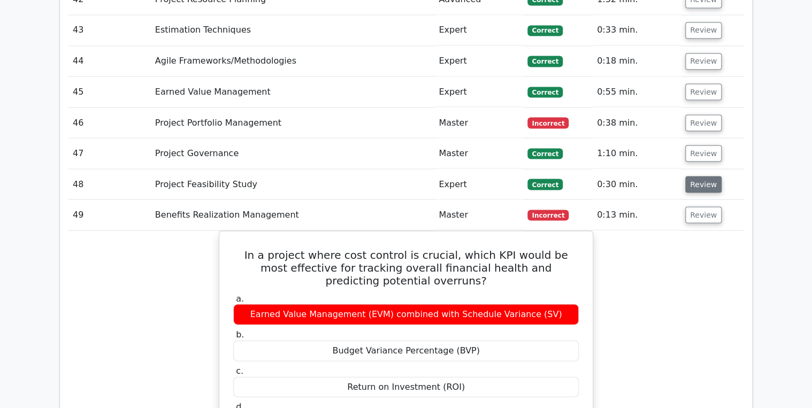
click at [700, 176] on button "Review" at bounding box center [704, 184] width 36 height 17
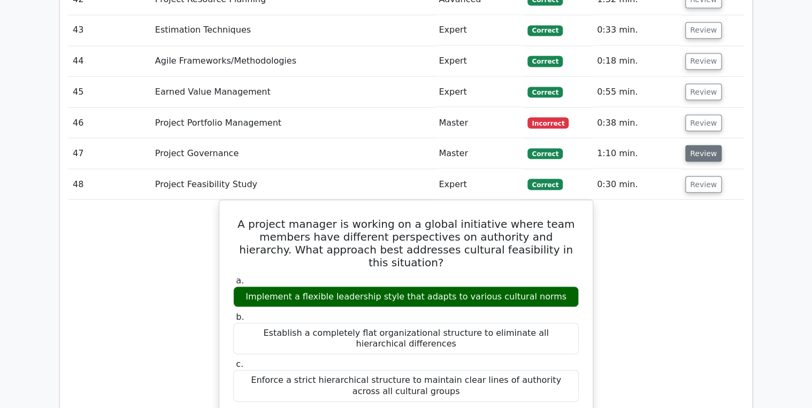
click at [695, 145] on button "Review" at bounding box center [704, 153] width 36 height 17
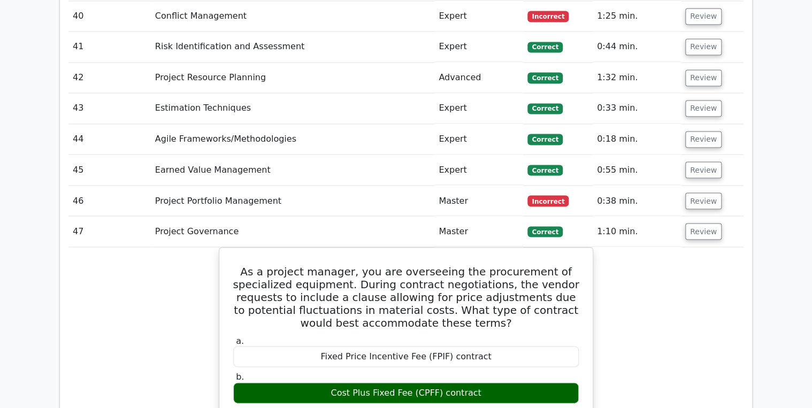
scroll to position [2896, 0]
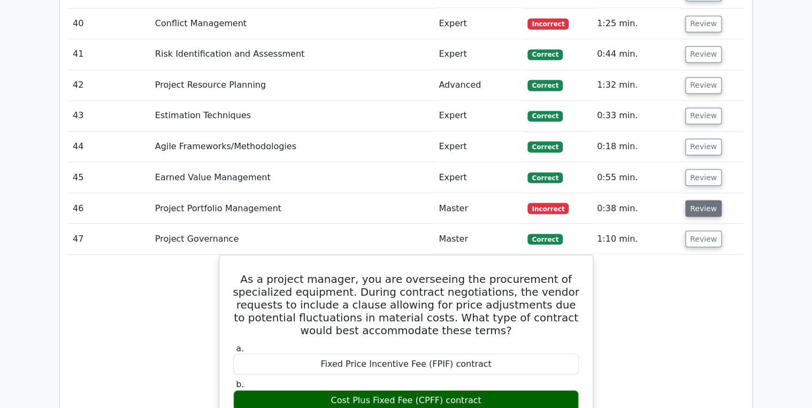
click at [699, 200] on button "Review" at bounding box center [704, 208] width 36 height 17
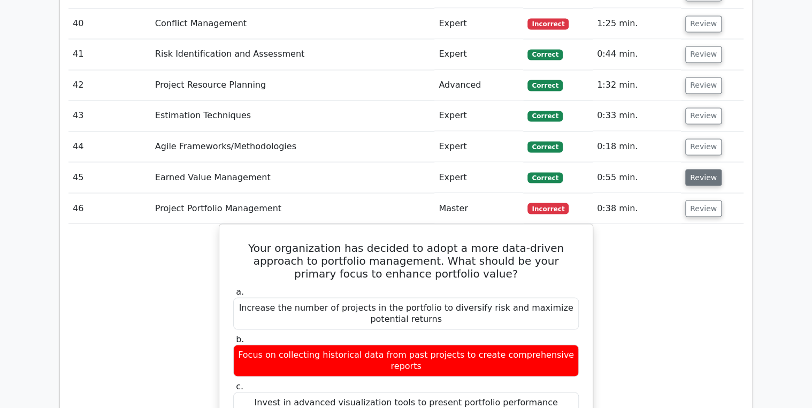
click at [704, 169] on button "Review" at bounding box center [704, 177] width 36 height 17
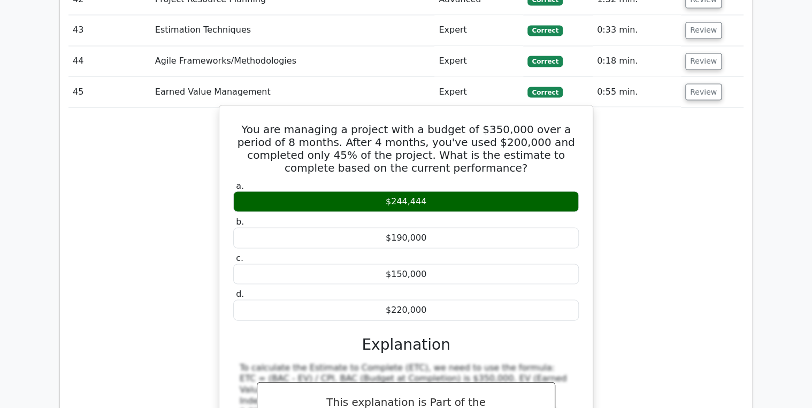
scroll to position [2853, 0]
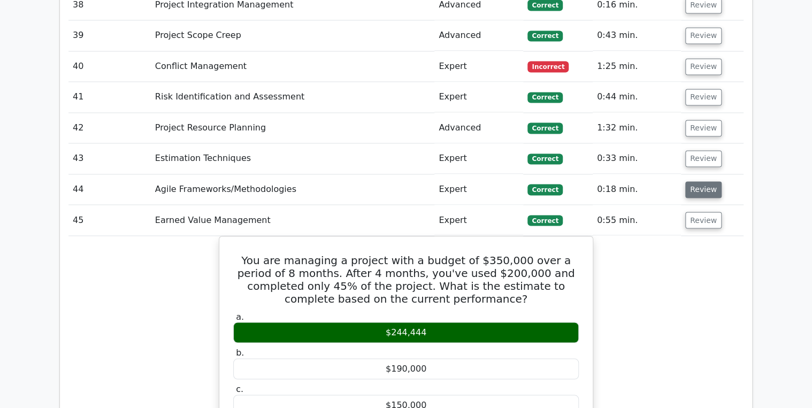
click at [694, 181] on button "Review" at bounding box center [704, 189] width 36 height 17
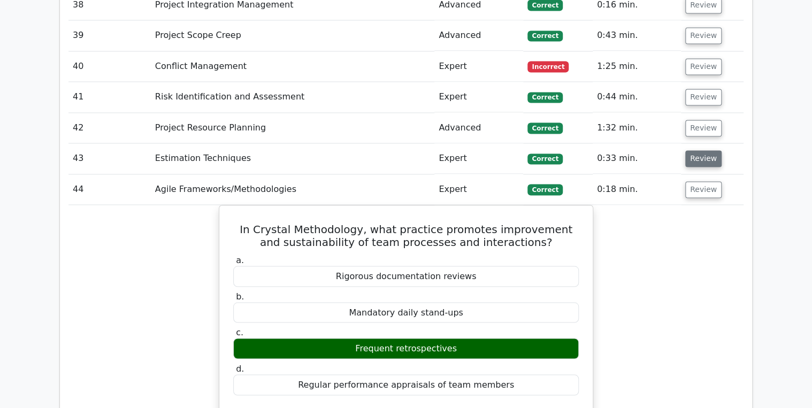
click at [694, 150] on button "Review" at bounding box center [704, 158] width 36 height 17
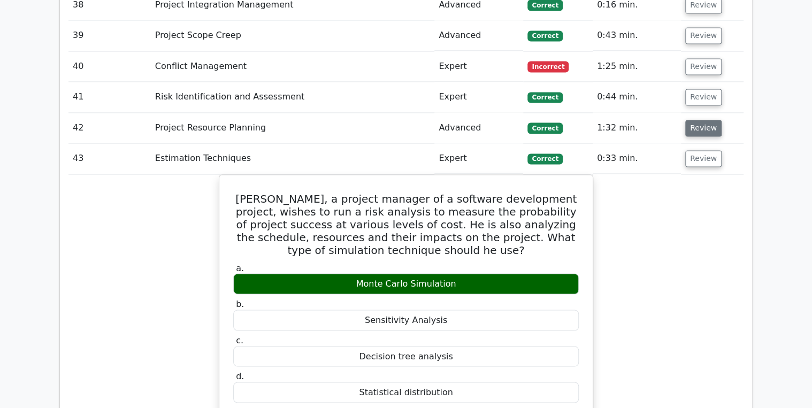
click at [699, 120] on button "Review" at bounding box center [704, 128] width 36 height 17
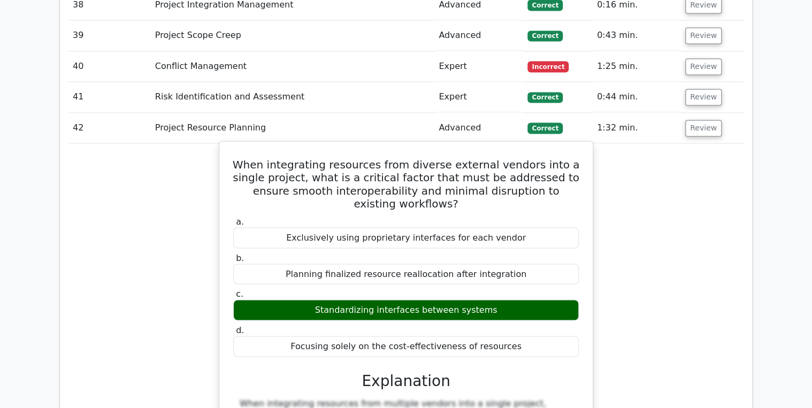
scroll to position [2724, 0]
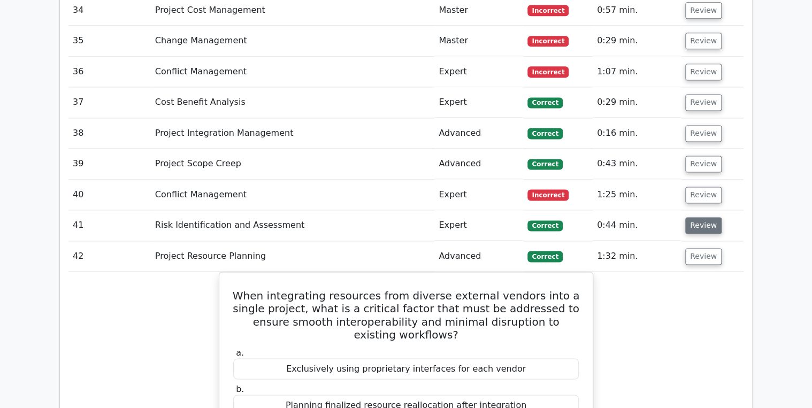
click at [700, 217] on button "Review" at bounding box center [704, 225] width 36 height 17
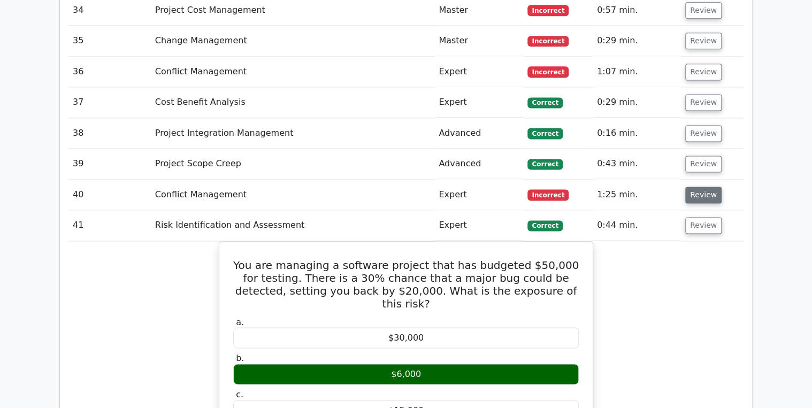
click at [706, 187] on button "Review" at bounding box center [704, 195] width 36 height 17
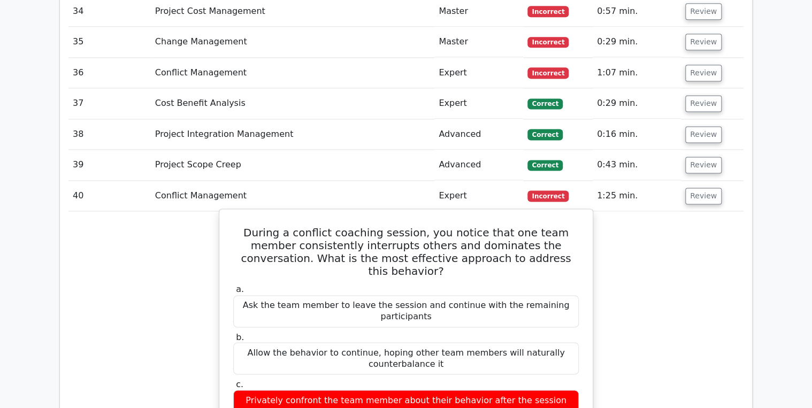
scroll to position [2682, 0]
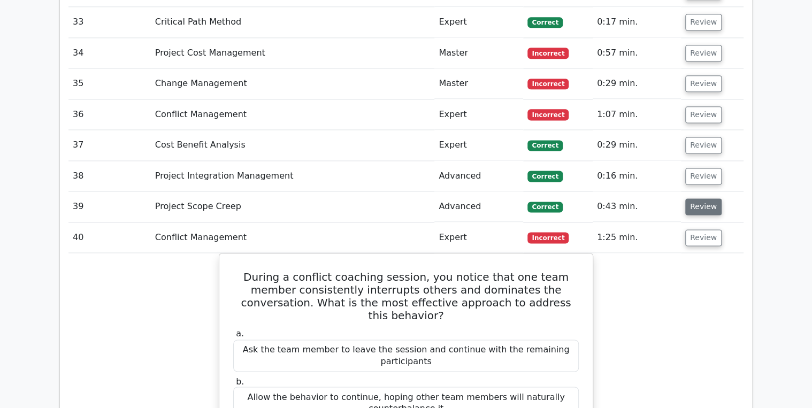
click at [700, 199] on button "Review" at bounding box center [704, 207] width 36 height 17
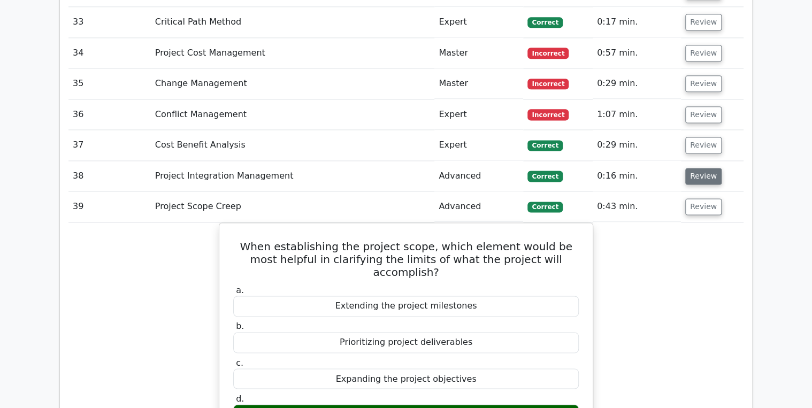
click at [698, 168] on button "Review" at bounding box center [704, 176] width 36 height 17
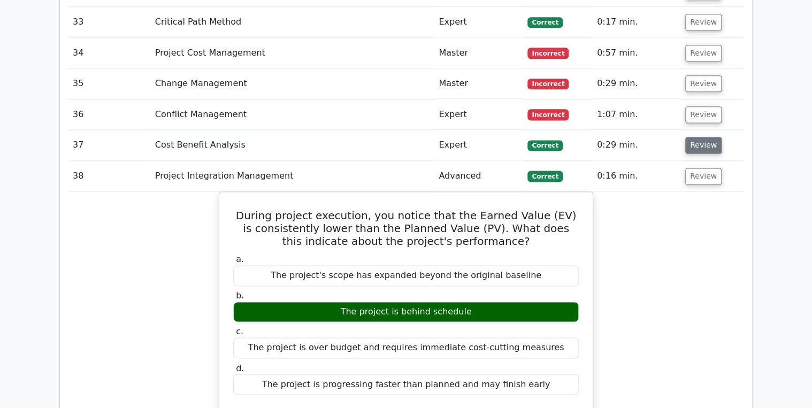
click at [701, 137] on button "Review" at bounding box center [704, 145] width 36 height 17
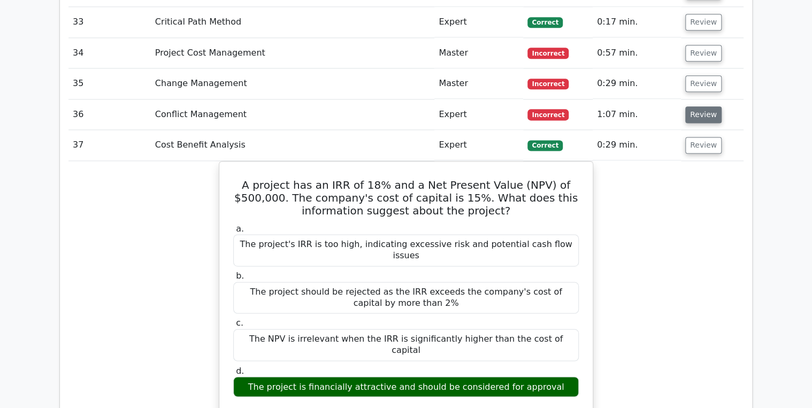
click at [705, 106] on button "Review" at bounding box center [704, 114] width 36 height 17
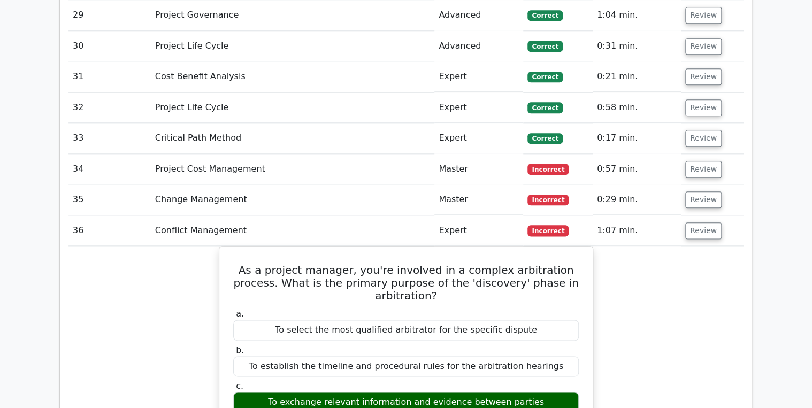
scroll to position [2596, 0]
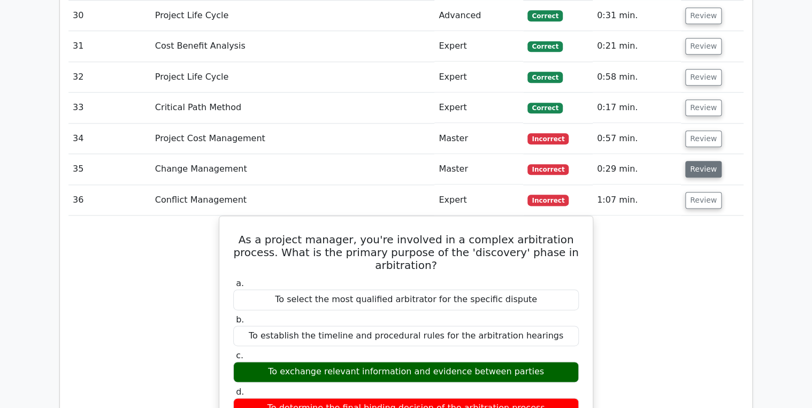
click at [696, 161] on button "Review" at bounding box center [704, 169] width 36 height 17
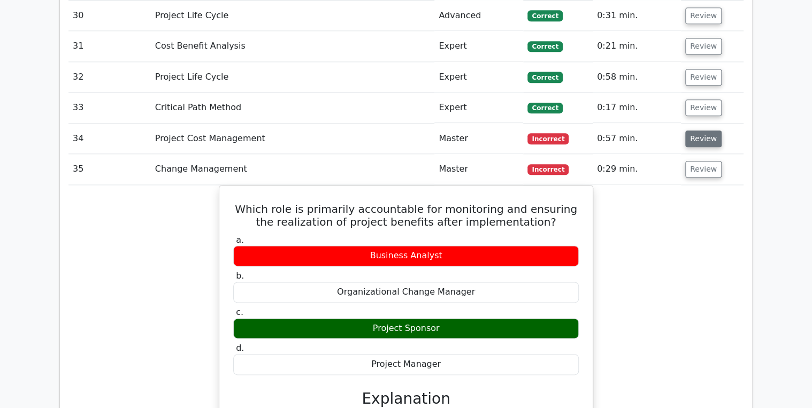
click at [700, 131] on button "Review" at bounding box center [704, 139] width 36 height 17
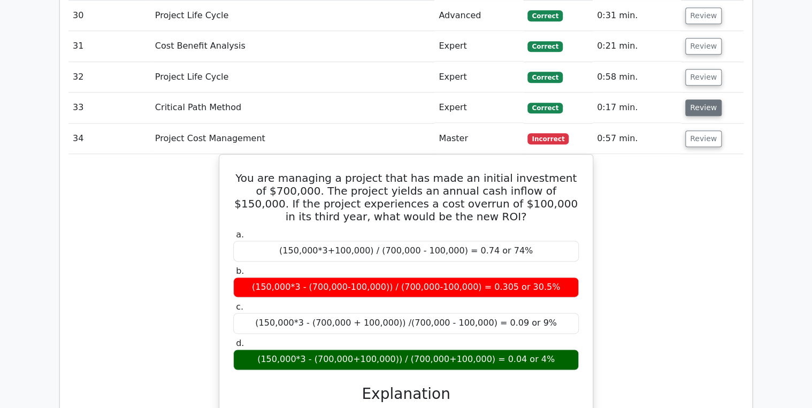
click at [696, 100] on button "Review" at bounding box center [704, 108] width 36 height 17
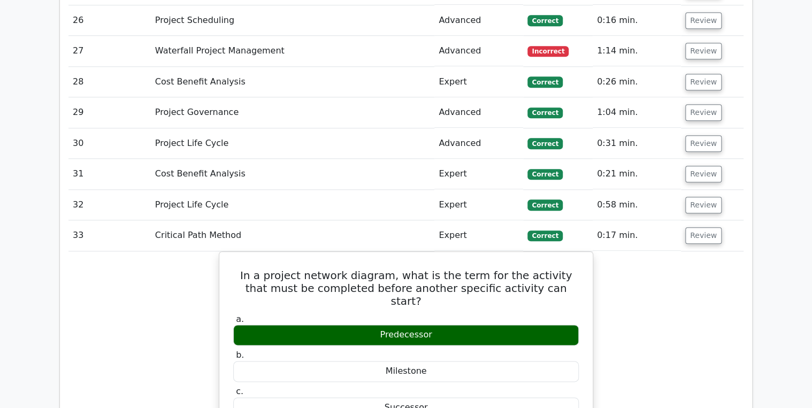
scroll to position [2468, 0]
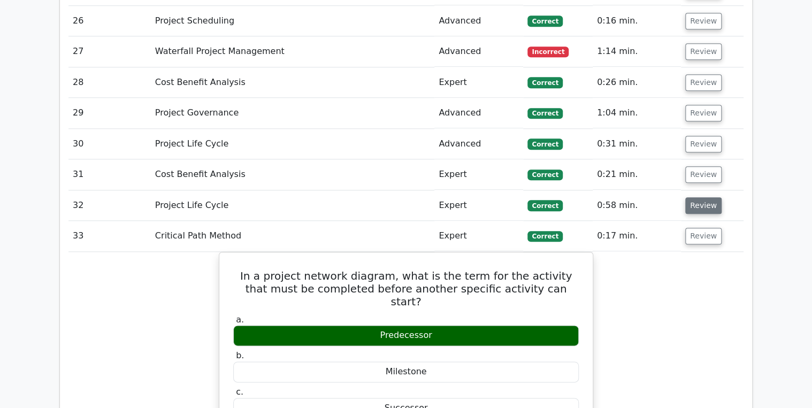
click at [691, 197] on button "Review" at bounding box center [704, 205] width 36 height 17
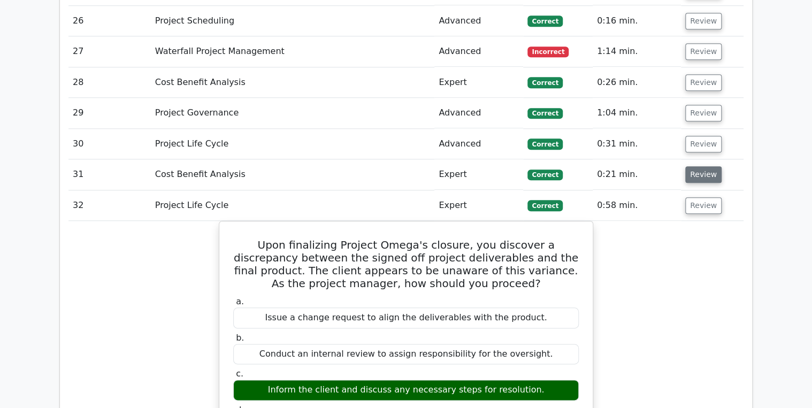
click at [696, 166] on button "Review" at bounding box center [704, 174] width 36 height 17
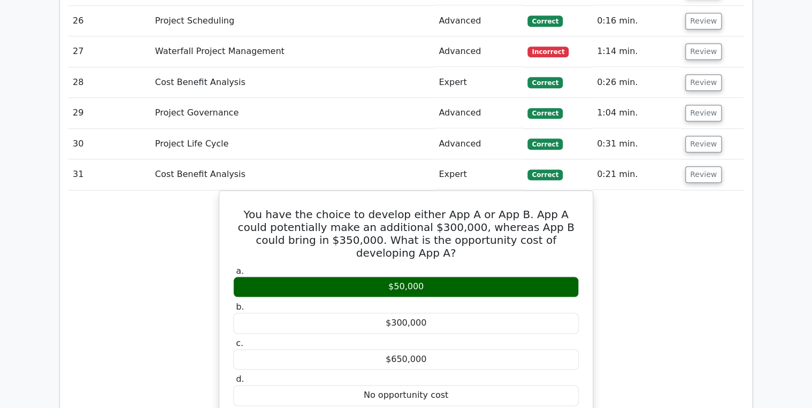
scroll to position [2425, 0]
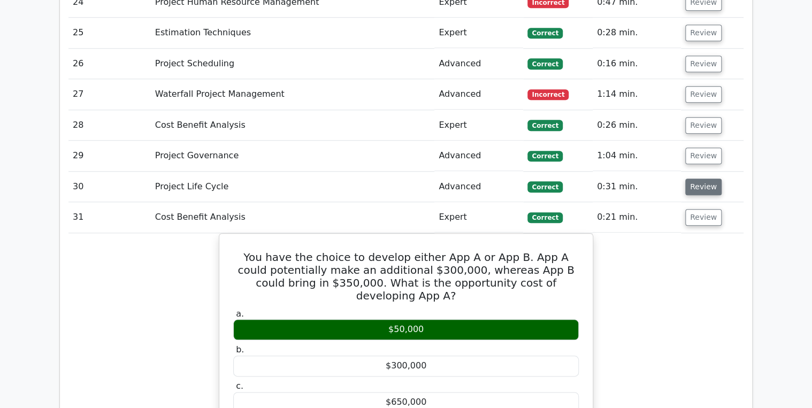
click at [699, 179] on button "Review" at bounding box center [704, 187] width 36 height 17
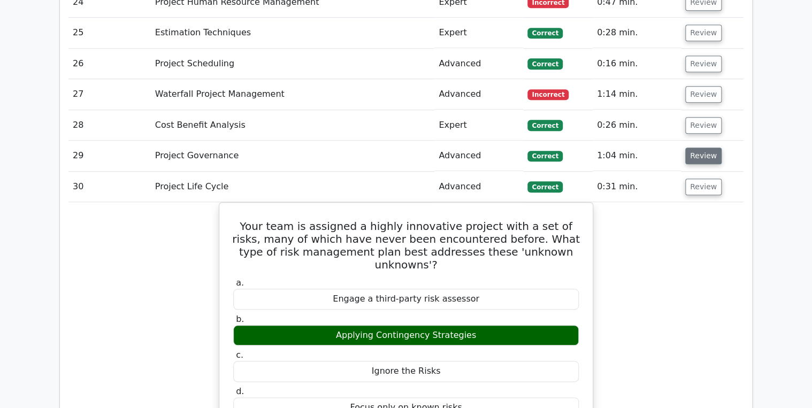
click at [698, 148] on button "Review" at bounding box center [704, 156] width 36 height 17
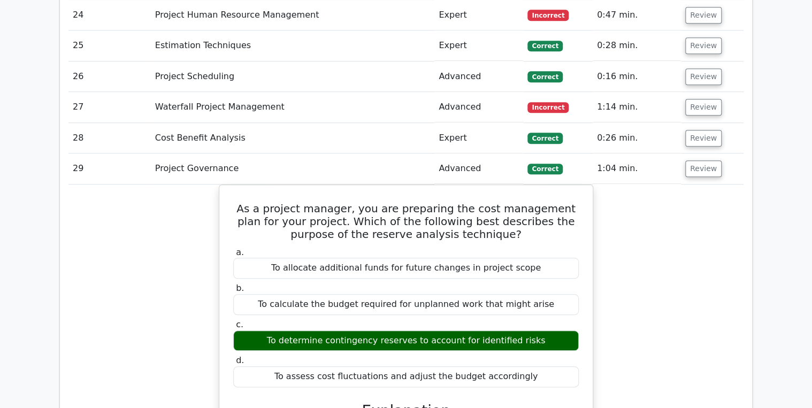
scroll to position [2253, 0]
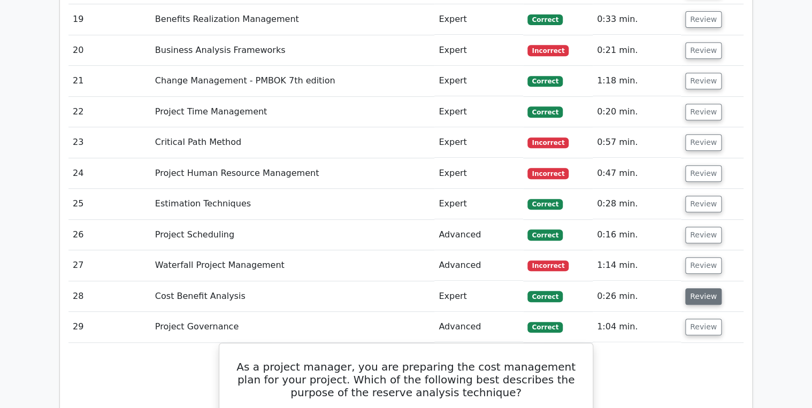
click at [696, 288] on button "Review" at bounding box center [704, 296] width 36 height 17
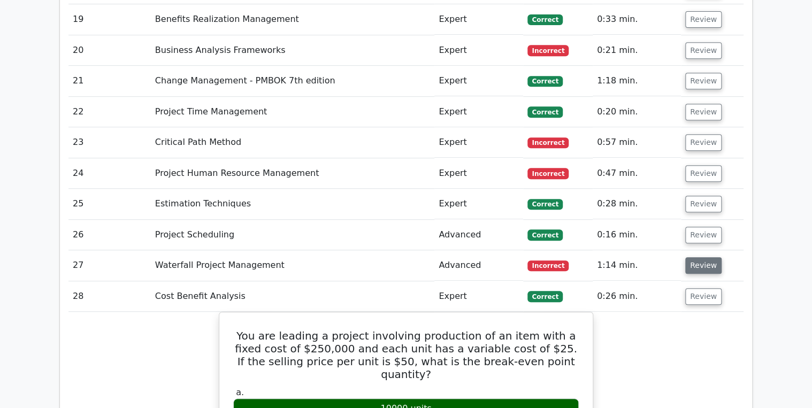
click at [693, 257] on button "Review" at bounding box center [704, 265] width 36 height 17
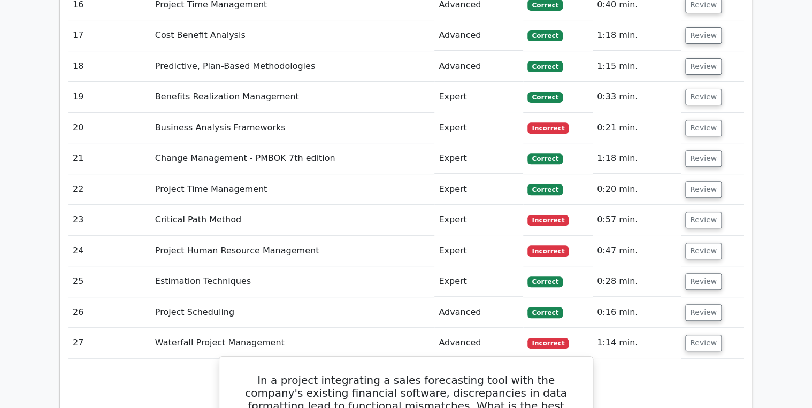
scroll to position [2168, 0]
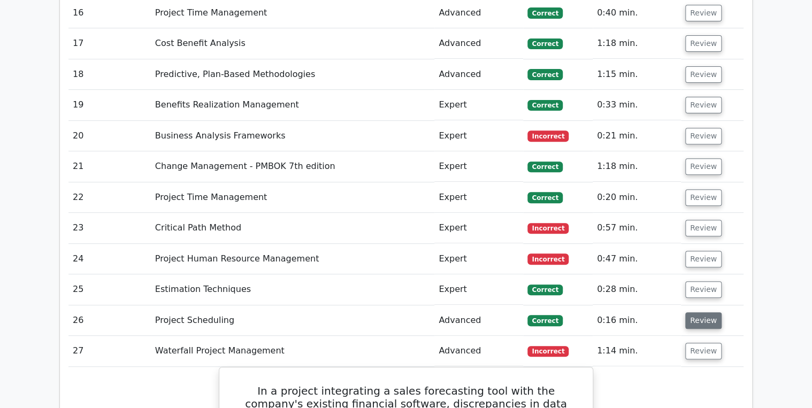
click at [702, 313] on button "Review" at bounding box center [704, 321] width 36 height 17
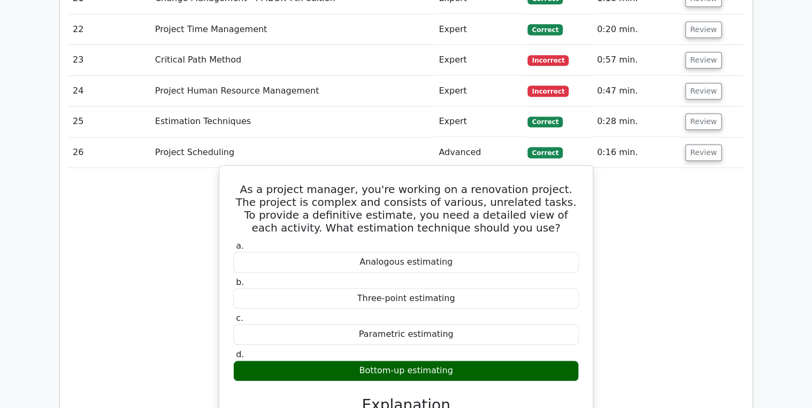
scroll to position [2253, 0]
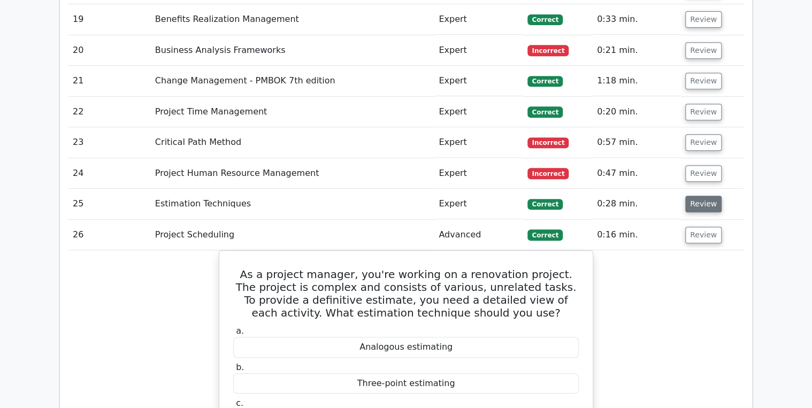
click at [694, 196] on button "Review" at bounding box center [704, 204] width 36 height 17
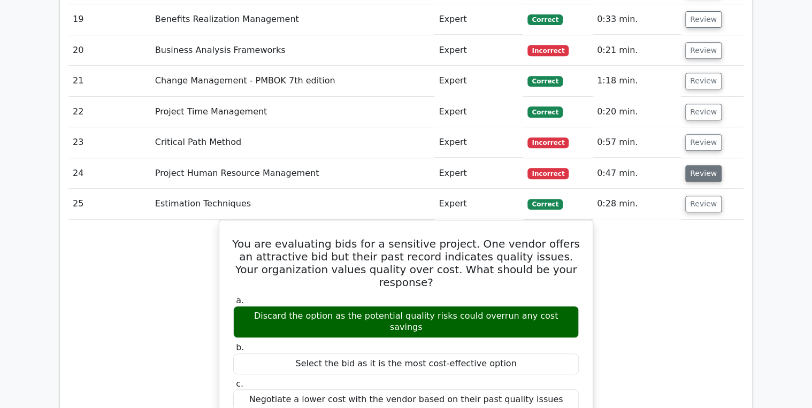
click at [692, 165] on button "Review" at bounding box center [704, 173] width 36 height 17
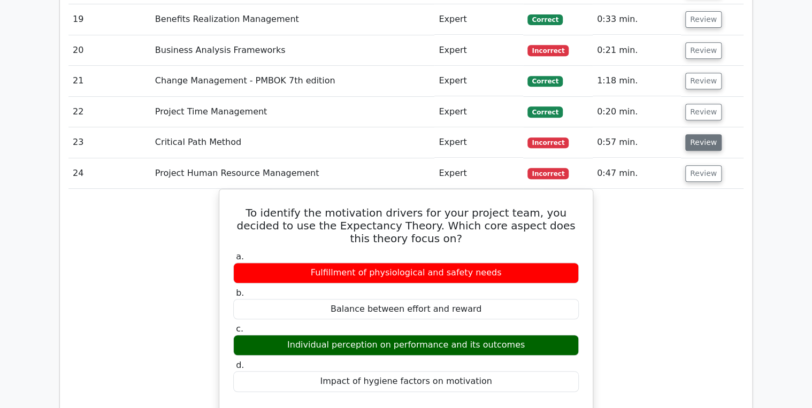
click at [699, 134] on button "Review" at bounding box center [704, 142] width 36 height 17
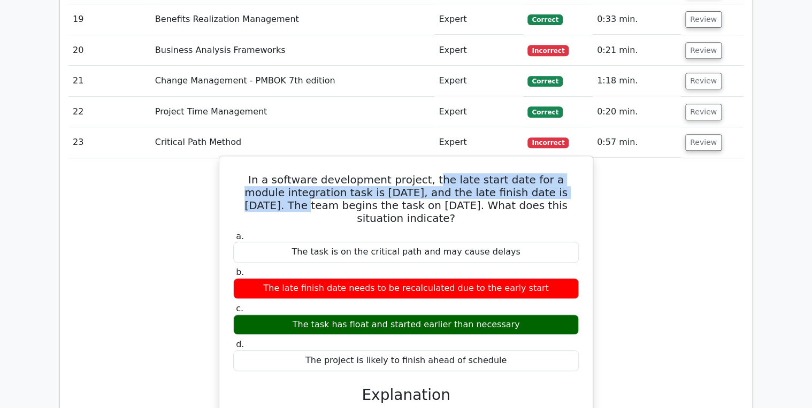
drag, startPoint x: 420, startPoint y: 135, endPoint x: 553, endPoint y: 151, distance: 134.2
click at [553, 173] on h5 "In a software development project, the late start date for a module integration…" at bounding box center [406, 198] width 348 height 51
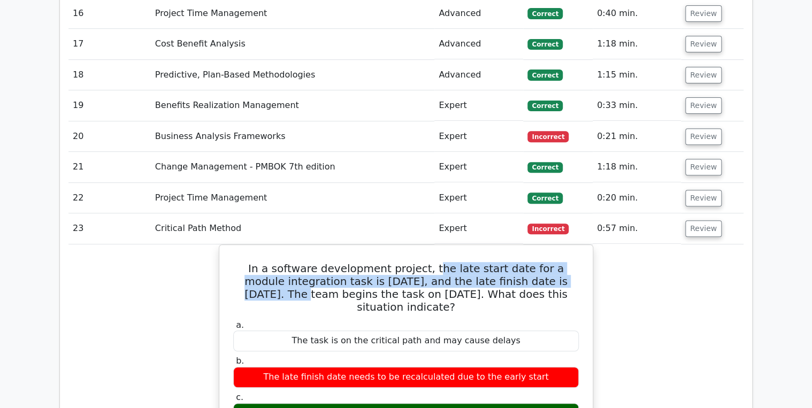
scroll to position [2168, 0]
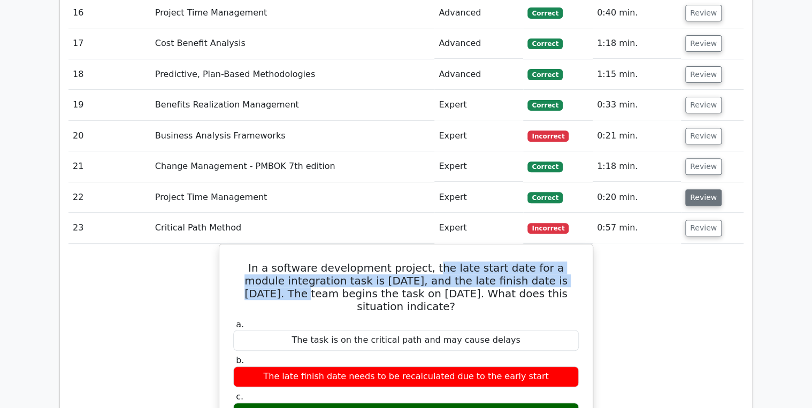
click at [695, 189] on button "Review" at bounding box center [704, 197] width 36 height 17
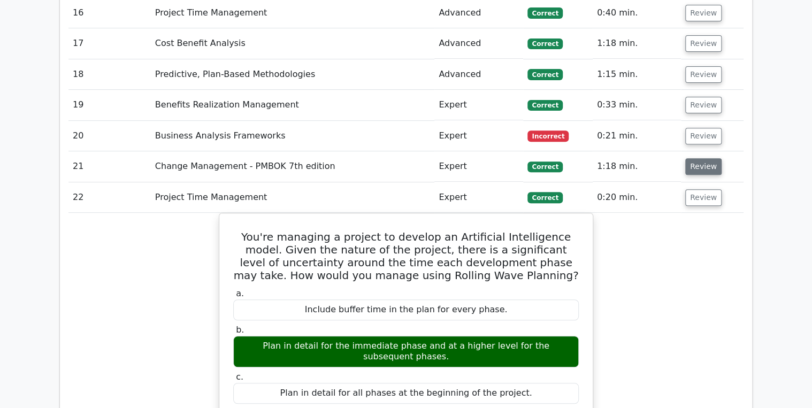
click at [687, 158] on button "Review" at bounding box center [704, 166] width 36 height 17
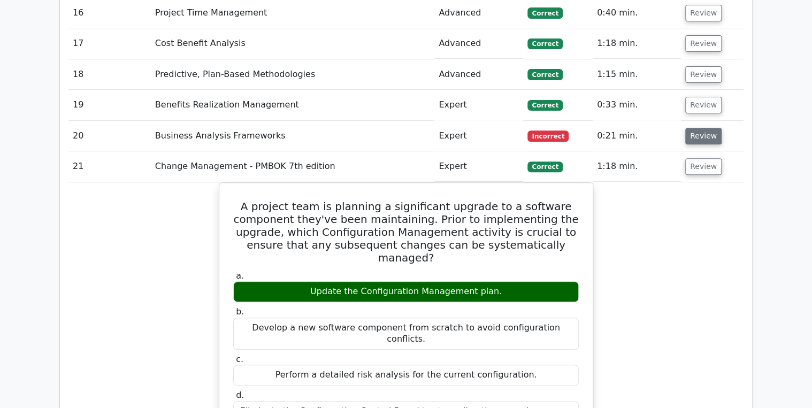
click at [700, 128] on button "Review" at bounding box center [704, 136] width 36 height 17
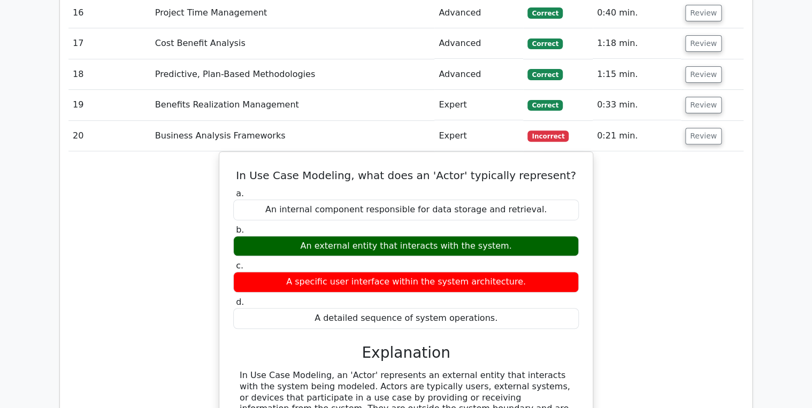
scroll to position [2039, 0]
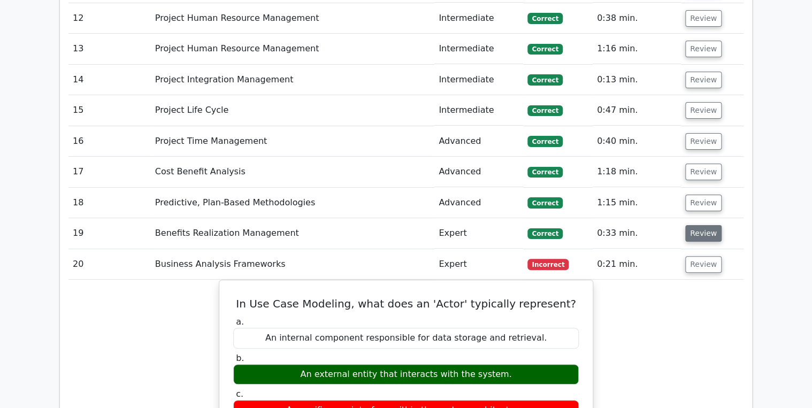
click at [692, 225] on button "Review" at bounding box center [704, 233] width 36 height 17
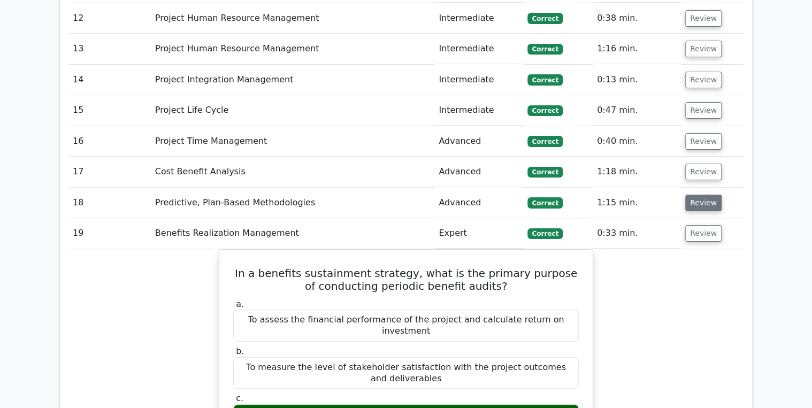
click at [700, 195] on button "Review" at bounding box center [704, 203] width 36 height 17
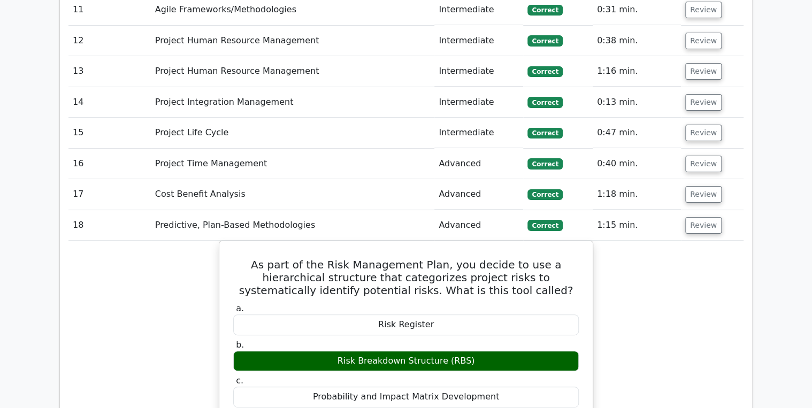
scroll to position [1997, 0]
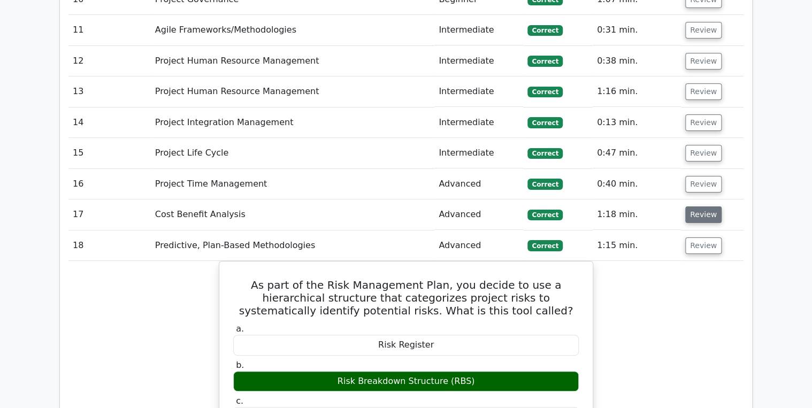
click at [704, 207] on button "Review" at bounding box center [704, 215] width 36 height 17
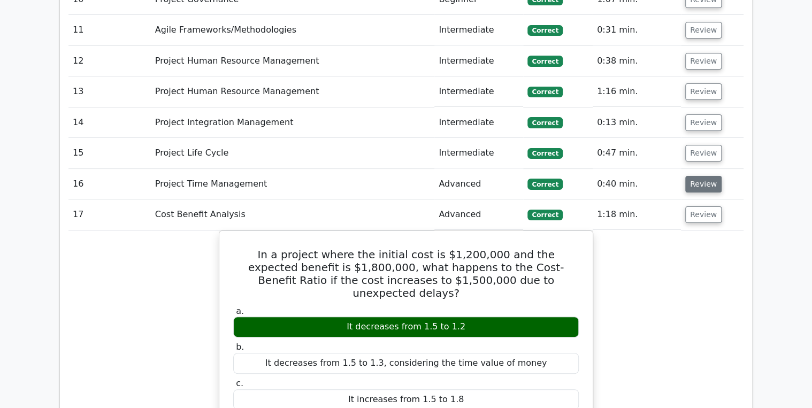
click at [704, 176] on button "Review" at bounding box center [704, 184] width 36 height 17
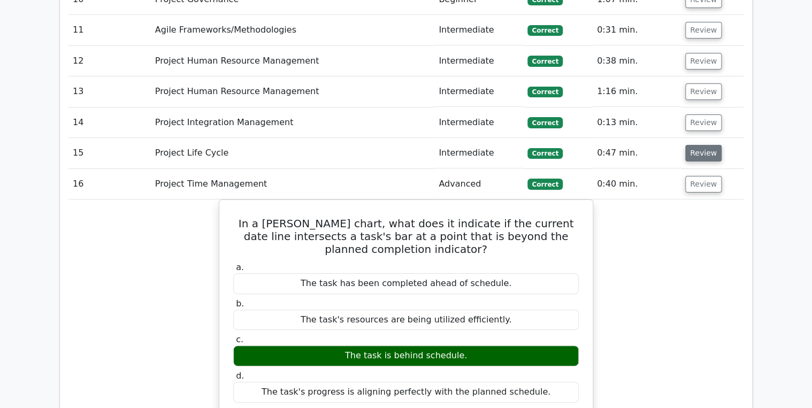
click at [695, 145] on button "Review" at bounding box center [704, 153] width 36 height 17
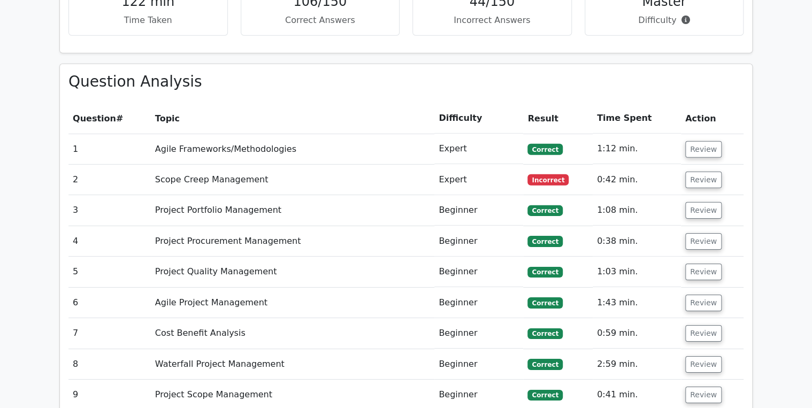
scroll to position [1483, 0]
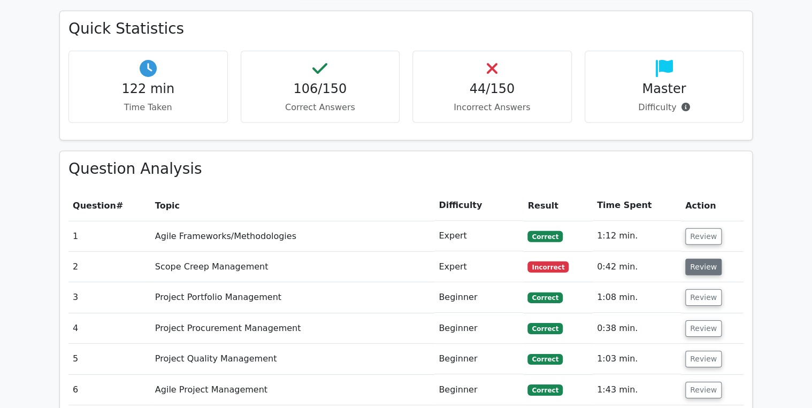
click at [696, 259] on button "Review" at bounding box center [704, 267] width 36 height 17
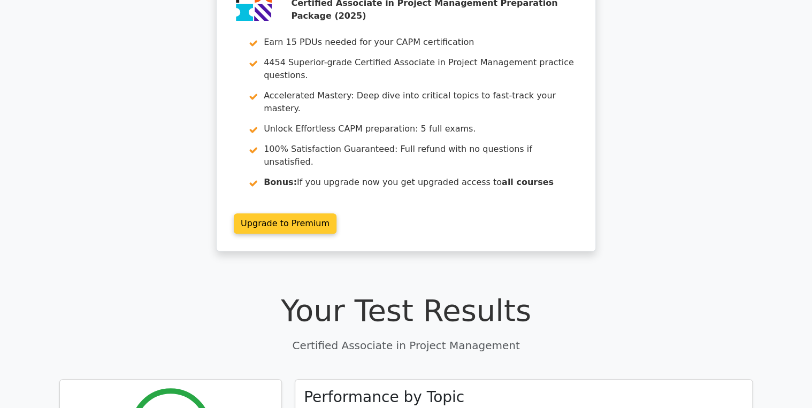
scroll to position [0, 0]
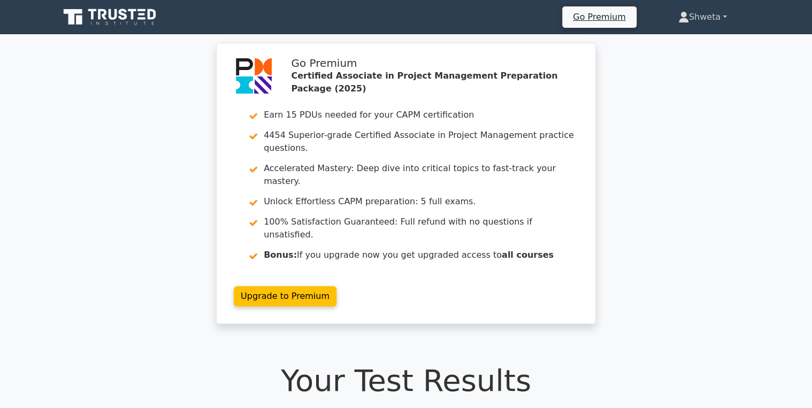
click at [694, 15] on link "Shweta" at bounding box center [703, 16] width 100 height 21
click at [679, 39] on link "Profile" at bounding box center [695, 42] width 85 height 17
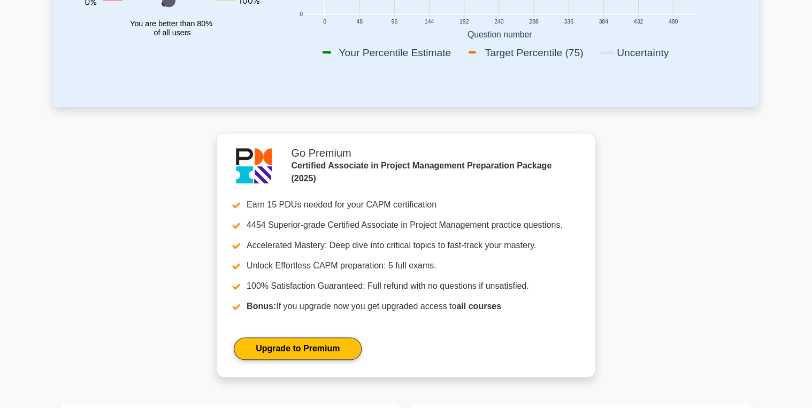
scroll to position [146, 0]
